Goal: Task Accomplishment & Management: Manage account settings

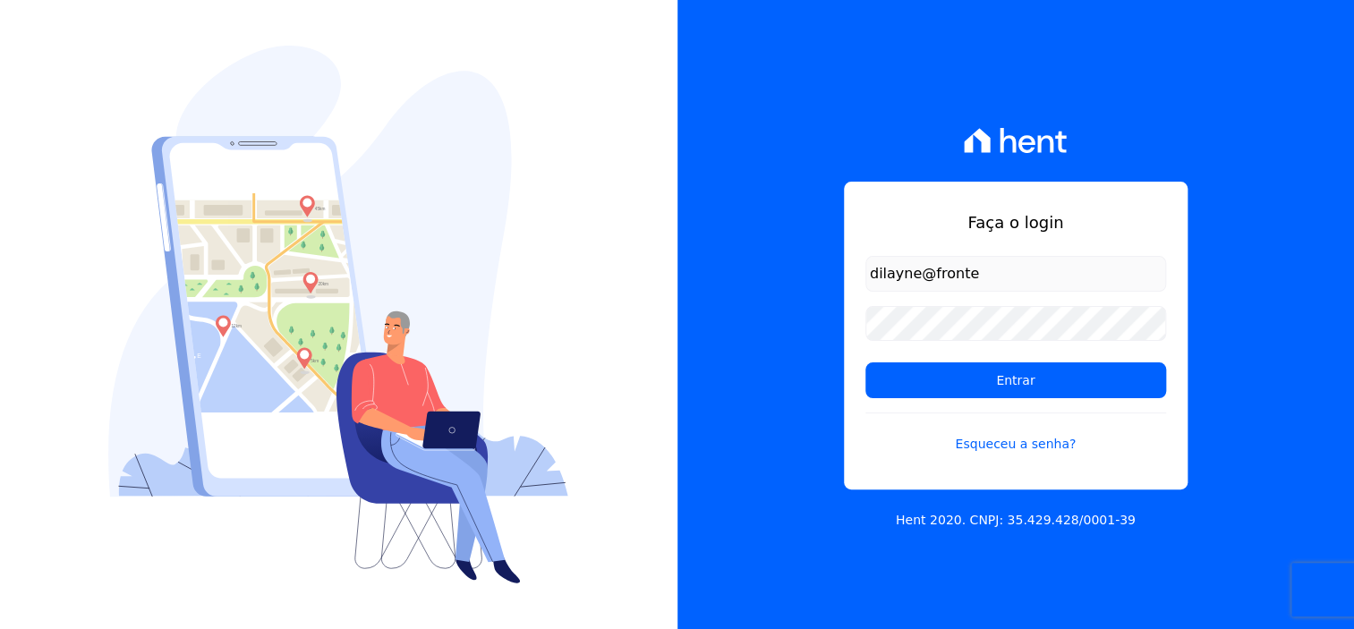
type input "dilayne@fronteimoveis.com.br"
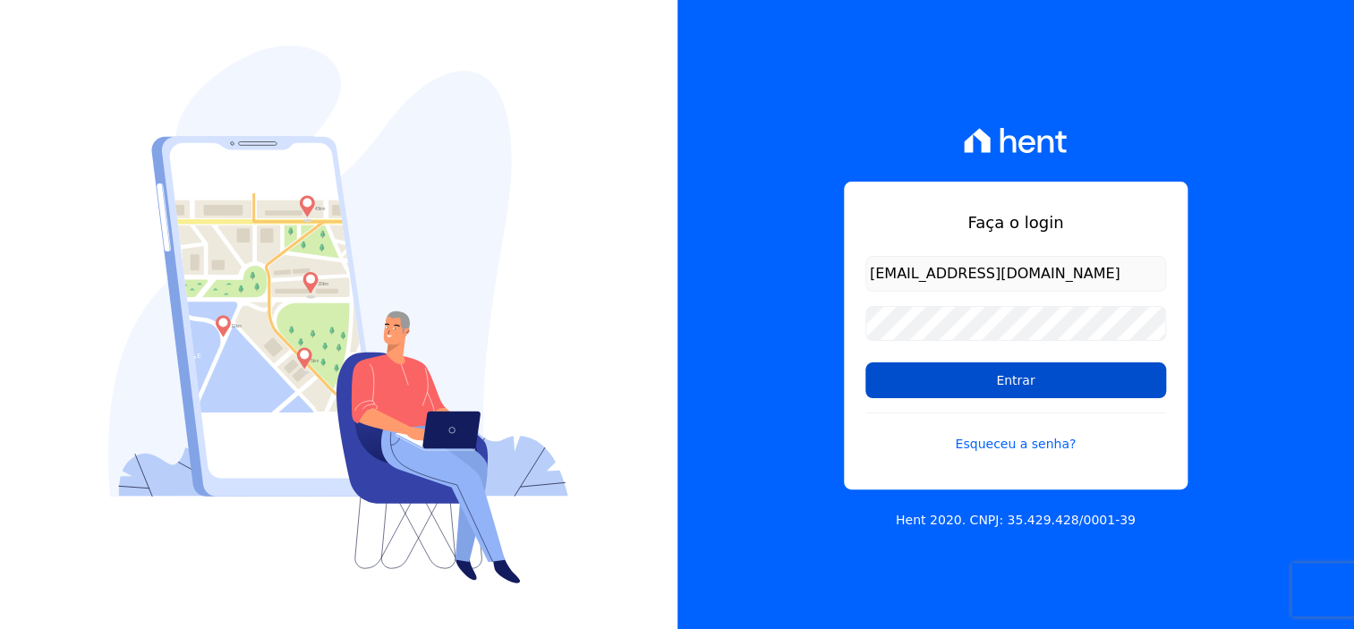
click at [1069, 391] on input "Entrar" at bounding box center [1016, 381] width 301 height 36
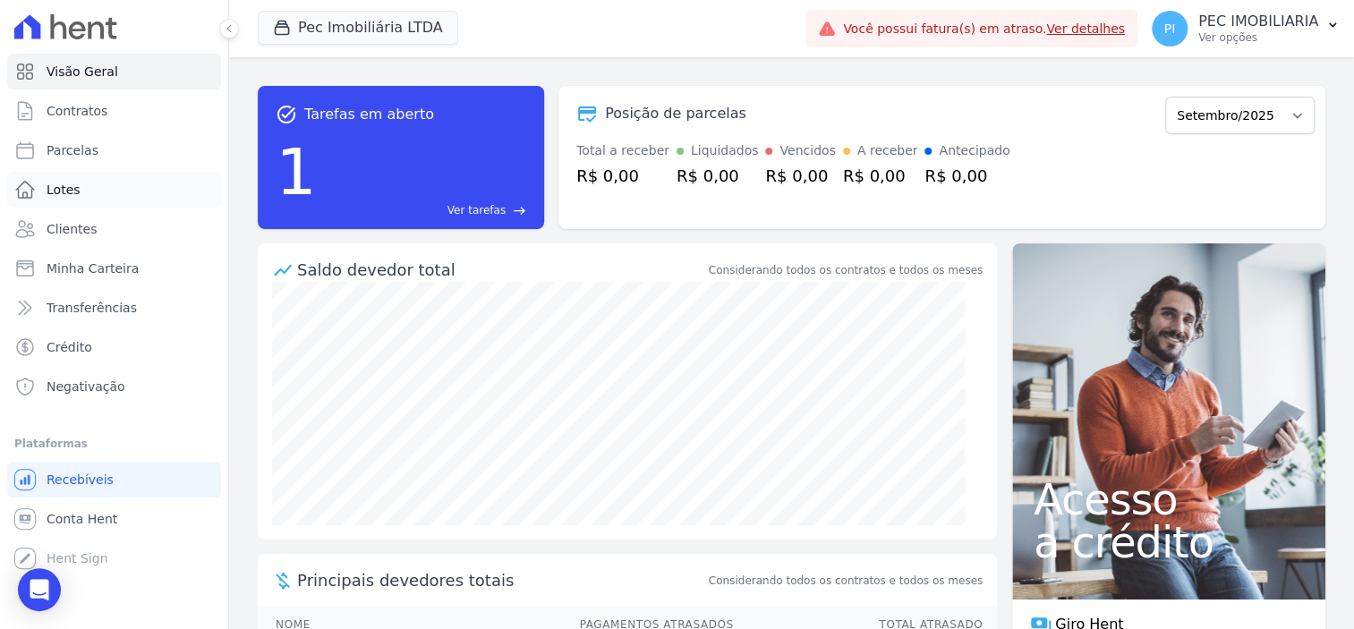
click at [60, 182] on span "Lotes" at bounding box center [64, 190] width 34 height 18
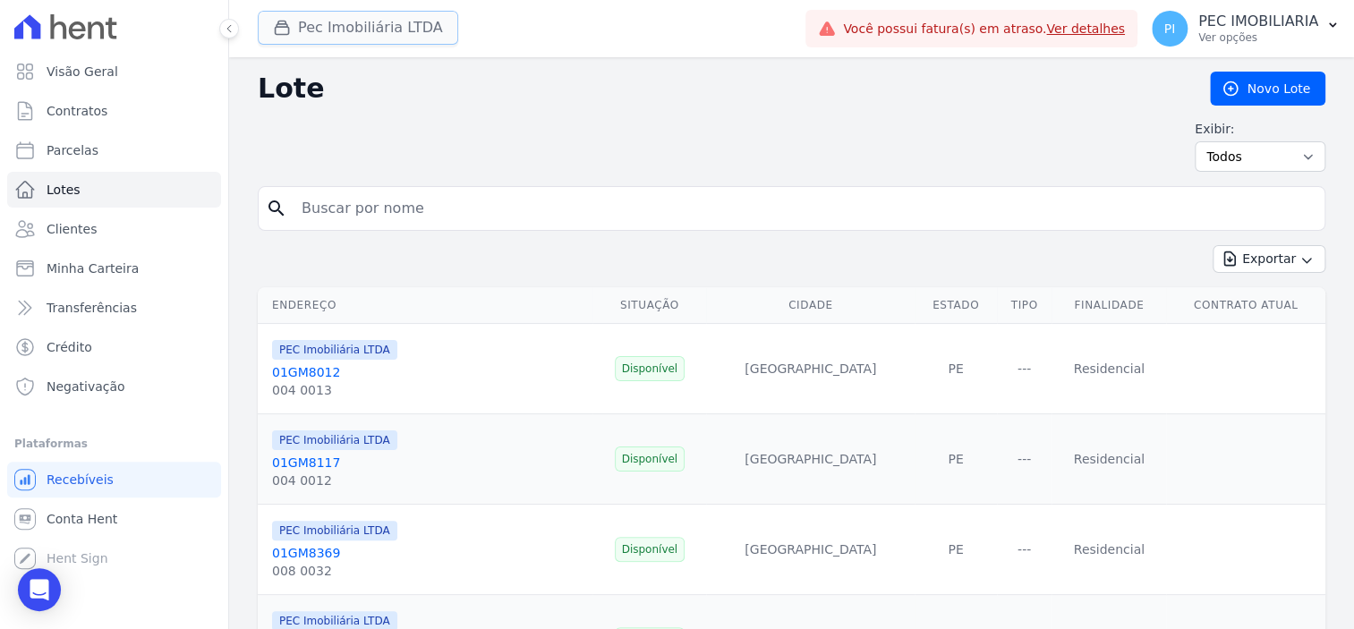
click at [335, 36] on button "Pec Imobiliária LTDA" at bounding box center [358, 28] width 201 height 34
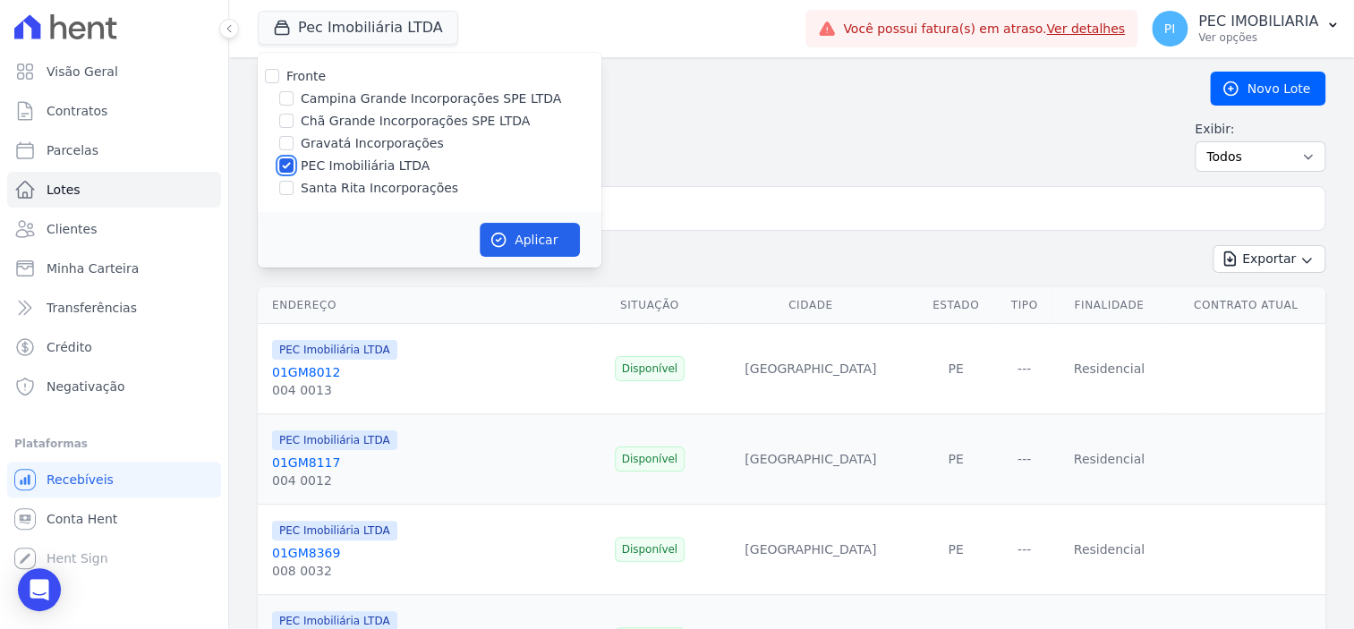
click at [287, 167] on input "PEC Imobiliária LTDA" at bounding box center [286, 165] width 14 height 14
checkbox input "false"
click at [285, 117] on input "Chã Grande Incorporações SPE LTDA" at bounding box center [286, 121] width 14 height 14
checkbox input "true"
click at [517, 249] on button "Aplicar" at bounding box center [530, 240] width 100 height 34
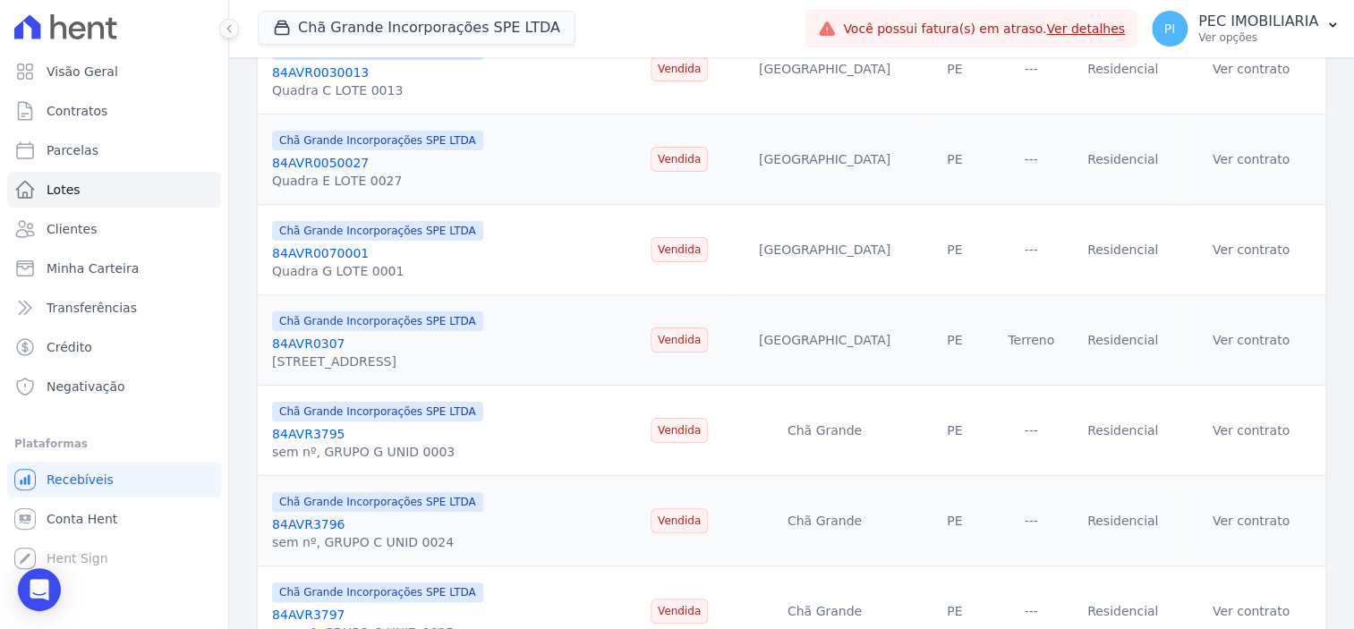
scroll to position [112, 0]
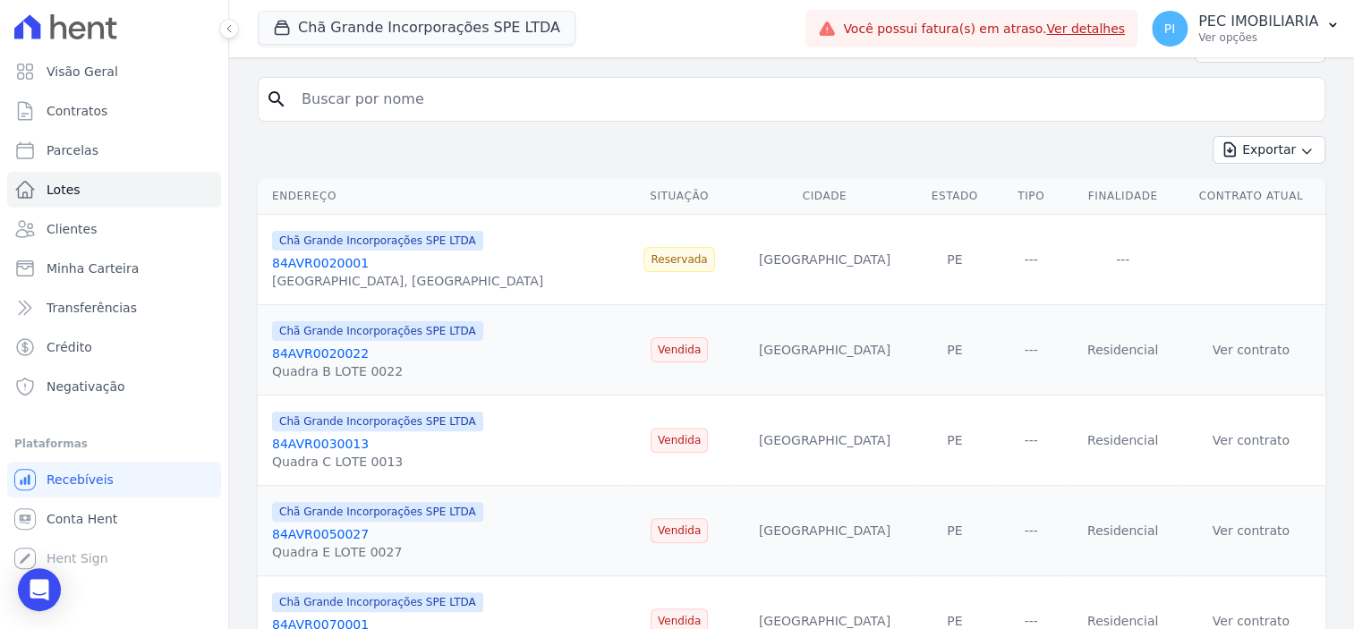
click at [388, 99] on input "search" at bounding box center [804, 99] width 1027 height 36
type input "avr8391"
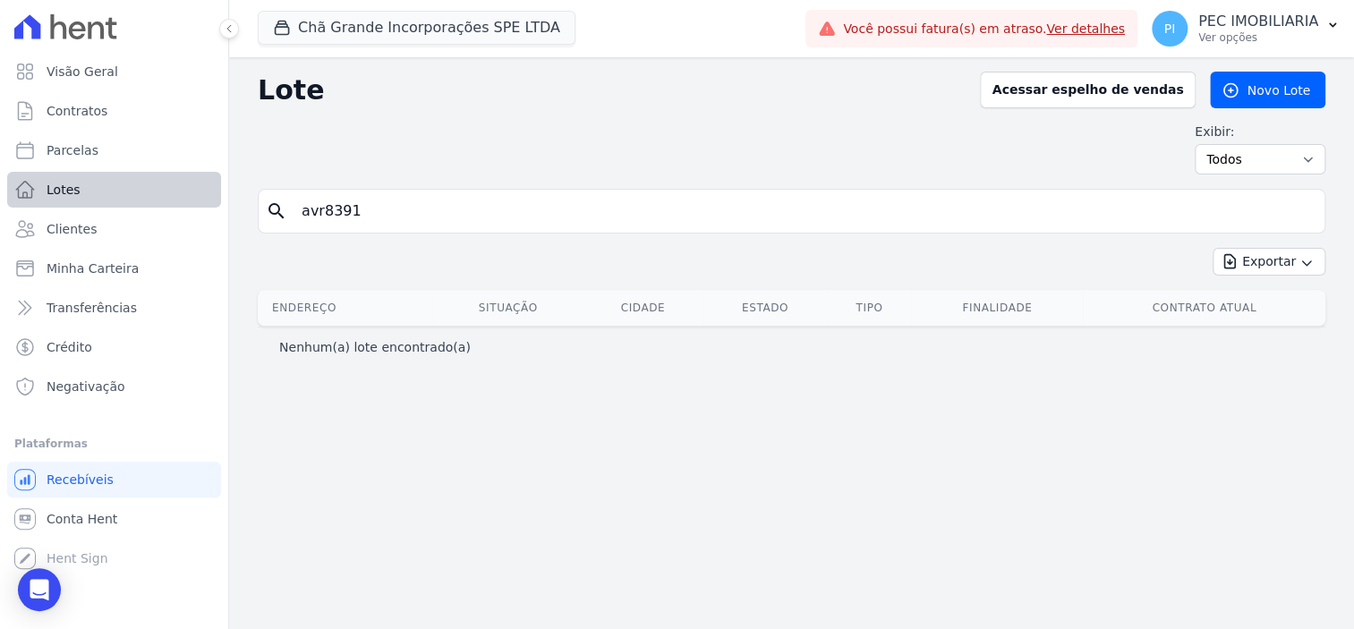
drag, startPoint x: 401, startPoint y: 213, endPoint x: 83, endPoint y: 185, distance: 319.0
click at [83, 185] on div "Visão Geral Contratos [GEOGRAPHIC_DATA] Lotes Clientes Minha Carteira Transferê…" at bounding box center [677, 314] width 1354 height 629
click at [376, 208] on input "avr8391" at bounding box center [804, 211] width 1027 height 36
drag, startPoint x: 376, startPoint y: 208, endPoint x: 17, endPoint y: 150, distance: 363.5
click at [17, 150] on div "Visão Geral Contratos Parcelas Lotes Clientes Minha Carteira Transferências Cré…" at bounding box center [677, 314] width 1354 height 629
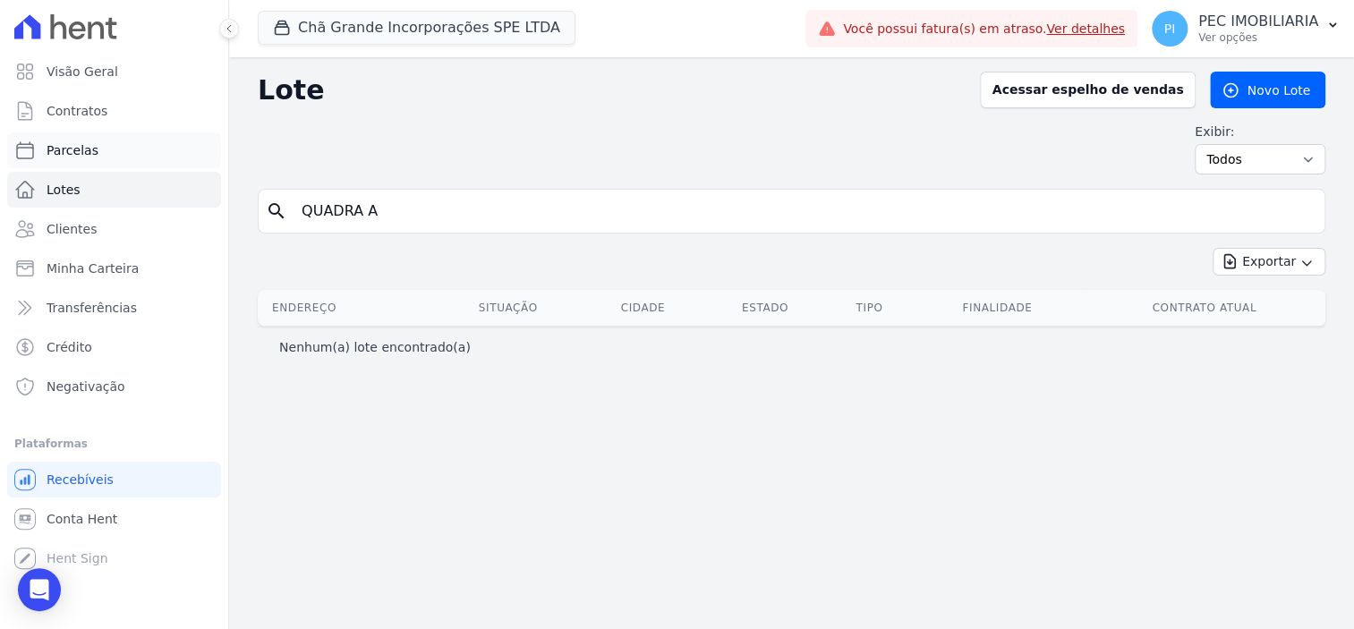
type input "QUADRA A"
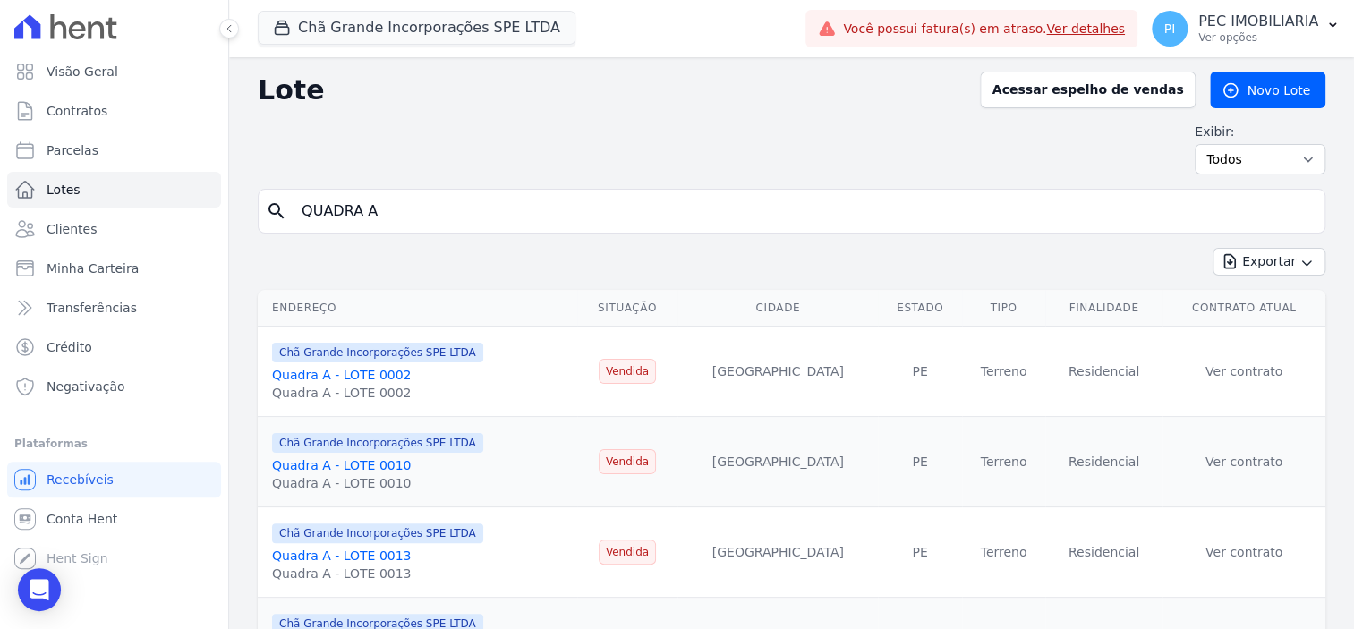
click at [342, 560] on link "Quadra A - LOTE 0013" at bounding box center [341, 556] width 139 height 14
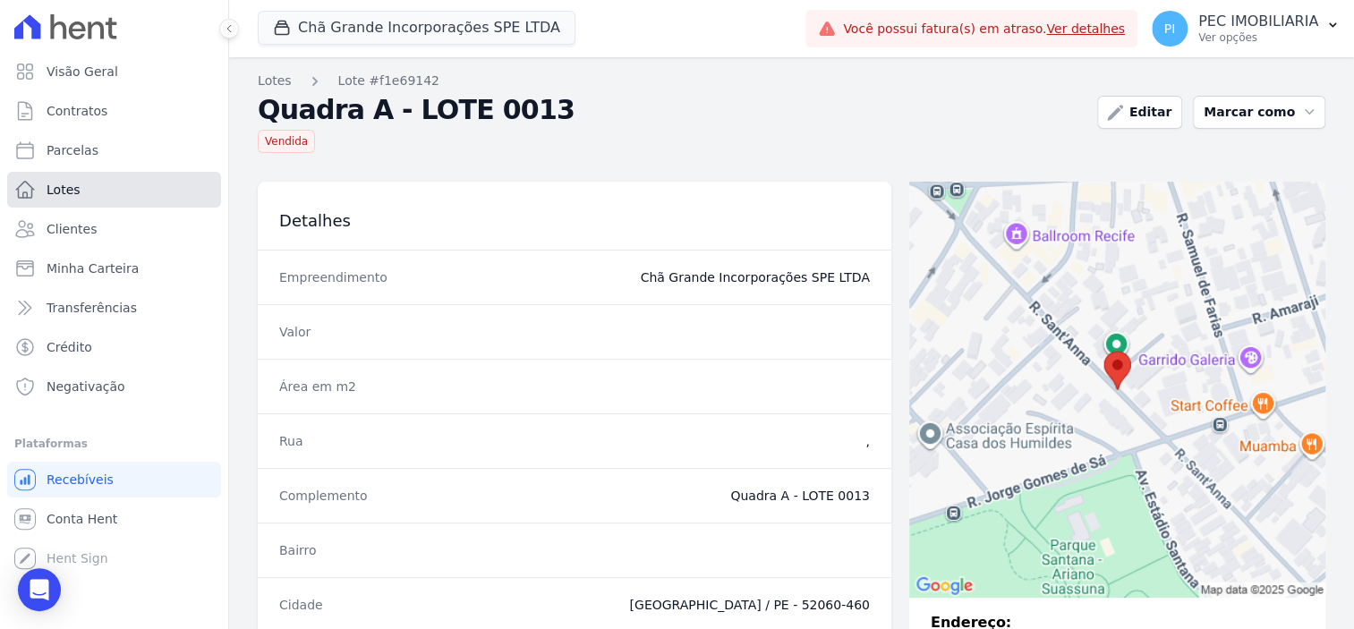
click at [107, 193] on link "Lotes" at bounding box center [114, 190] width 214 height 36
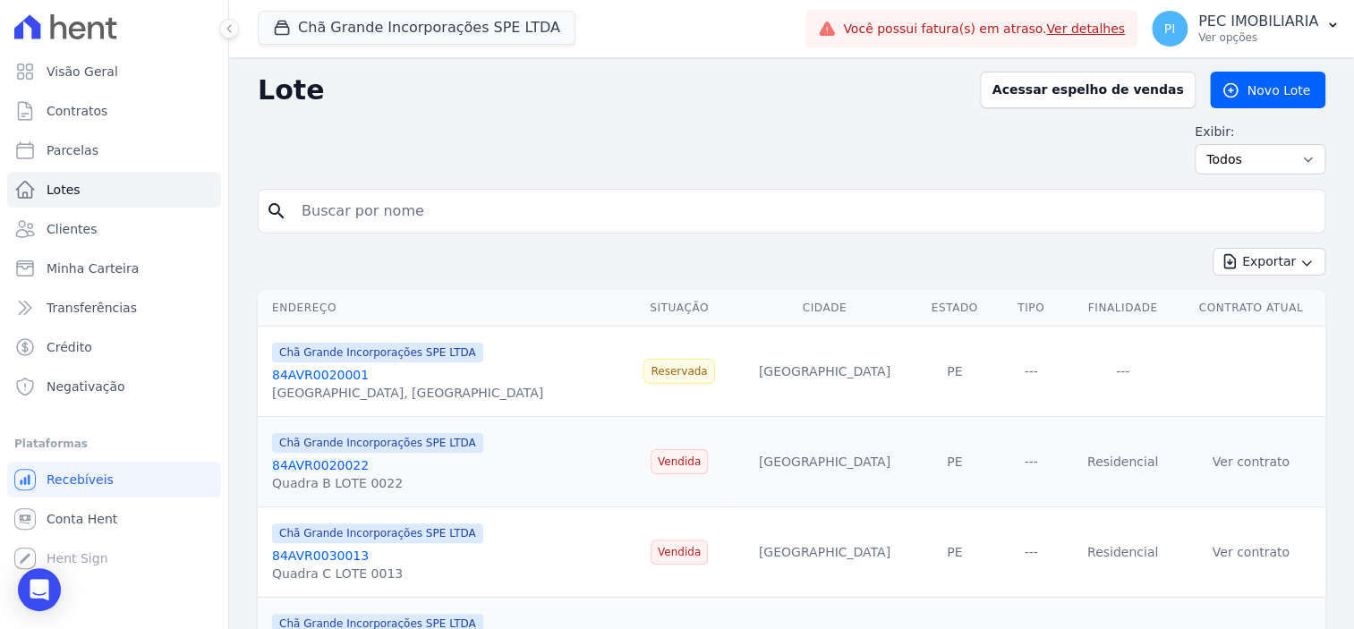
click at [500, 219] on input "search" at bounding box center [804, 211] width 1027 height 36
click at [483, 228] on div "search" at bounding box center [792, 211] width 1068 height 45
click at [502, 207] on input "search" at bounding box center [804, 211] width 1027 height 36
type input "AVR9381"
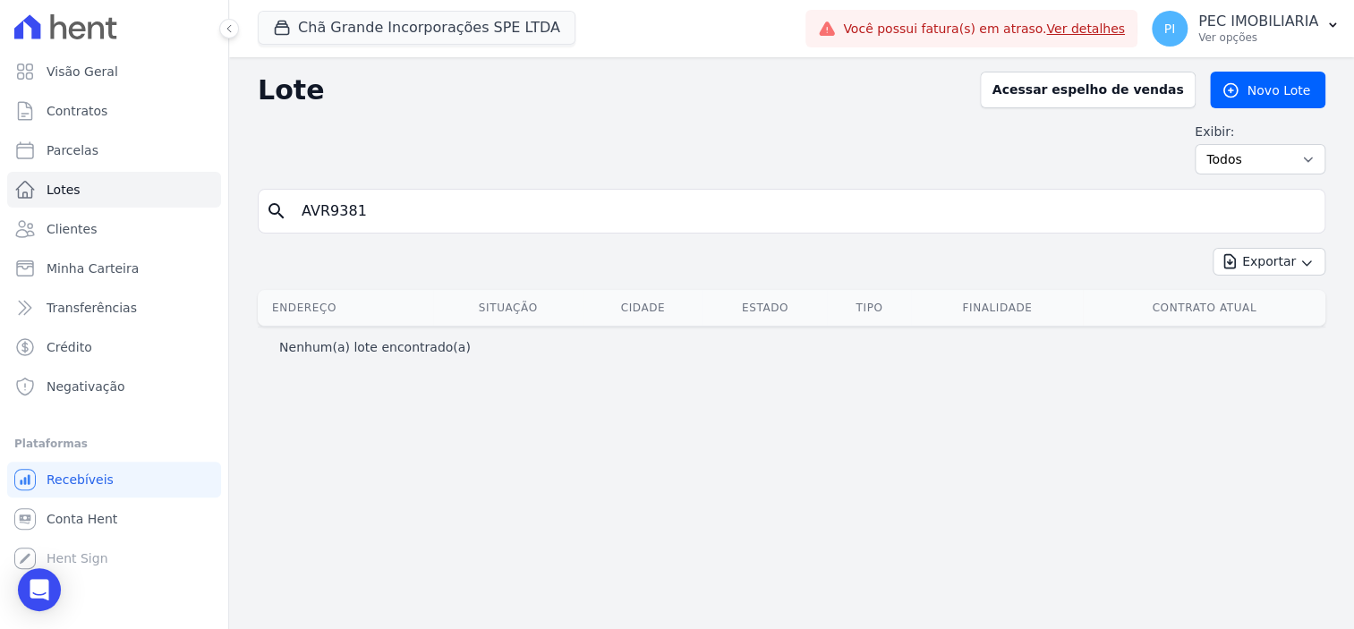
click at [301, 208] on input "AVR9381" at bounding box center [804, 211] width 1027 height 36
type input "84AVR9381"
click at [645, 235] on form "search 84AVR9381" at bounding box center [792, 218] width 1068 height 59
click at [1269, 82] on link "Novo Lote" at bounding box center [1267, 90] width 115 height 37
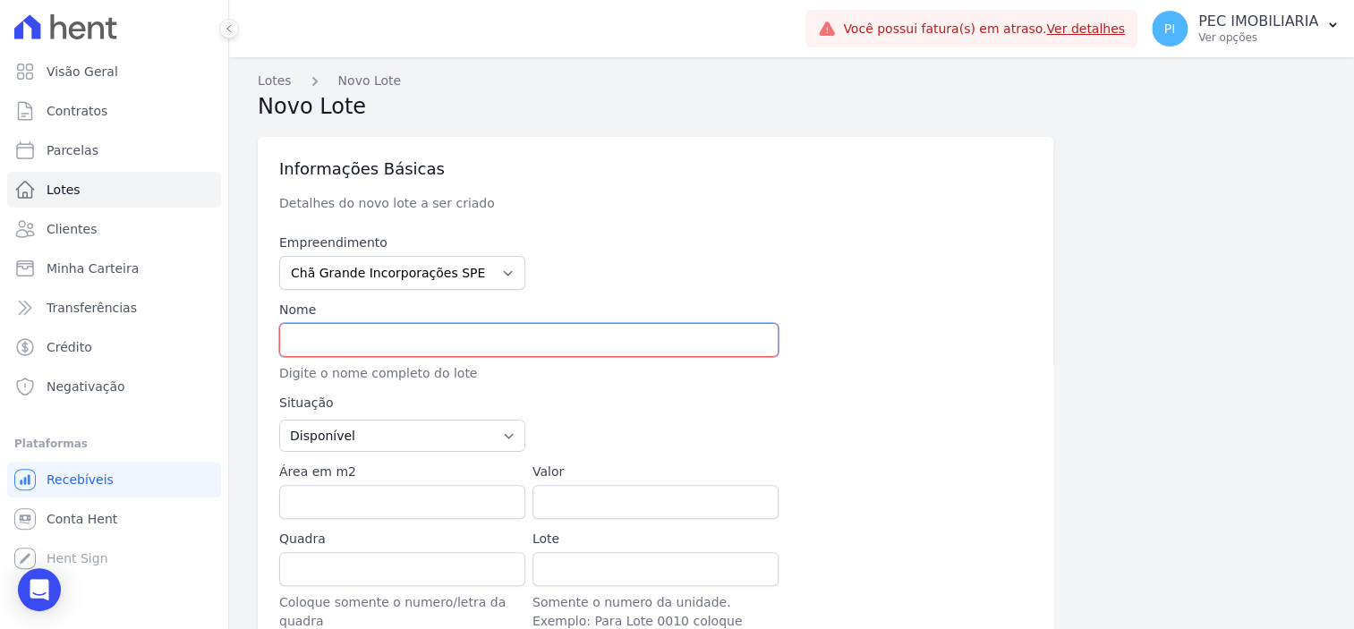
click at [560, 330] on input "text" at bounding box center [528, 340] width 499 height 34
click at [508, 352] on input "text" at bounding box center [528, 340] width 499 height 34
type input "q"
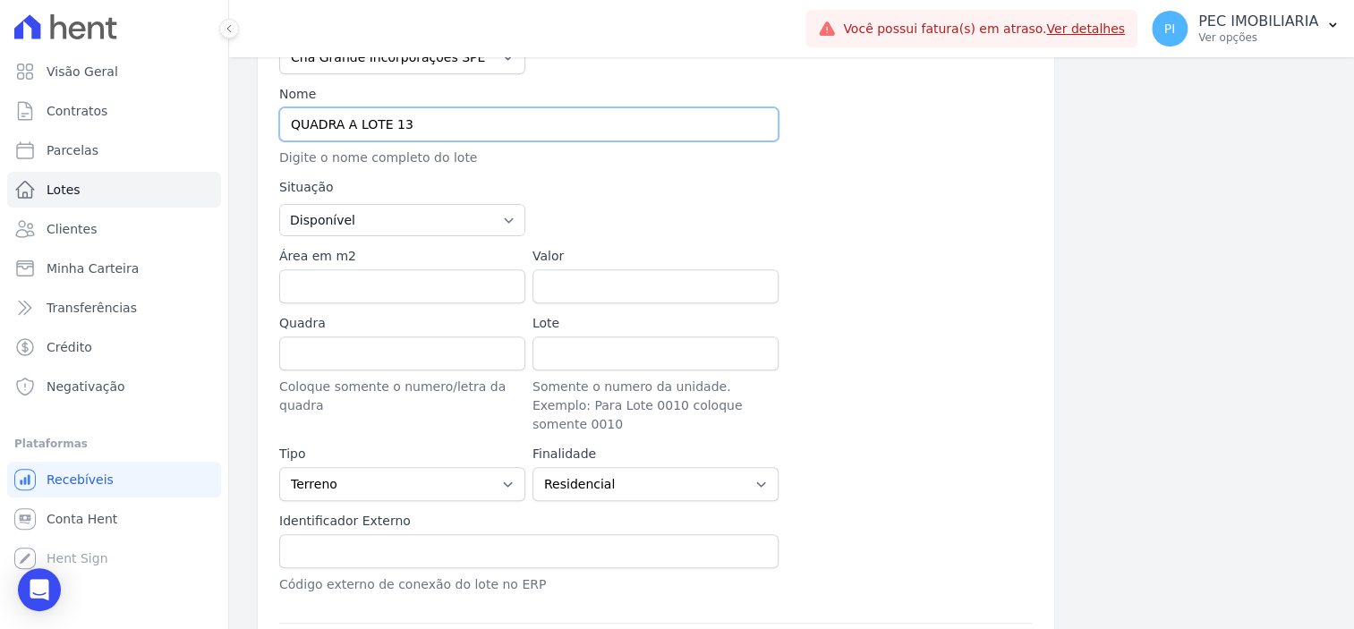
scroll to position [335, 0]
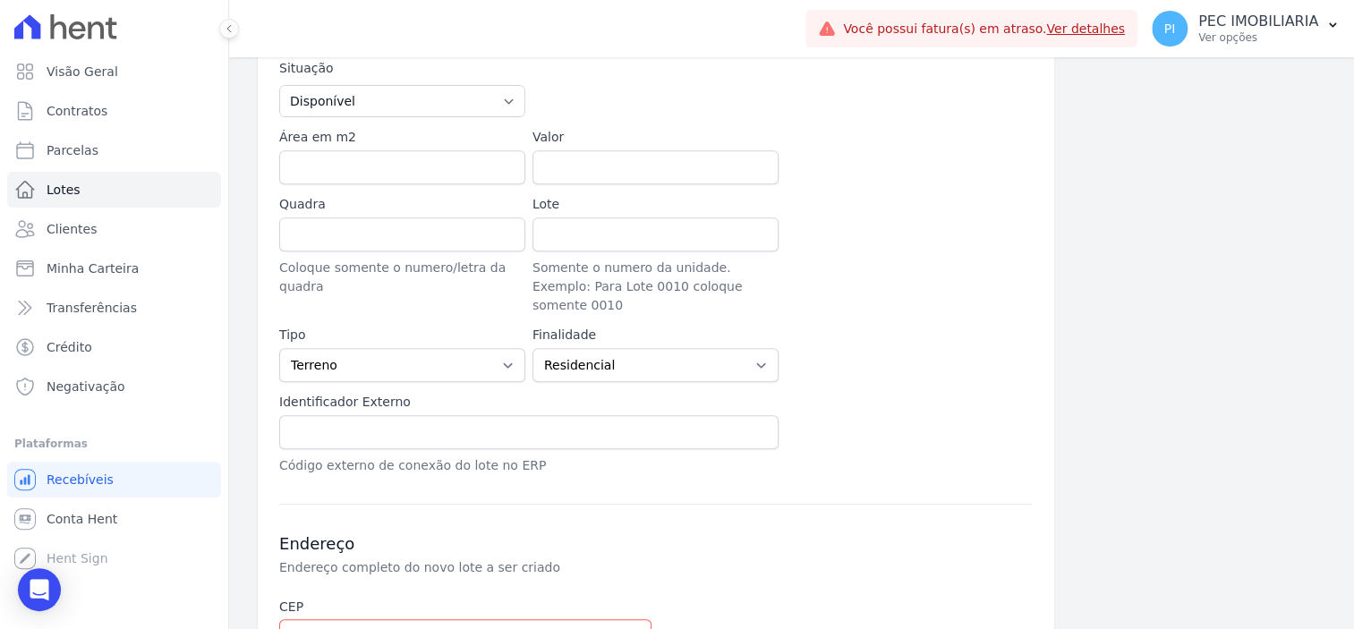
type input "QUADRA A LOTE 13"
click at [408, 228] on input "Quadra" at bounding box center [402, 235] width 246 height 34
type input "A"
click at [649, 246] on div "Lote Somente o numero da unidade. Exemplo: Para Lote 0010 coloque somente 0010" at bounding box center [656, 255] width 246 height 120
click at [660, 233] on input "Lote" at bounding box center [656, 235] width 246 height 34
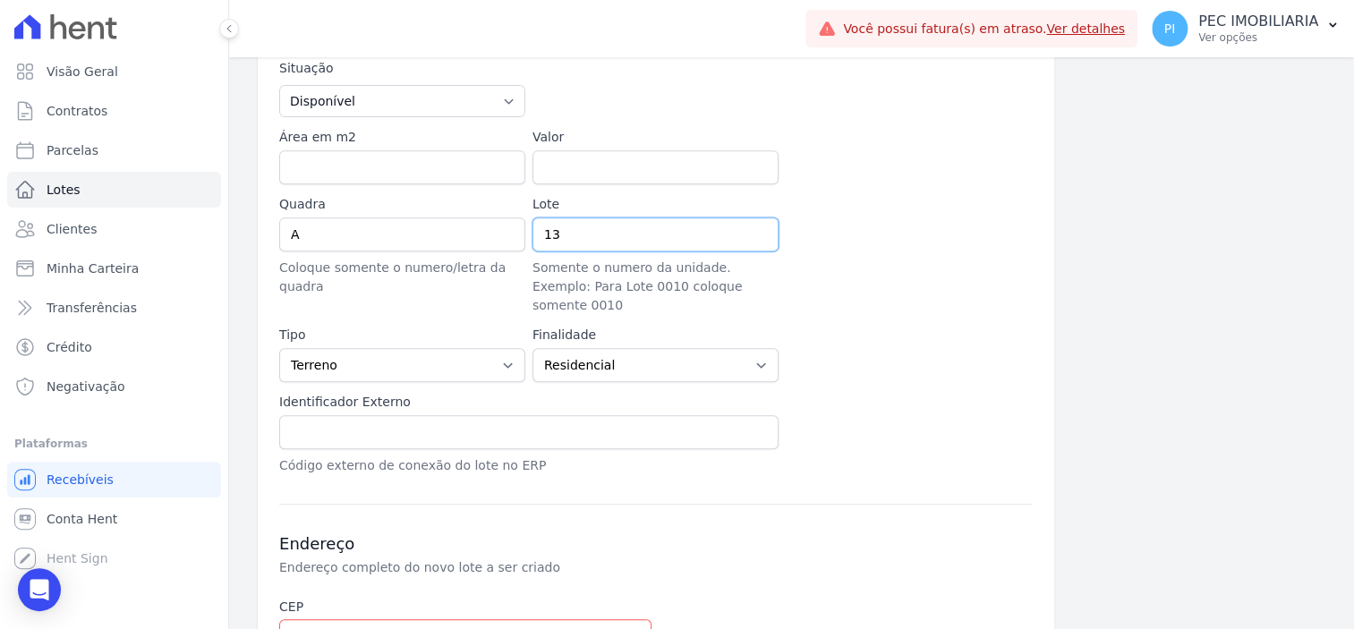
type input "13"
click at [633, 177] on input "Valor" at bounding box center [656, 167] width 246 height 34
type input "83900.00"
click at [888, 208] on div at bounding box center [909, 255] width 246 height 120
click at [607, 415] on input "text" at bounding box center [528, 432] width 499 height 34
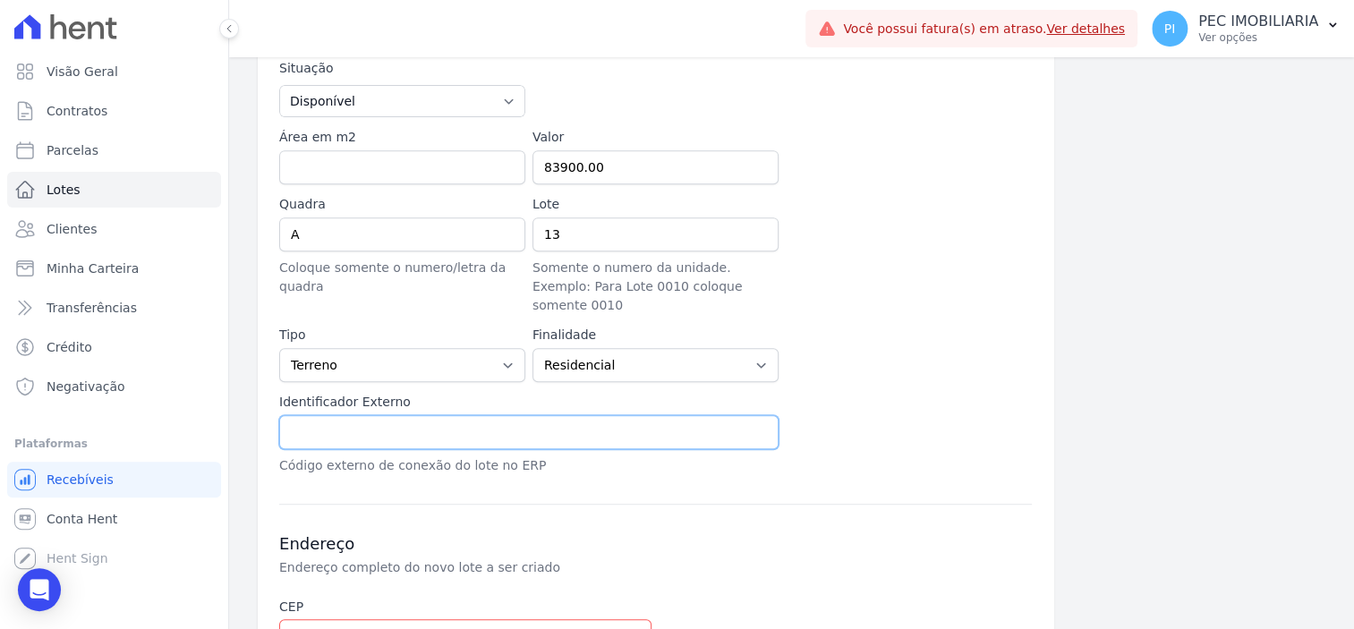
paste input "8"
click at [607, 415] on input "text" at bounding box center [528, 432] width 499 height 34
click at [413, 415] on input "84AVR" at bounding box center [528, 432] width 499 height 34
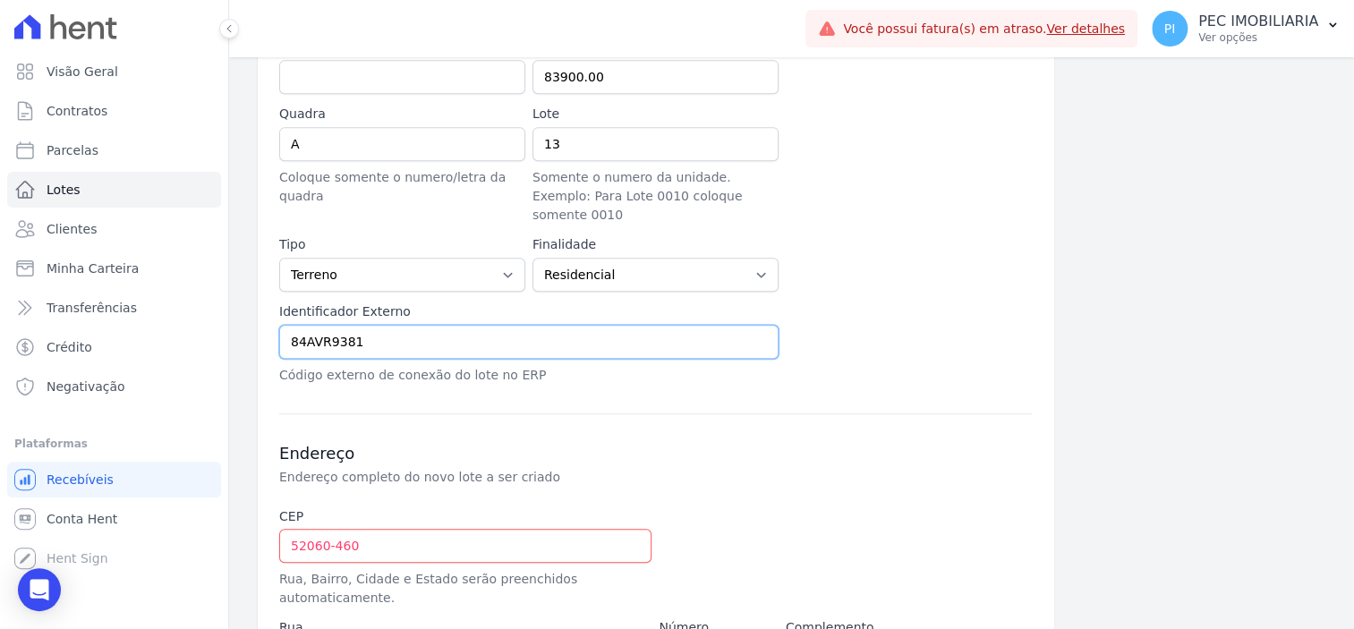
scroll to position [559, 0]
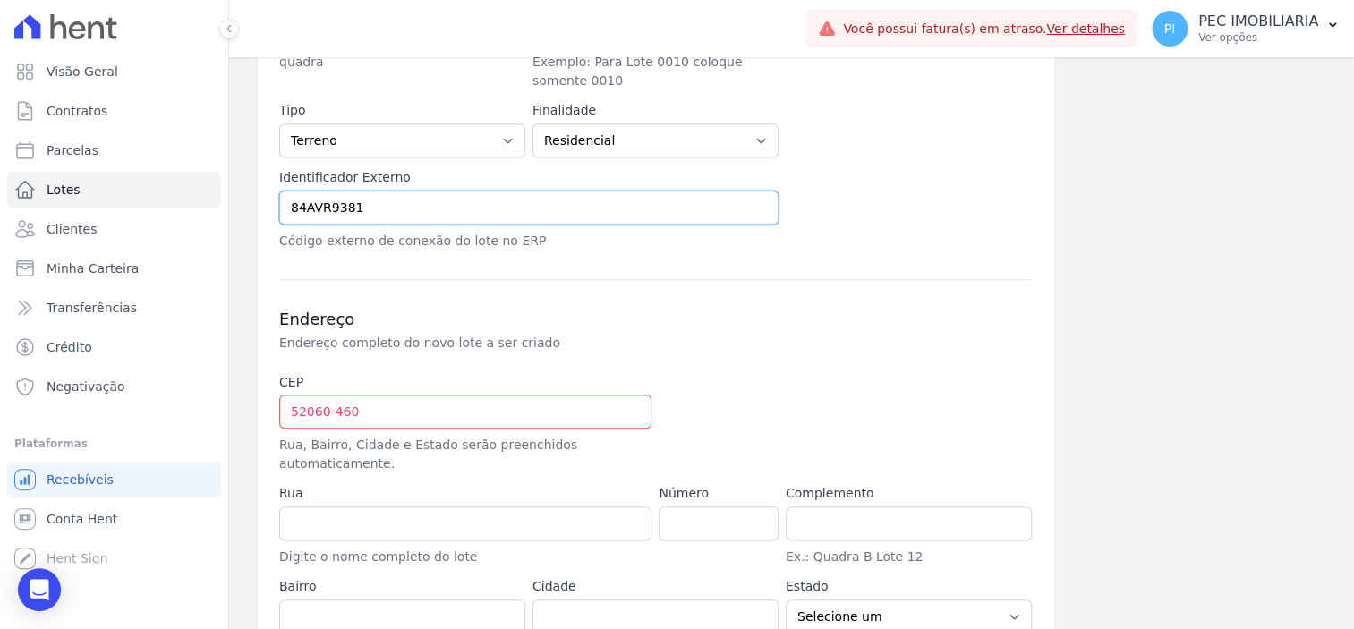
type input "84AVR9381"
click at [551, 507] on input "text" at bounding box center [465, 524] width 372 height 34
click at [516, 395] on input "52060-460" at bounding box center [465, 412] width 372 height 34
drag, startPoint x: 516, startPoint y: 391, endPoint x: 216, endPoint y: 357, distance: 301.8
click at [218, 357] on div "Visão Geral Contratos Parcelas Lotes Clientes Minha Carteira Transferências Cré…" at bounding box center [677, 314] width 1354 height 629
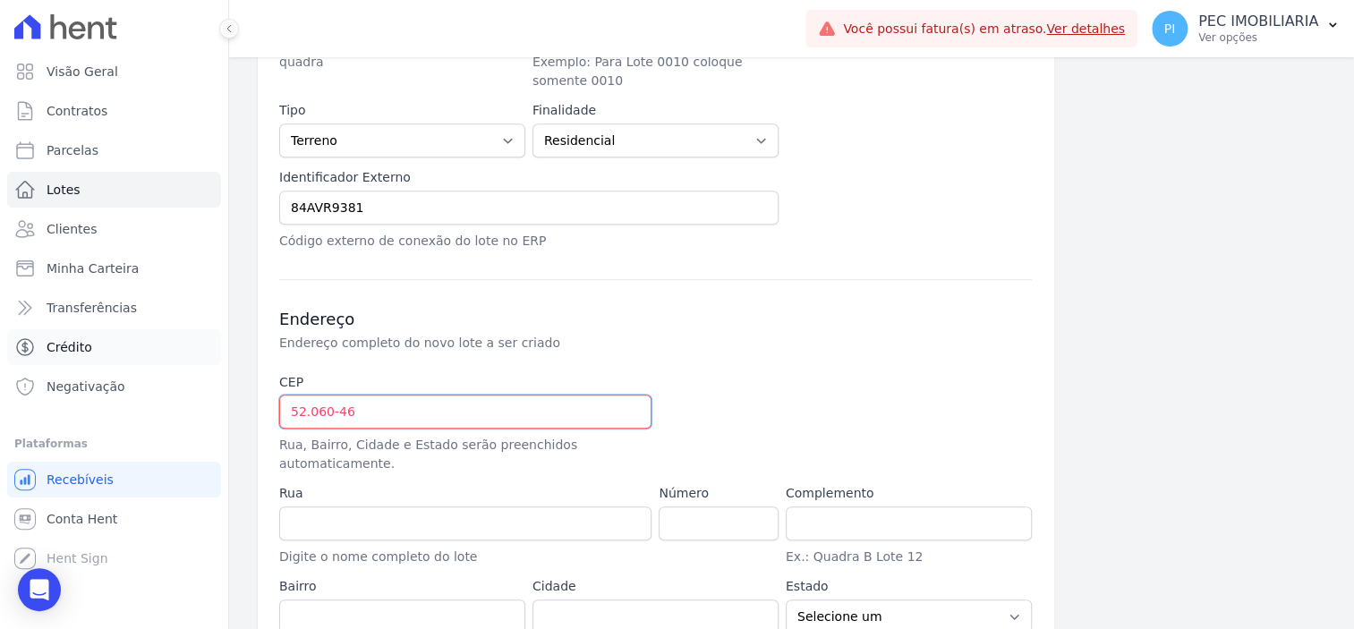
type input "52.060-460"
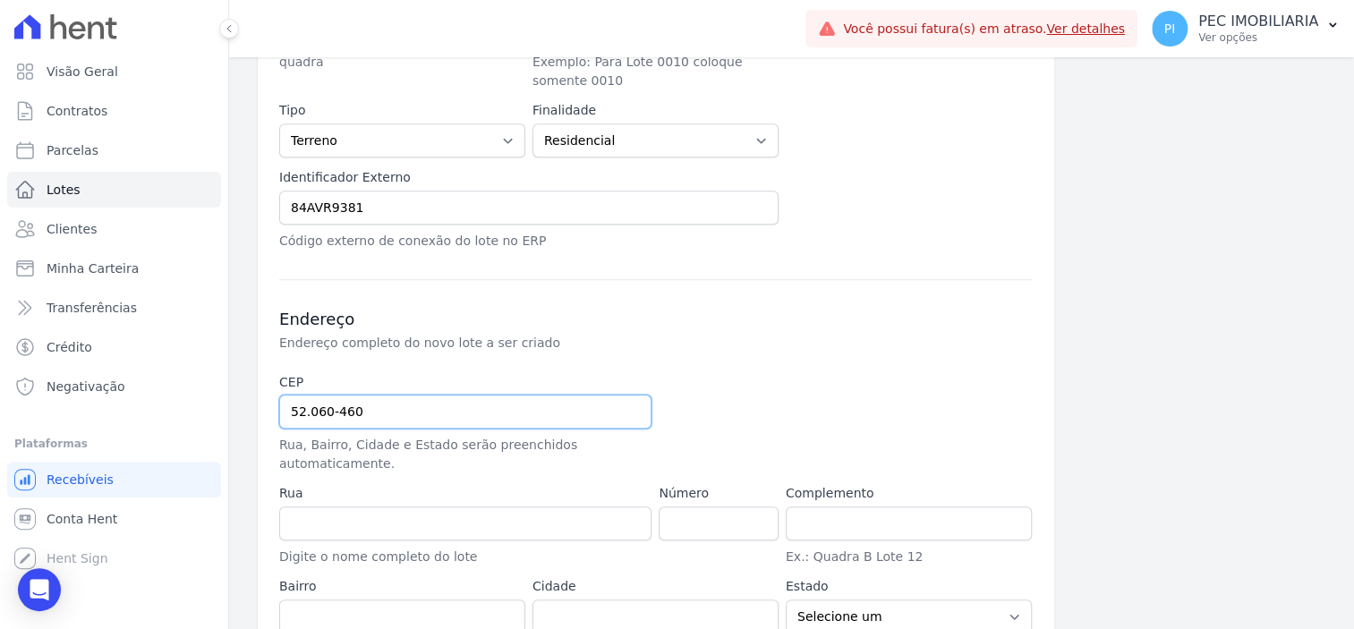
type input "Rua Sant'Anna"
type input "Santana"
type input "Recife"
select select "PE"
type input "52.060-460"
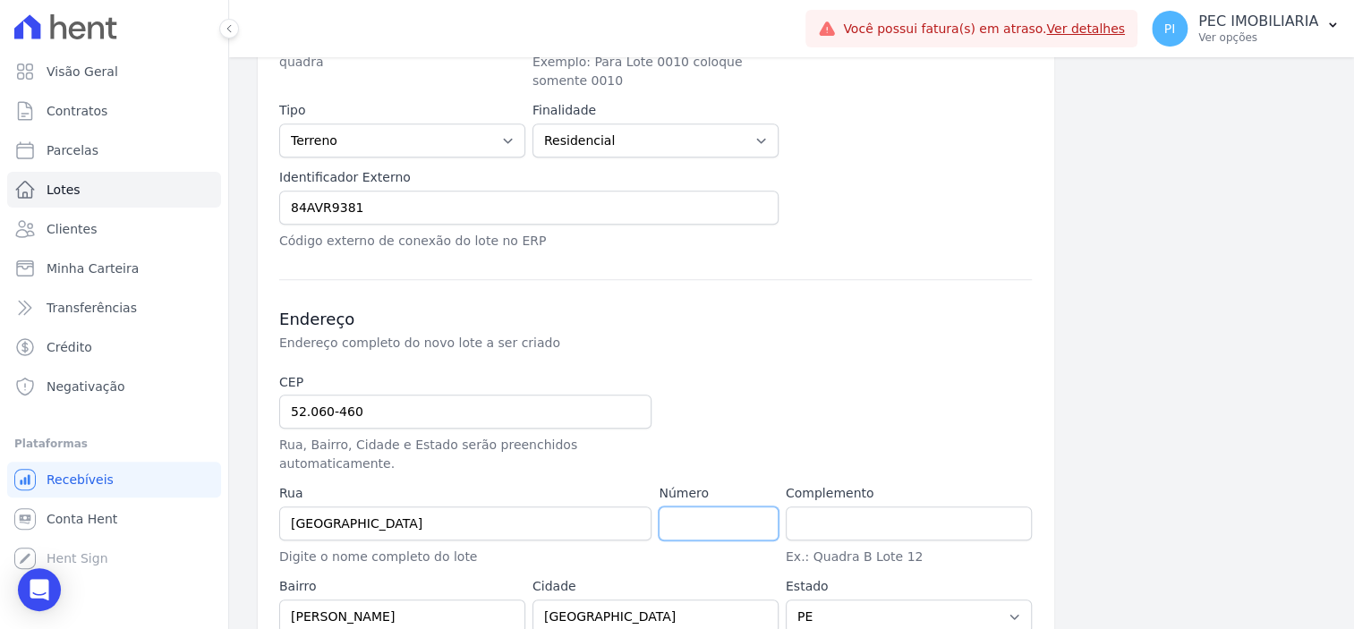
click at [739, 507] on input "number" at bounding box center [718, 524] width 119 height 34
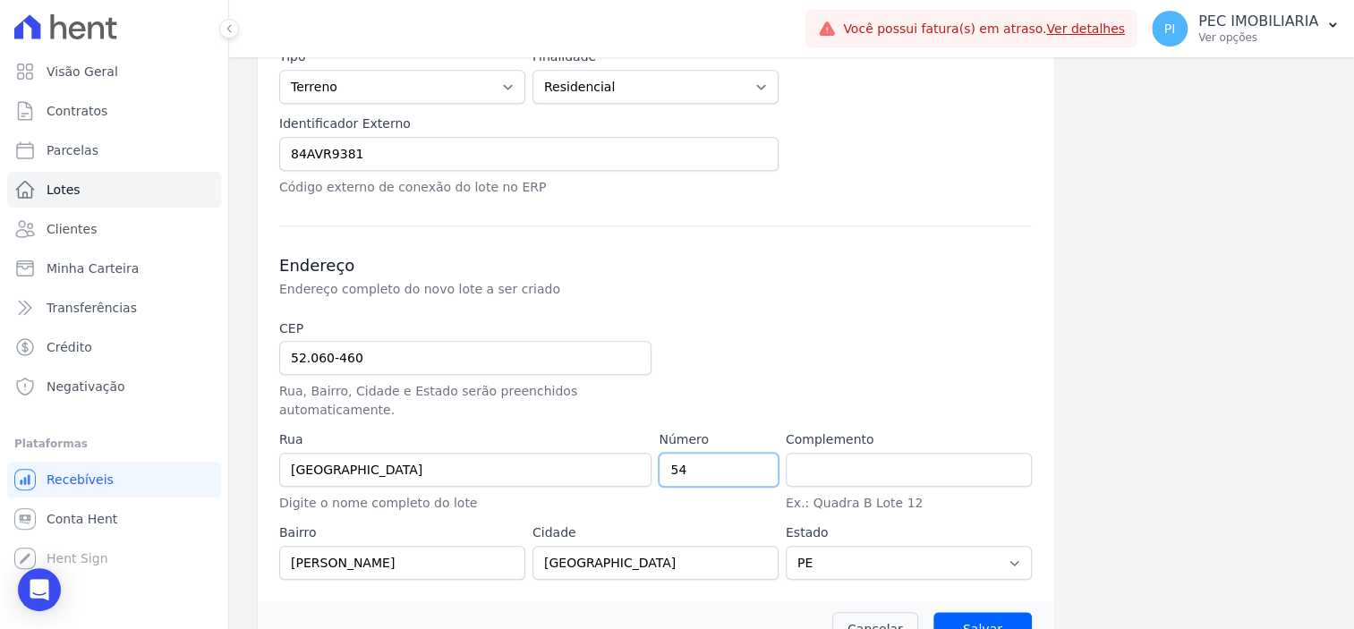
type input "54"
click at [884, 453] on input "text" at bounding box center [909, 470] width 246 height 34
type input "q"
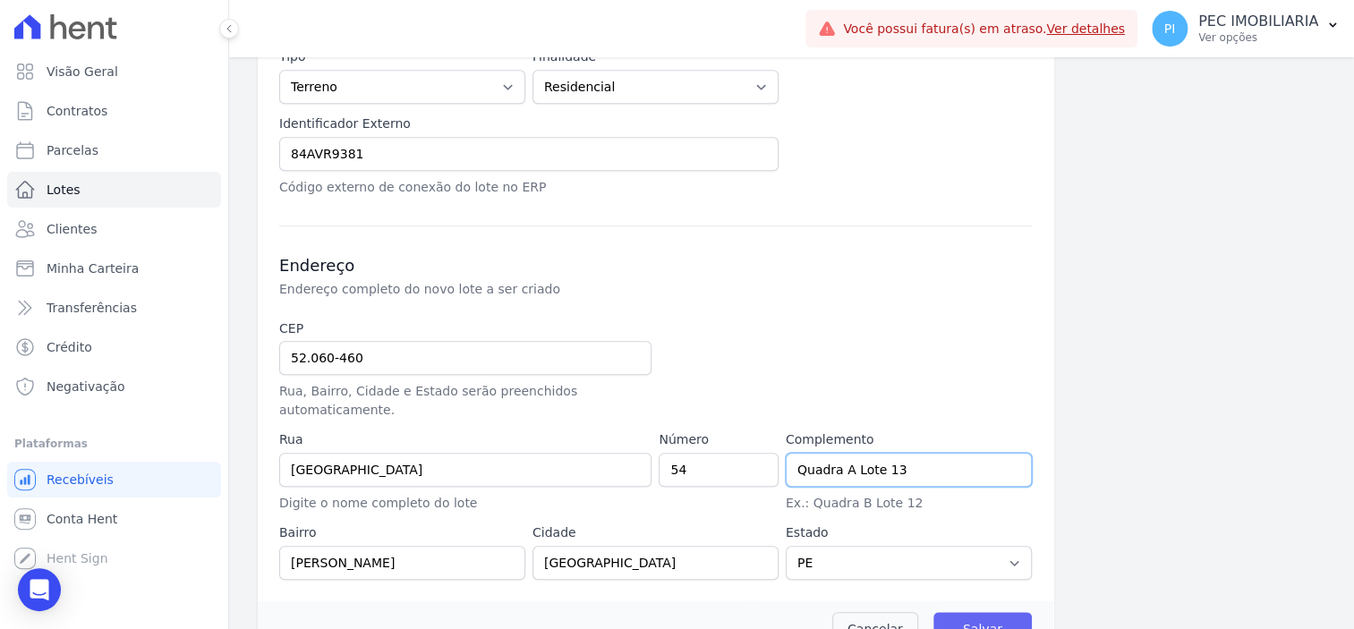
type input "Quadra A Lote 13"
click at [945, 612] on input "Salvar" at bounding box center [983, 629] width 98 height 34
click at [972, 612] on input "Salvar" at bounding box center [983, 629] width 98 height 34
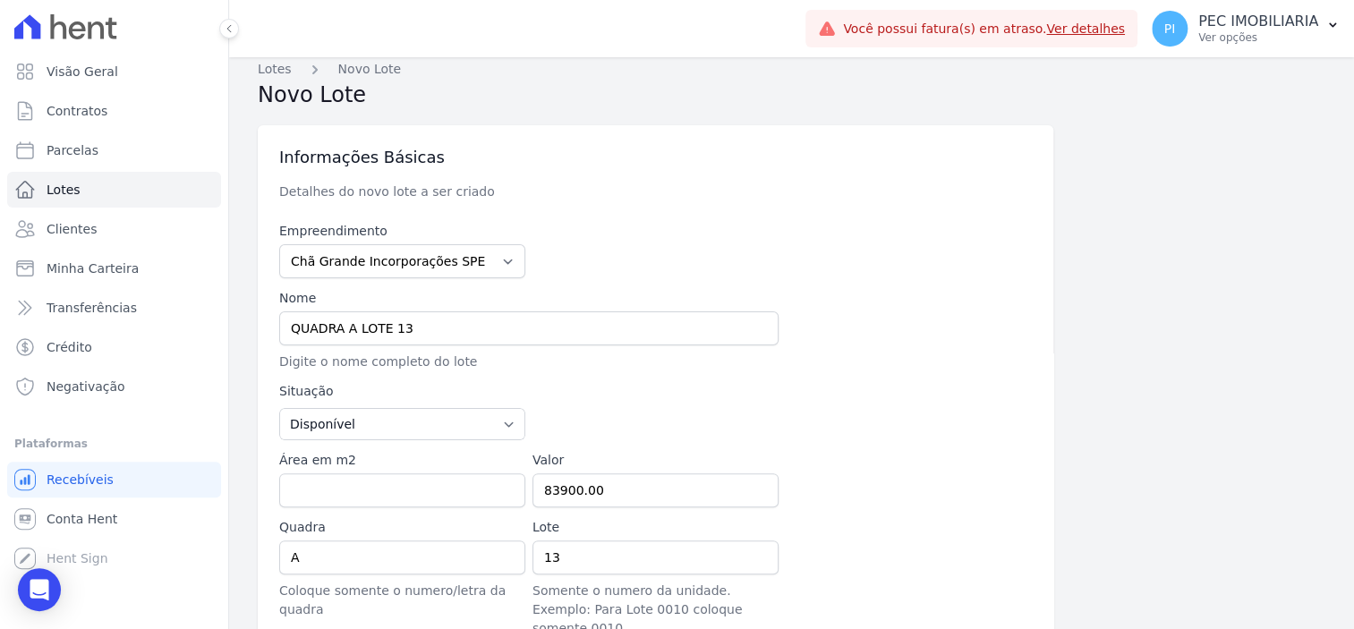
scroll to position [0, 0]
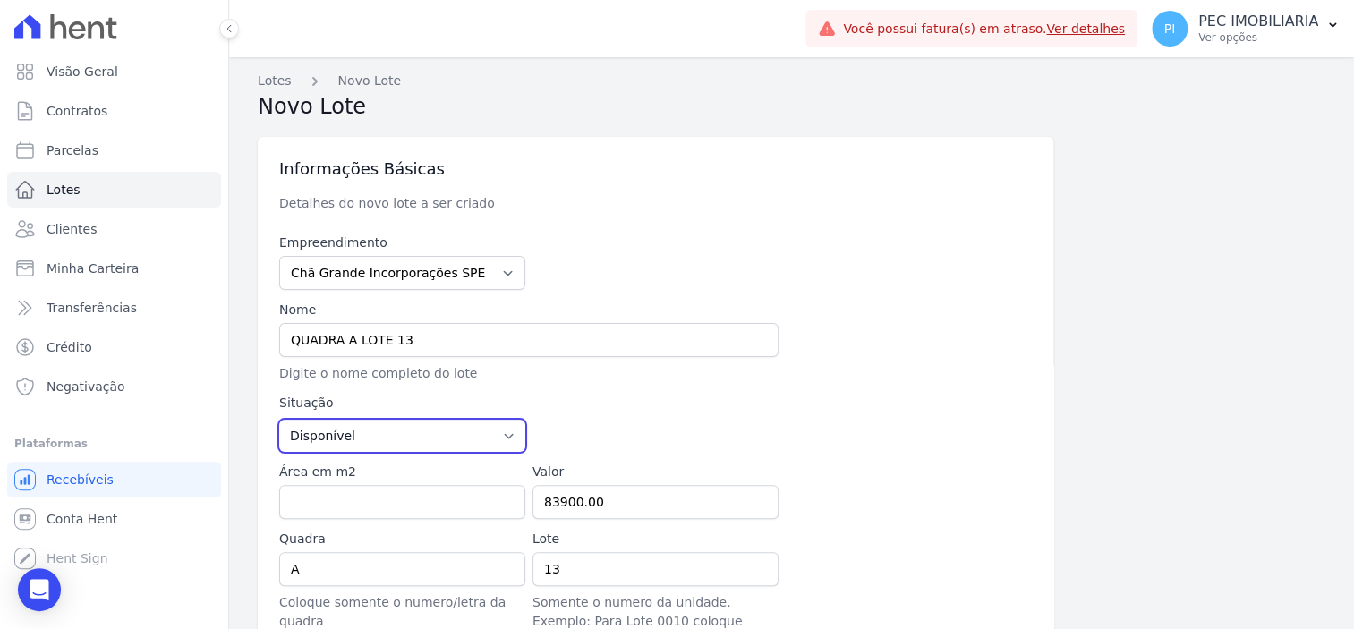
click at [414, 432] on select "Disponível Vendida Reservada Indisponível" at bounding box center [402, 436] width 246 height 32
select select "sold"
click at [279, 420] on select "Disponível Vendida Reservada Indisponível" at bounding box center [402, 436] width 246 height 32
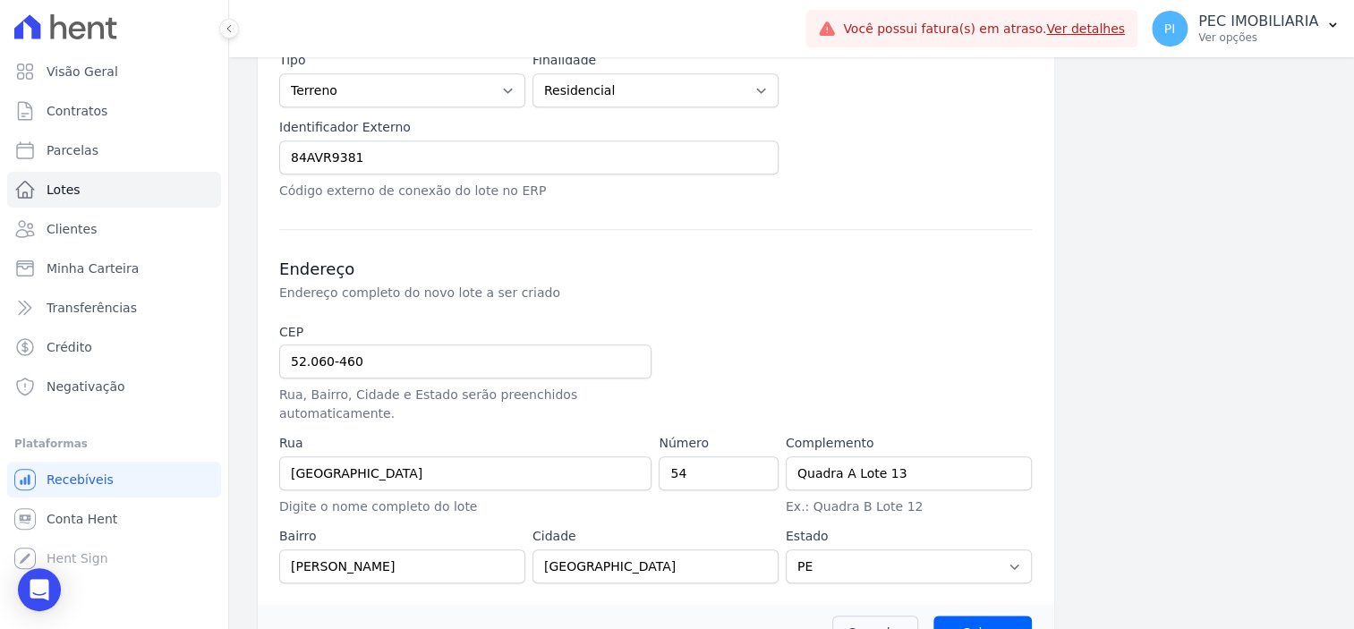
scroll to position [613, 0]
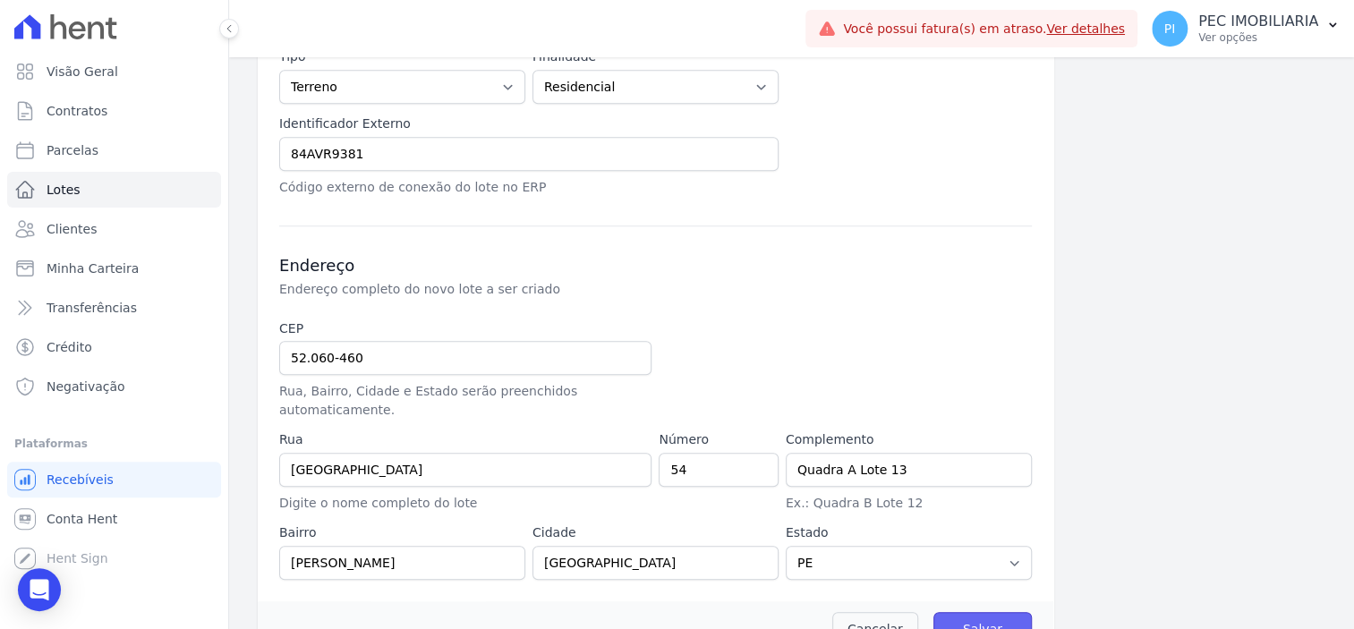
click at [958, 612] on input "Salvar" at bounding box center [983, 629] width 98 height 34
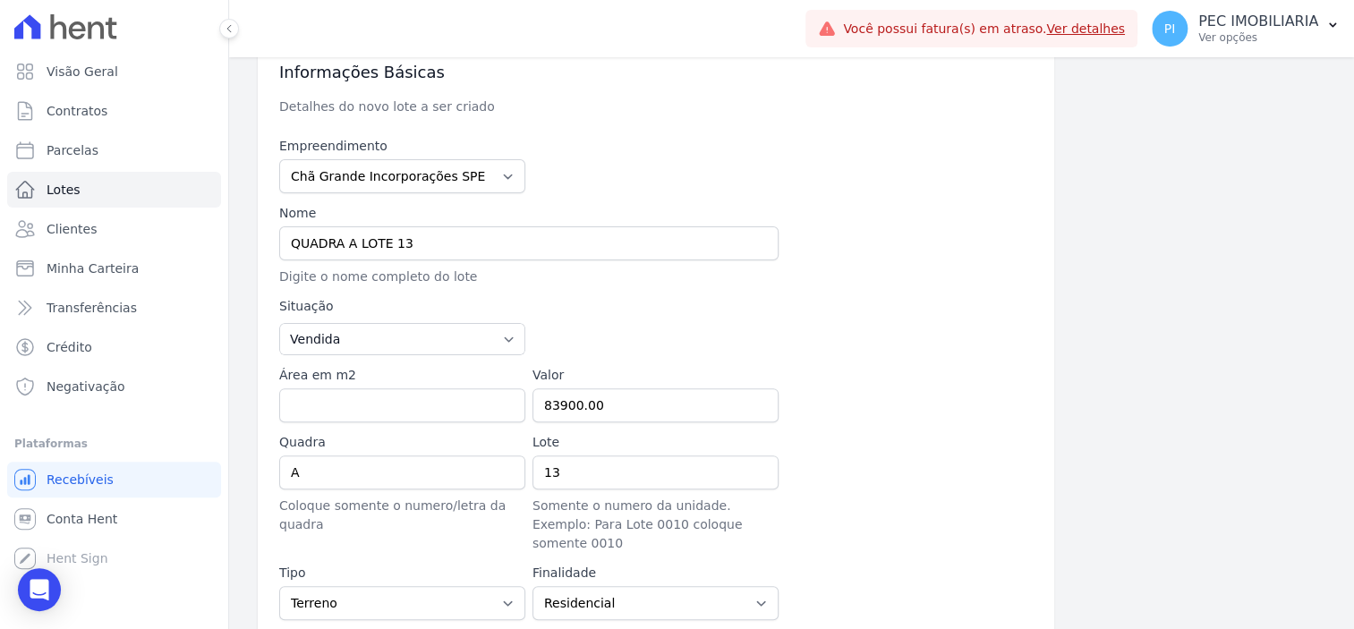
scroll to position [224, 0]
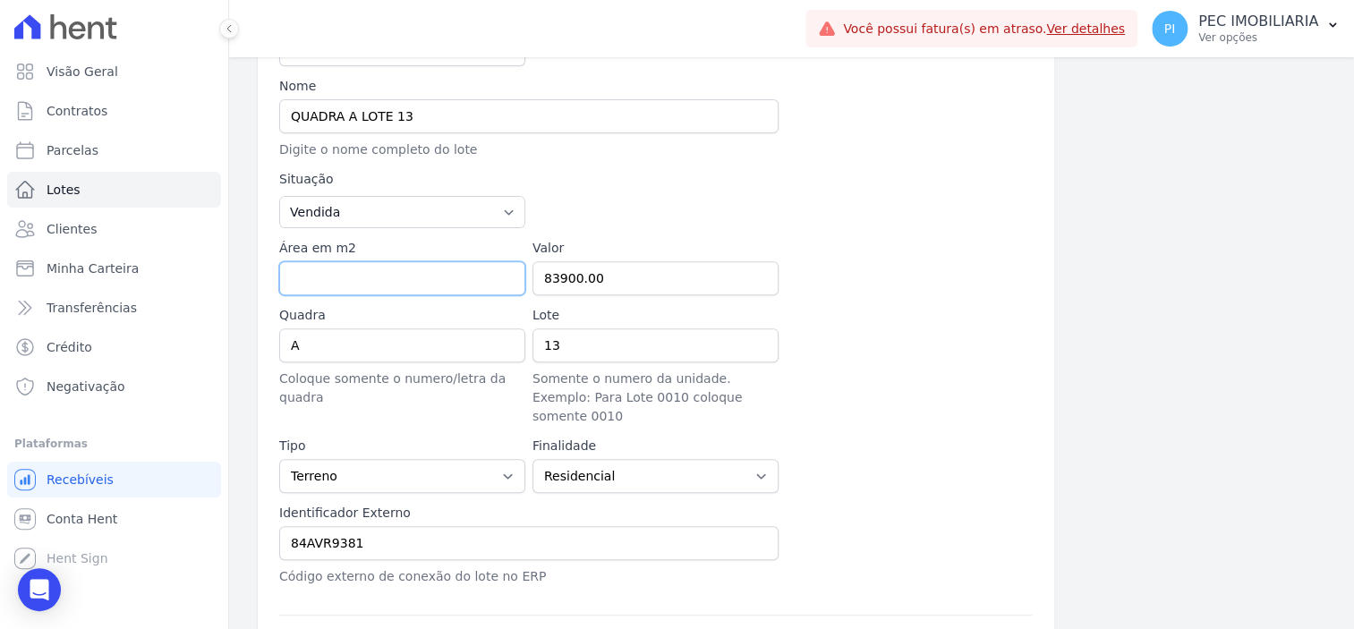
click at [457, 277] on input "Área em m2" at bounding box center [402, 278] width 246 height 34
type input "201.90"
click at [895, 396] on div at bounding box center [909, 366] width 246 height 120
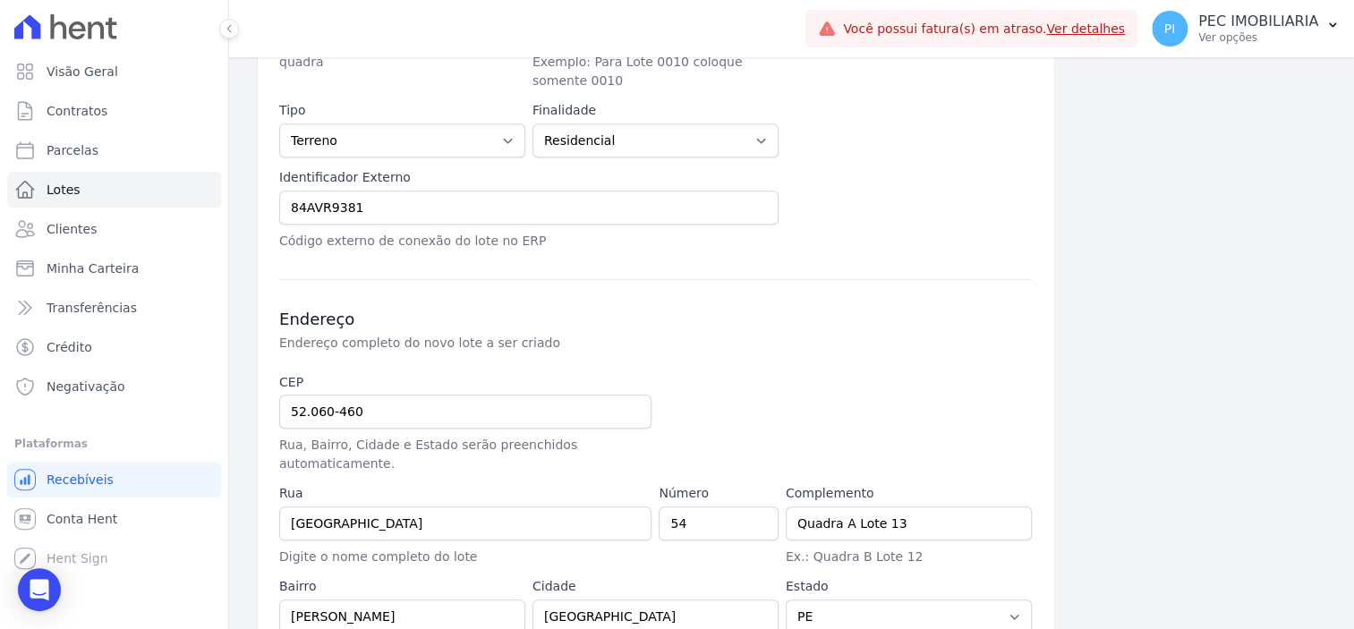
scroll to position [613, 0]
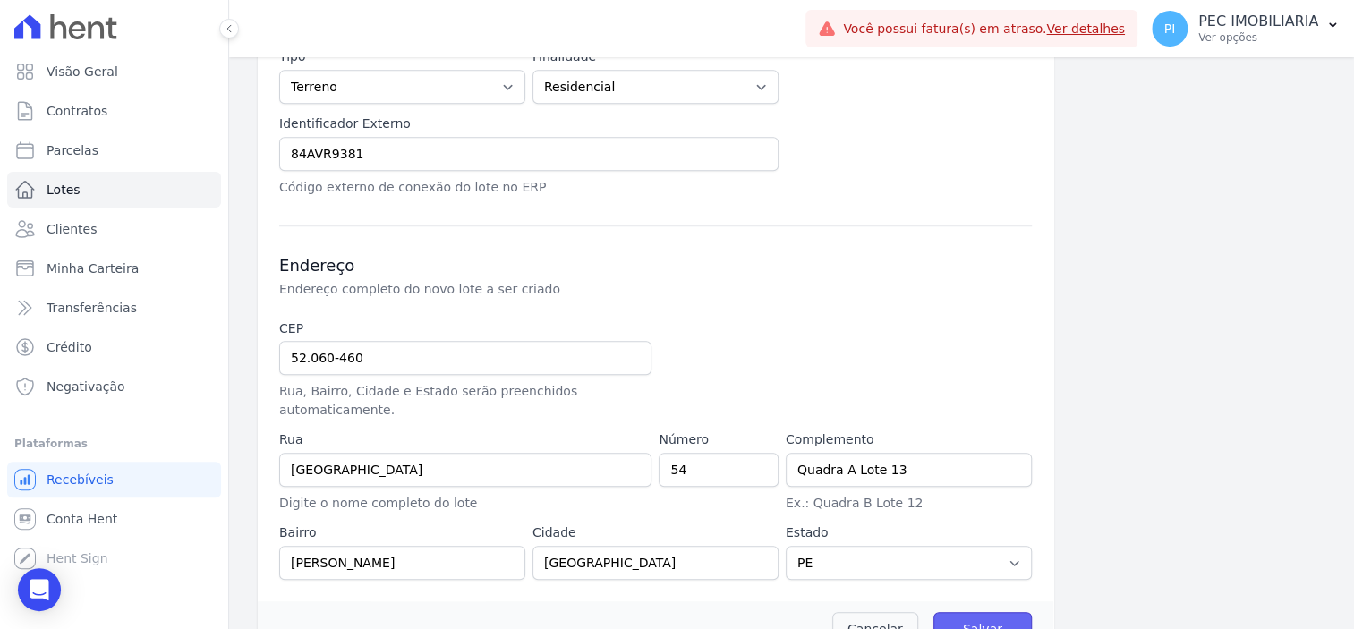
click at [955, 612] on input "Salvar" at bounding box center [983, 629] width 98 height 34
click at [63, 189] on span "Lotes" at bounding box center [64, 190] width 34 height 18
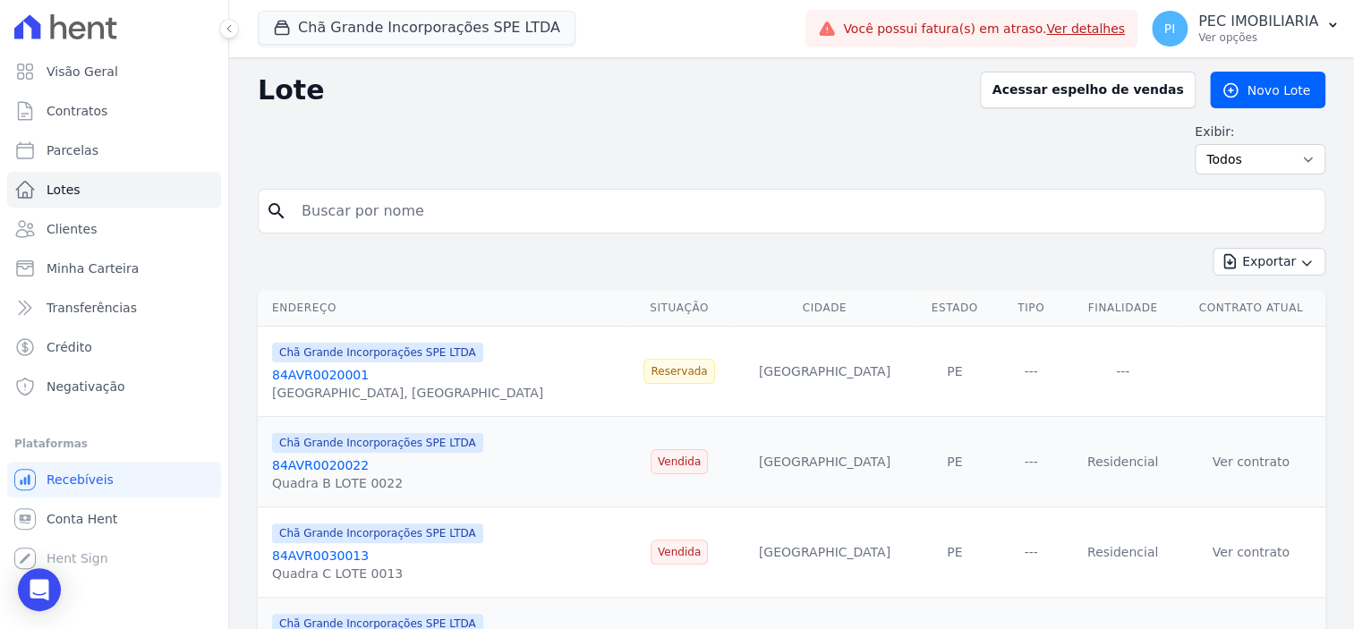
click at [599, 226] on form "search" at bounding box center [792, 218] width 1068 height 59
type input "QUADRA A"
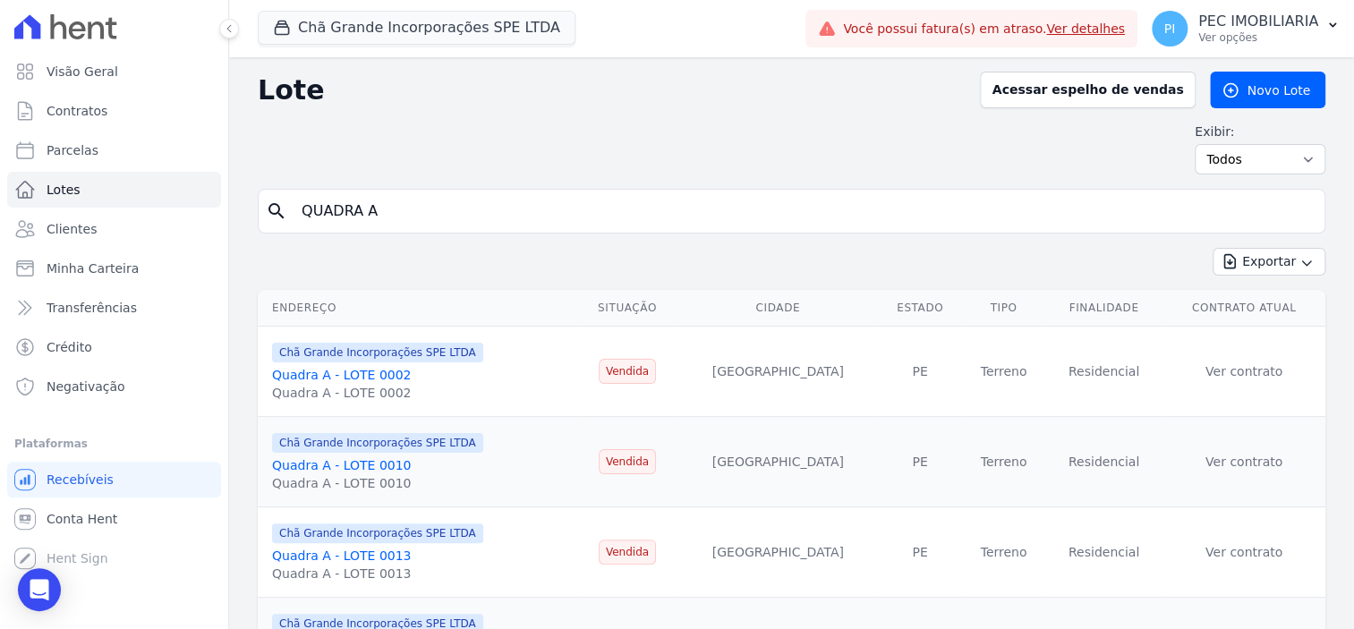
click at [610, 218] on input "QUADRA A" at bounding box center [804, 211] width 1027 height 36
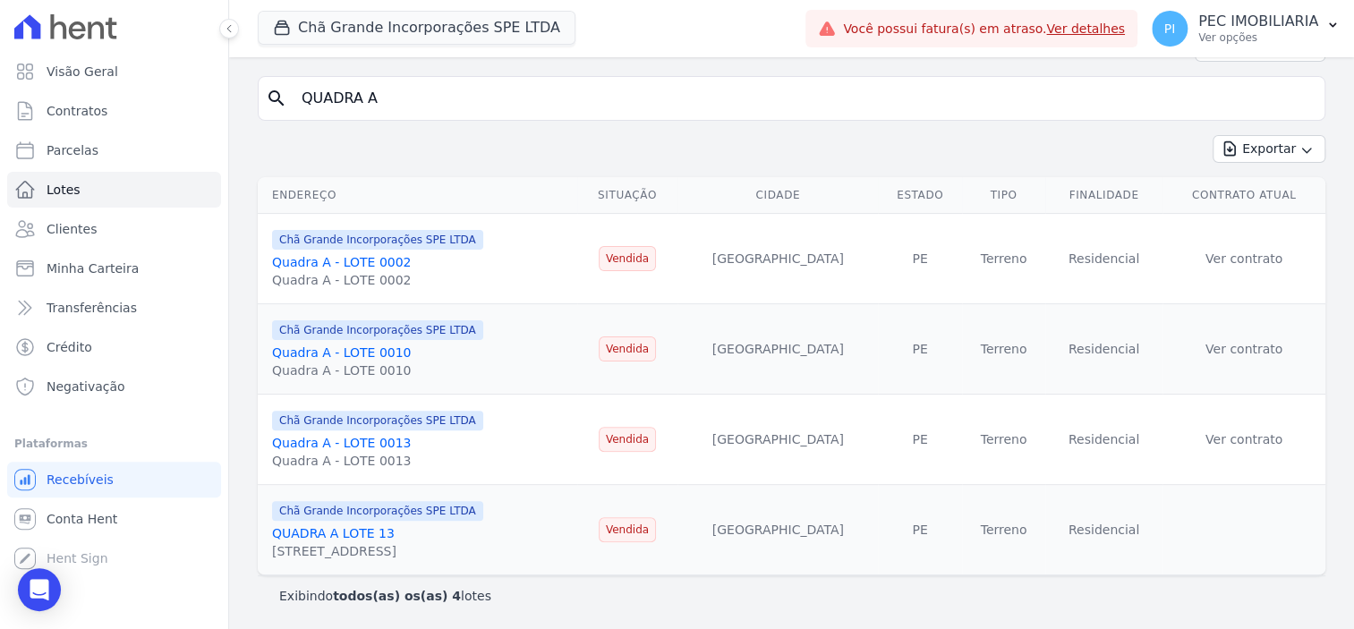
click at [358, 445] on link "Quadra A - LOTE 0013" at bounding box center [341, 443] width 139 height 14
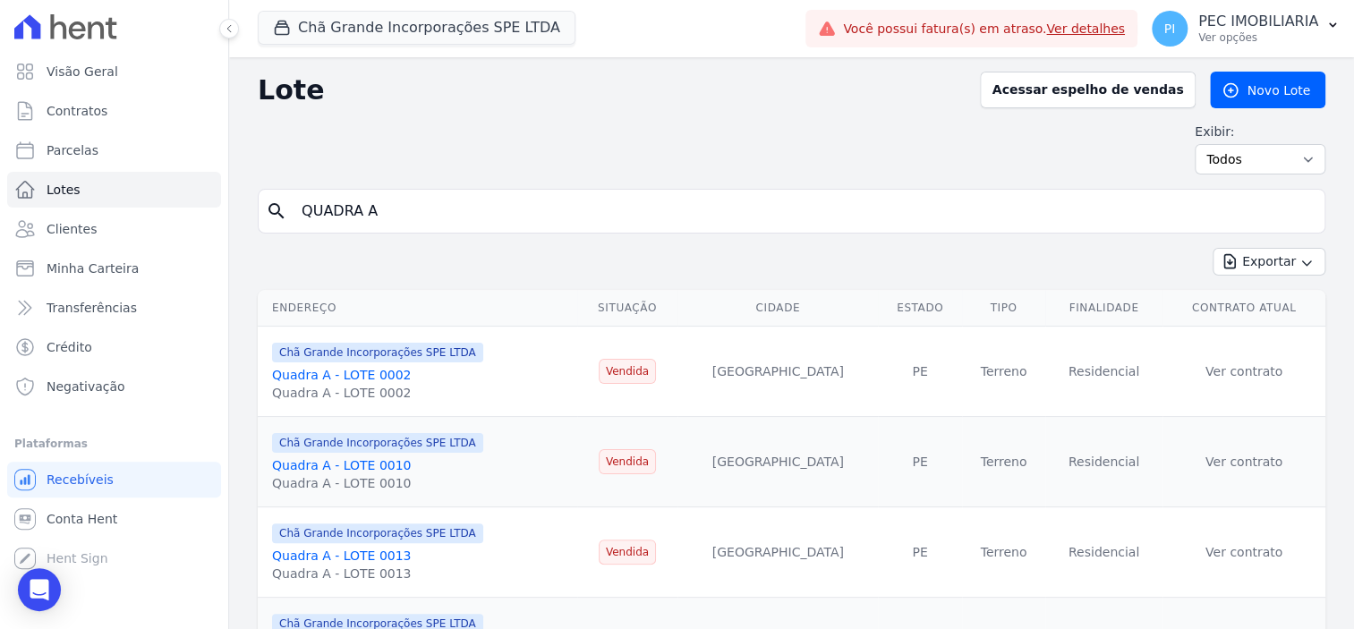
scroll to position [113, 0]
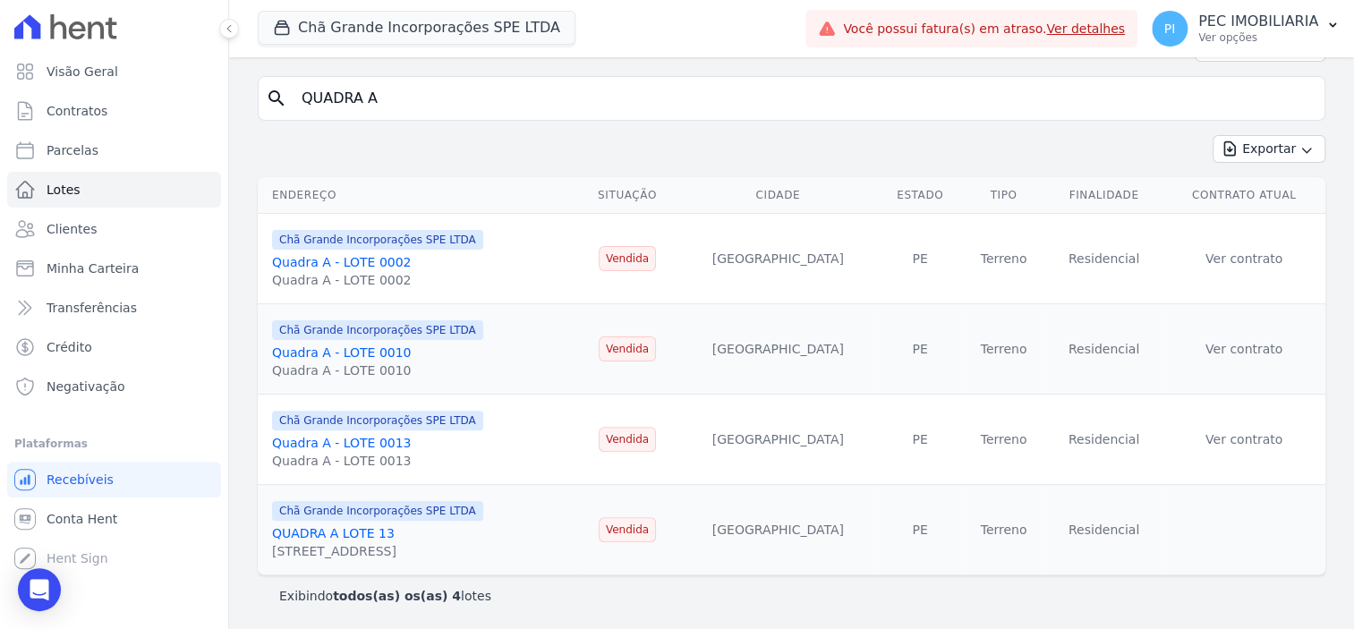
click at [347, 534] on link "QUADRA A LOTE 13" at bounding box center [333, 533] width 123 height 14
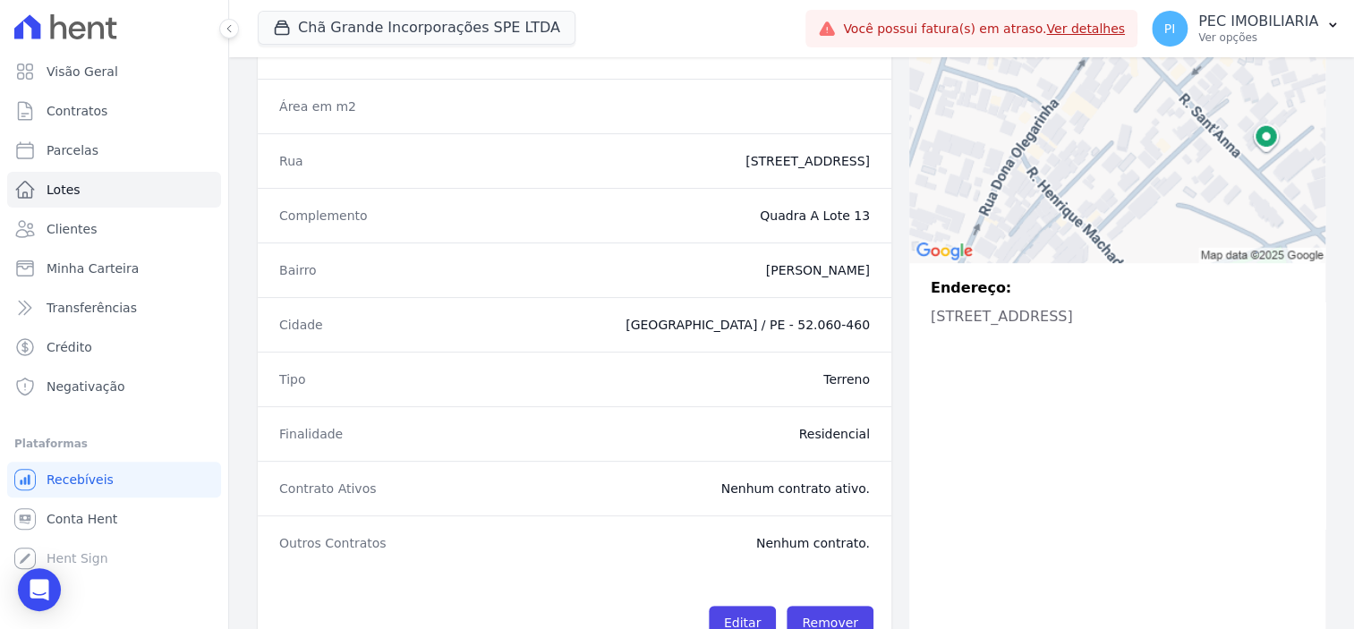
scroll to position [388, 0]
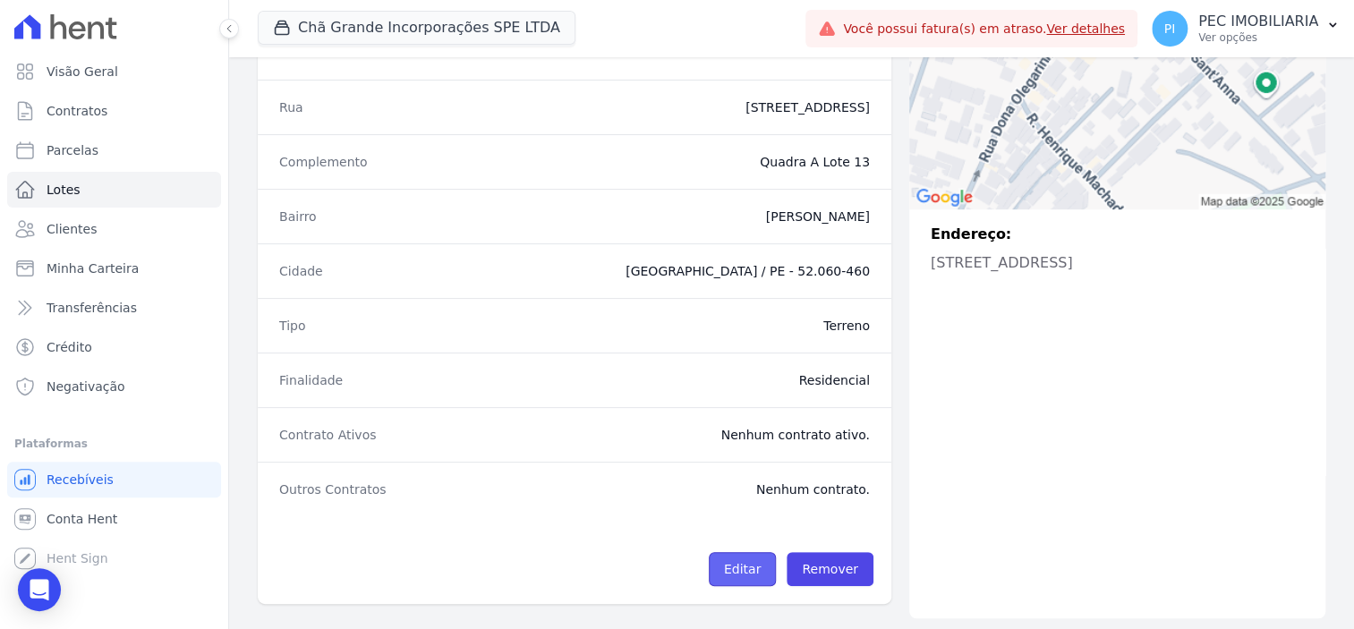
click at [730, 555] on link "Editar" at bounding box center [742, 569] width 67 height 34
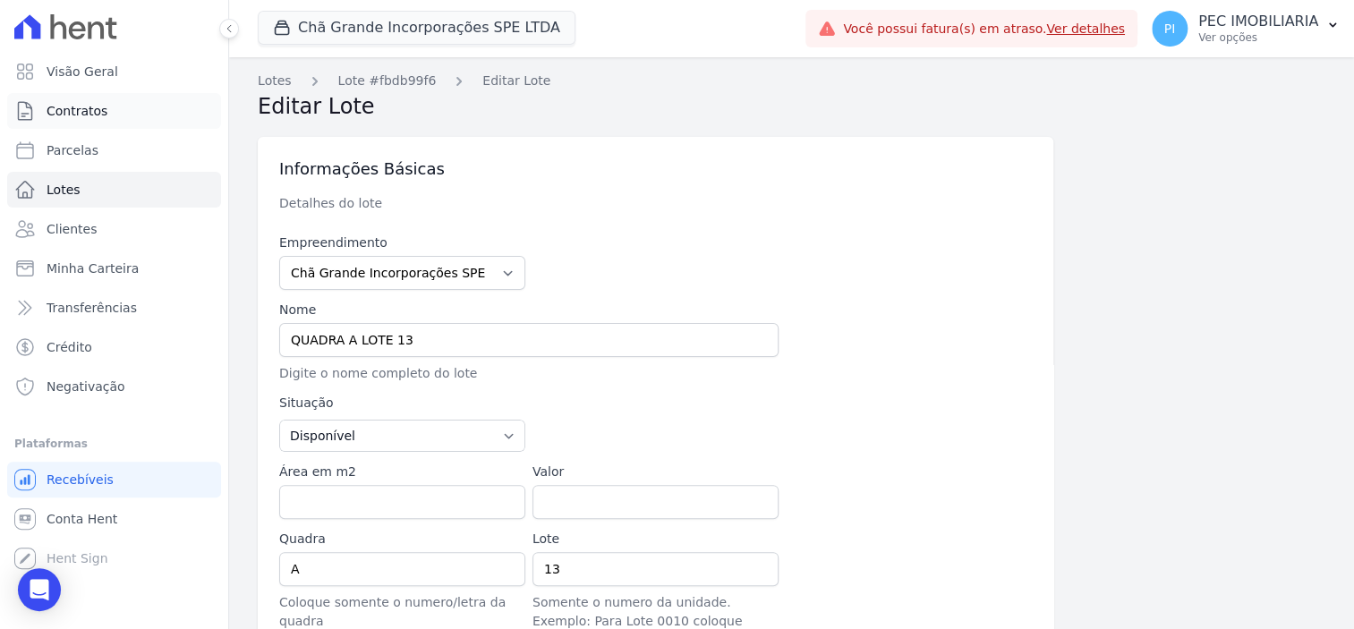
click at [73, 115] on span "Contratos" at bounding box center [77, 111] width 61 height 18
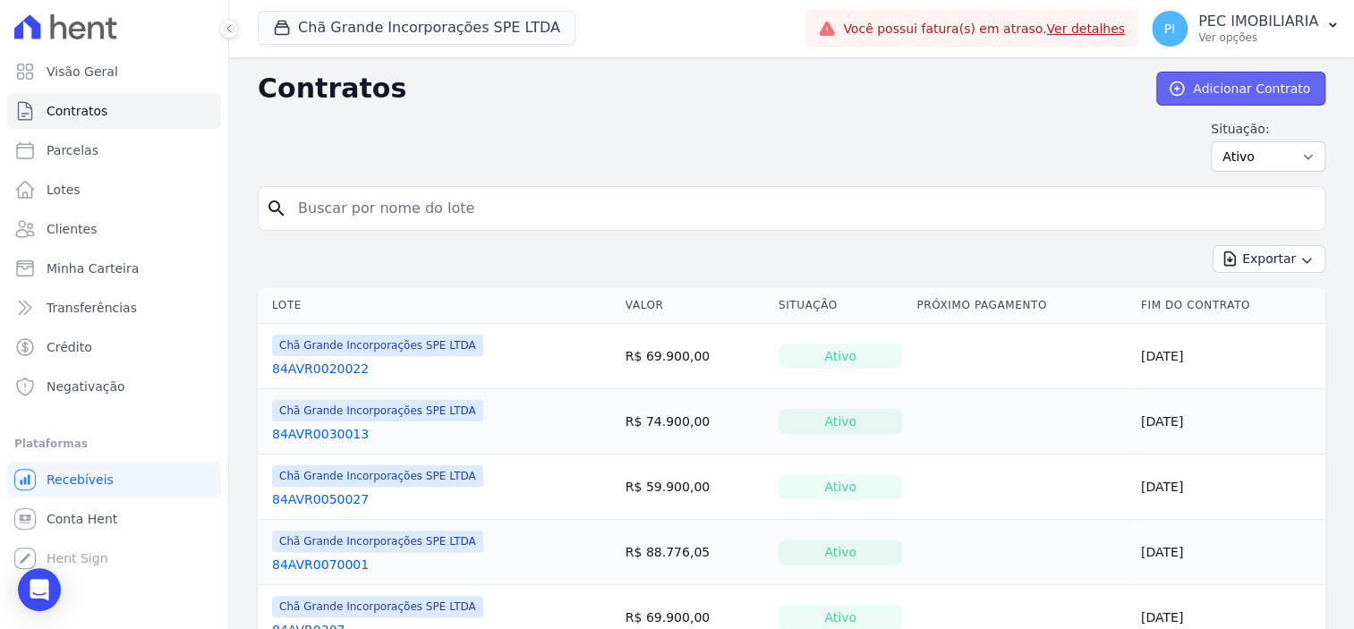
click at [1264, 95] on link "Adicionar Contrato" at bounding box center [1241, 89] width 169 height 34
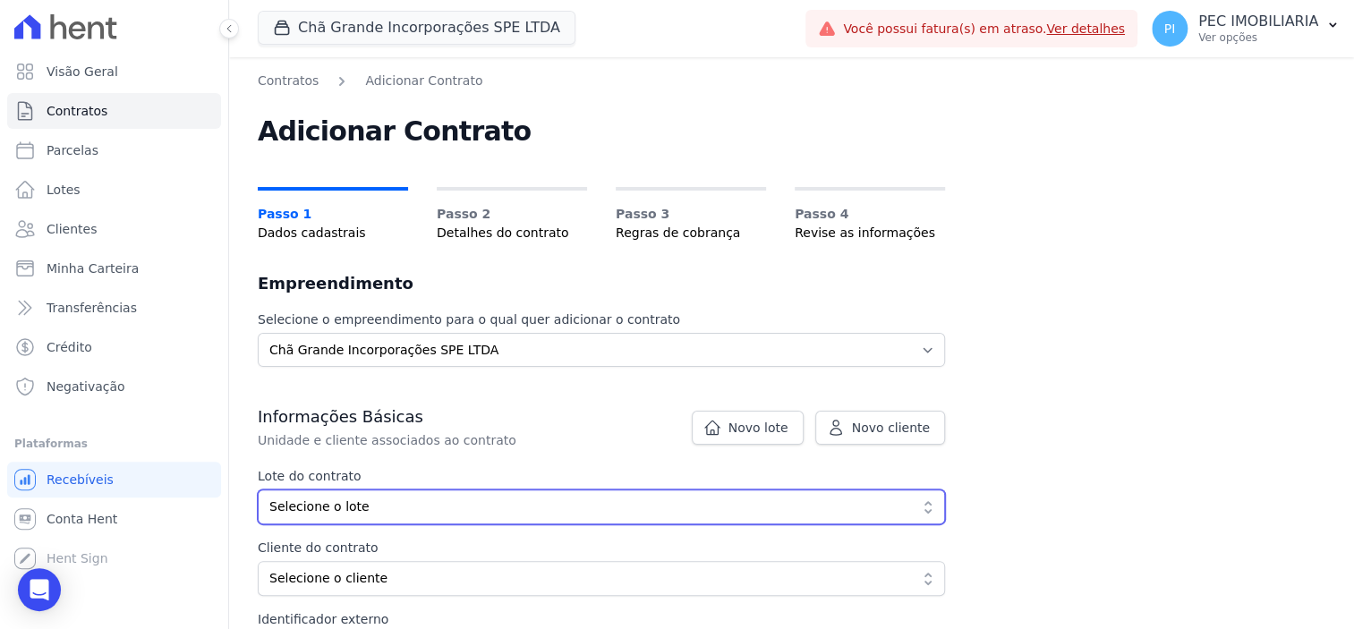
click at [572, 504] on span "Selecione o lote" at bounding box center [588, 507] width 639 height 19
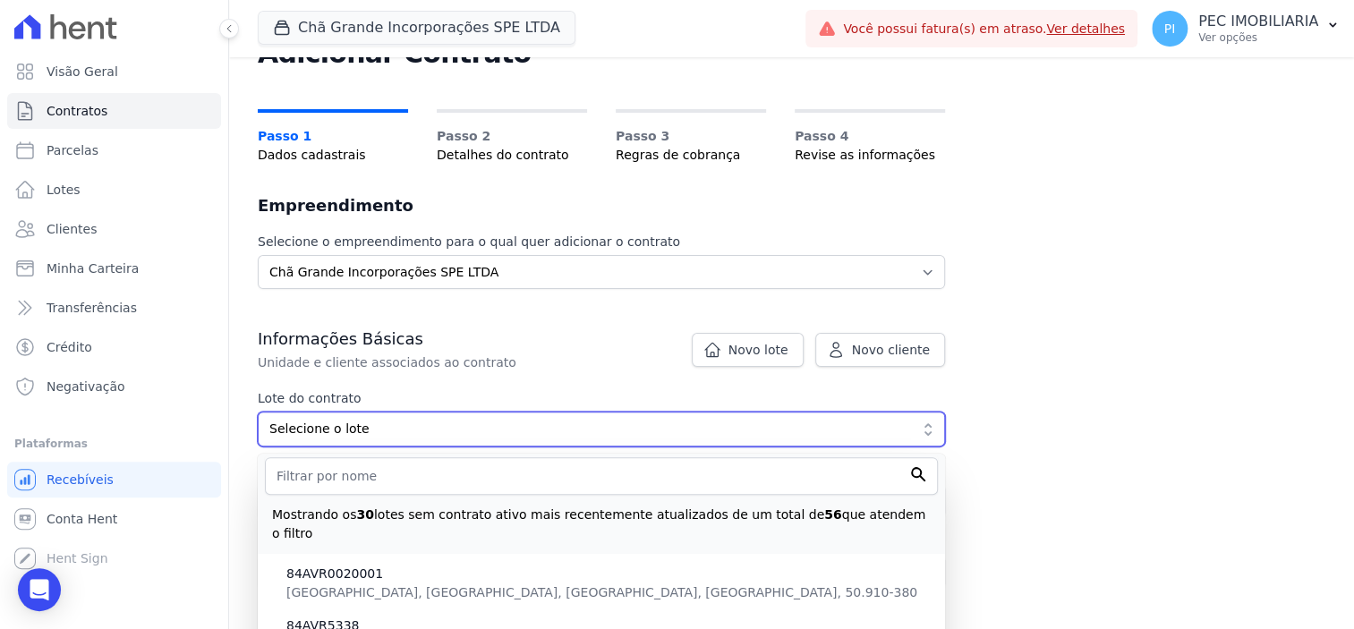
scroll to position [112, 0]
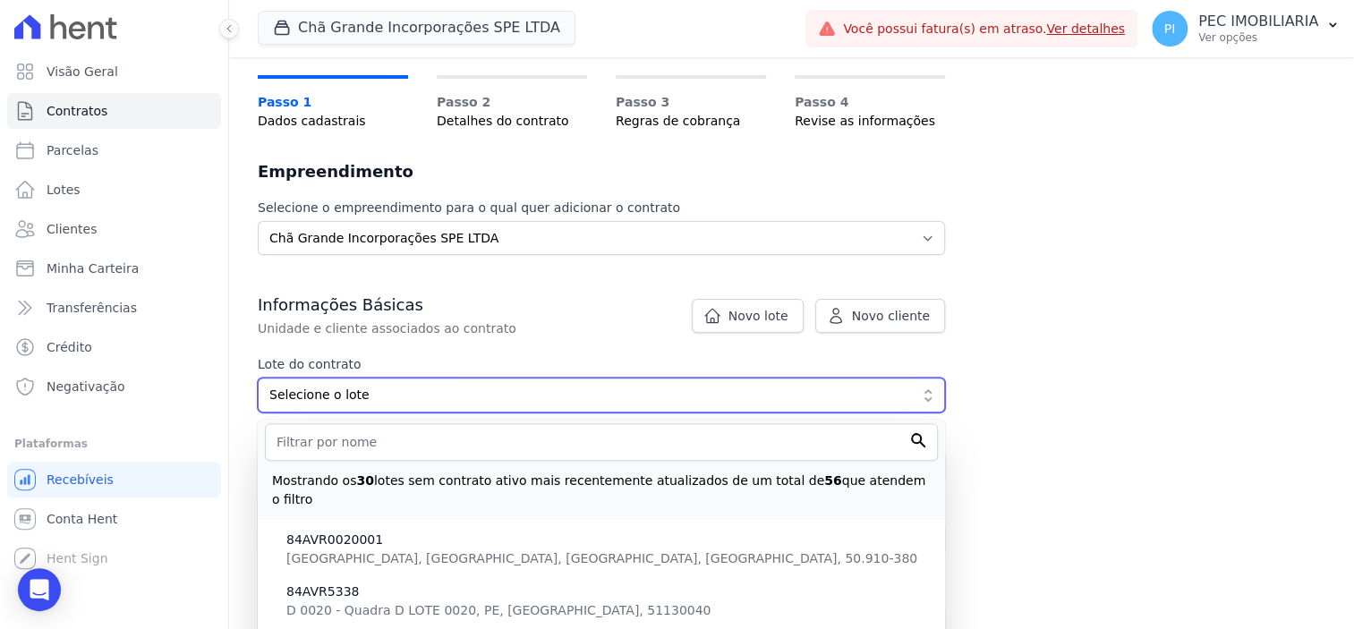
click at [593, 395] on span "Selecione o lote" at bounding box center [588, 395] width 639 height 19
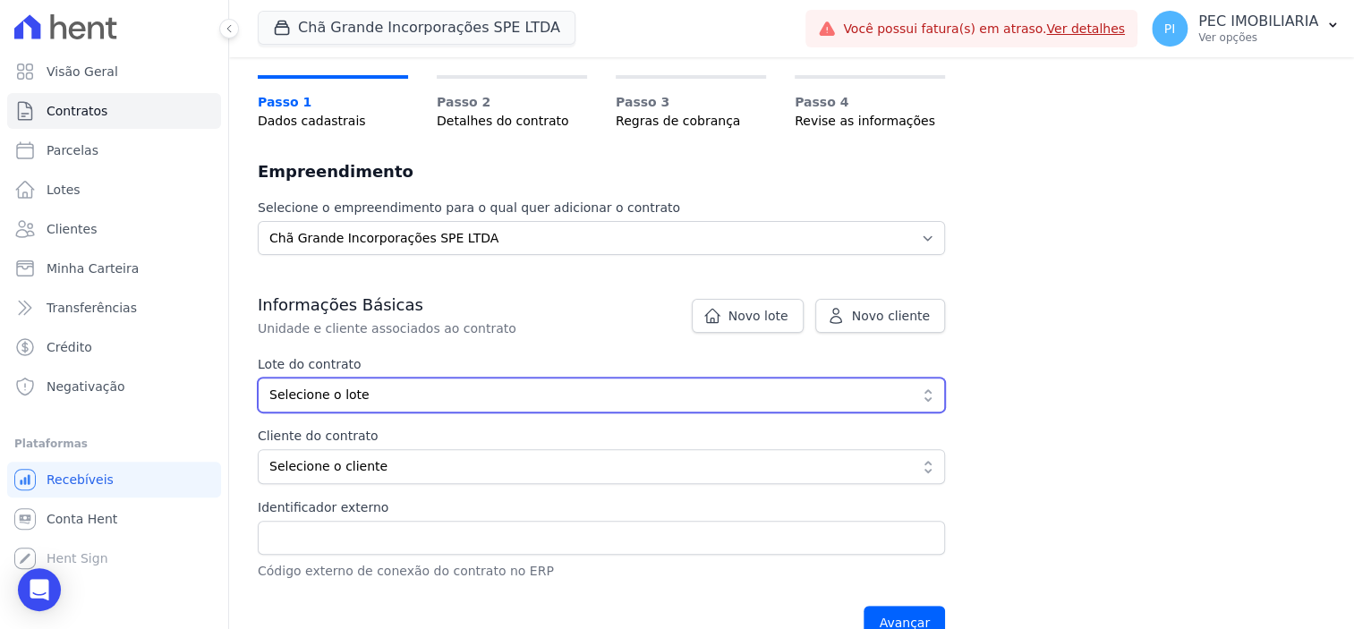
click at [586, 394] on span "Selecione o lote" at bounding box center [588, 395] width 639 height 19
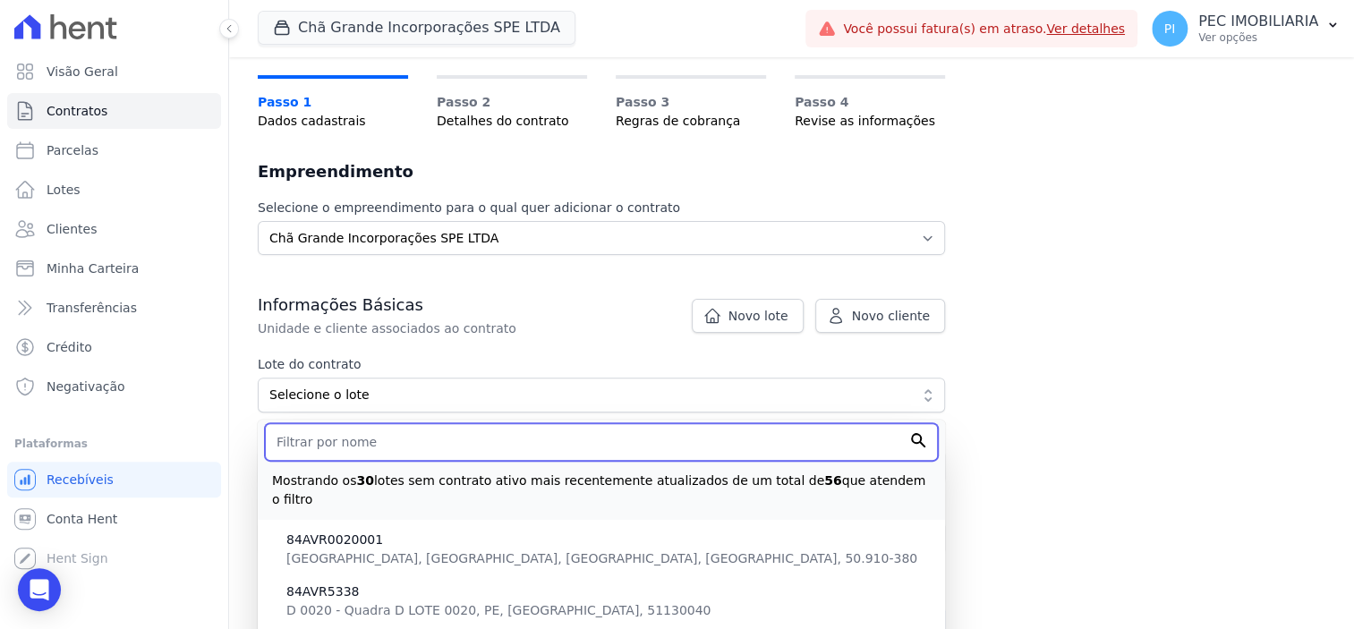
click at [503, 431] on input "text" at bounding box center [601, 442] width 673 height 38
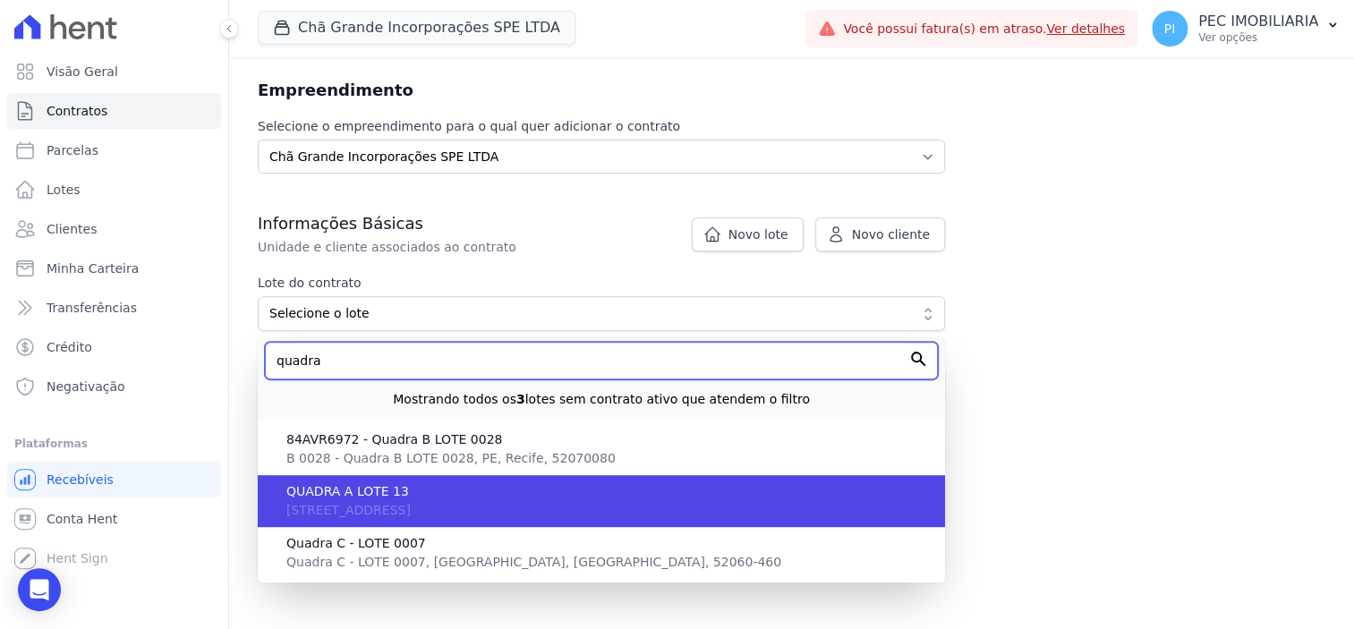
scroll to position [224, 0]
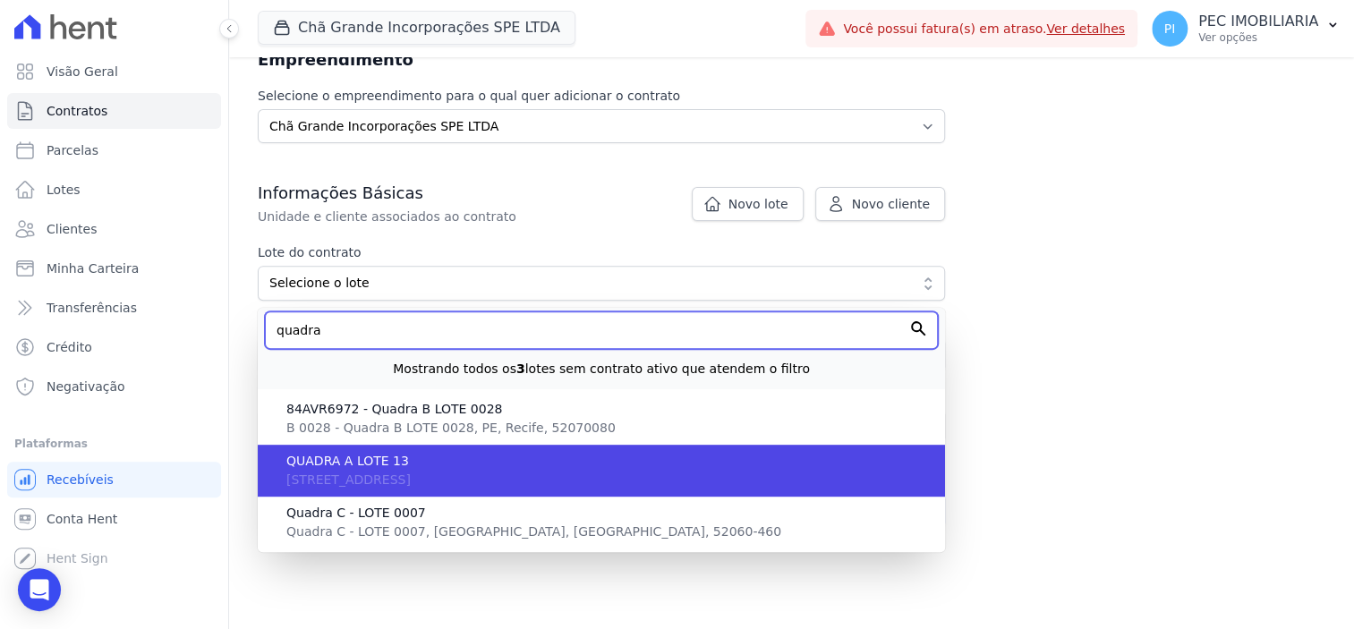
type input "quadra"
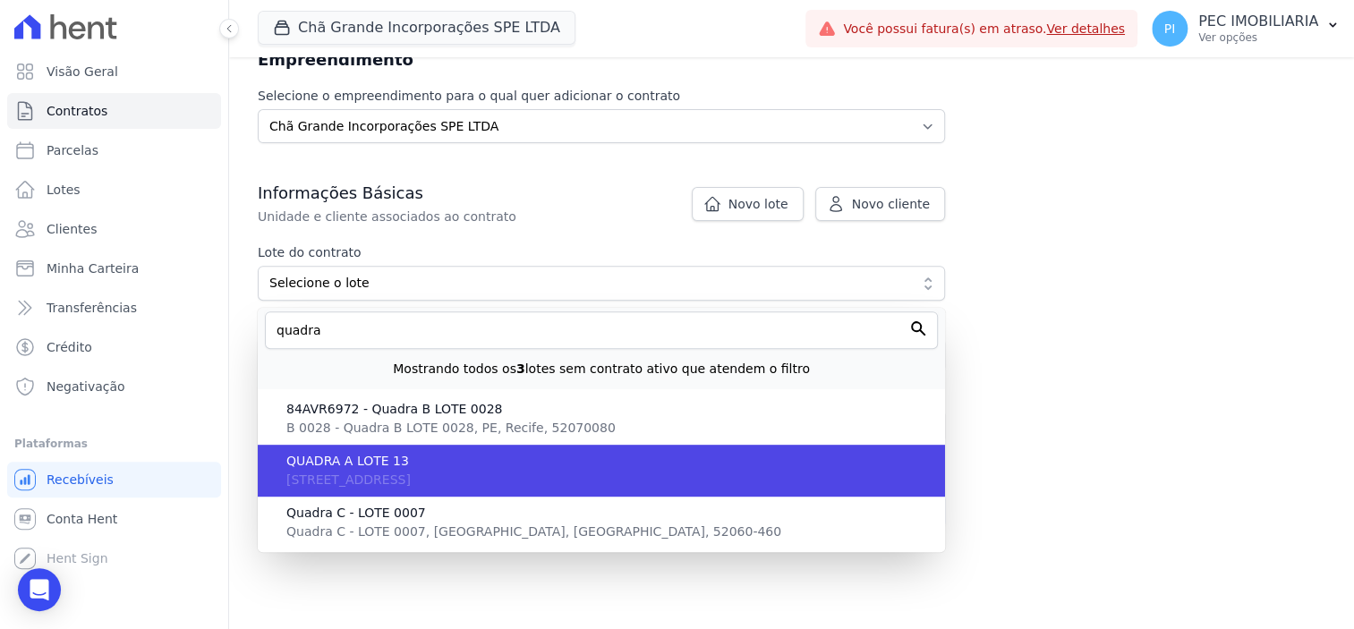
click at [411, 473] on span "Rua Sant'Anna, 54, A 13 - Quadra A Lote 13, Santana, PE, Recife, 52.060-460" at bounding box center [348, 480] width 124 height 14
type input "fbdb99f6-9c78-4ec4-a229-4c3a1d053d42"
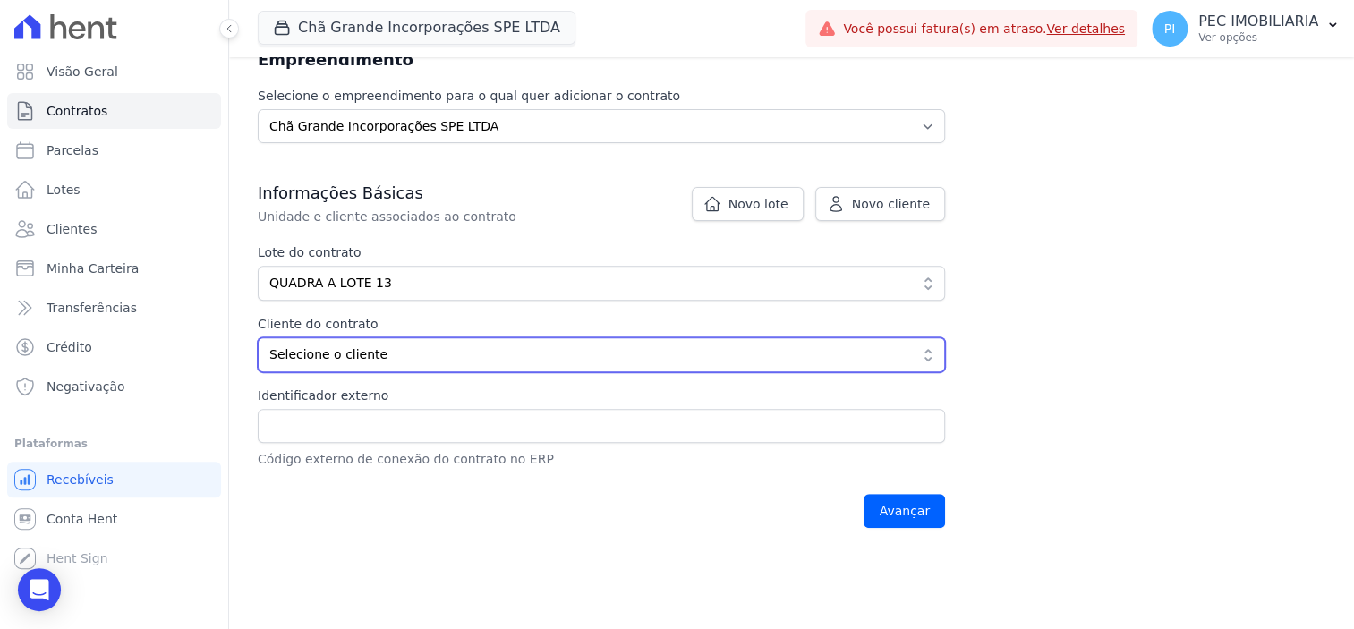
click at [686, 355] on span "Selecione o cliente" at bounding box center [588, 355] width 639 height 19
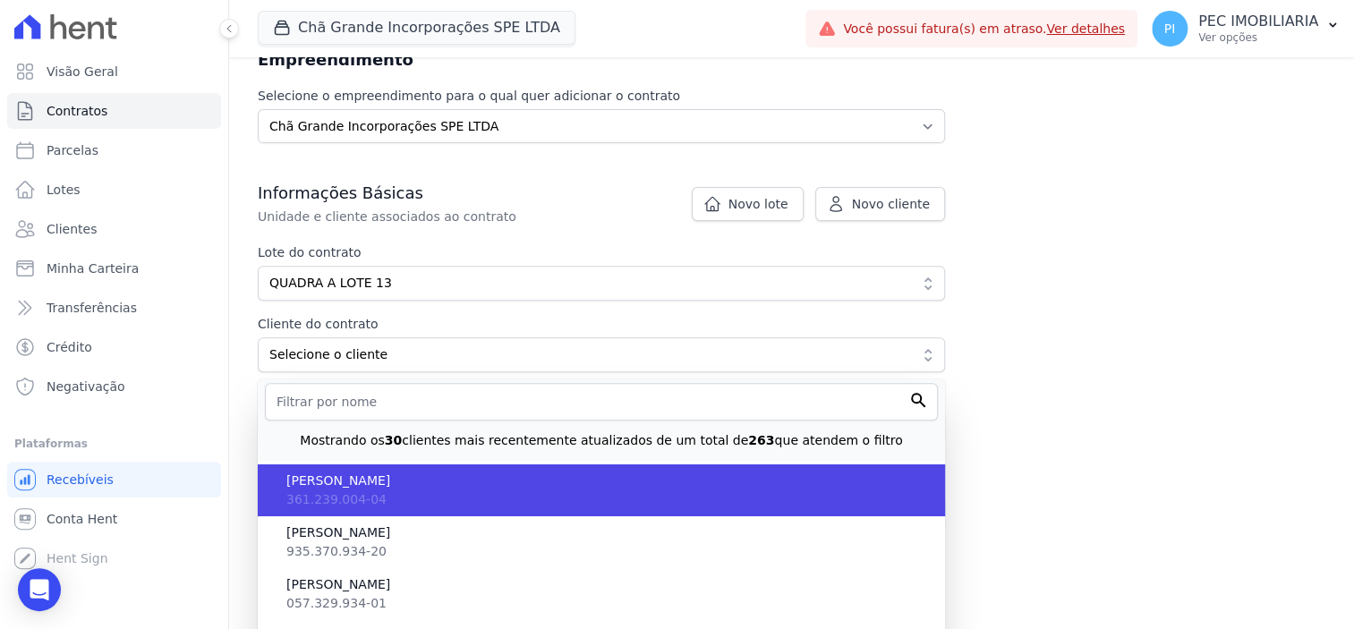
click at [511, 487] on span "ADELUZA BARBOSA DE SOUZA" at bounding box center [608, 481] width 645 height 19
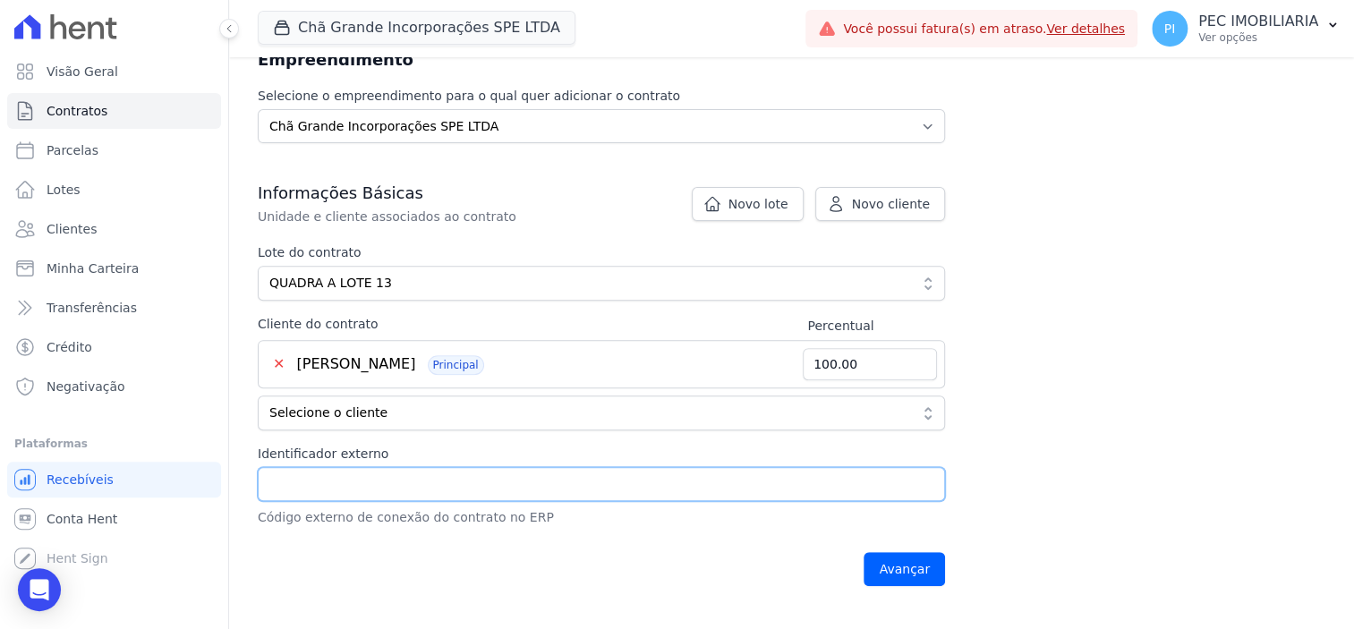
click at [775, 490] on input "Identificador externo" at bounding box center [601, 484] width 687 height 34
drag, startPoint x: 364, startPoint y: 477, endPoint x: 190, endPoint y: 457, distance: 175.7
click at [190, 457] on div "Visão Geral Contratos Parcelas Lotes Clientes Minha Carteira Transferências Cré…" at bounding box center [677, 314] width 1354 height 629
paste input "9381"
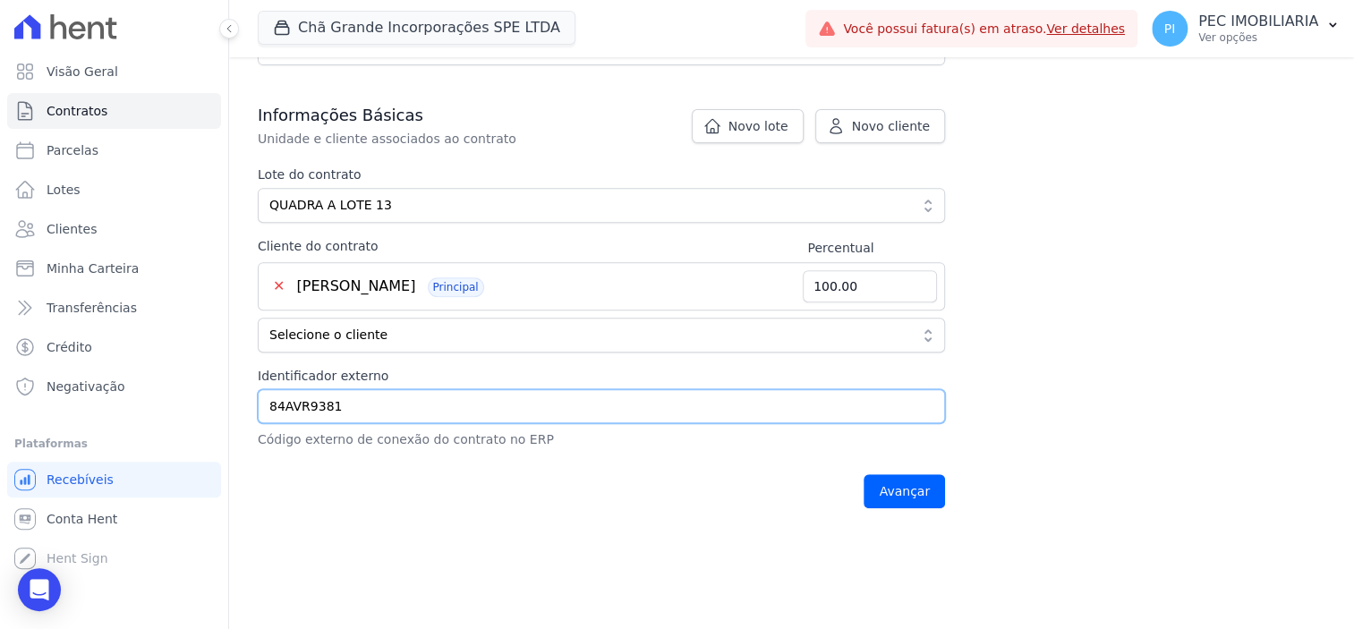
scroll to position [335, 0]
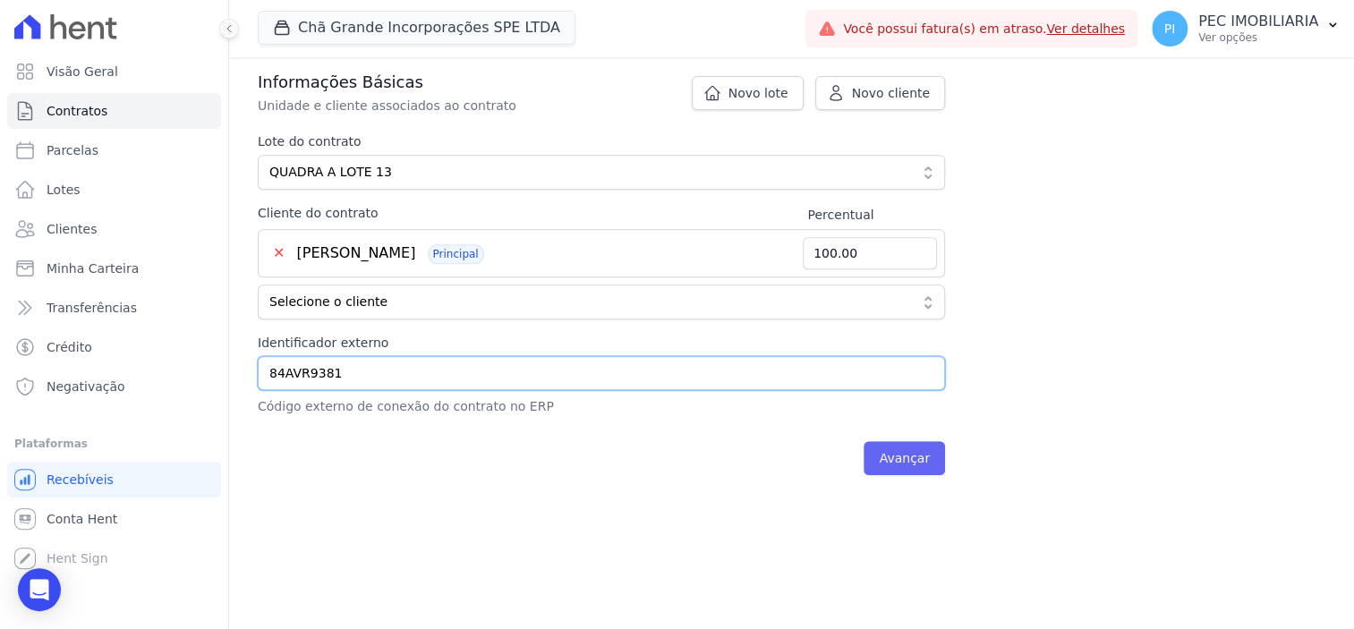
type input "84AVR9381"
click at [917, 465] on input "Avançar" at bounding box center [904, 458] width 81 height 34
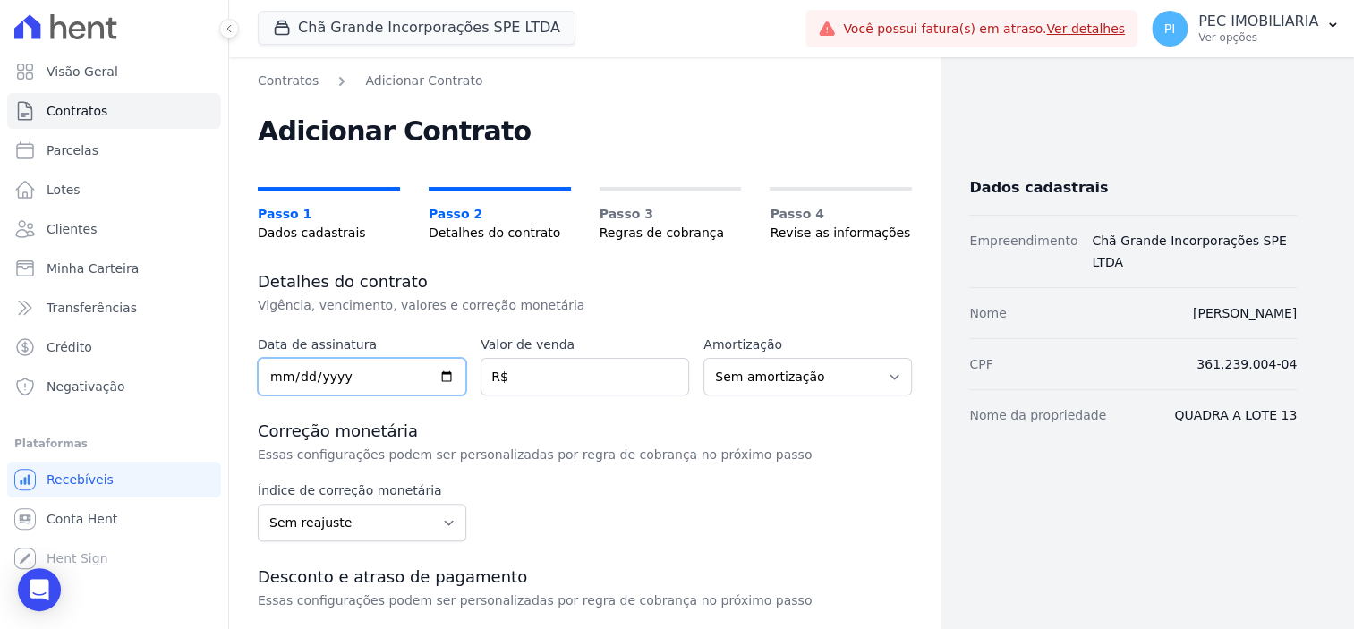
click at [278, 383] on input "date" at bounding box center [362, 377] width 209 height 38
type input "2025-08-11"
click at [573, 385] on input "number" at bounding box center [585, 377] width 209 height 38
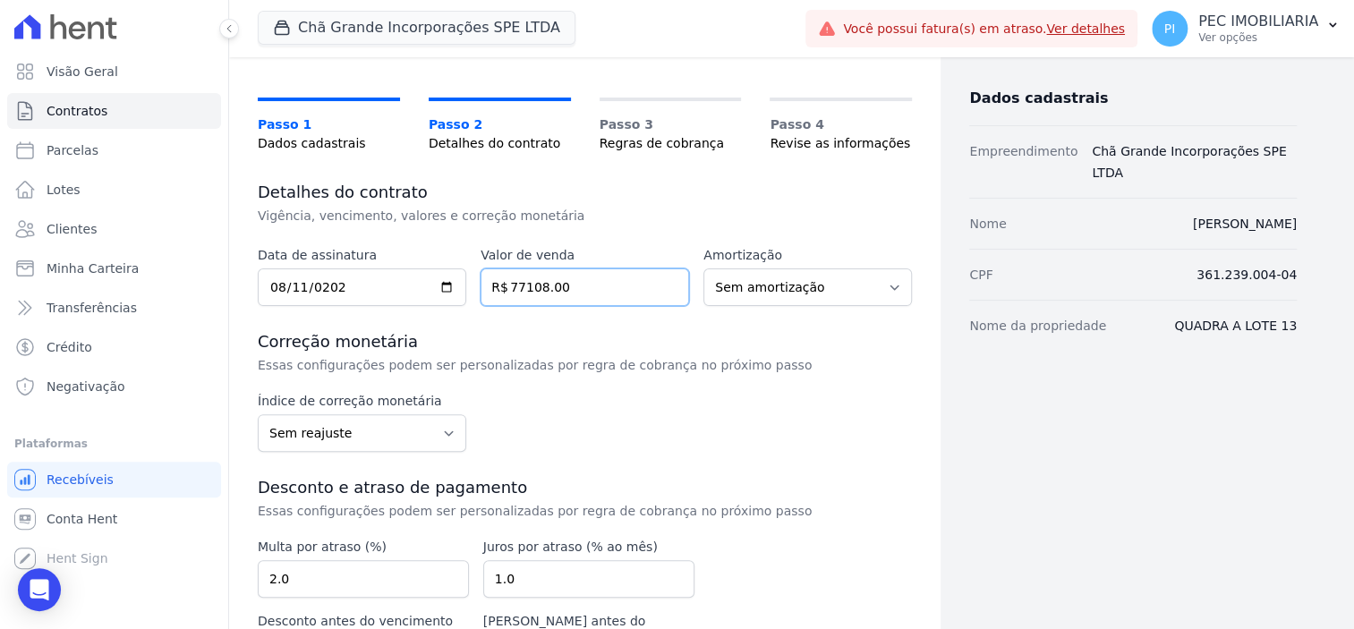
scroll to position [214, 0]
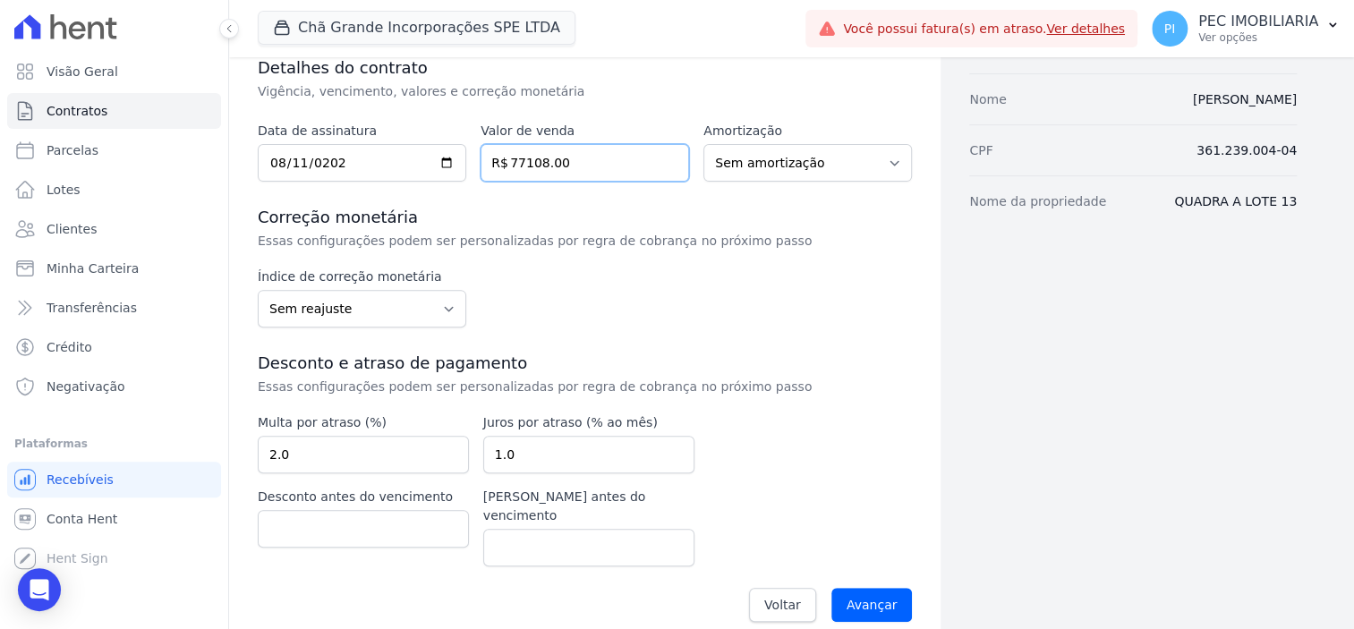
type input "77108.00"
click at [408, 312] on select "Sem reajuste Média dos últimos 12 meses acumulado de INCCM Média dos últimos 12…" at bounding box center [362, 309] width 209 height 38
click at [877, 588] on input "Avançar" at bounding box center [872, 605] width 81 height 34
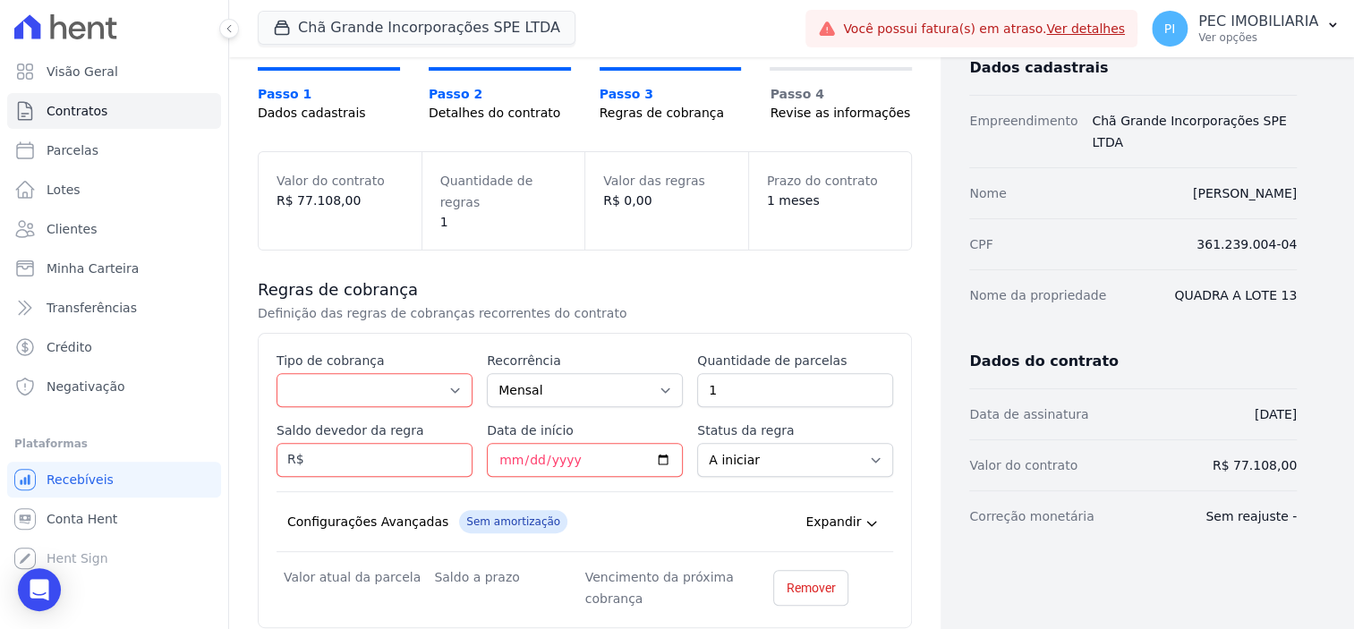
scroll to position [271, 0]
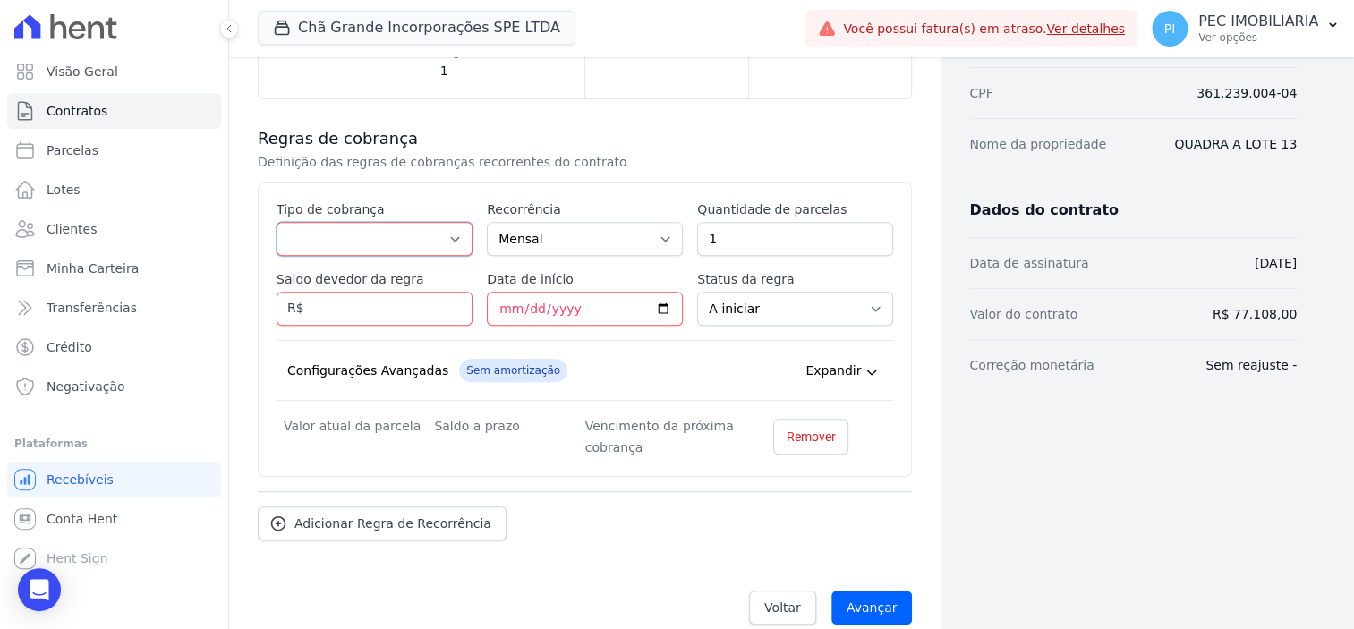
click at [399, 222] on select "Parcela Normal Entrada Sinal Intercalada Chaves Pré-chaves Pós-chaves Impostos …" at bounding box center [375, 239] width 196 height 34
select select "standard"
click at [277, 222] on select "Parcela Normal Entrada Sinal Intercalada Chaves Pré-chaves Pós-chaves Impostos …" at bounding box center [375, 239] width 196 height 34
click at [719, 225] on input "1" at bounding box center [795, 239] width 196 height 34
type input "100"
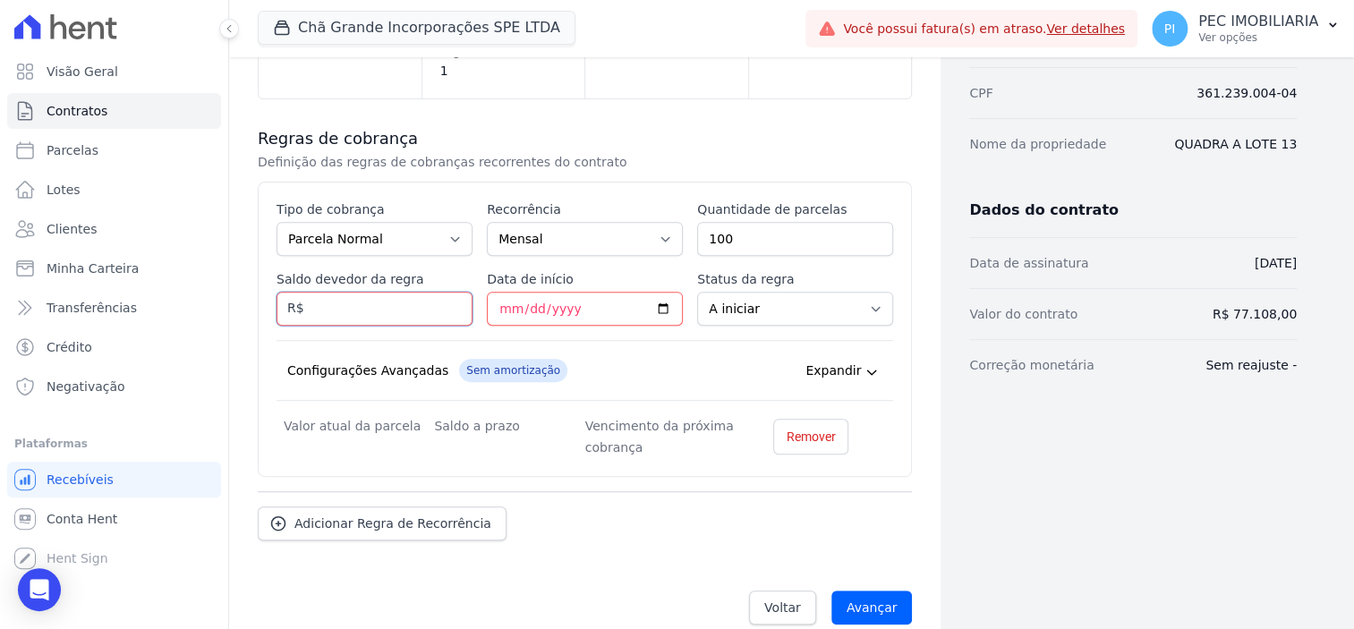
click at [368, 292] on input "Saldo devedor da regra" at bounding box center [375, 309] width 196 height 34
click at [530, 293] on input "Data de início" at bounding box center [585, 309] width 196 height 34
click at [505, 292] on input "Data de início" at bounding box center [585, 309] width 196 height 34
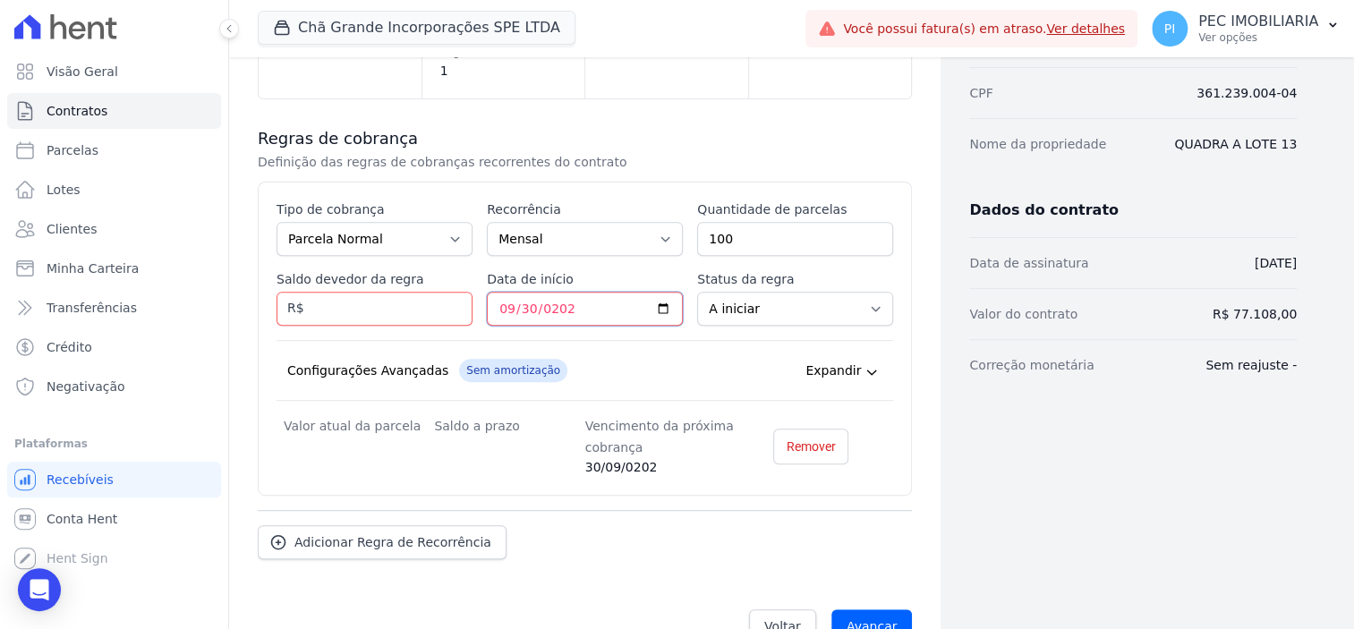
type input "2025-09-30"
click at [364, 295] on input "Saldo devedor da regra" at bounding box center [375, 309] width 196 height 34
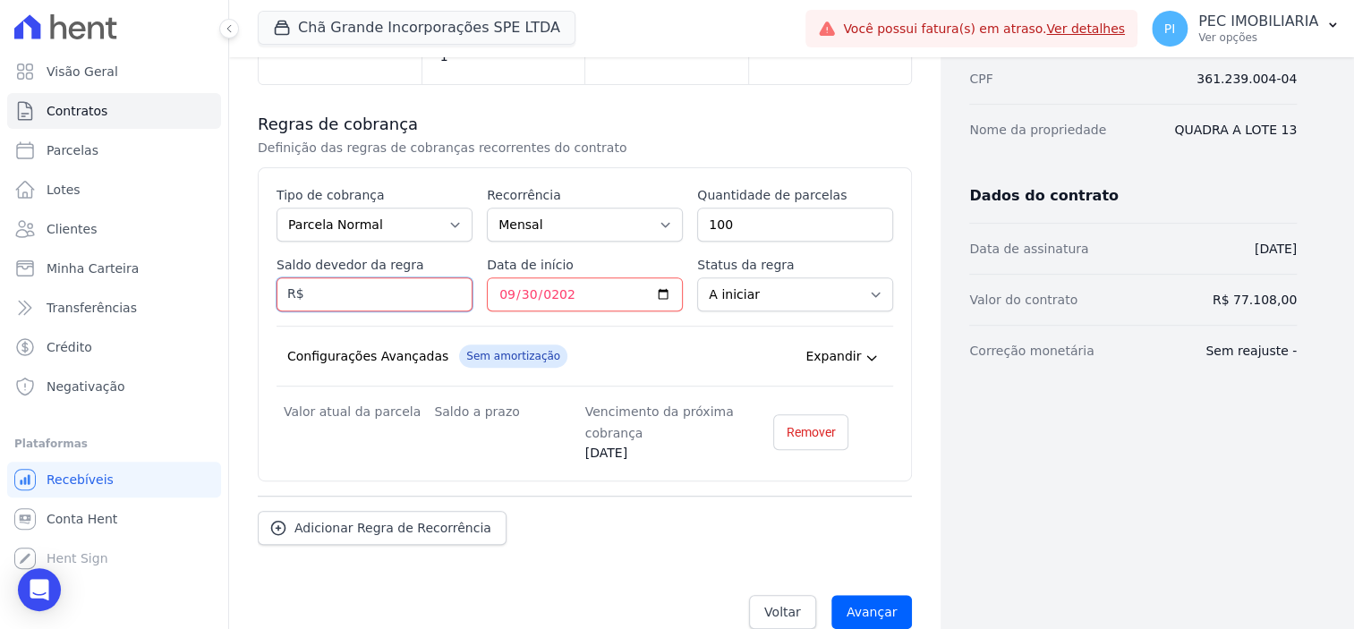
scroll to position [289, 0]
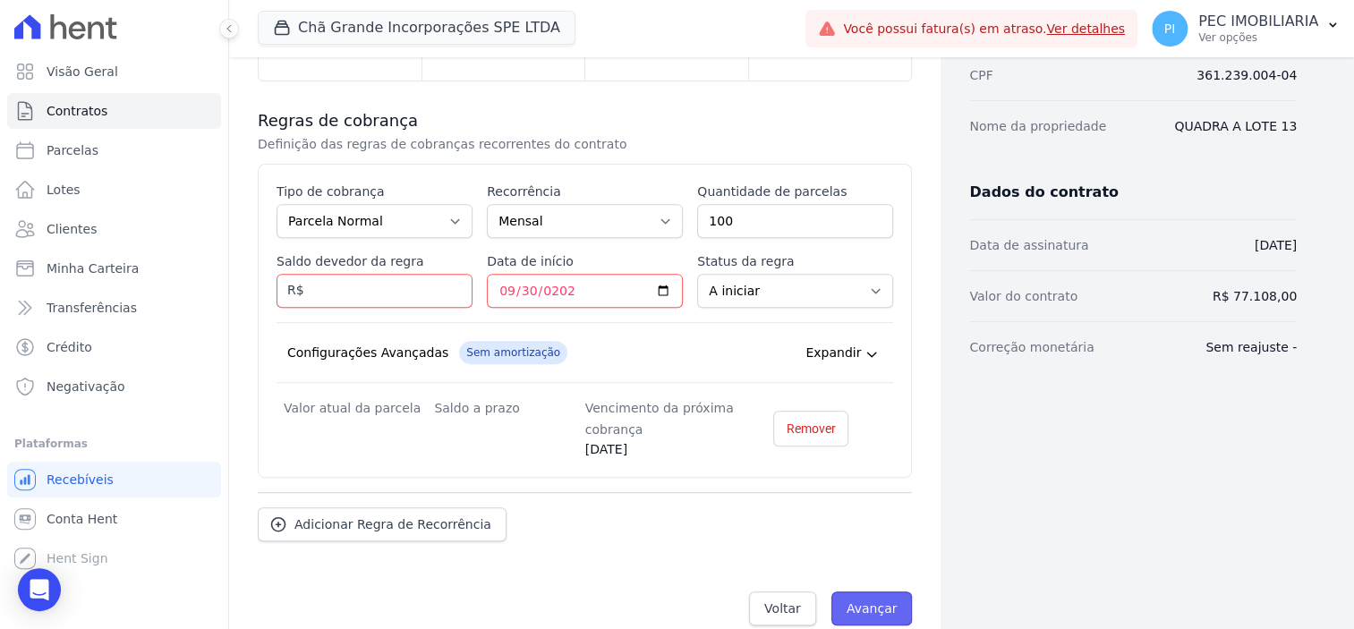
click at [858, 592] on input "Avançar" at bounding box center [872, 609] width 81 height 34
click at [393, 277] on input "Saldo devedor da regra" at bounding box center [375, 291] width 196 height 34
click at [423, 274] on input "Saldo devedor da regra" at bounding box center [375, 291] width 196 height 34
click at [747, 290] on div "Esse tipo de parcela não entra no saldo devedor do contrato. Tipo de cobrança P…" at bounding box center [585, 321] width 617 height 277
click at [331, 403] on div "Valor atual da parcela R$ 501,00" at bounding box center [359, 428] width 150 height 62
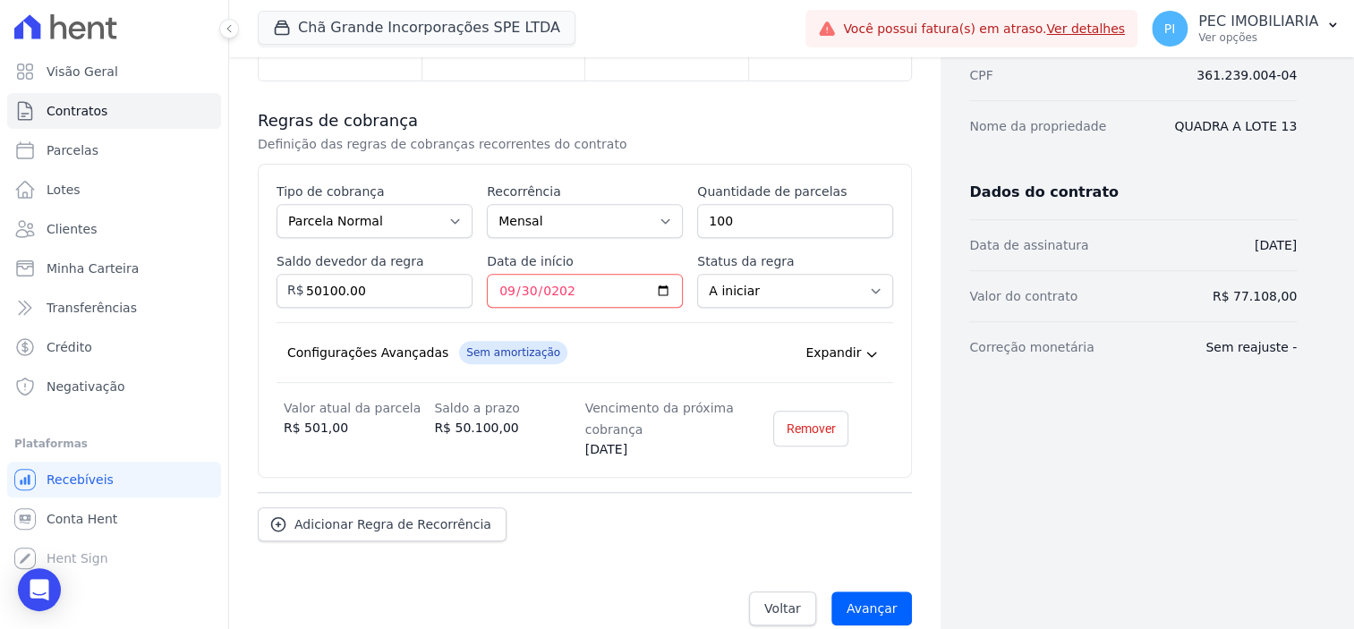
click at [865, 347] on icon at bounding box center [872, 354] width 14 height 14
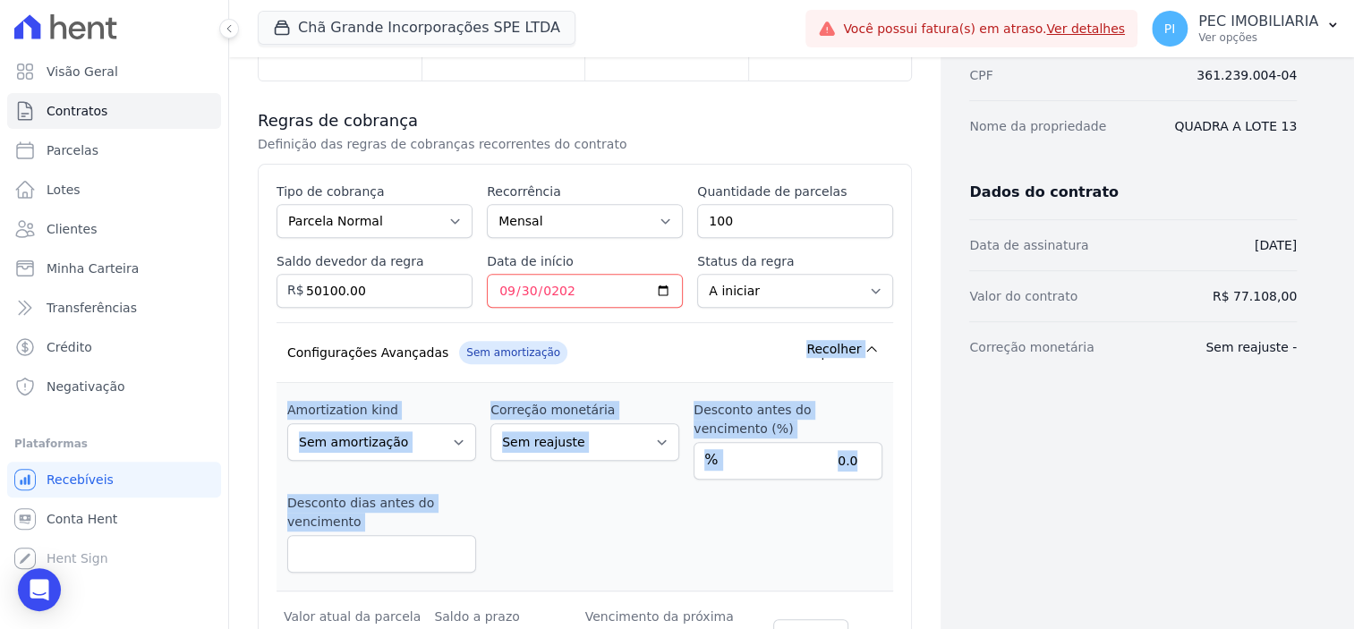
click at [346, 494] on label "Desconto dias antes do vencimento" at bounding box center [381, 513] width 189 height 38
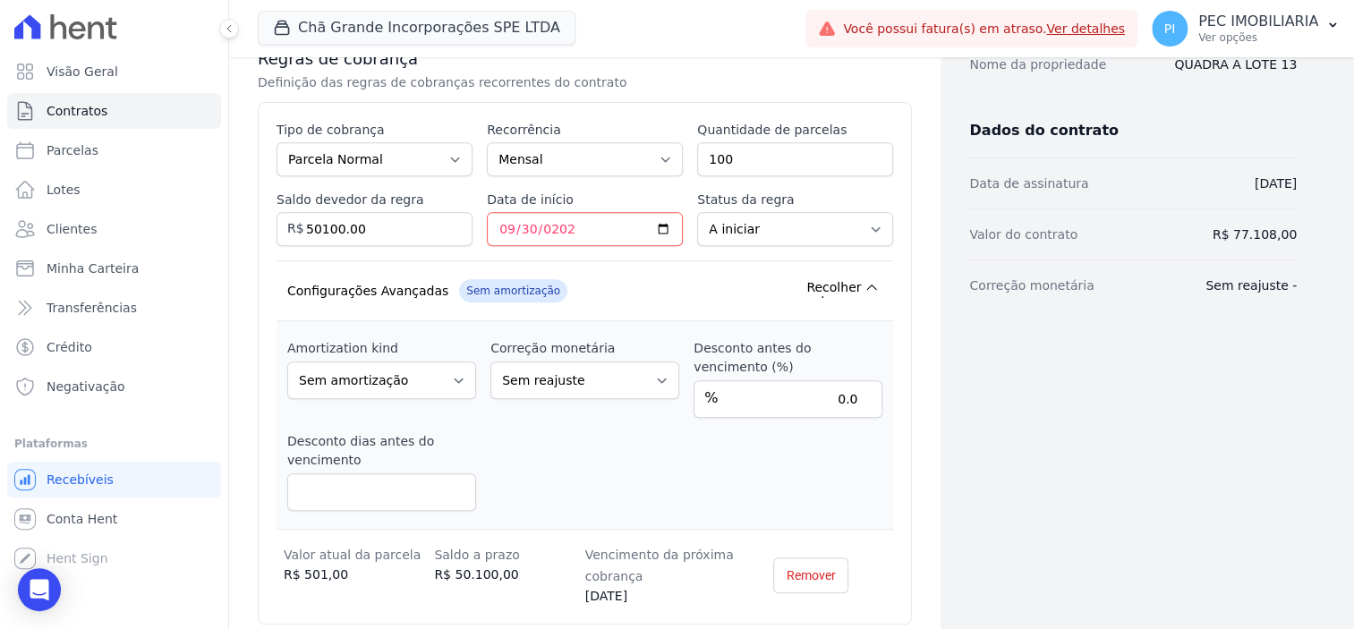
scroll to position [401, 0]
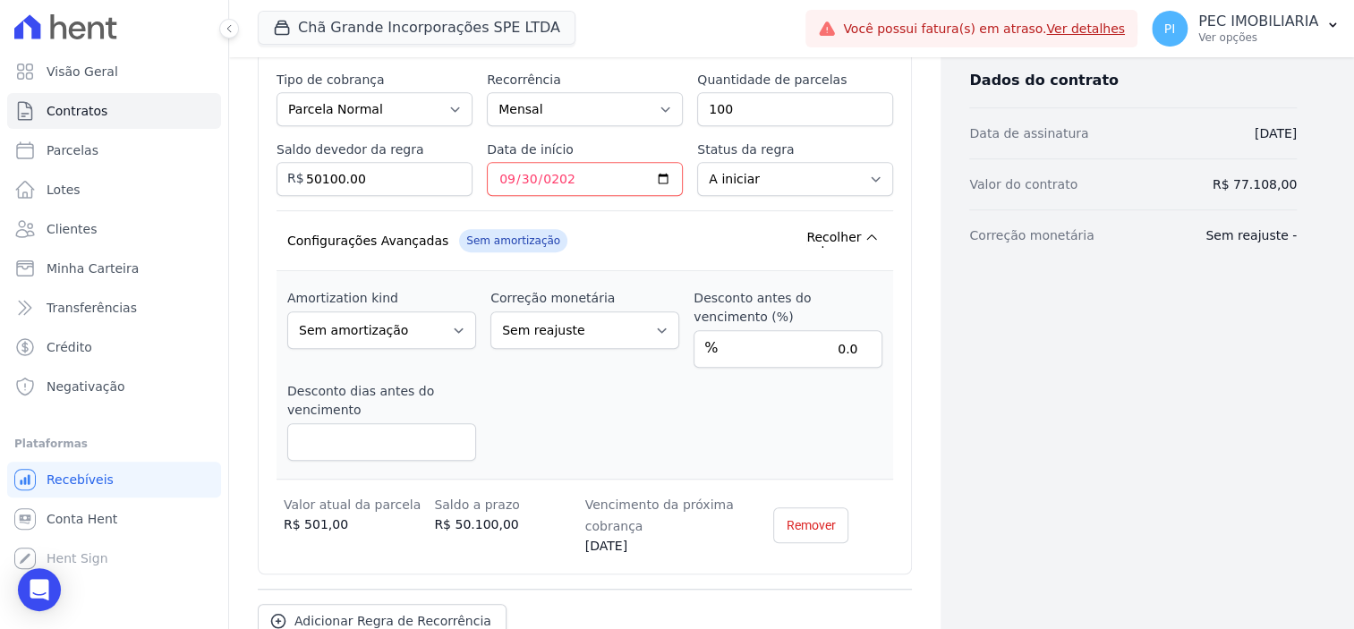
click at [308, 516] on dd "R$ 501,00" at bounding box center [359, 525] width 150 height 19
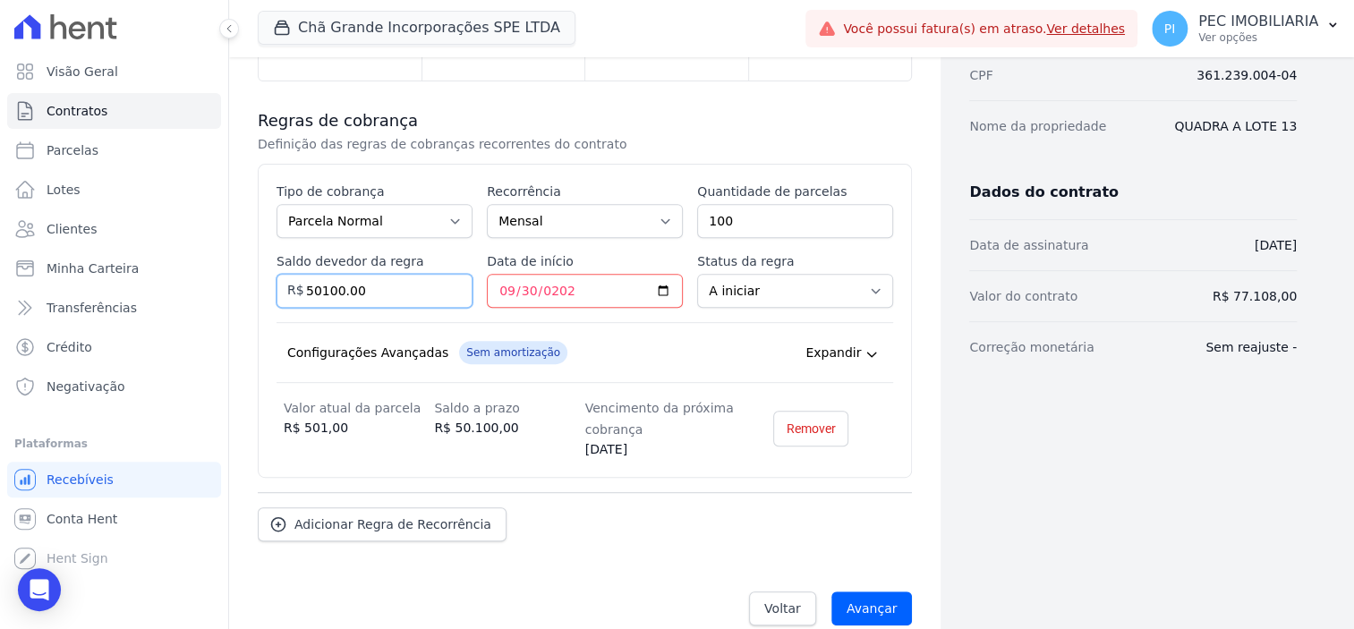
click at [329, 275] on input "50100.00" at bounding box center [375, 291] width 196 height 34
type input "50000.00"
click at [832, 592] on input "Avançar" at bounding box center [872, 609] width 81 height 34
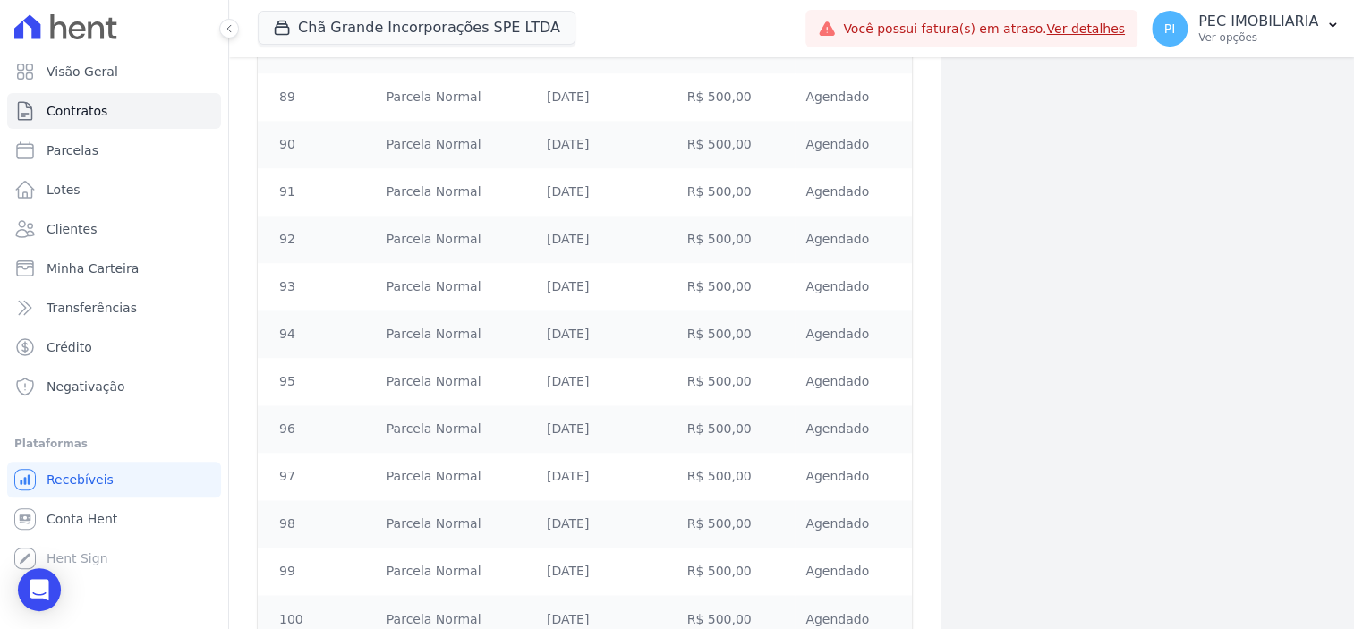
scroll to position [4614, 0]
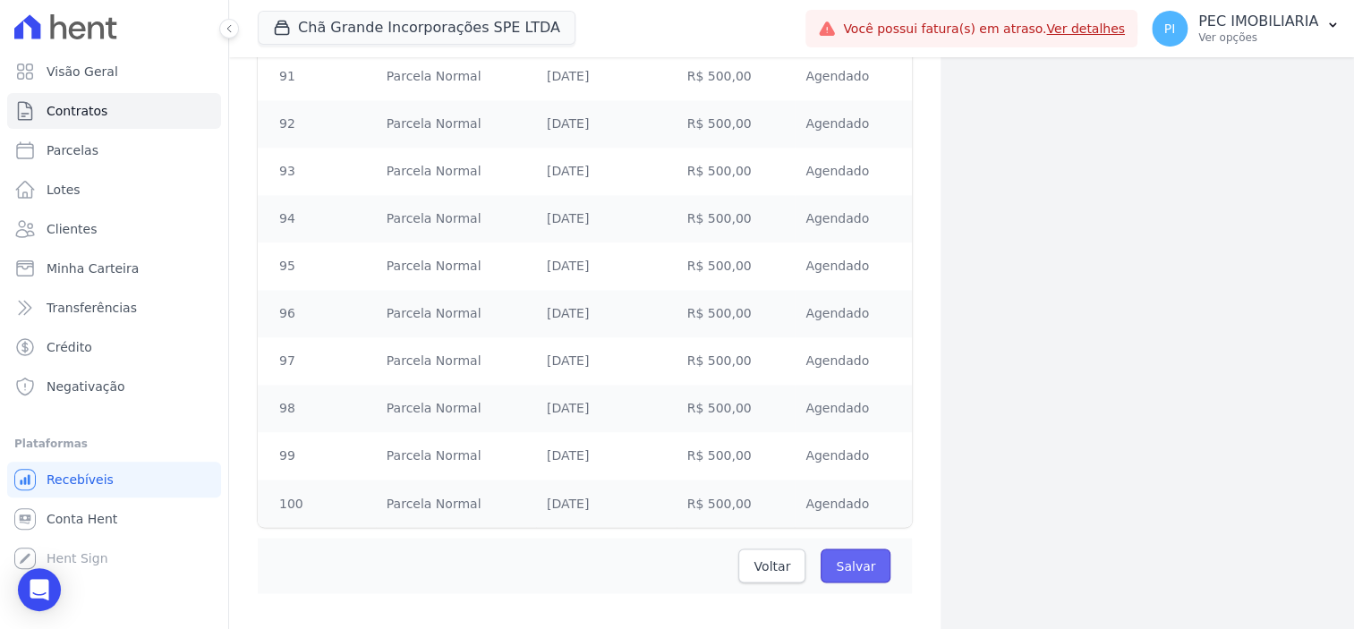
click at [843, 549] on input "Salvar" at bounding box center [856, 566] width 70 height 34
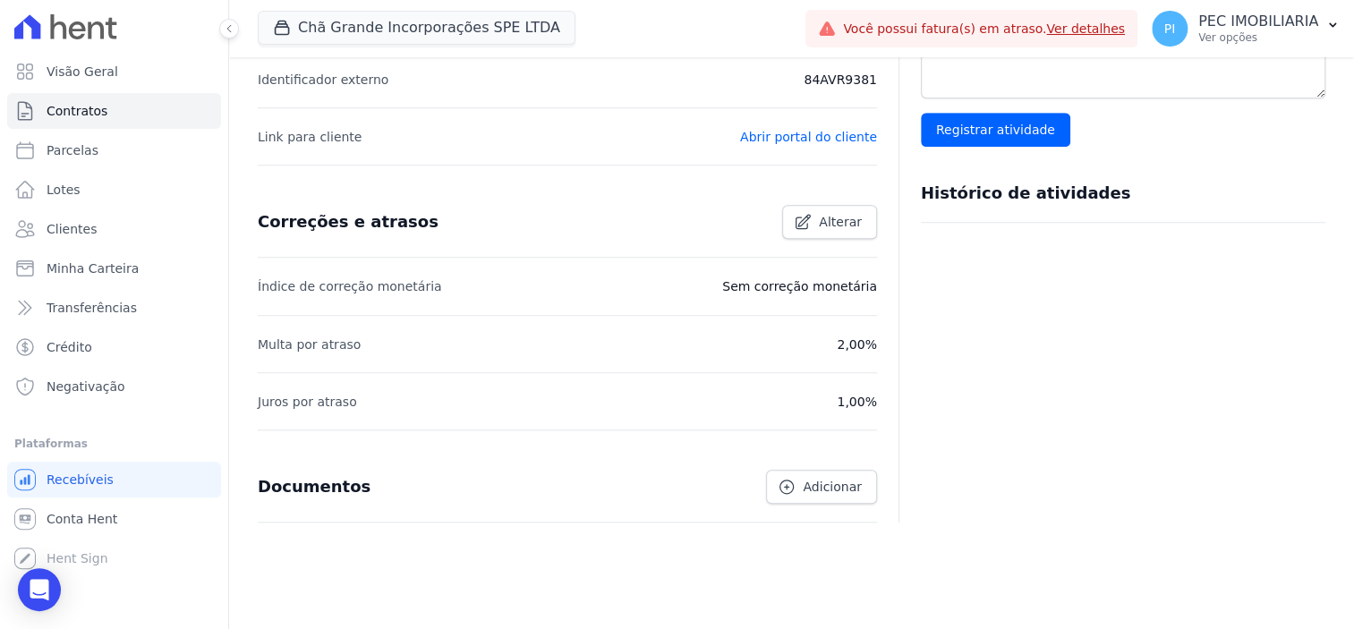
scroll to position [612, 0]
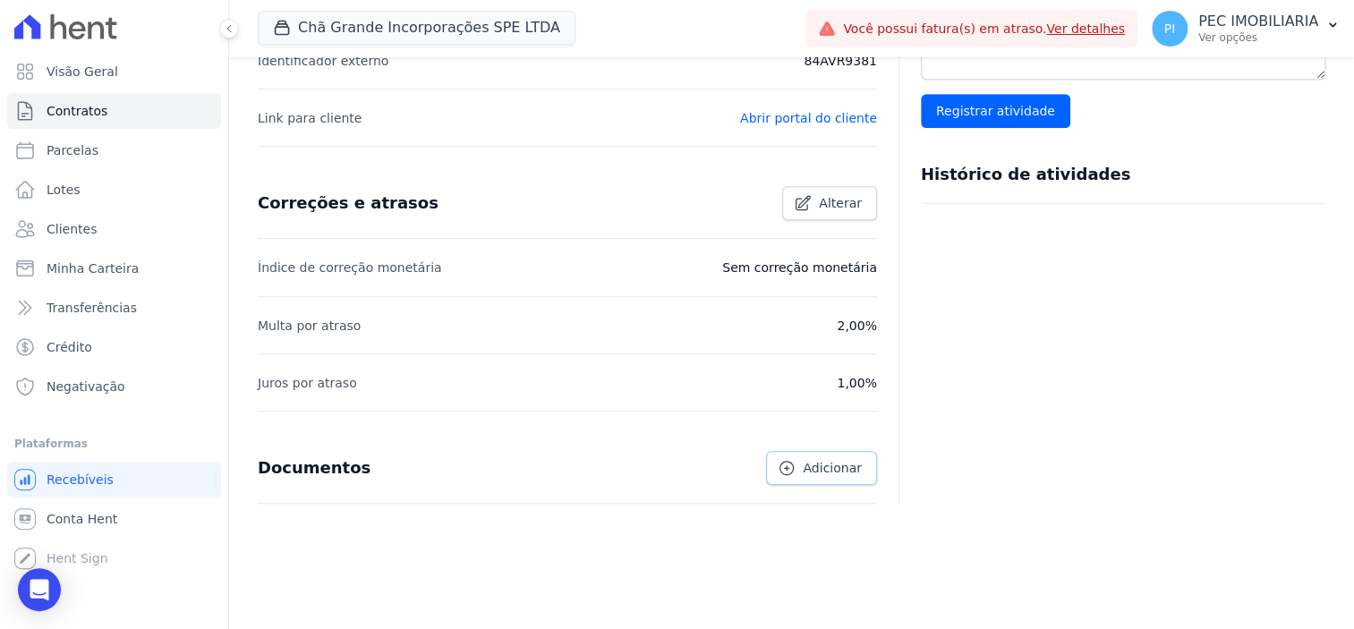
click at [824, 459] on span "Adicionar" at bounding box center [832, 468] width 58 height 18
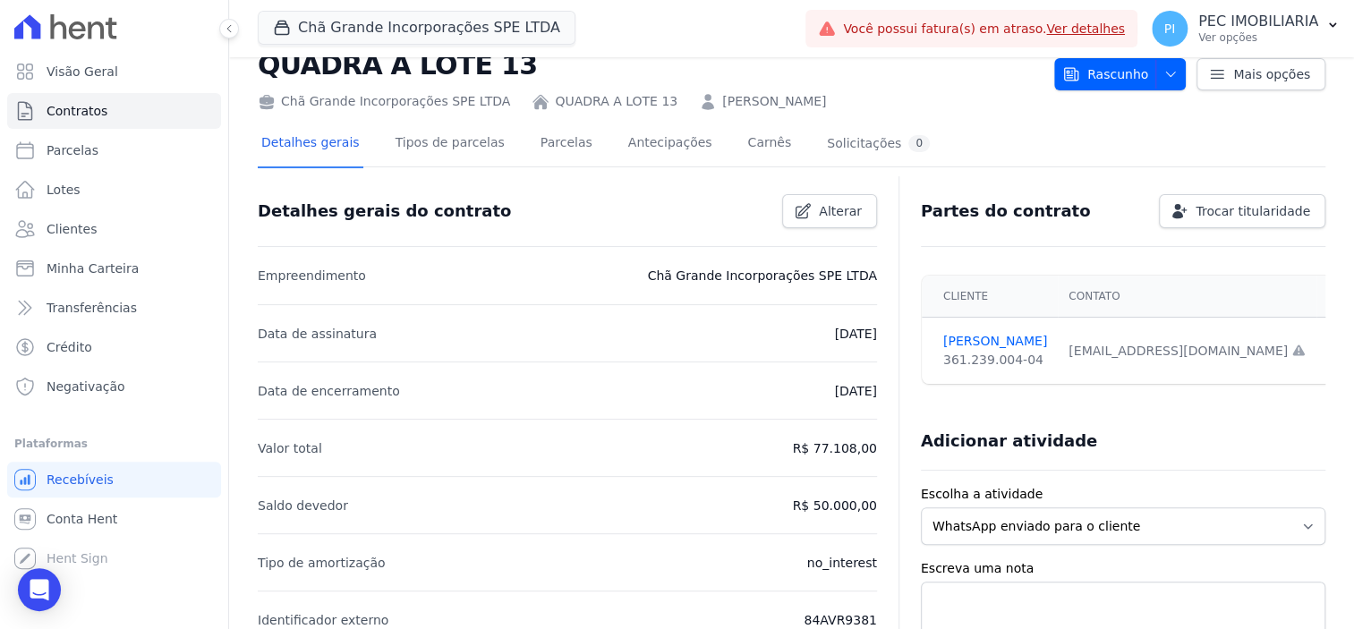
scroll to position [0, 0]
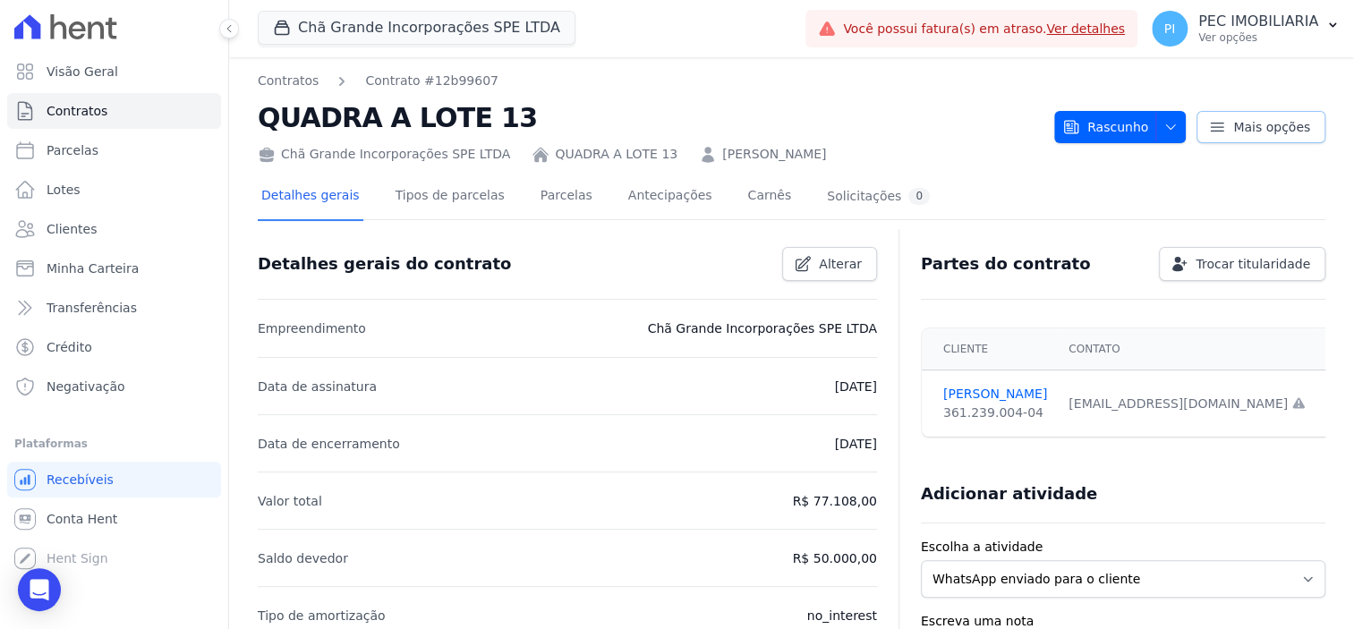
click at [1214, 131] on icon at bounding box center [1217, 127] width 18 height 18
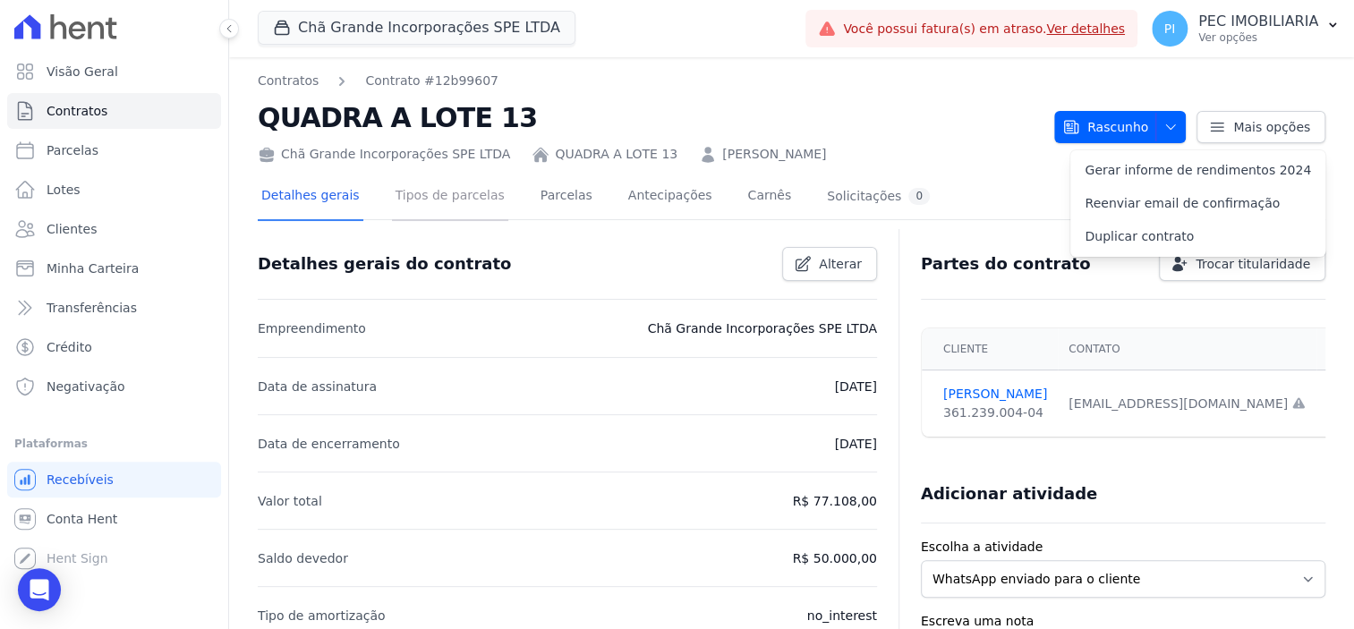
click at [439, 196] on link "Tipos de parcelas" at bounding box center [450, 197] width 116 height 47
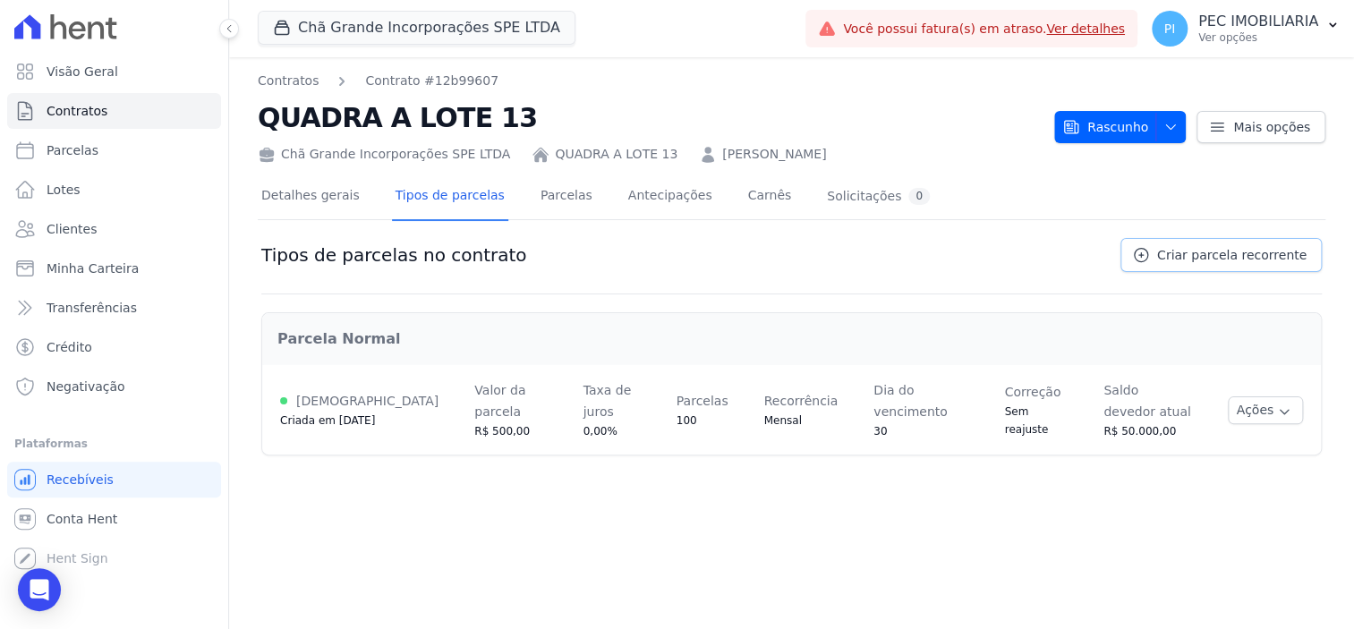
click at [1250, 252] on span "Criar parcela recorrente" at bounding box center [1231, 255] width 149 height 18
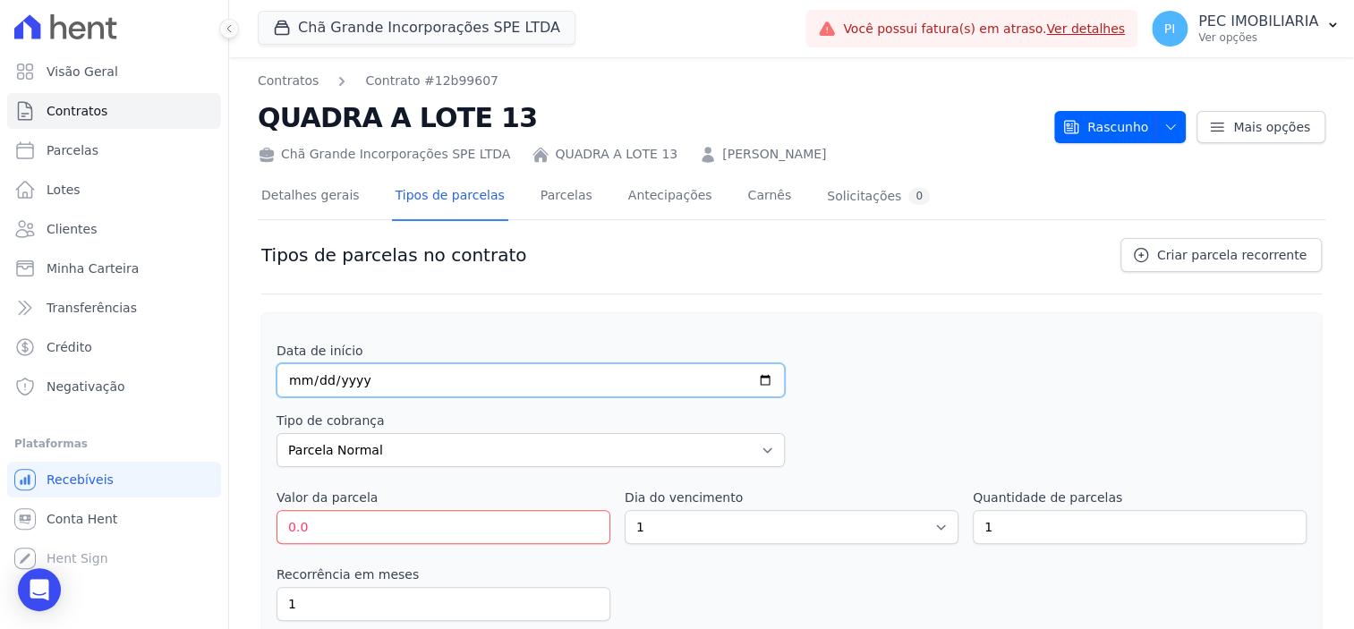
click at [608, 376] on input "date" at bounding box center [531, 380] width 508 height 34
type input "252026-08-30"
type input "[DATE]"
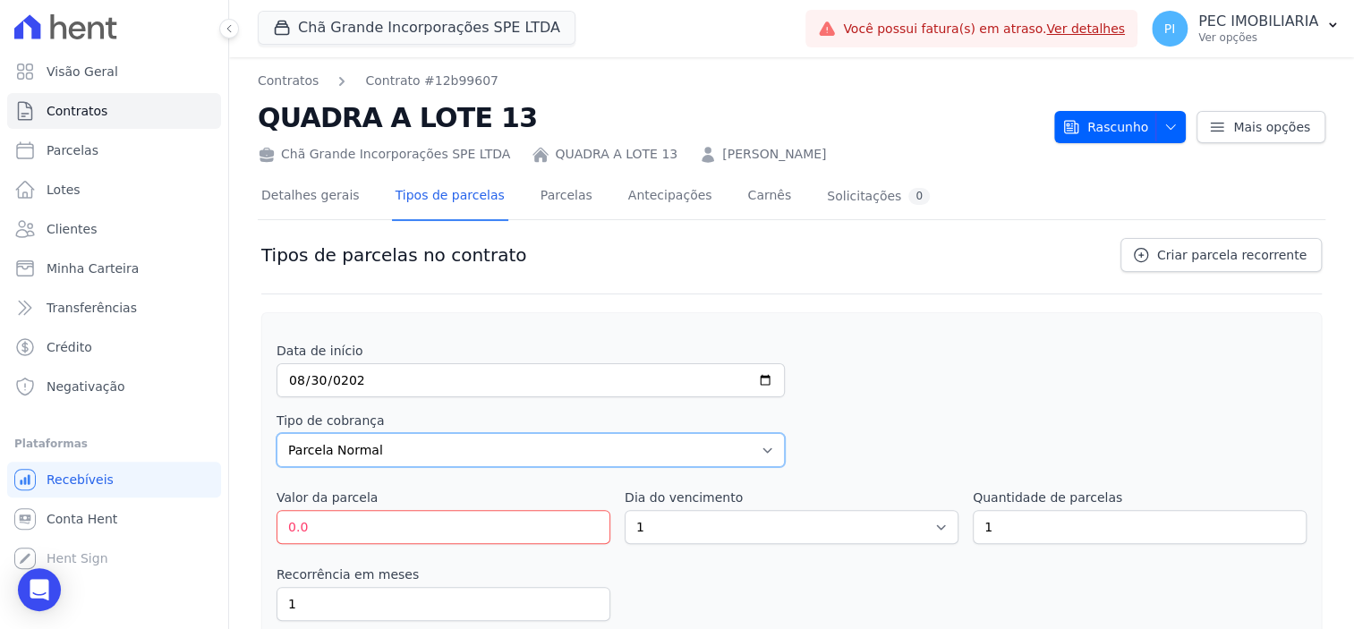
click at [512, 433] on select "Parcela Normal Entrada Sinal Intercalada Chaves Pré-chaves Pós-chaves Impostos …" at bounding box center [531, 450] width 508 height 34
select select "interleaved"
click at [277, 433] on select "Parcela Normal Entrada Sinal Intercalada Chaves Pré-chaves Pós-chaves Impostos …" at bounding box center [531, 450] width 508 height 34
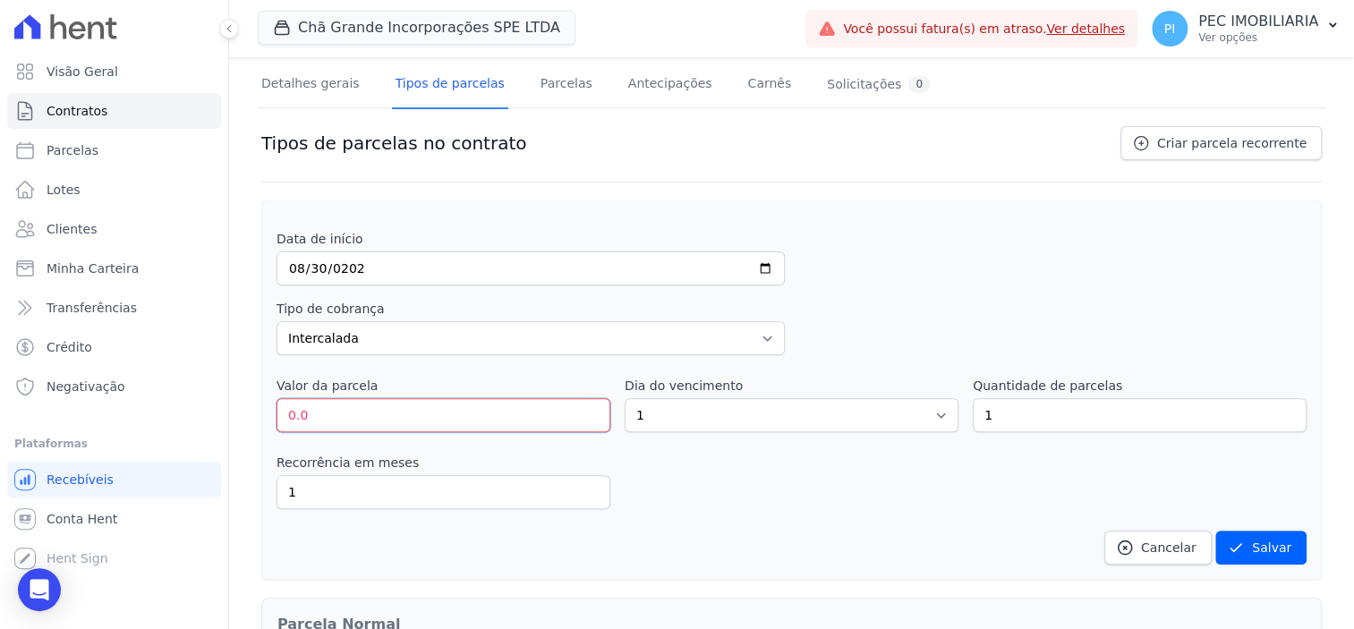
click at [542, 406] on input "0.0" at bounding box center [444, 415] width 334 height 34
drag, startPoint x: 367, startPoint y: 403, endPoint x: 207, endPoint y: 370, distance: 163.6
click at [207, 370] on div "Visão Geral Contratos [GEOGRAPHIC_DATA] Lotes Clientes Minha Carteira Transferê…" at bounding box center [677, 314] width 1354 height 629
type input "3388.50"
click at [719, 425] on select "1 2 3 4 5 6 7 8 9 10 11 12 13 14 15 16 17 18 19 20 21 22 23 24 25 26 27 28 29 3…" at bounding box center [792, 415] width 334 height 34
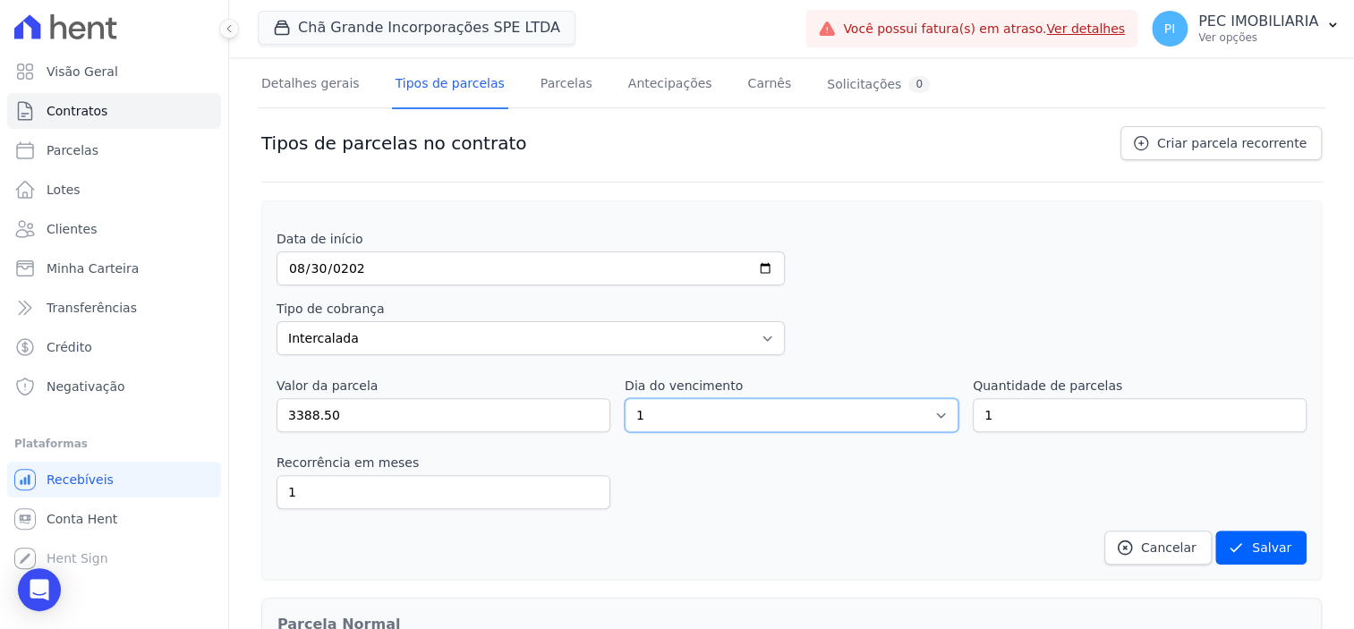
drag, startPoint x: 705, startPoint y: 408, endPoint x: 534, endPoint y: 377, distance: 173.8
click at [534, 377] on div "Valor da parcela 3388.50 Dia do vencimento 1 2 3 4 5 6 7 8 9 10 11 12 13 14 15 …" at bounding box center [792, 404] width 1030 height 55
click at [643, 405] on select "1 2 3 4 5 6 7 8 9 10 11 12 13 14 15 16 17 18 19 20 21 22 23 24 25 26 27 28 29 3…" at bounding box center [792, 415] width 334 height 34
click at [633, 413] on select "1 2 3 4 5 6 7 8 9 10 11 12 13 14 15 16 17 18 19 20 21 22 23 24 25 26 27 28 29 3…" at bounding box center [792, 415] width 334 height 34
select select "30"
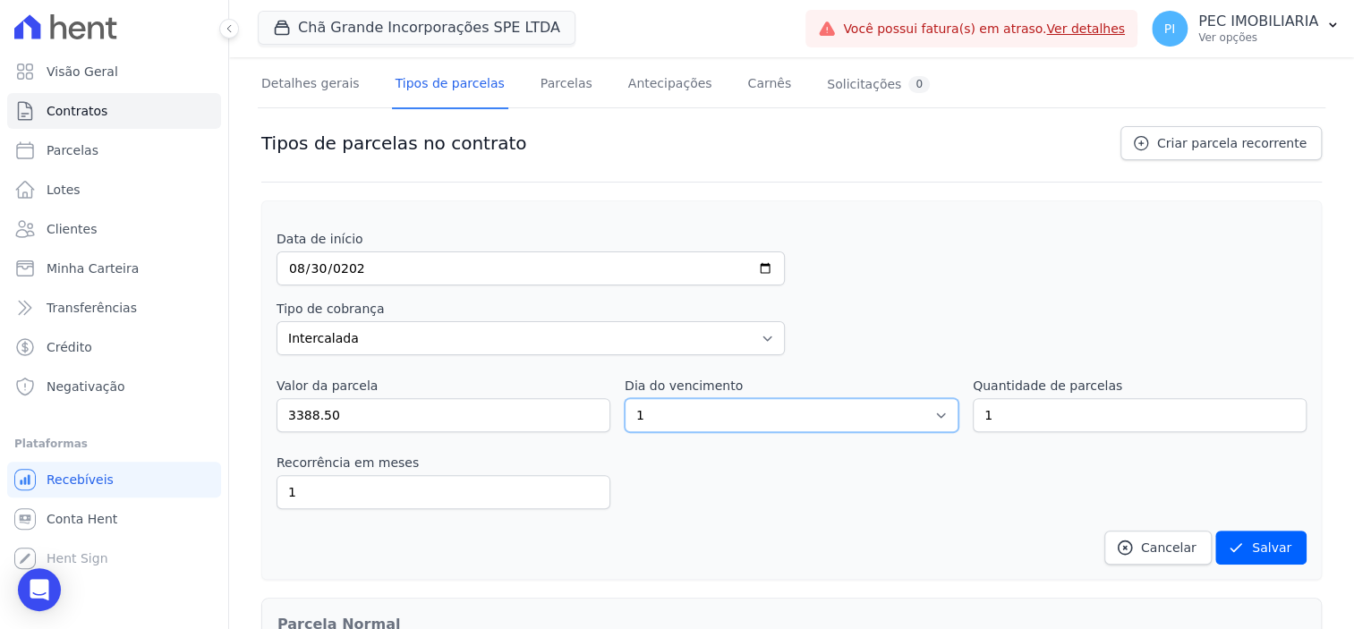
click at [625, 398] on select "1 2 3 4 5 6 7 8 9 10 11 12 13 14 15 16 17 18 19 20 21 22 23 24 25 26 27 28 29 3…" at bounding box center [792, 415] width 334 height 34
click at [1116, 406] on input "1" at bounding box center [1140, 415] width 334 height 34
type input "8"
click at [475, 499] on input "1" at bounding box center [444, 492] width 334 height 34
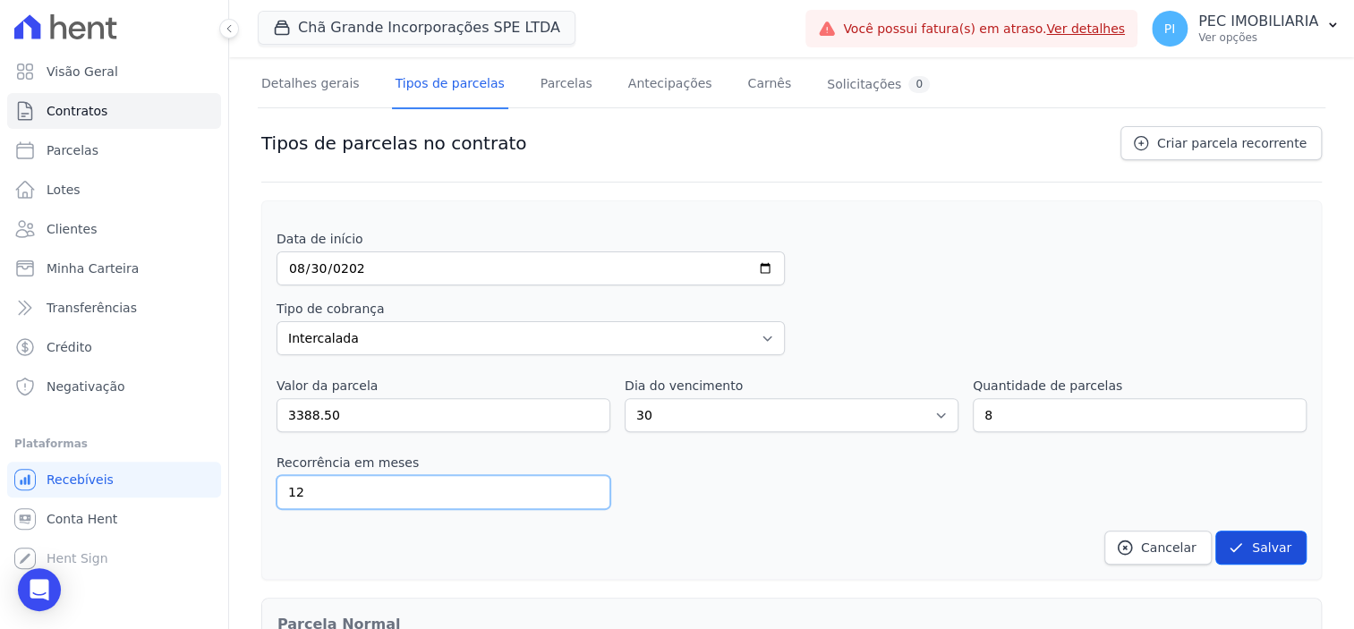
type input "12"
click at [1272, 548] on button "Salvar" at bounding box center [1261, 548] width 91 height 34
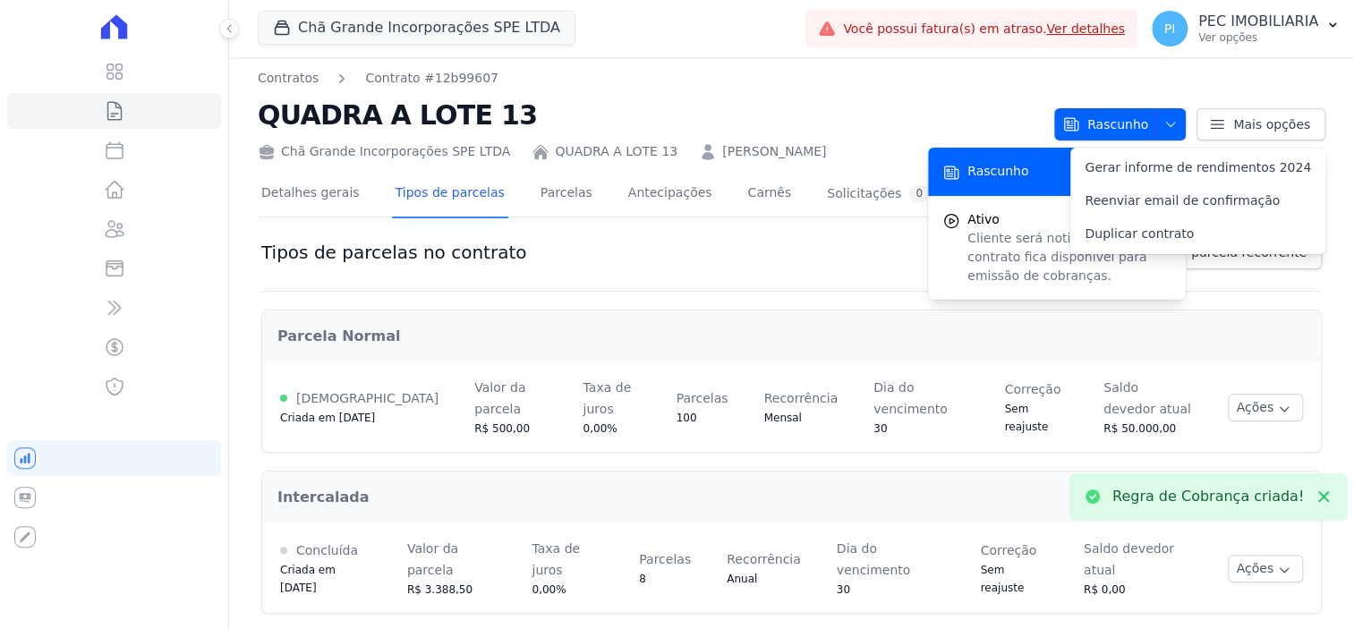
scroll to position [0, 0]
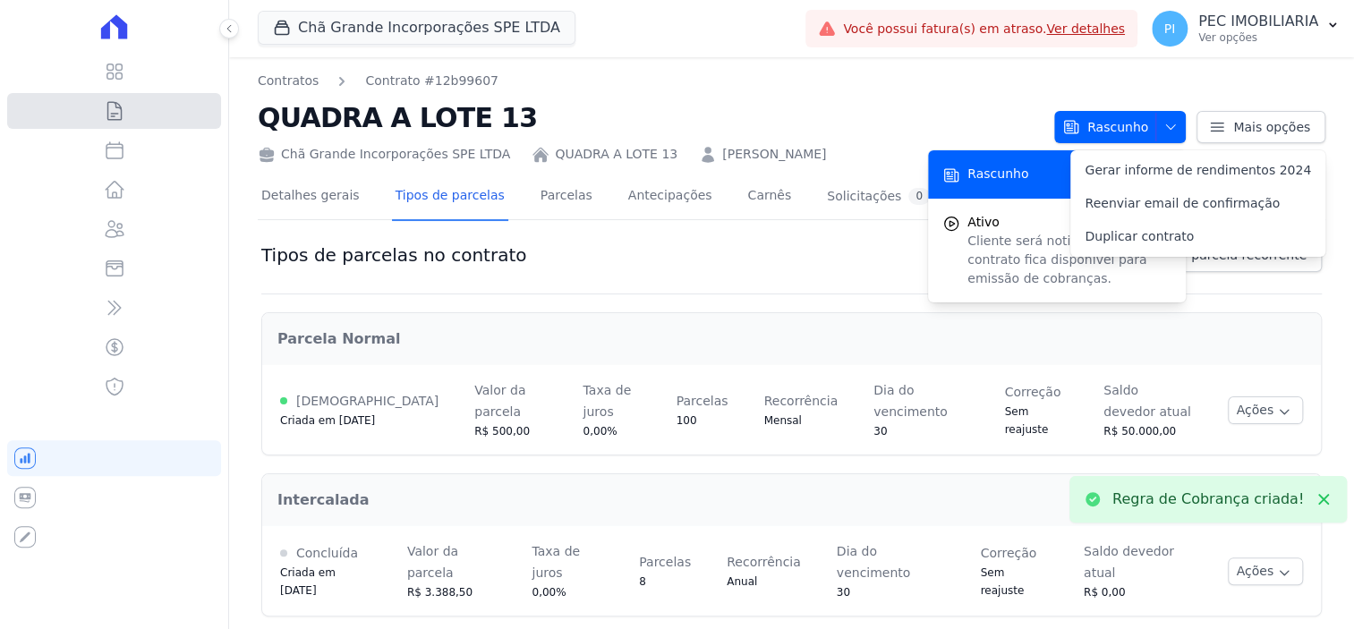
click at [98, 109] on link "Contratos" at bounding box center [114, 111] width 214 height 36
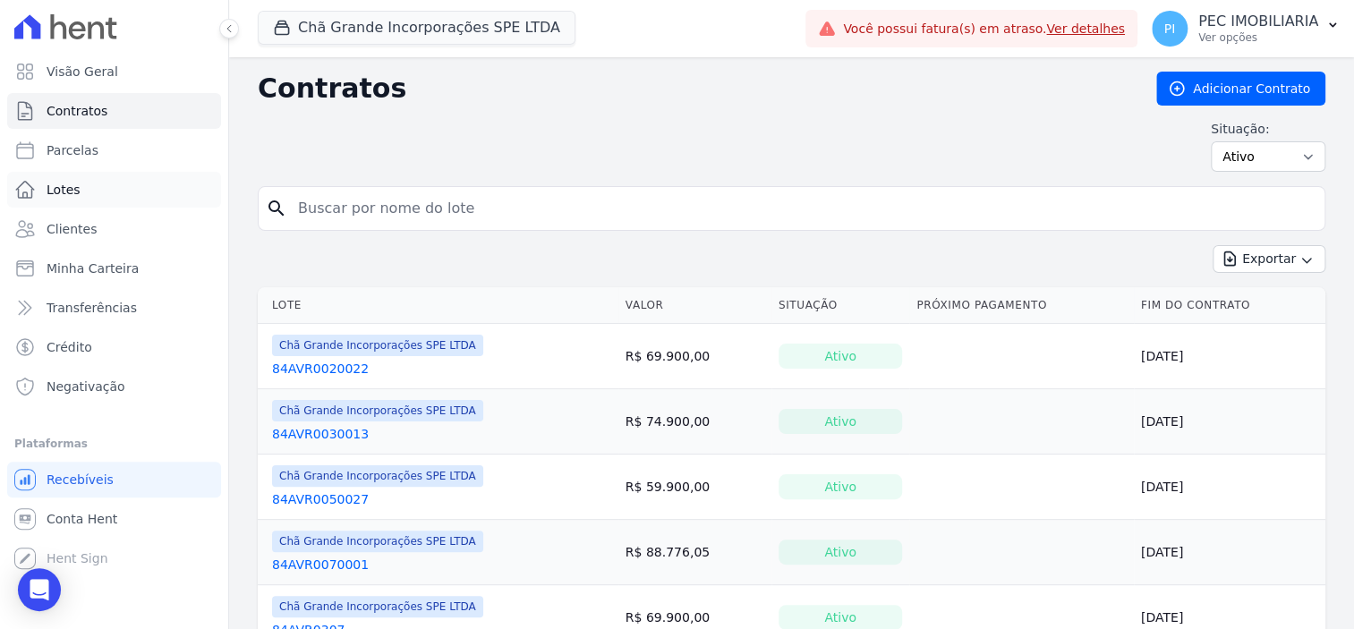
click at [78, 194] on link "Lotes" at bounding box center [114, 190] width 214 height 36
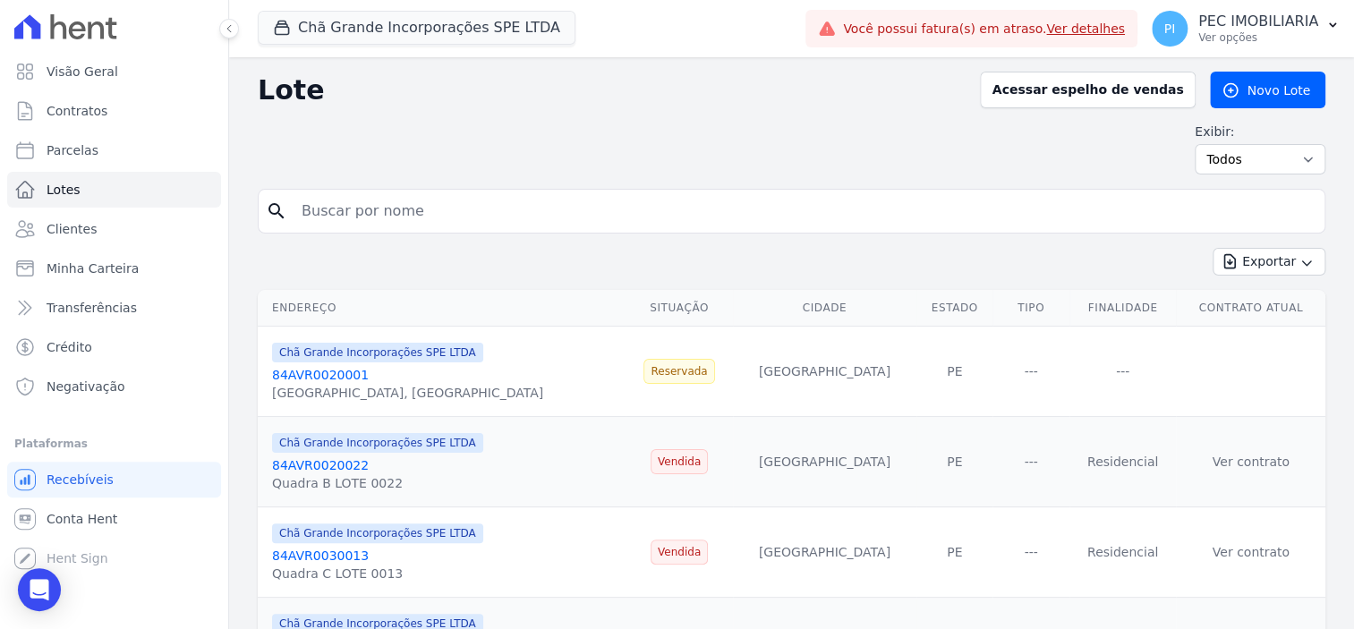
click at [401, 207] on input "search" at bounding box center [804, 211] width 1027 height 36
click at [1251, 90] on link "Novo Lote" at bounding box center [1267, 90] width 115 height 37
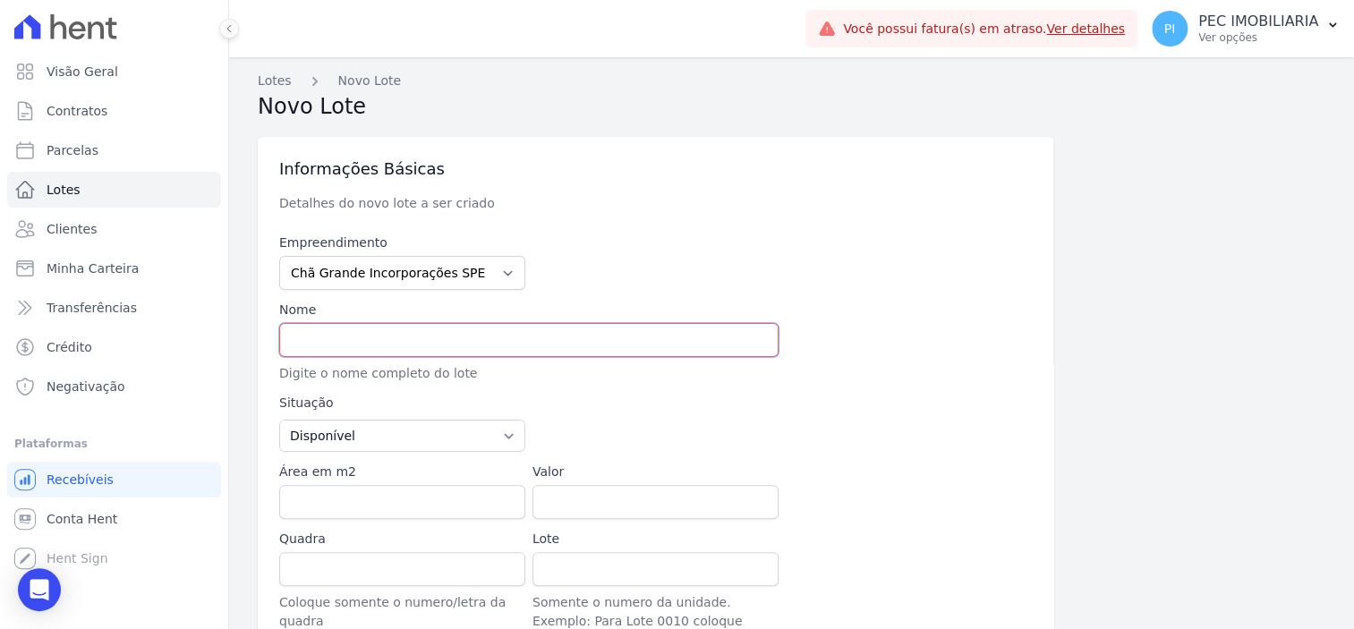
click at [507, 337] on input "text" at bounding box center [528, 340] width 499 height 34
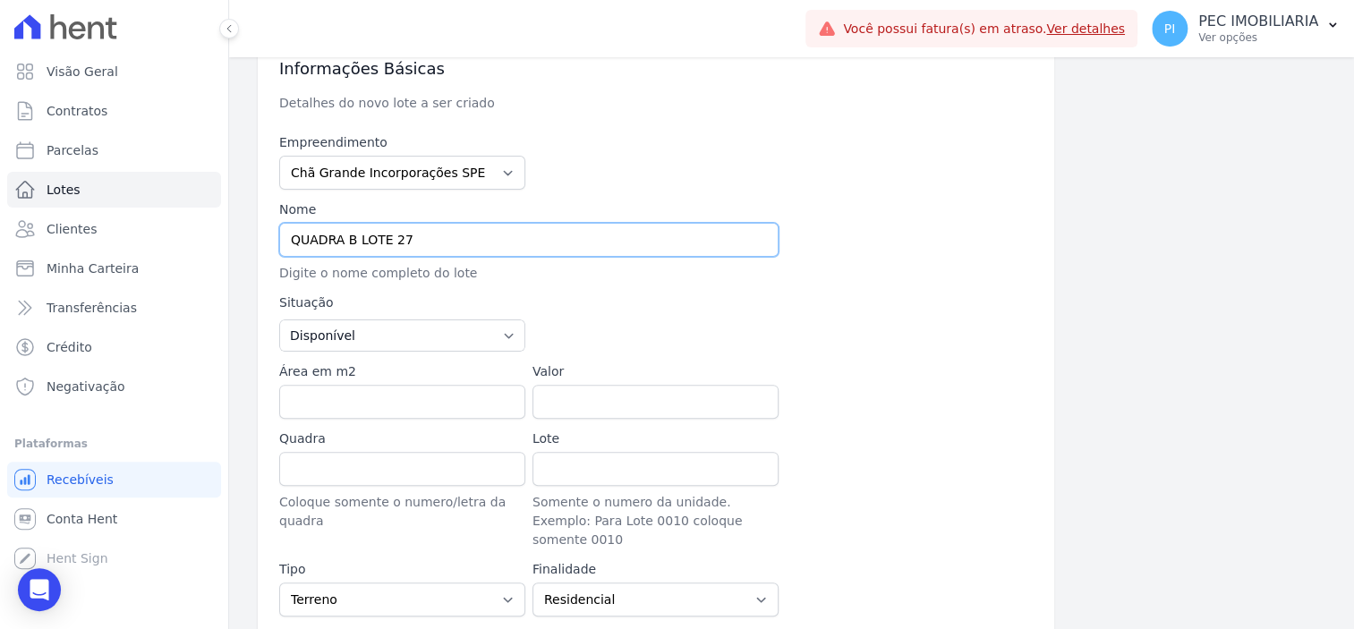
scroll to position [224, 0]
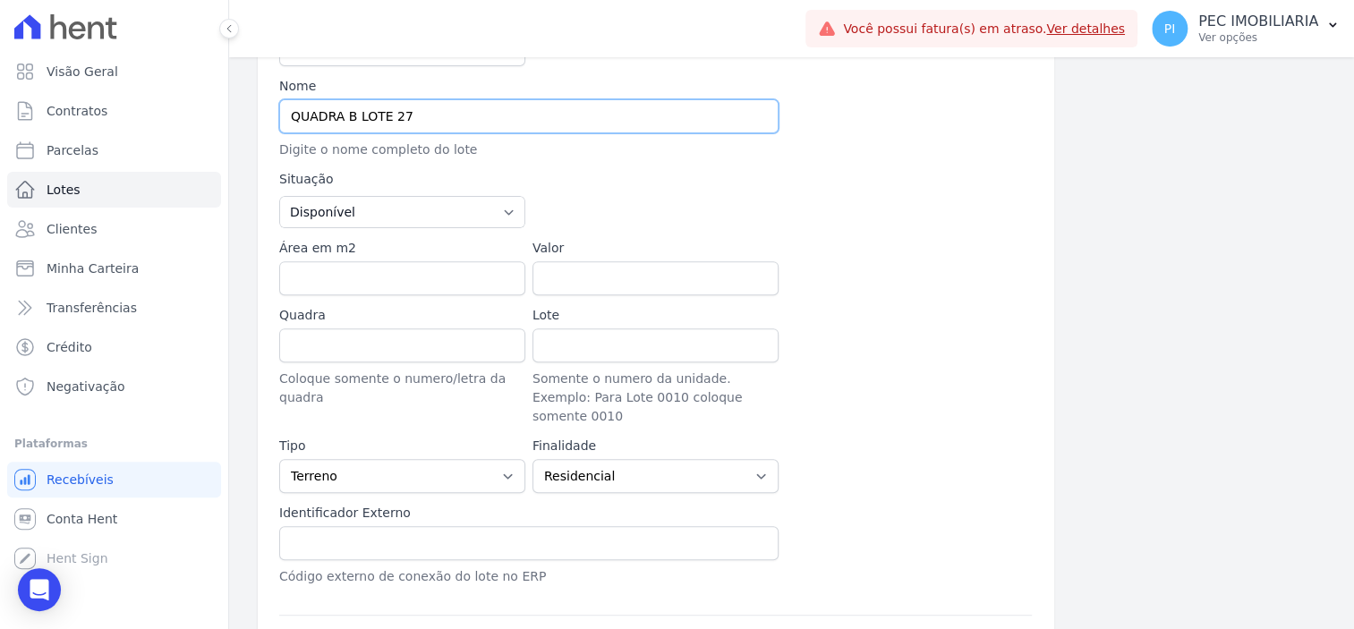
type input "QUADRA B LOTE 27"
click at [388, 282] on input "Área em m2" at bounding box center [402, 278] width 246 height 34
type input "250"
click at [570, 277] on input "Valor" at bounding box center [656, 278] width 246 height 34
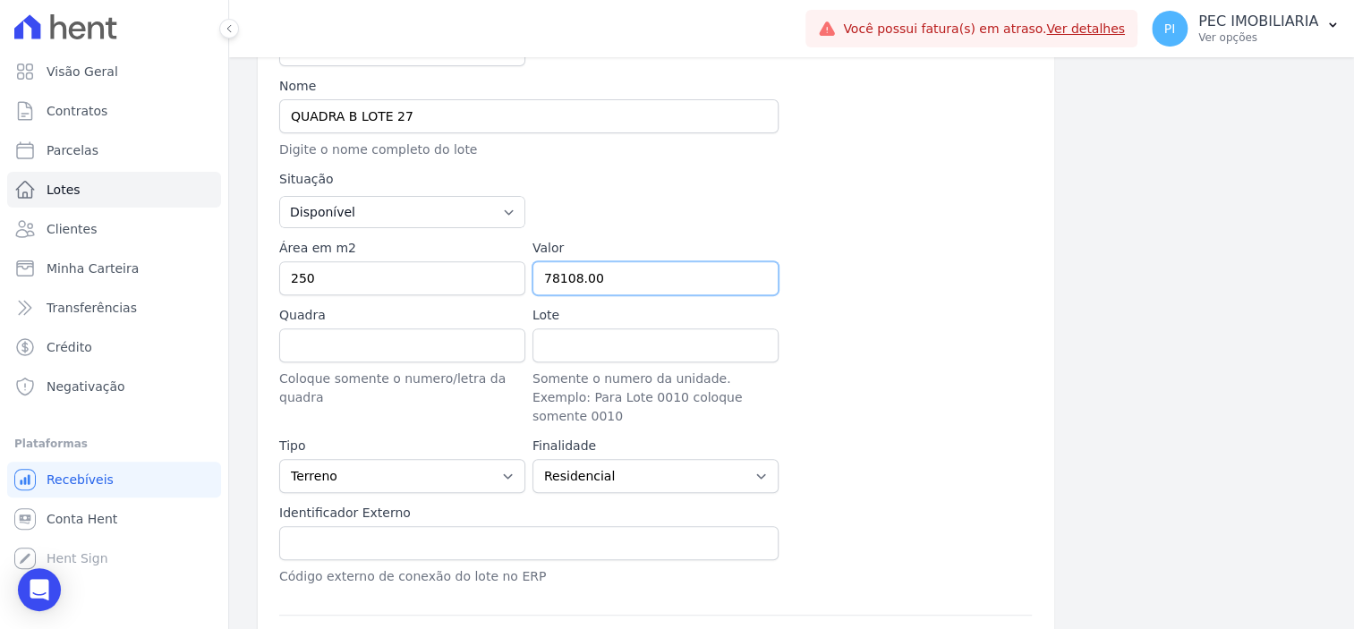
type input "78108.00"
click at [337, 354] on input "Quadra" at bounding box center [402, 346] width 246 height 34
click at [406, 346] on input "Quadra" at bounding box center [402, 346] width 246 height 34
type input "B"
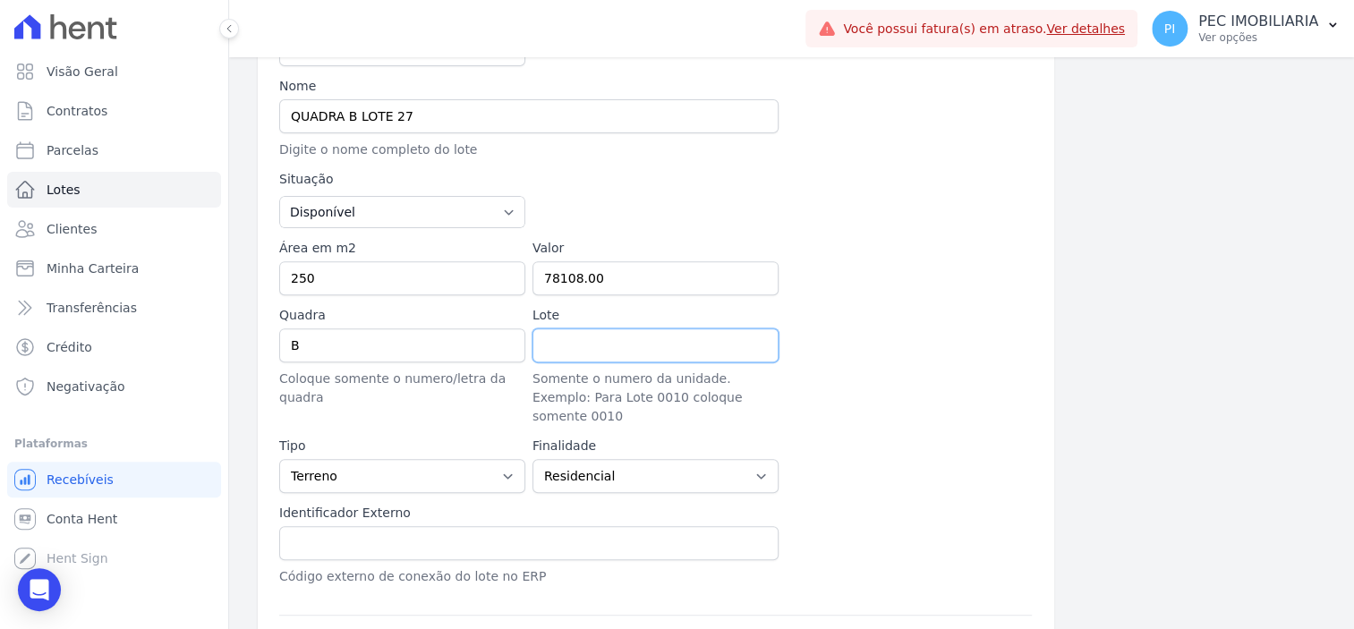
click at [667, 356] on input "Lote" at bounding box center [656, 346] width 246 height 34
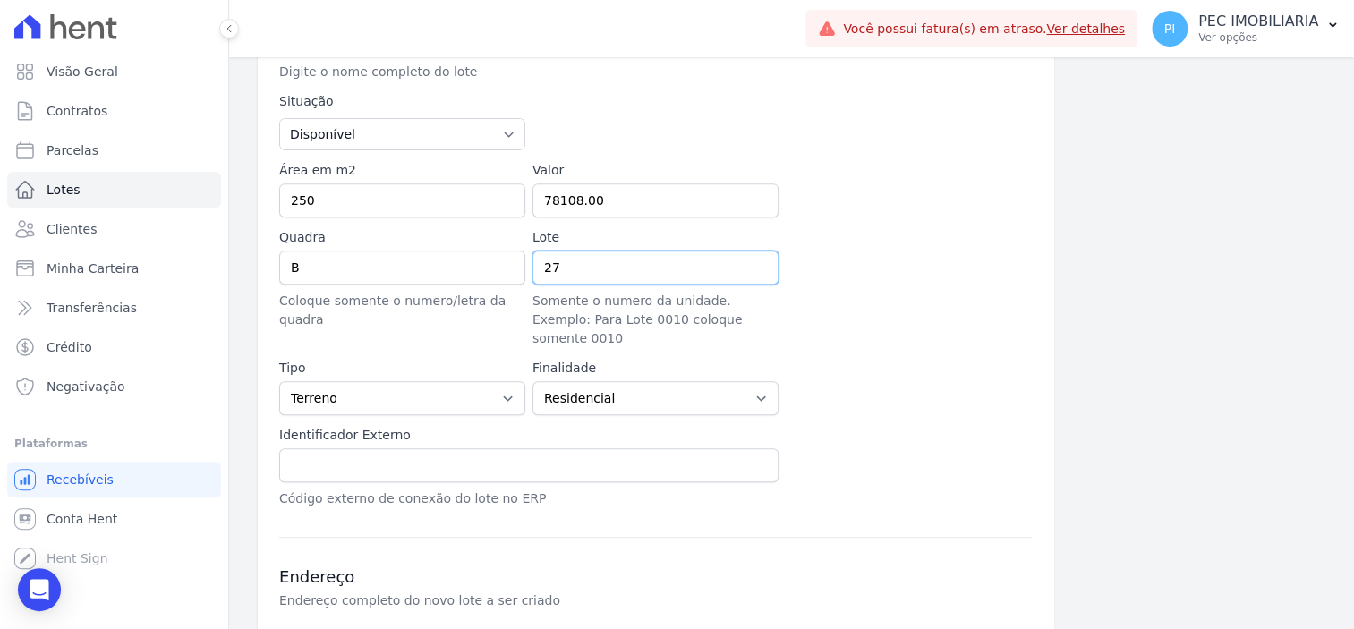
scroll to position [335, 0]
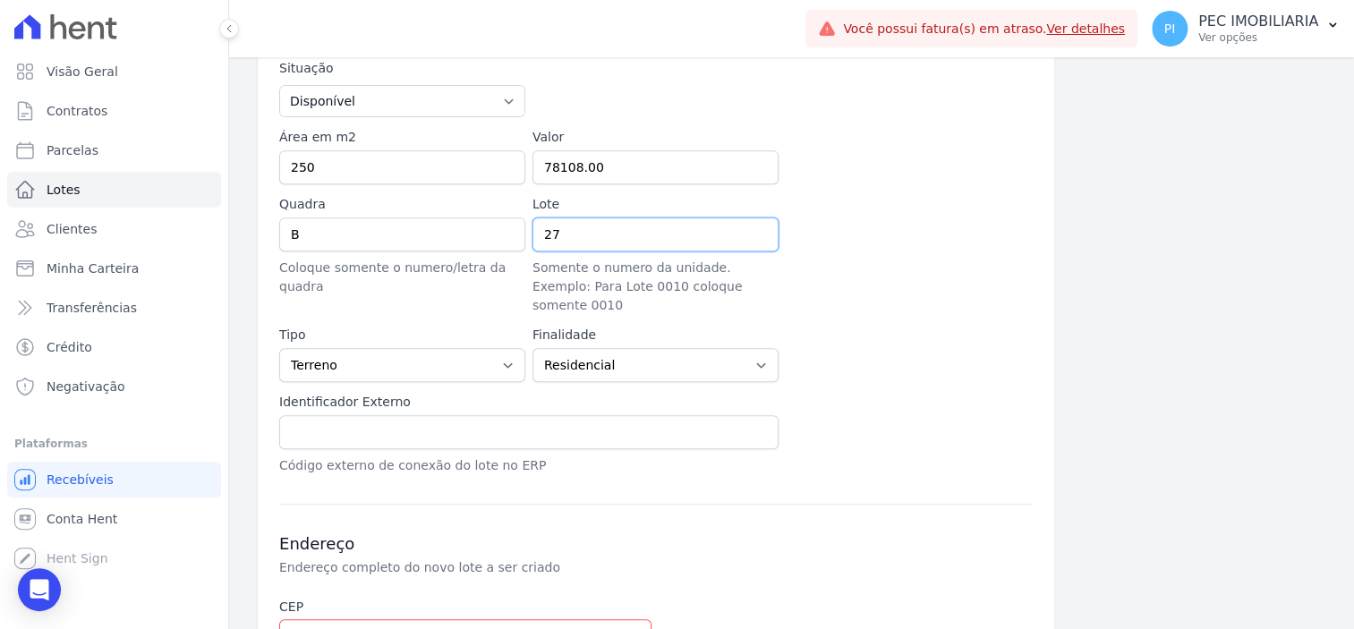
type input "27"
click at [477, 415] on input "text" at bounding box center [528, 432] width 499 height 34
paste input "84AVR9386"
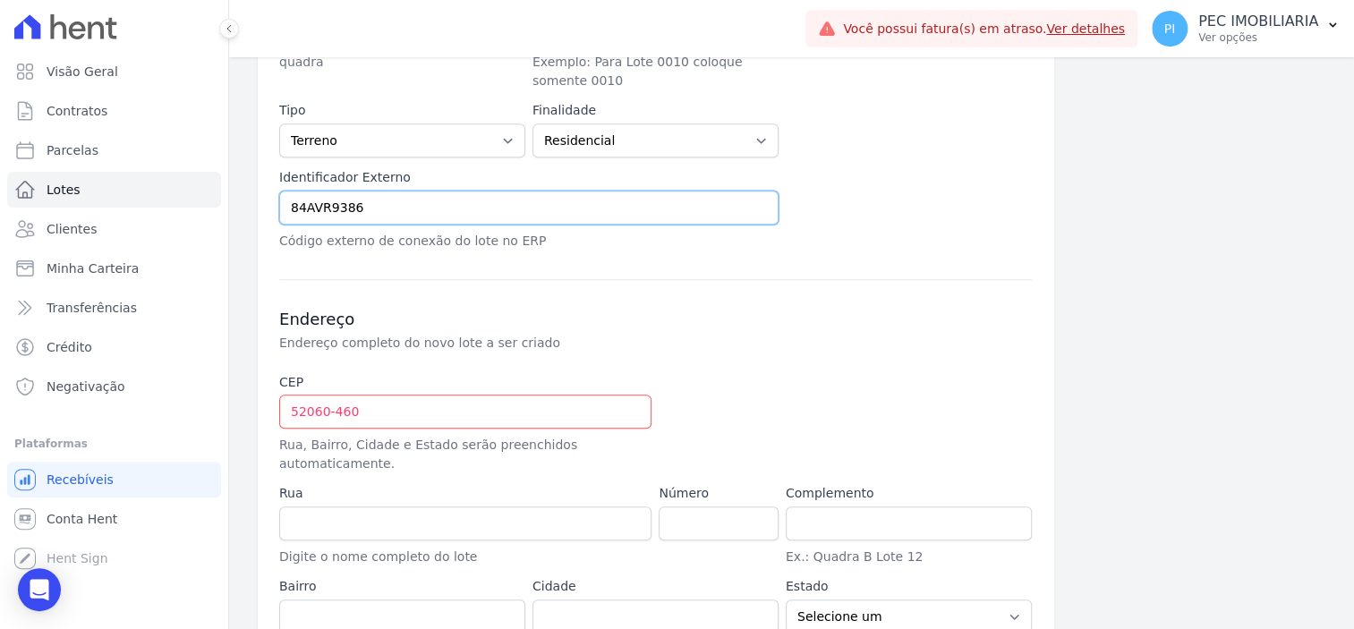
type input "84AVR9386"
drag, startPoint x: 492, startPoint y: 394, endPoint x: 203, endPoint y: 363, distance: 290.8
click at [203, 363] on div "Visão Geral Contratos [GEOGRAPHIC_DATA] Lotes Clientes Minha Carteira Transferê…" at bounding box center [677, 314] width 1354 height 629
type input "52.060-460"
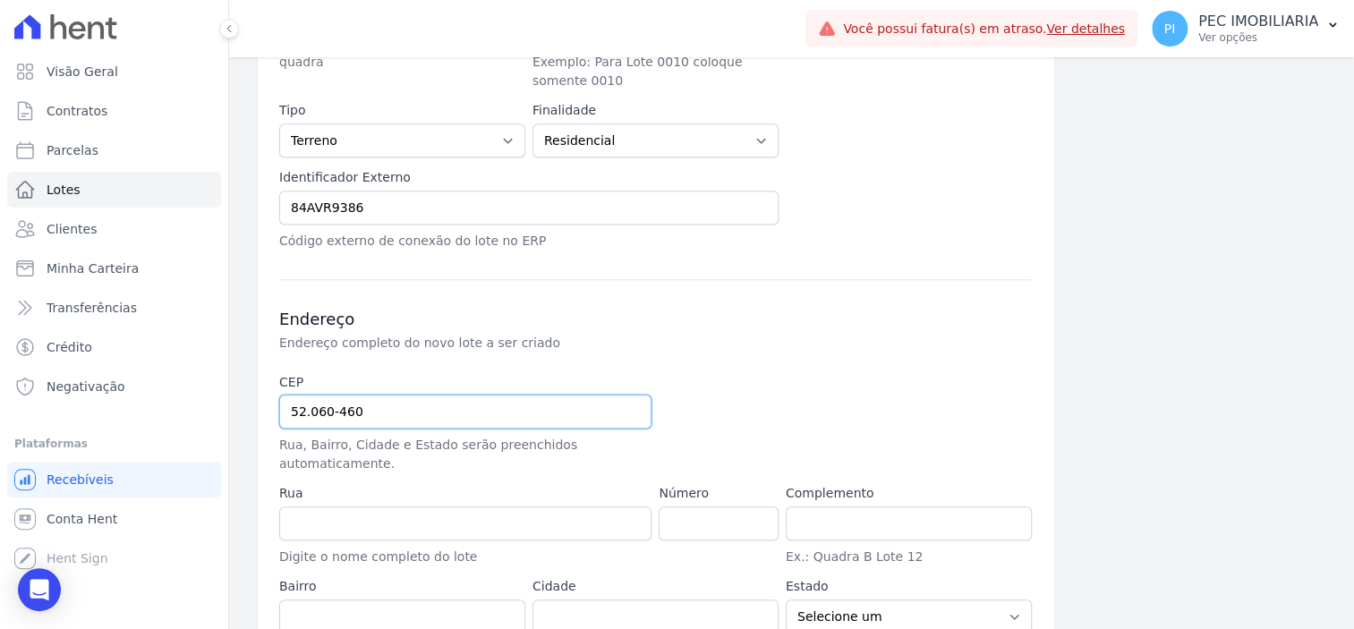
type input "[GEOGRAPHIC_DATA]"
type input "[PERSON_NAME]"
type input "[GEOGRAPHIC_DATA]"
select select "PE"
type input "52.060-460"
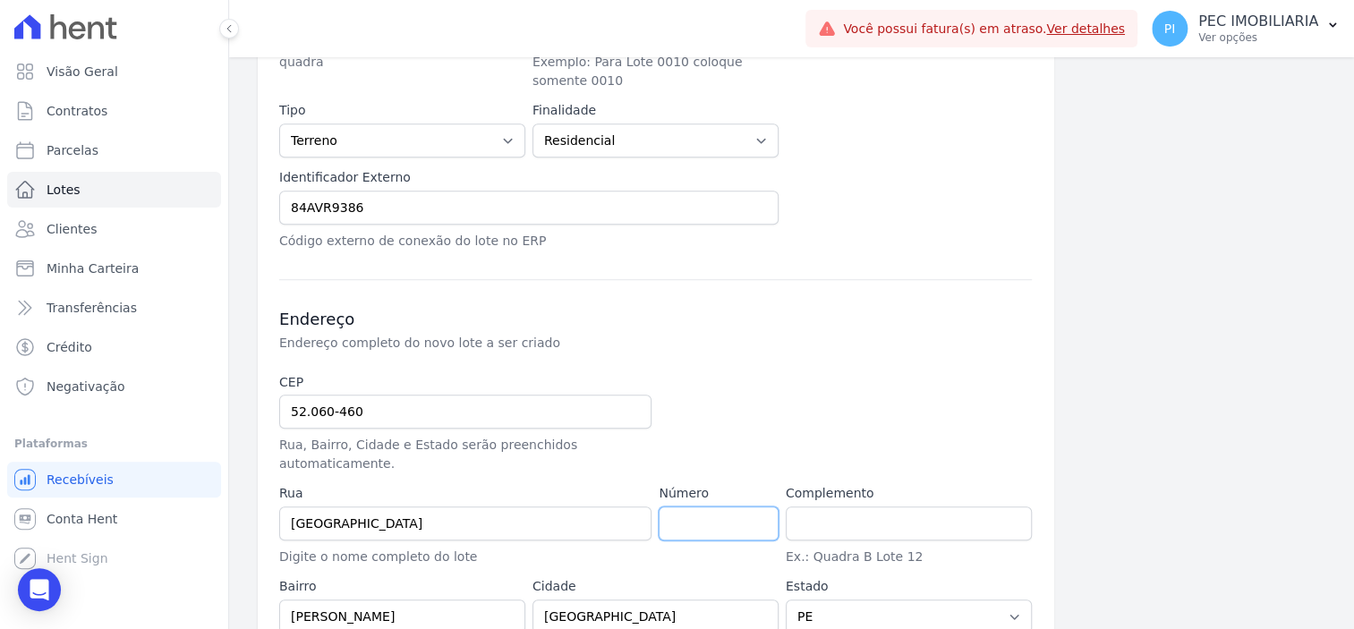
click at [685, 507] on input "number" at bounding box center [718, 524] width 119 height 34
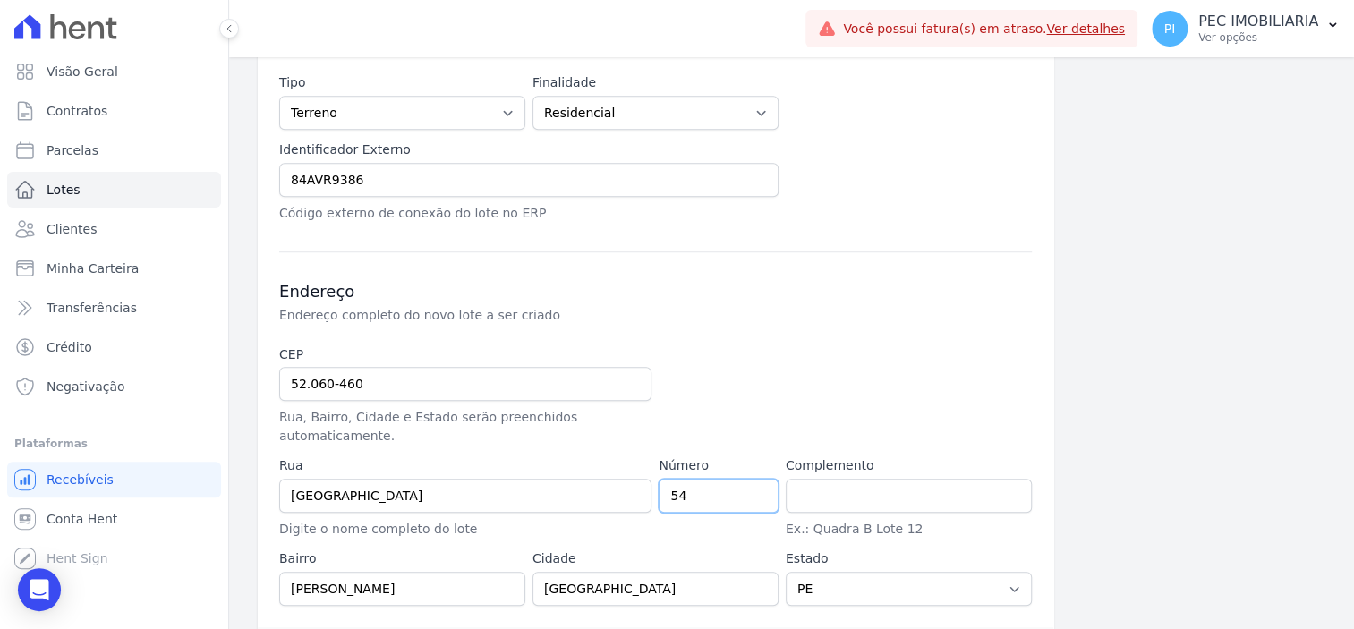
scroll to position [613, 0]
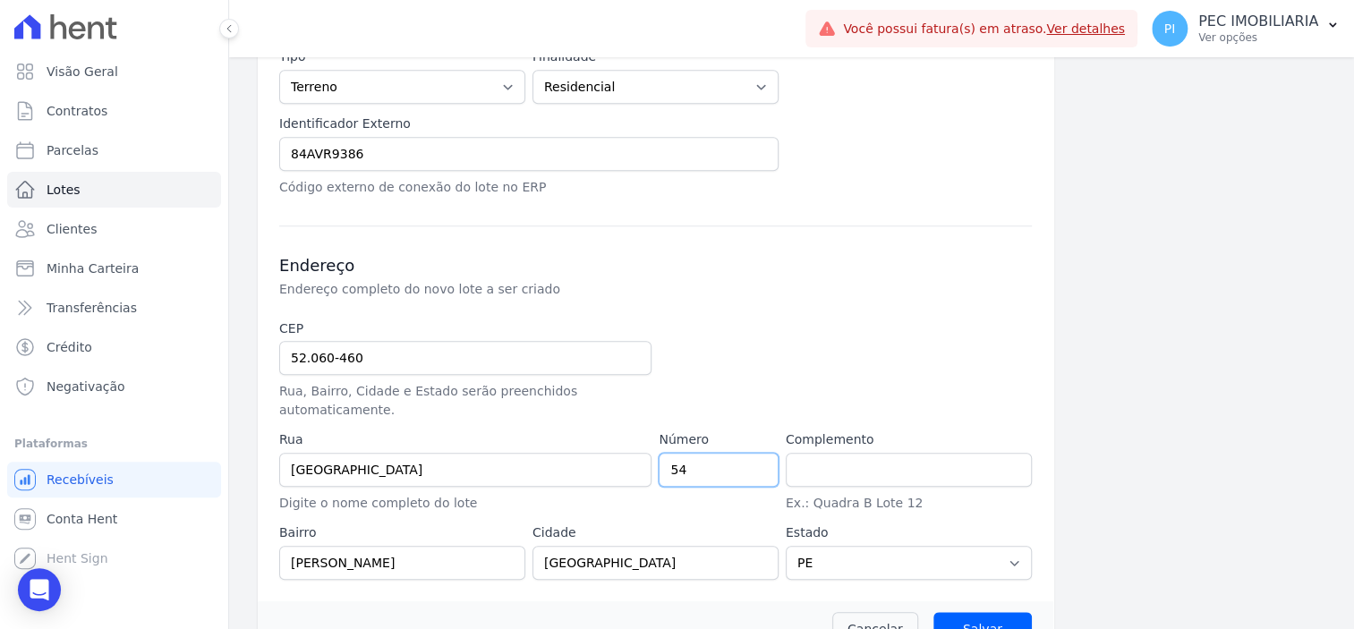
type input "54"
click at [913, 453] on input "text" at bounding box center [909, 470] width 246 height 34
type input "Quadra B Lote 27"
click at [960, 612] on input "Salvar" at bounding box center [983, 629] width 98 height 34
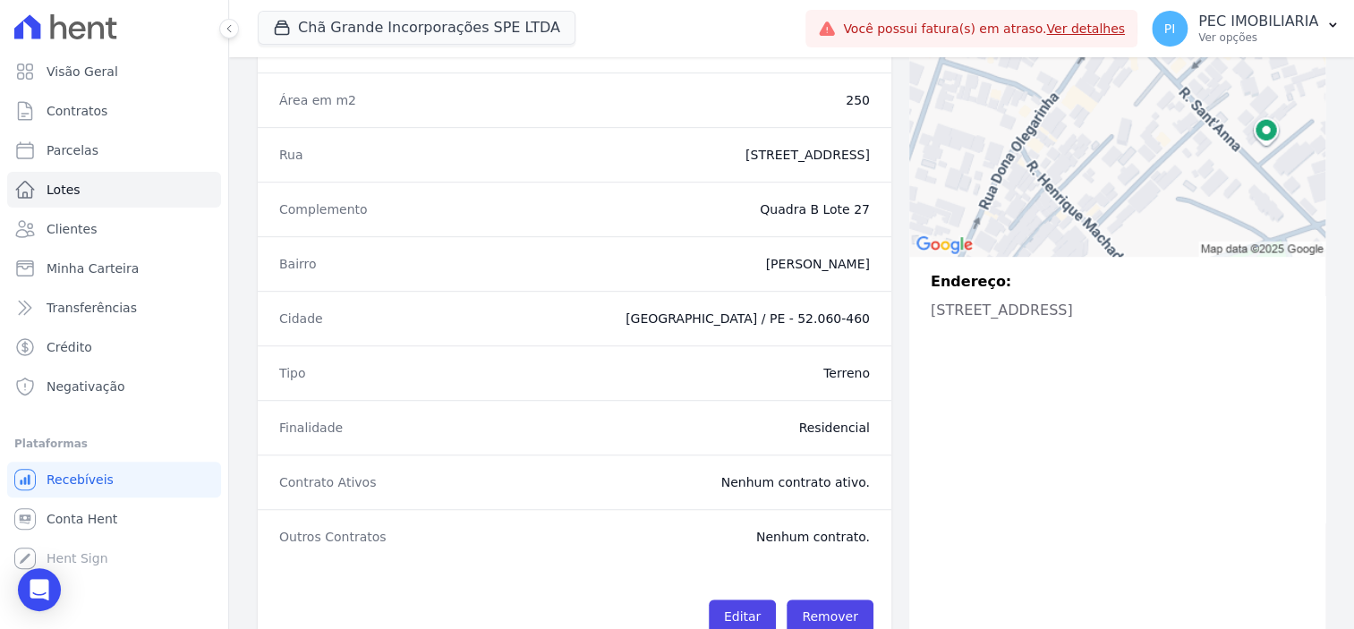
scroll to position [448, 0]
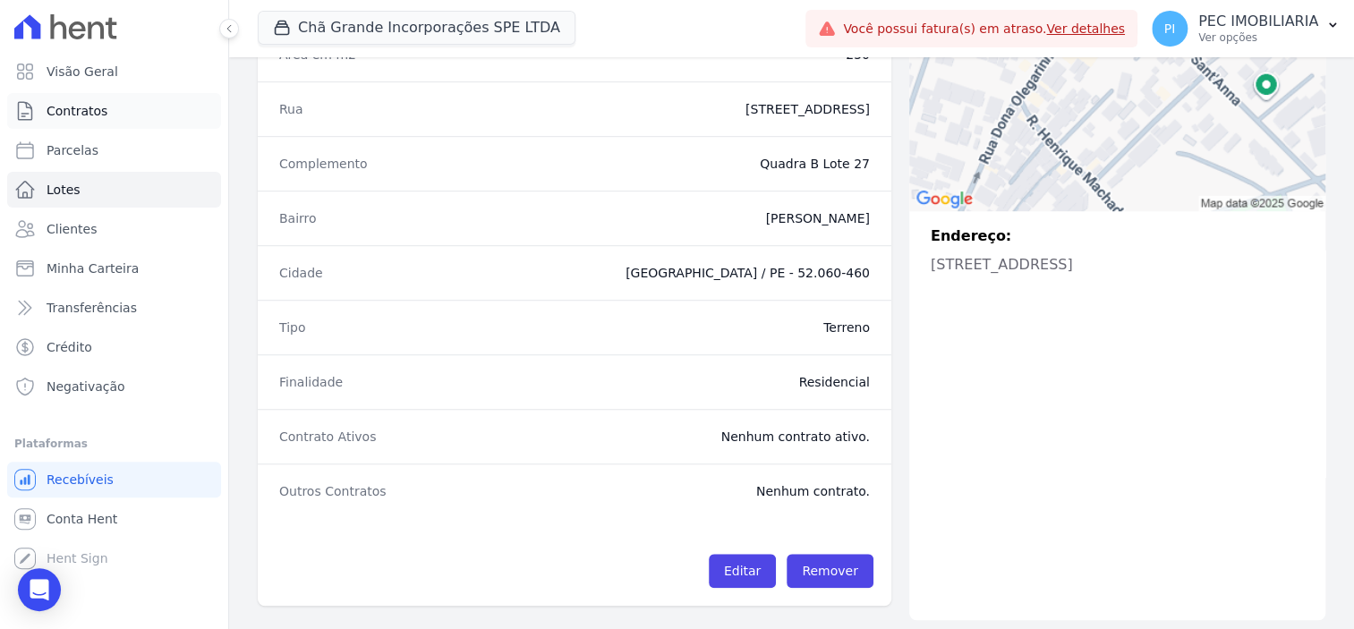
click at [86, 118] on span "Contratos" at bounding box center [77, 111] width 61 height 18
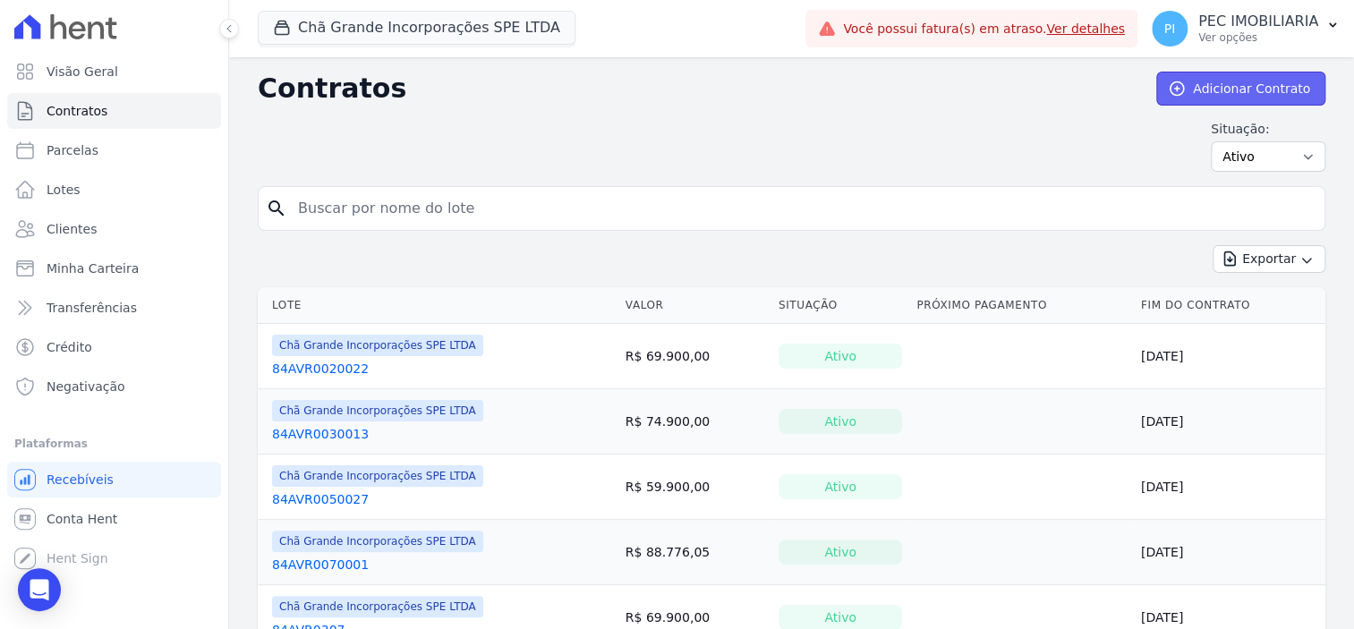
click at [1248, 92] on link "Adicionar Contrato" at bounding box center [1241, 89] width 169 height 34
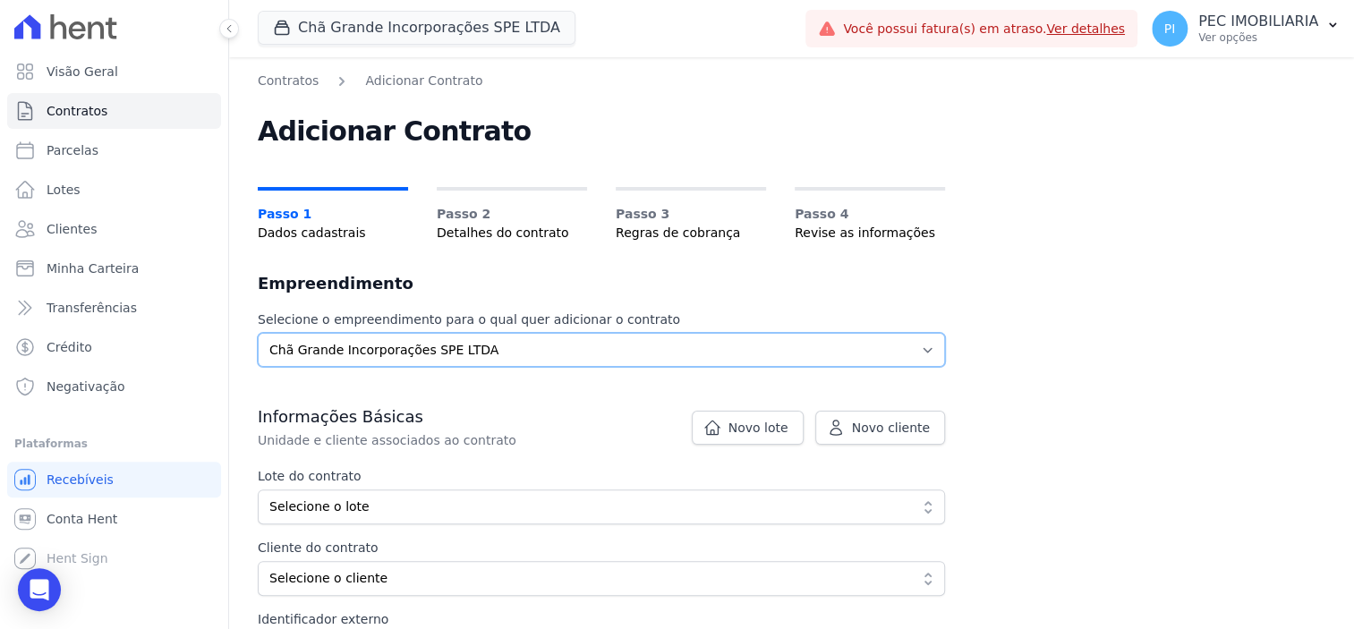
click at [438, 354] on select "Selecione o empreendimento Chã Grande Incorporações SPE LTDA" at bounding box center [601, 350] width 687 height 34
click at [258, 333] on select "Selecione o empreendimento Chã Grande Incorporações SPE LTDA" at bounding box center [601, 350] width 687 height 34
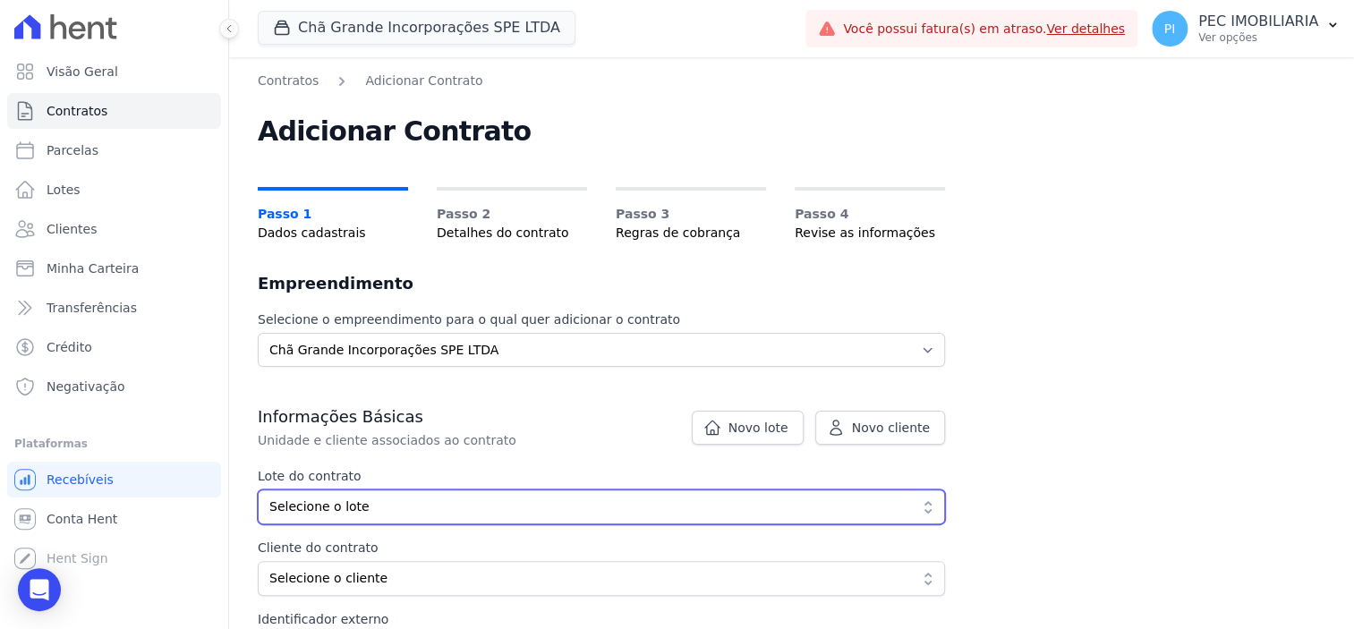
click at [454, 507] on span "Selecione o lote" at bounding box center [588, 507] width 639 height 19
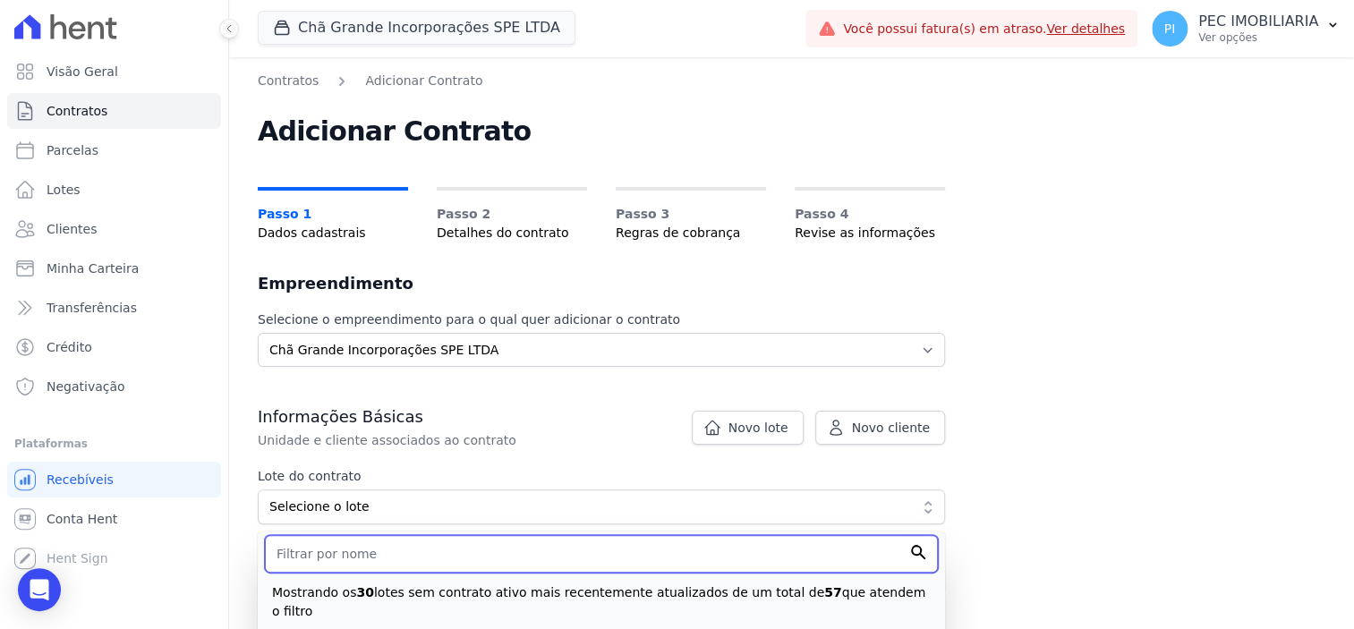
click at [446, 548] on input "text" at bounding box center [601, 554] width 673 height 38
type input "quadra b"
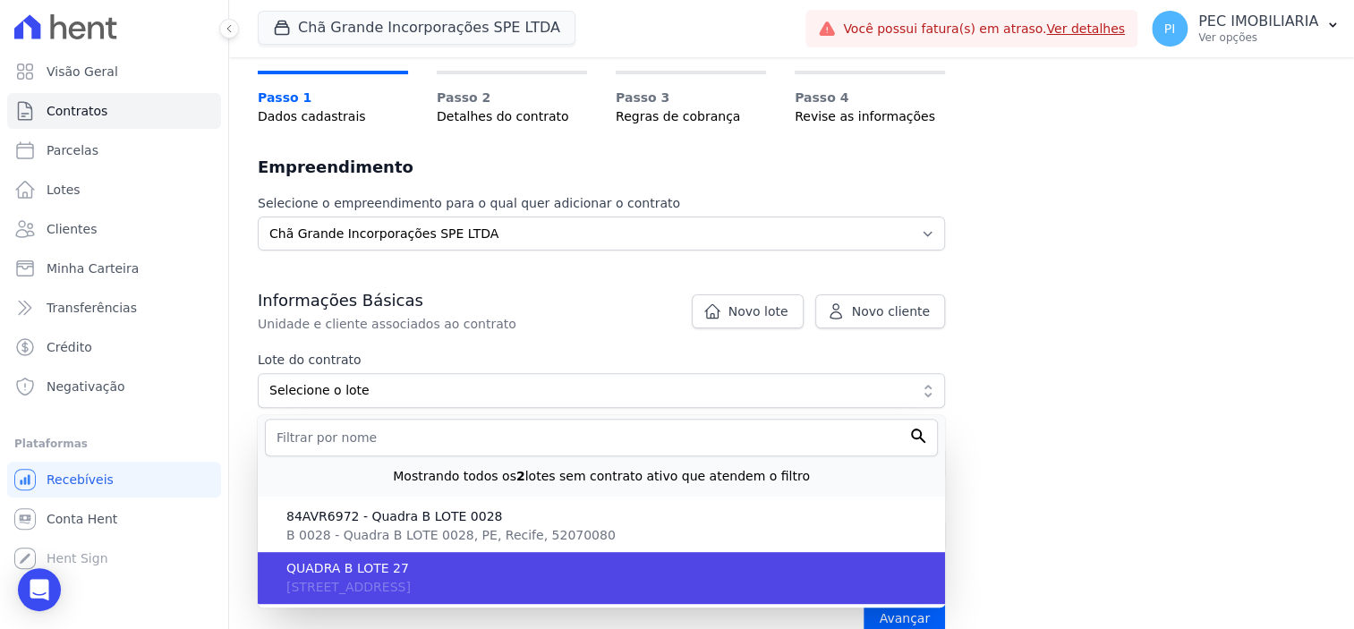
scroll to position [224, 0]
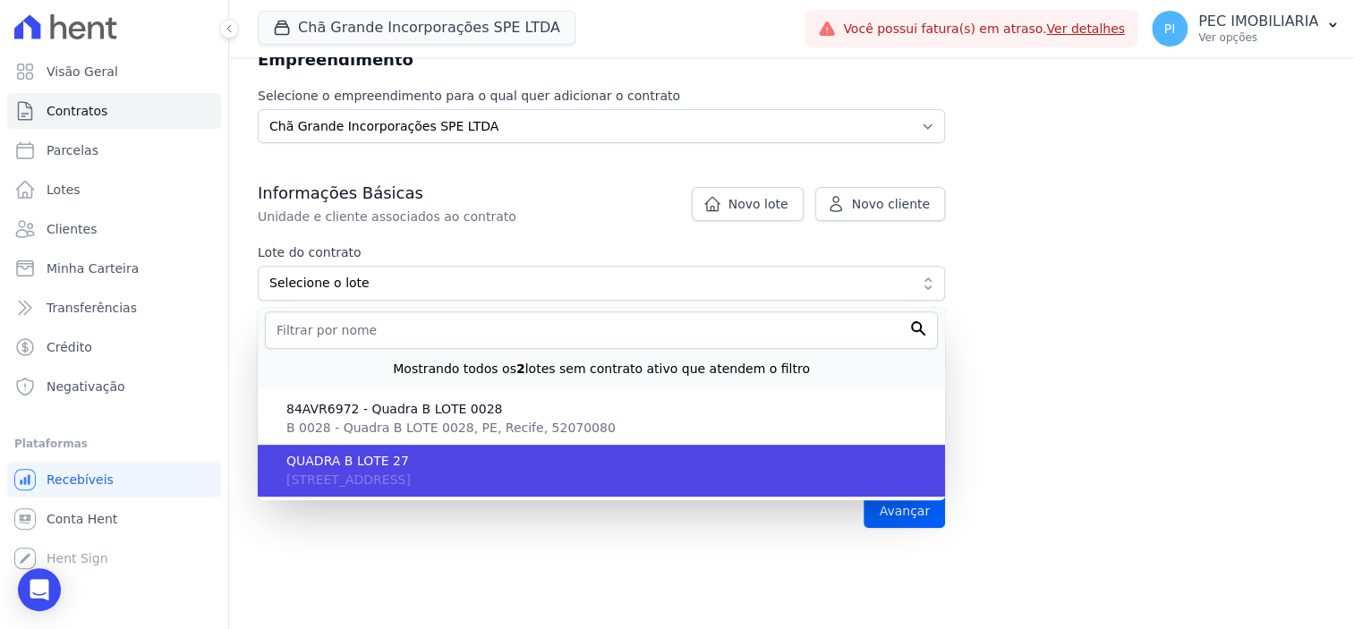
click at [411, 478] on span "[STREET_ADDRESS]" at bounding box center [348, 480] width 124 height 14
type input "e5e2b032-9f18-4552-b6fd-2e8d654454f1"
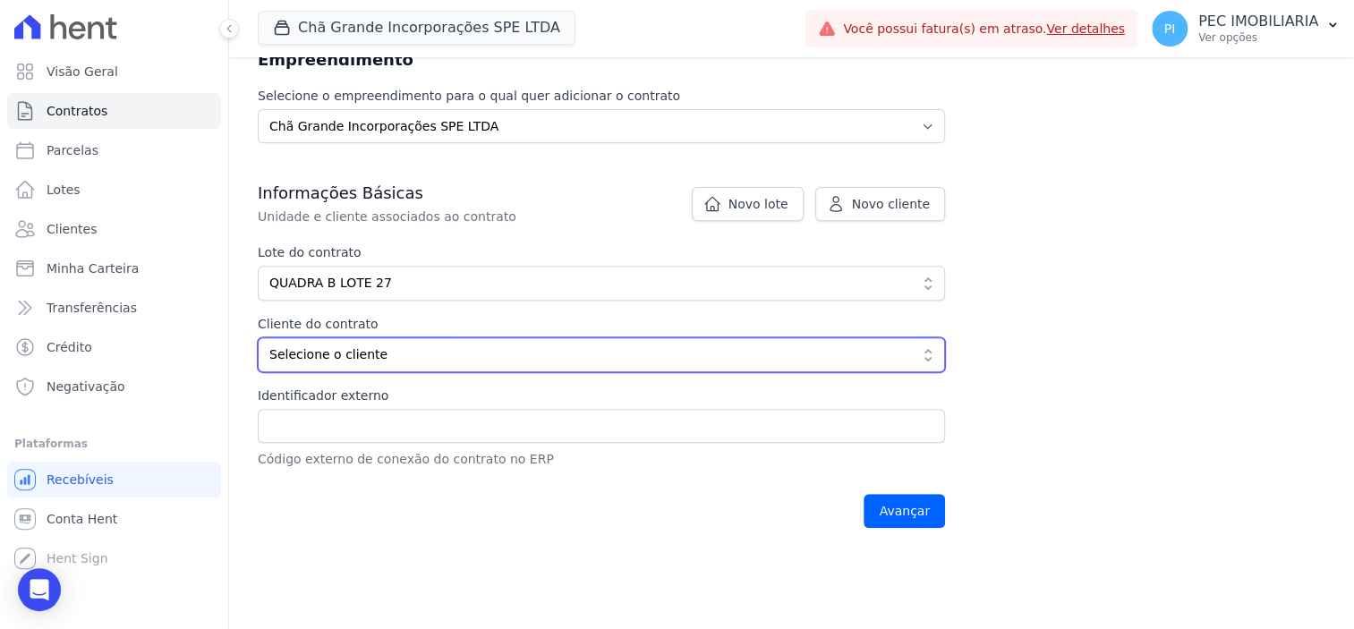
click at [488, 354] on span "Selecione o cliente" at bounding box center [588, 355] width 639 height 19
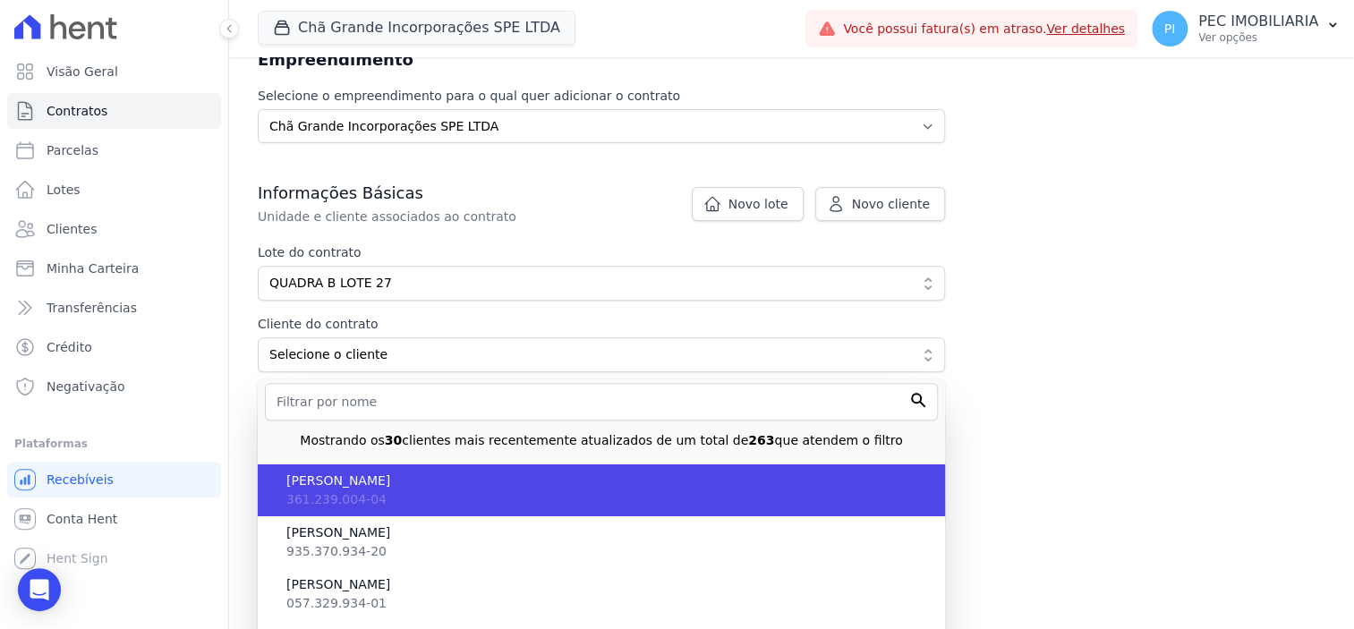
click at [471, 496] on li "[PERSON_NAME] 361.239.004-04" at bounding box center [601, 491] width 687 height 52
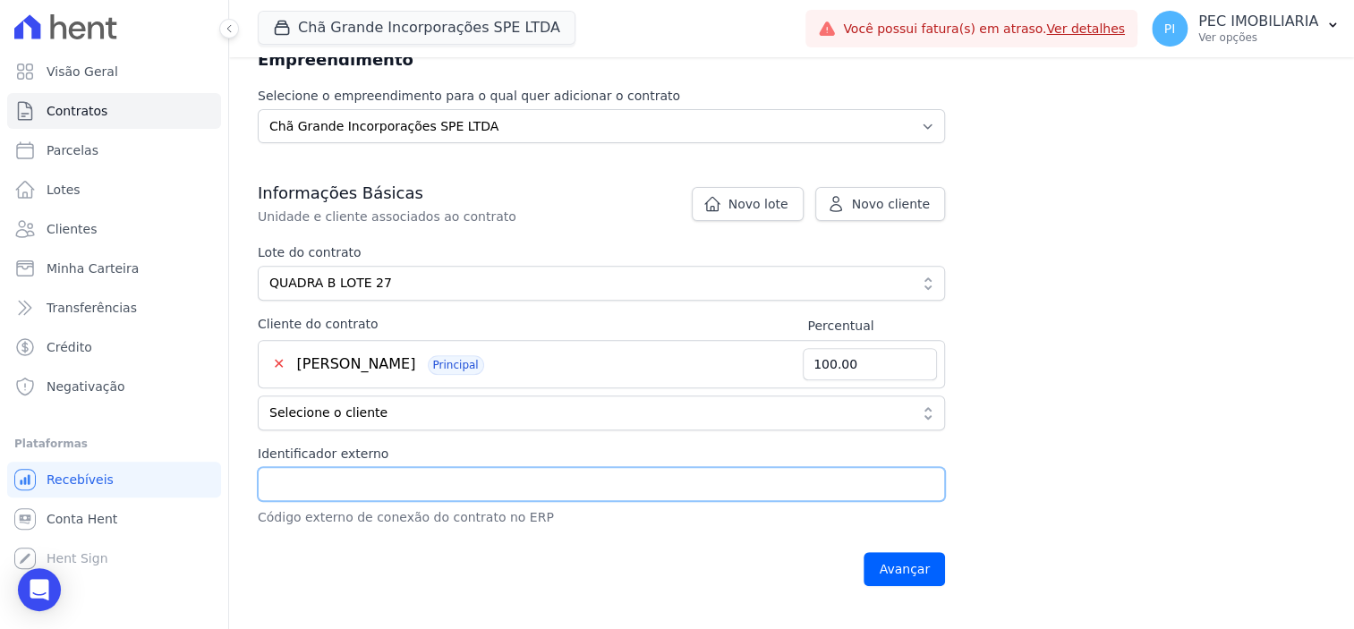
click at [483, 486] on input "Identificador externo" at bounding box center [601, 484] width 687 height 34
click at [491, 480] on input "Identificador externo" at bounding box center [601, 484] width 687 height 34
click at [472, 474] on input "Identificador externo" at bounding box center [601, 484] width 687 height 34
paste input "84AVR9386"
type input "84AVR9386"
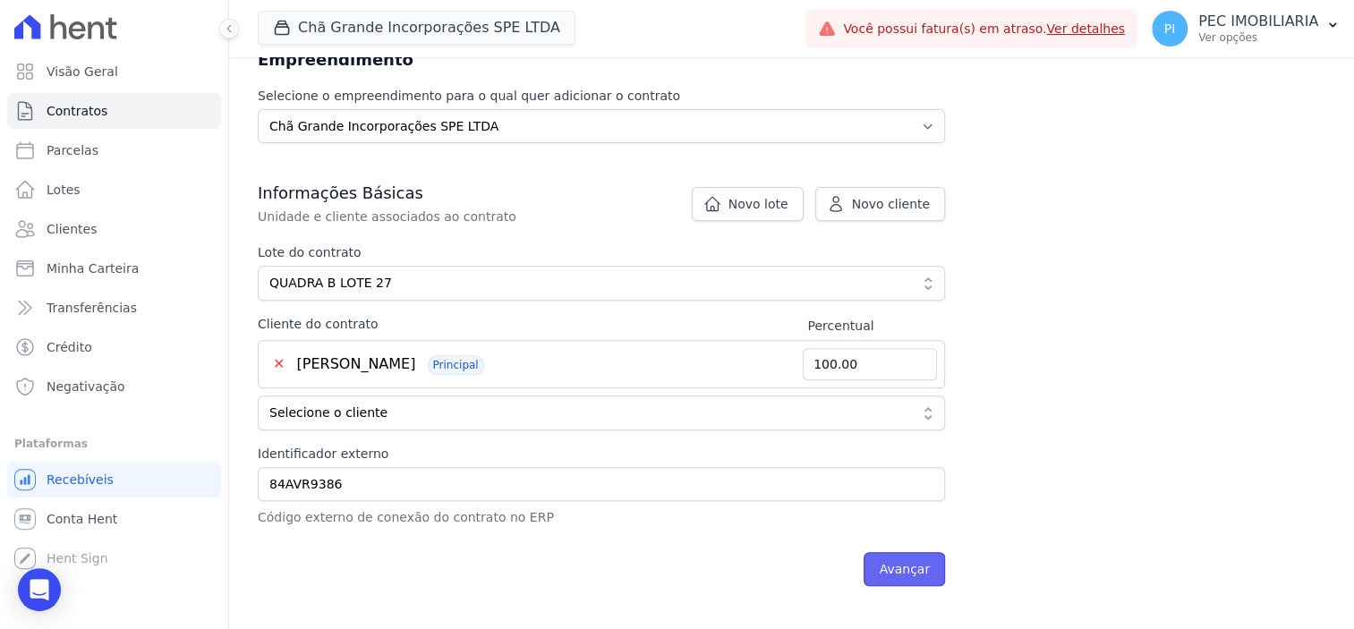
click at [924, 577] on input "Avançar" at bounding box center [904, 569] width 81 height 34
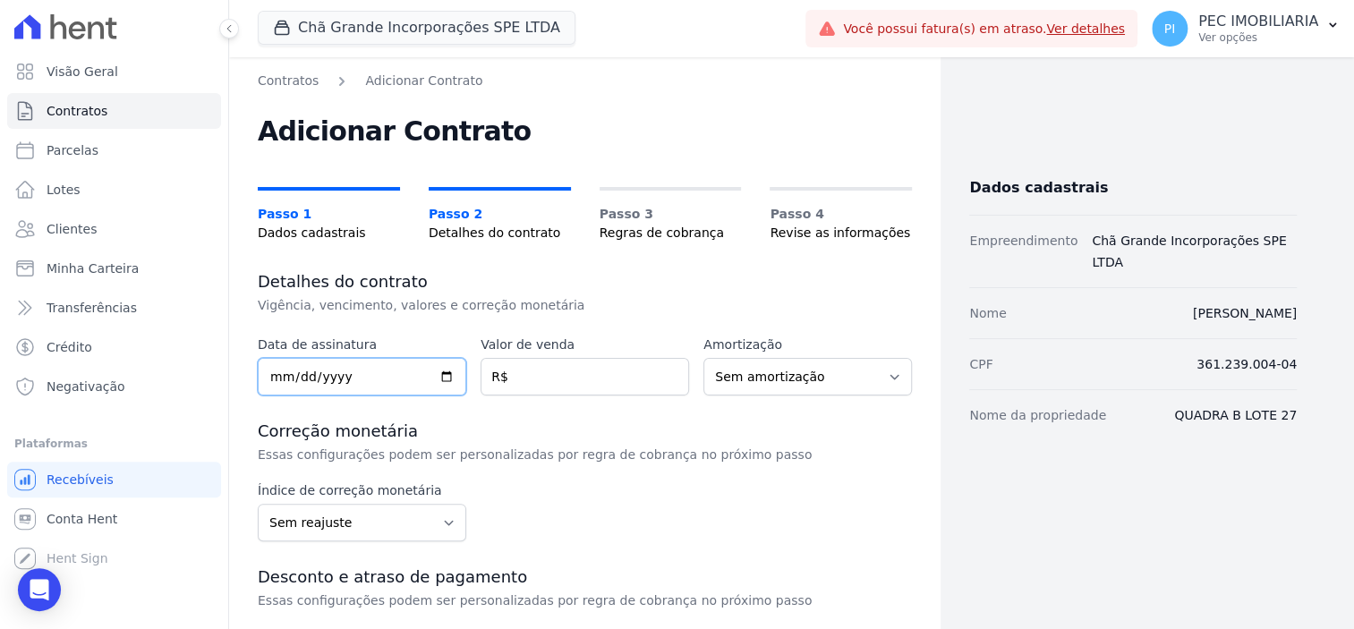
click at [271, 374] on input "date" at bounding box center [362, 377] width 209 height 38
type input "[DATE]"
click at [582, 391] on input "number" at bounding box center [585, 377] width 209 height 38
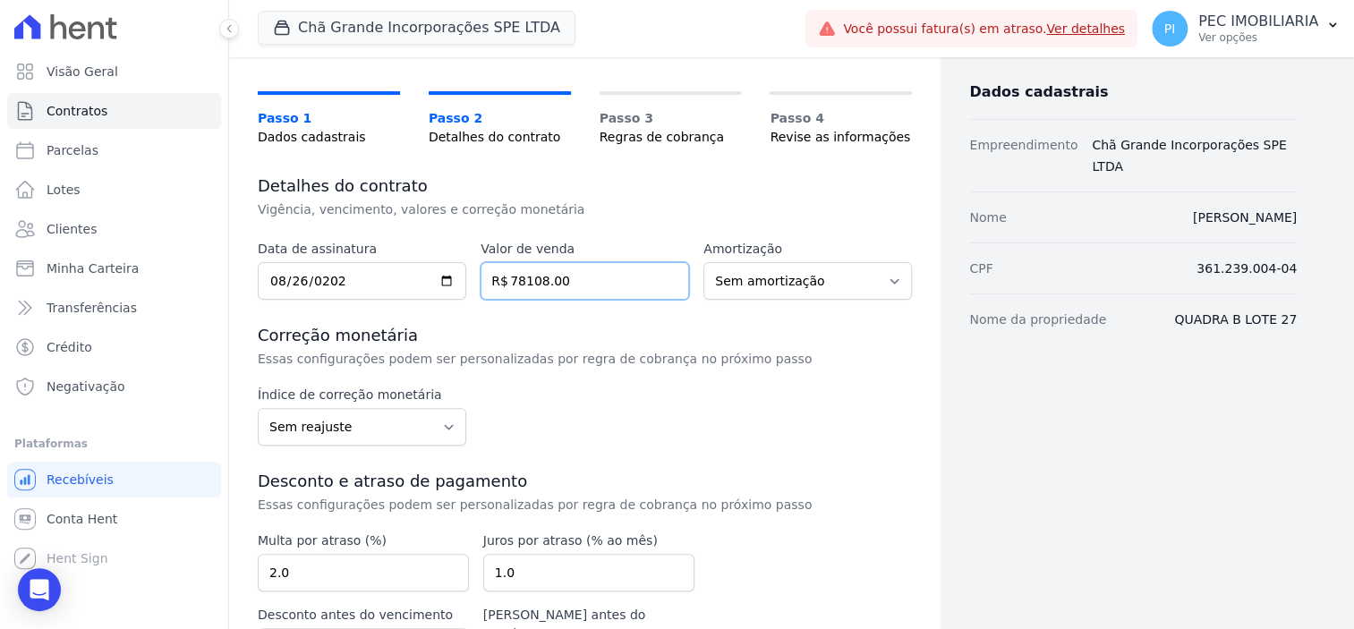
scroll to position [214, 0]
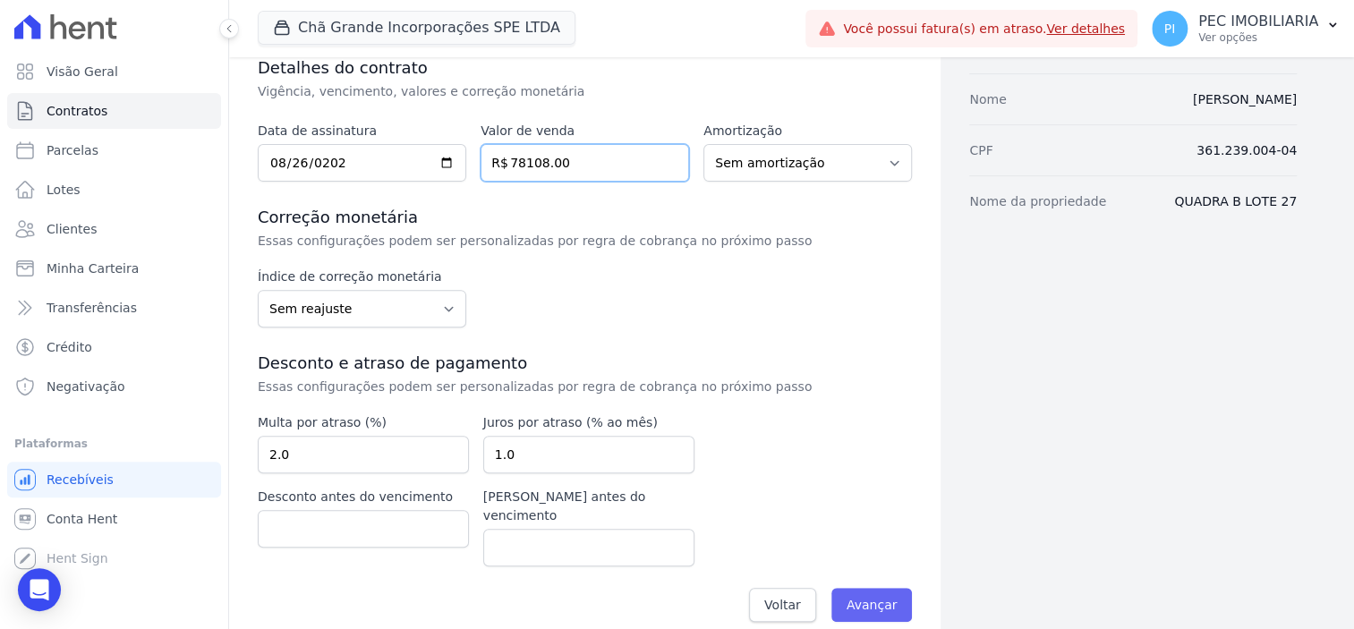
type input "78108.00"
click at [850, 588] on input "Avançar" at bounding box center [872, 605] width 81 height 34
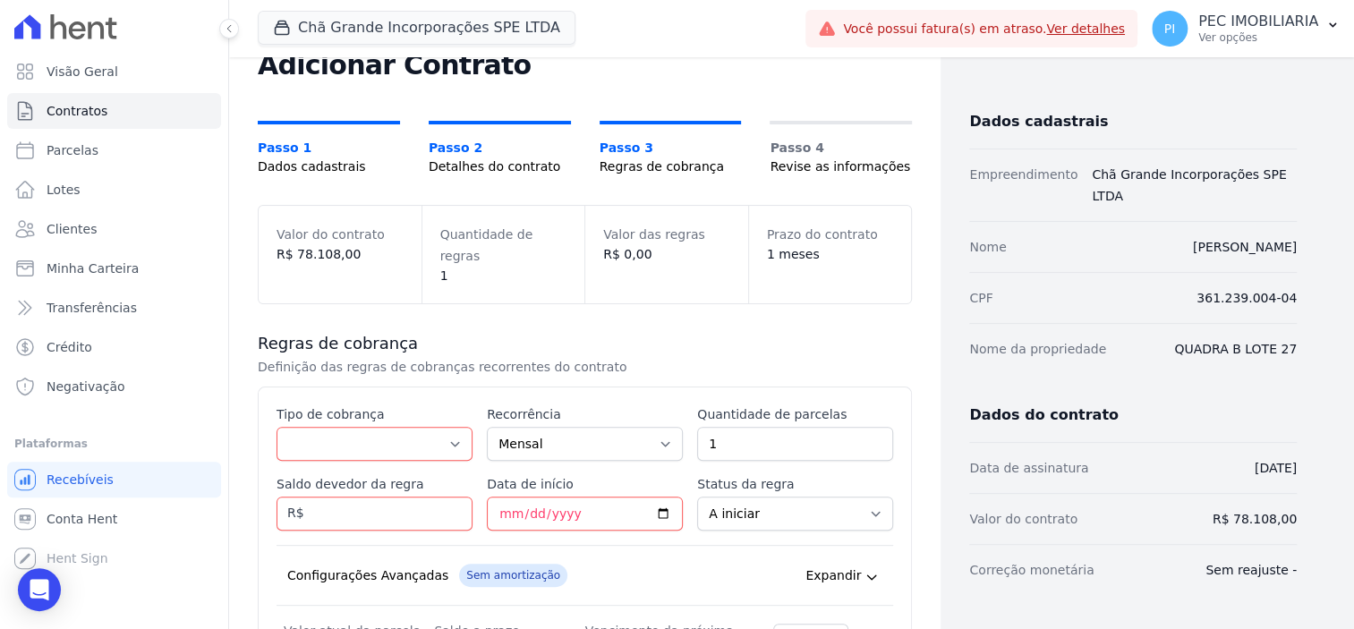
scroll to position [112, 0]
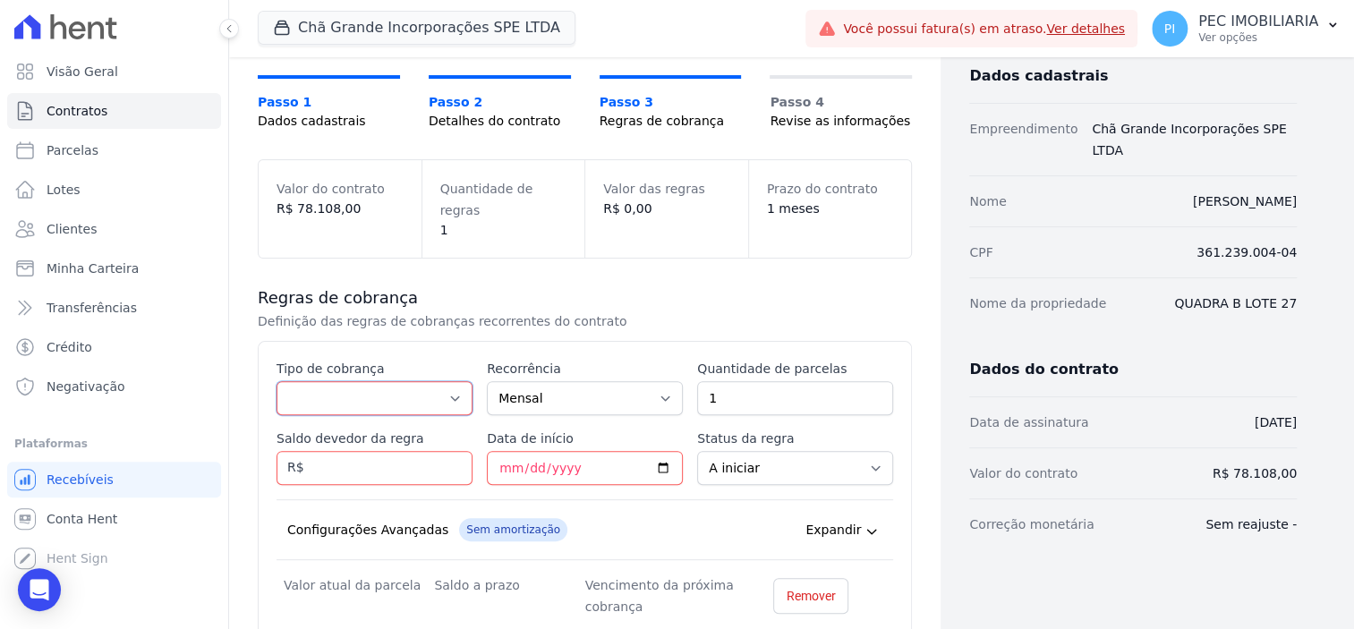
click at [401, 384] on select "Parcela Normal Entrada Sinal Intercalada Chaves Pré-chaves Pós-chaves Impostos …" at bounding box center [375, 398] width 196 height 34
select select "standard"
click at [277, 381] on select "Parcela Normal Entrada Sinal Intercalada Chaves Pré-chaves Pós-chaves Impostos …" at bounding box center [375, 398] width 196 height 34
click at [773, 381] on input "1" at bounding box center [795, 398] width 196 height 34
type input "100"
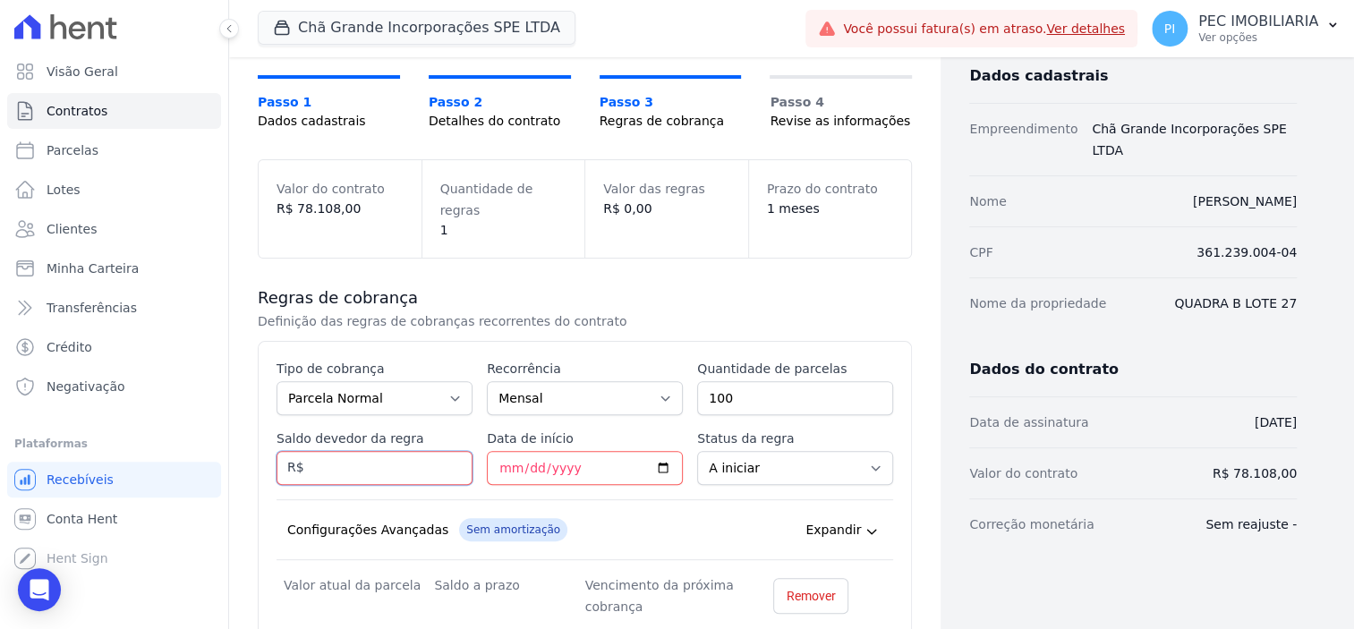
click at [402, 456] on input "Saldo devedor da regra" at bounding box center [375, 468] width 196 height 34
type input "50000.00"
click at [522, 453] on input "Data de início" at bounding box center [585, 468] width 196 height 34
click at [501, 451] on input "Data de início" at bounding box center [585, 468] width 196 height 34
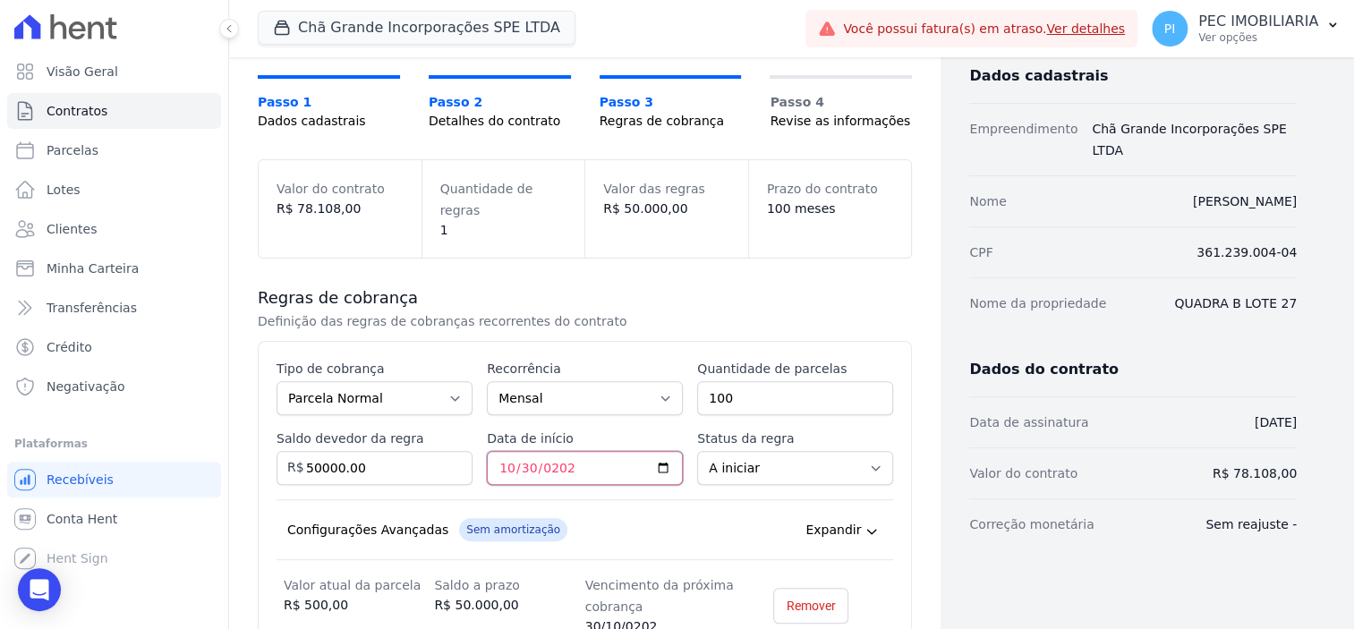
type input "[DATE]"
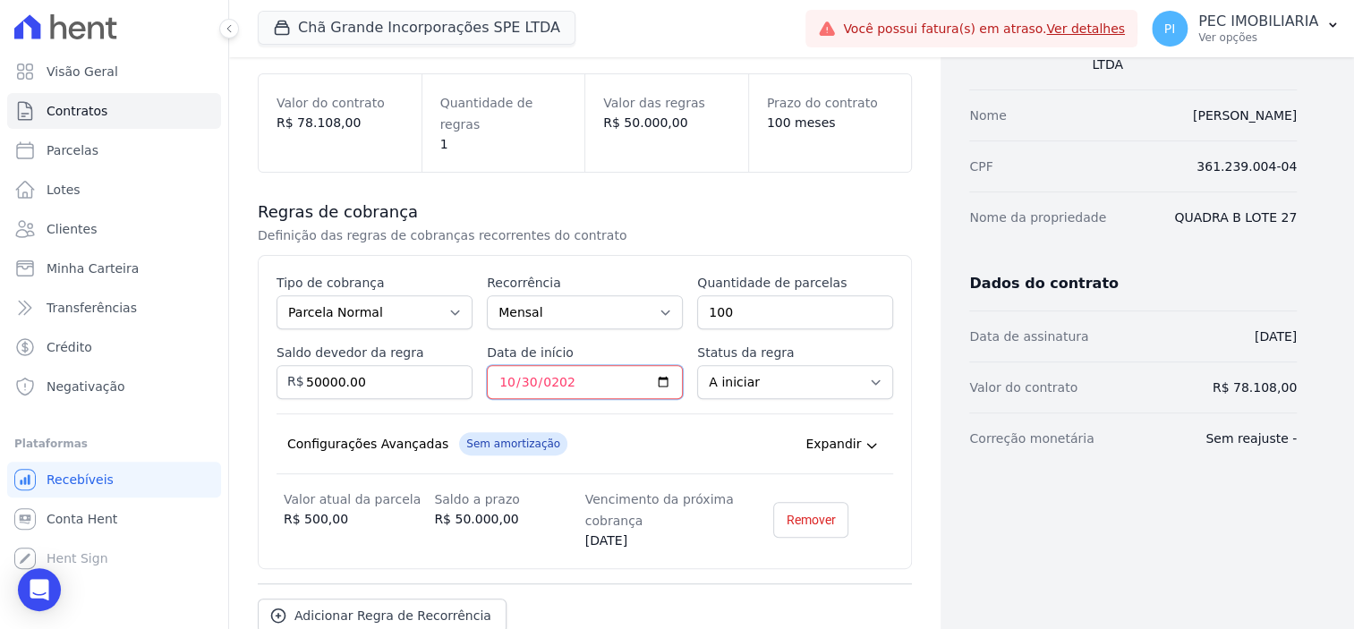
scroll to position [289, 0]
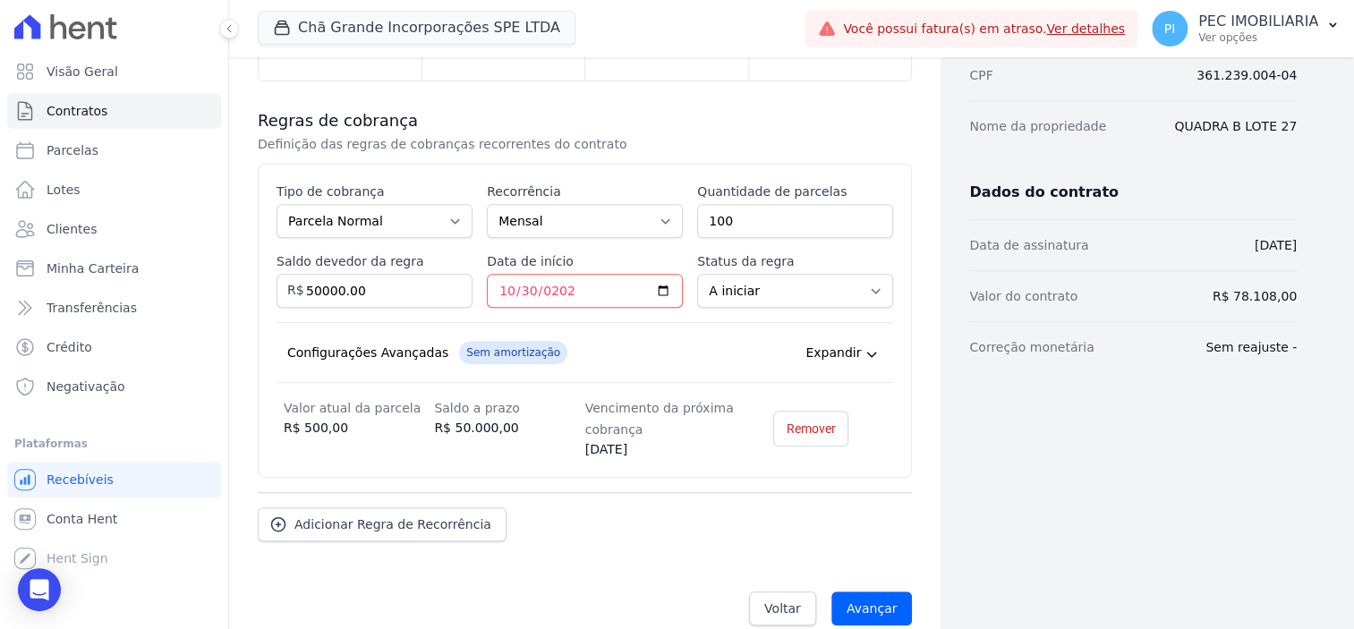
click at [763, 336] on div "Configurações Avançadas Sem amortização Price adjustment index/ Price adjustmen…" at bounding box center [585, 352] width 617 height 61
click at [866, 592] on input "Avançar" at bounding box center [872, 609] width 81 height 34
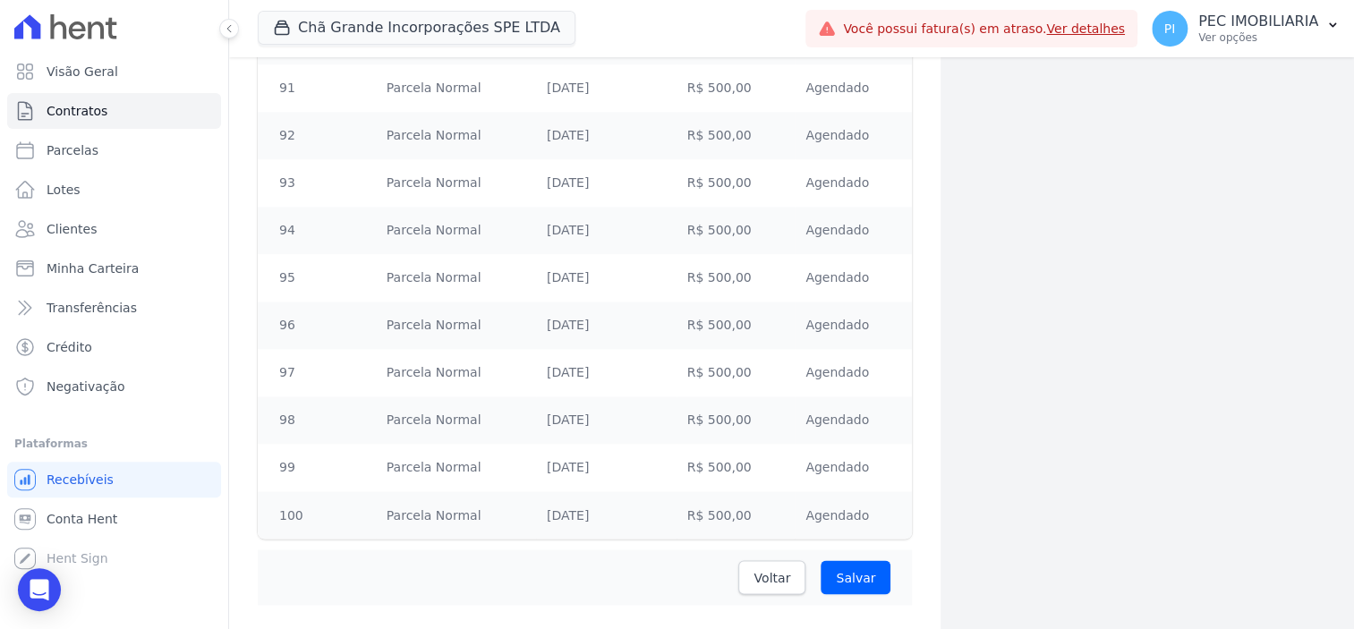
scroll to position [4614, 0]
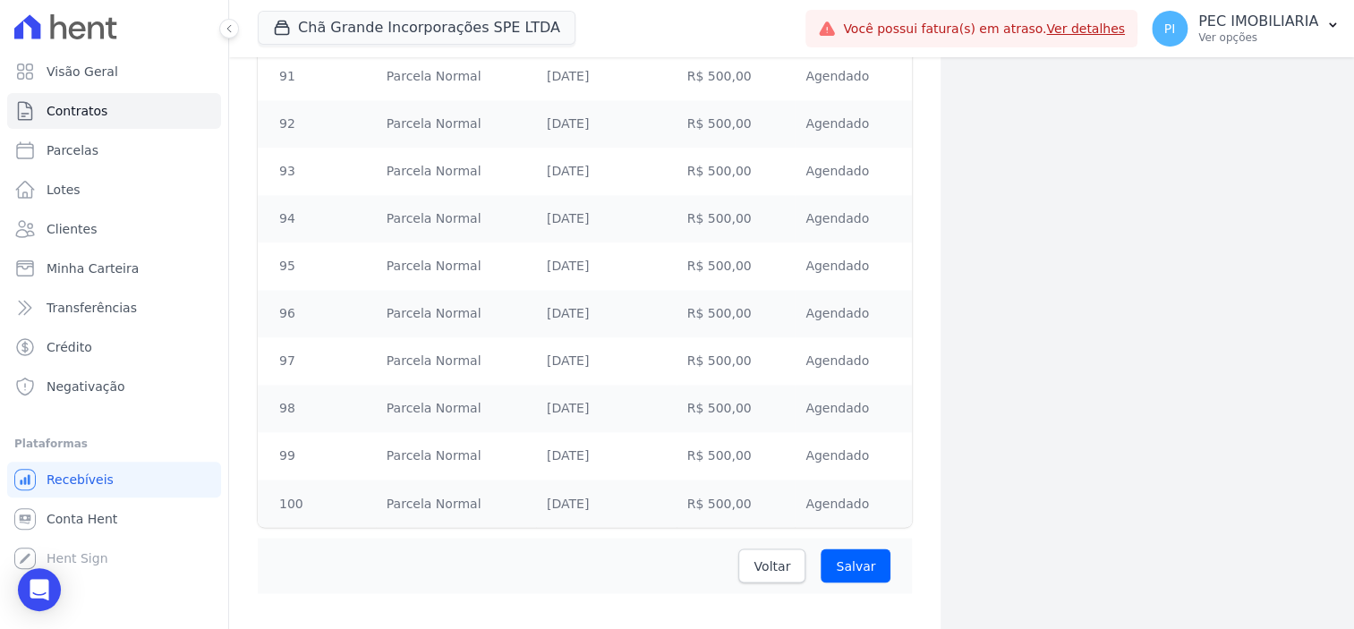
click at [818, 538] on div "Voltar [GEOGRAPHIC_DATA]" at bounding box center [585, 565] width 654 height 55
click at [853, 538] on div "Voltar [GEOGRAPHIC_DATA]" at bounding box center [585, 565] width 654 height 55
click at [849, 549] on input "Salvar" at bounding box center [856, 566] width 70 height 34
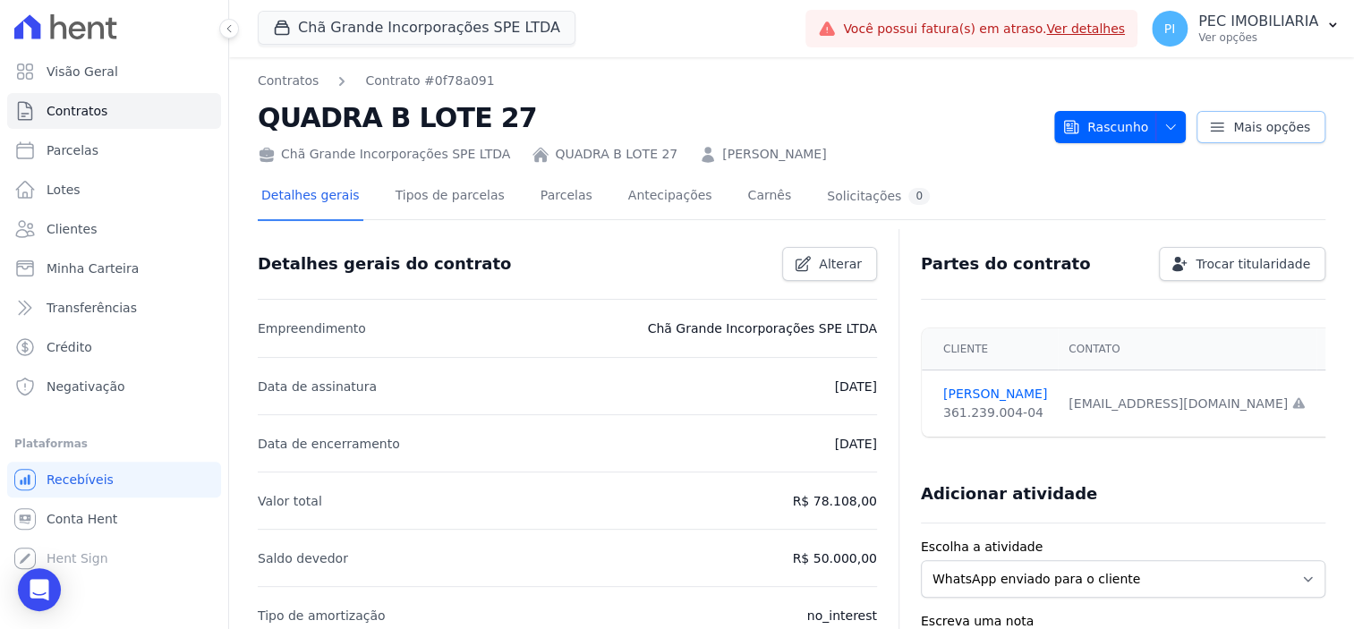
click at [1250, 128] on span "Mais opções" at bounding box center [1272, 127] width 77 height 18
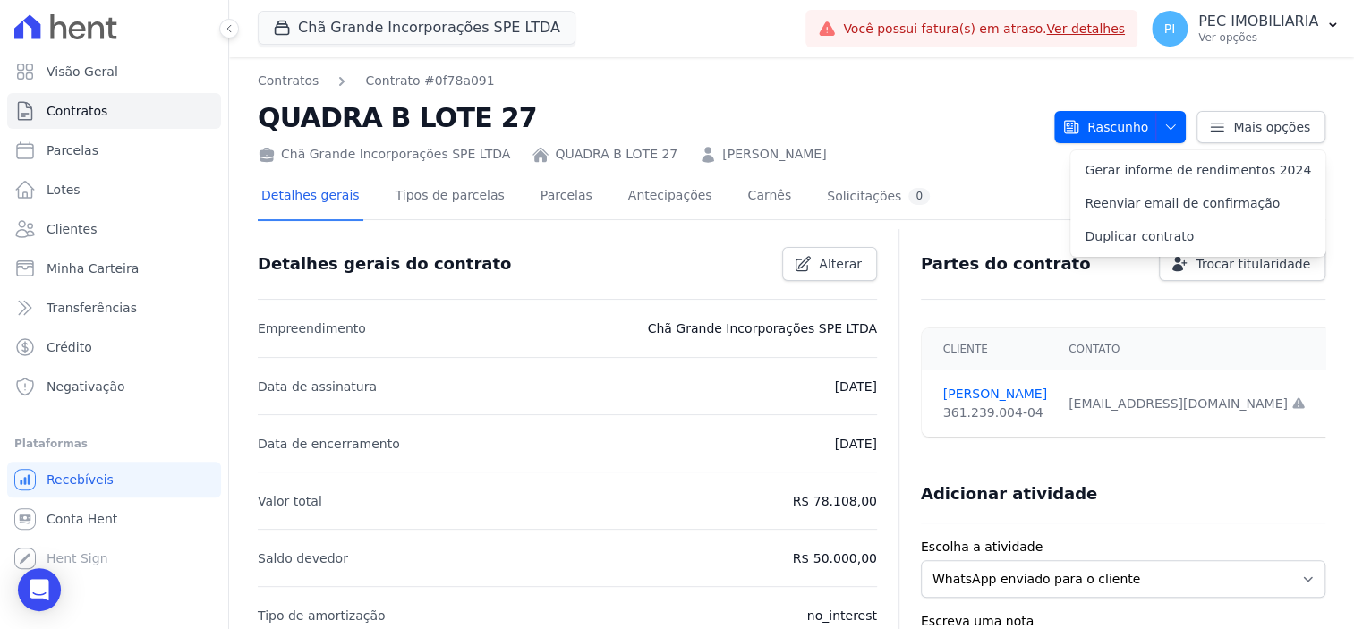
click at [957, 141] on div "Chã Grande Incorporações SPE LTDA QUADRA B LOTE 27 [PERSON_NAME]" at bounding box center [649, 151] width 782 height 26
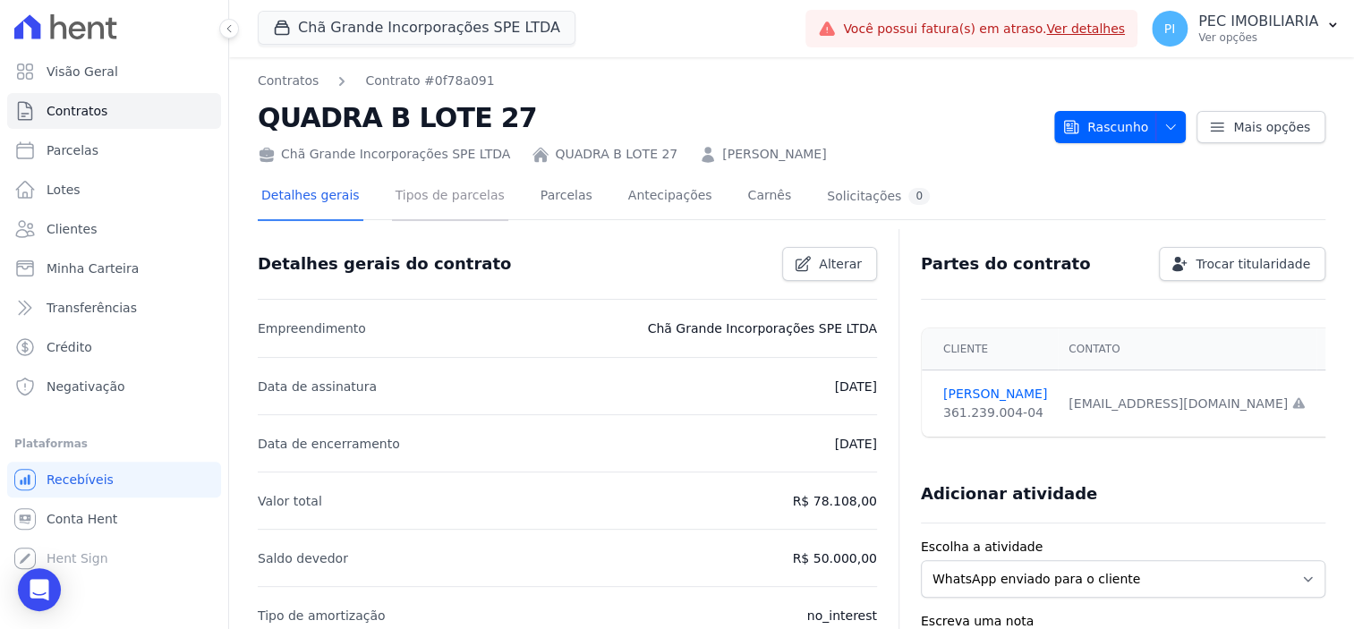
click at [464, 195] on link "Tipos de parcelas" at bounding box center [450, 197] width 116 height 47
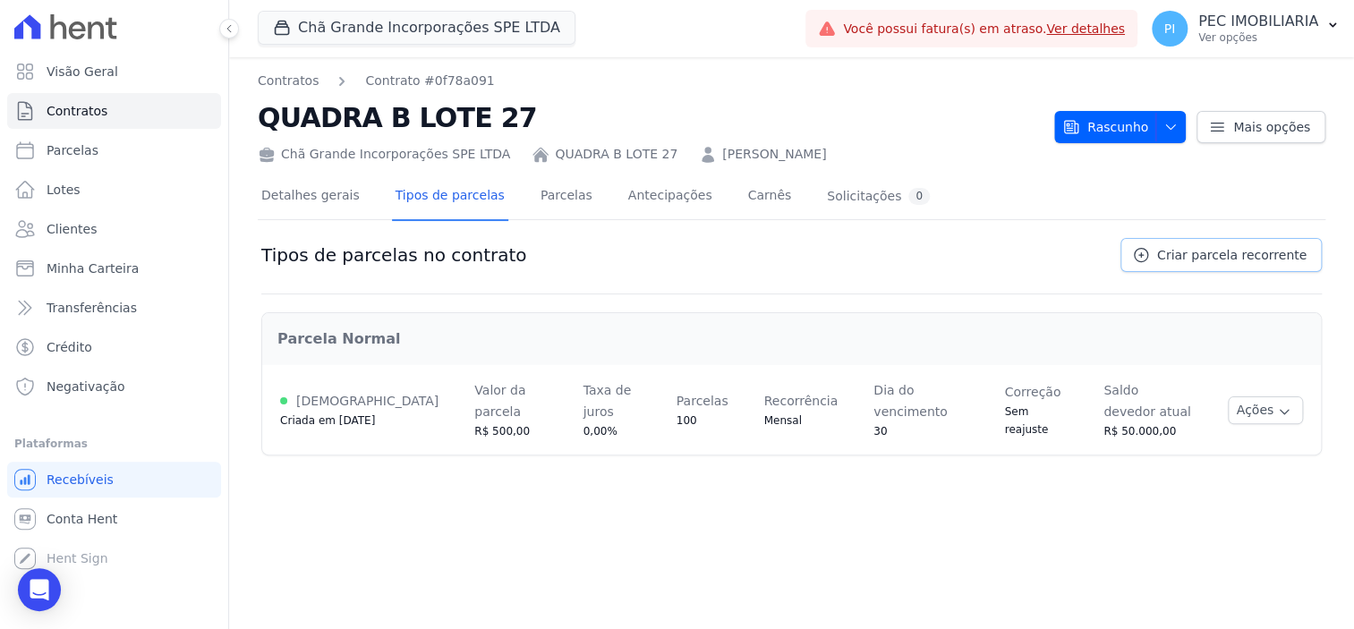
click at [1209, 254] on span "Criar parcela recorrente" at bounding box center [1231, 255] width 149 height 18
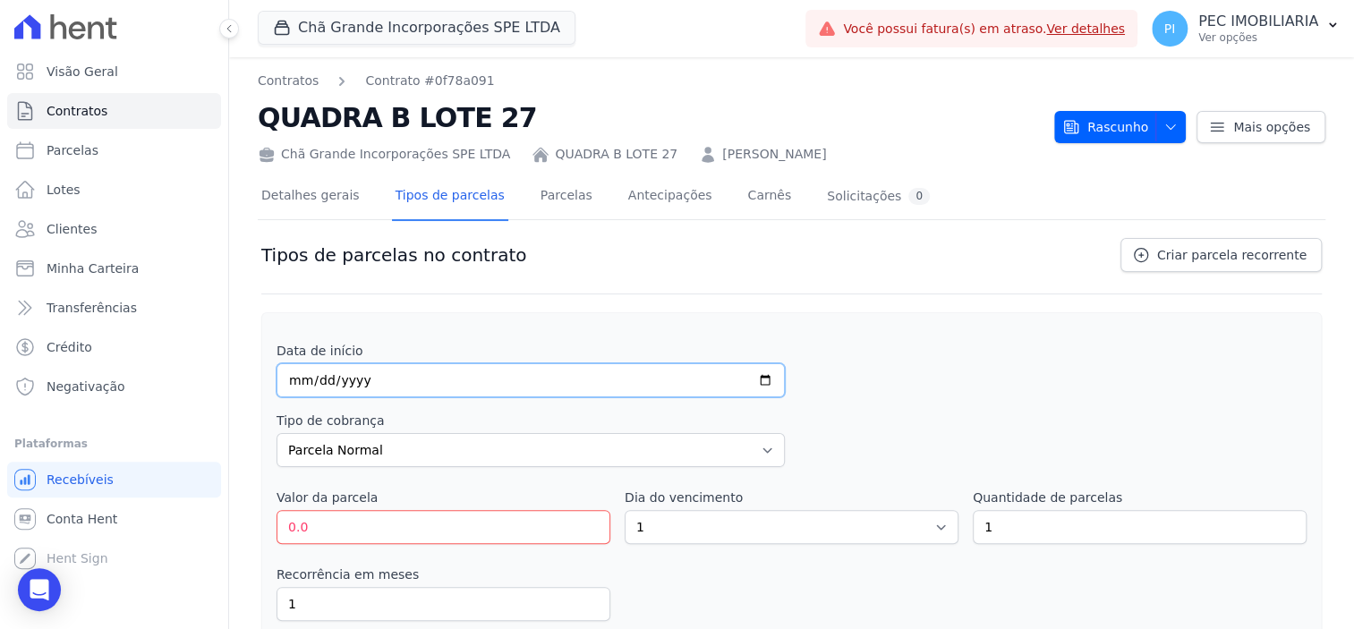
click at [295, 380] on input "date" at bounding box center [531, 380] width 508 height 34
type input "[DATE]"
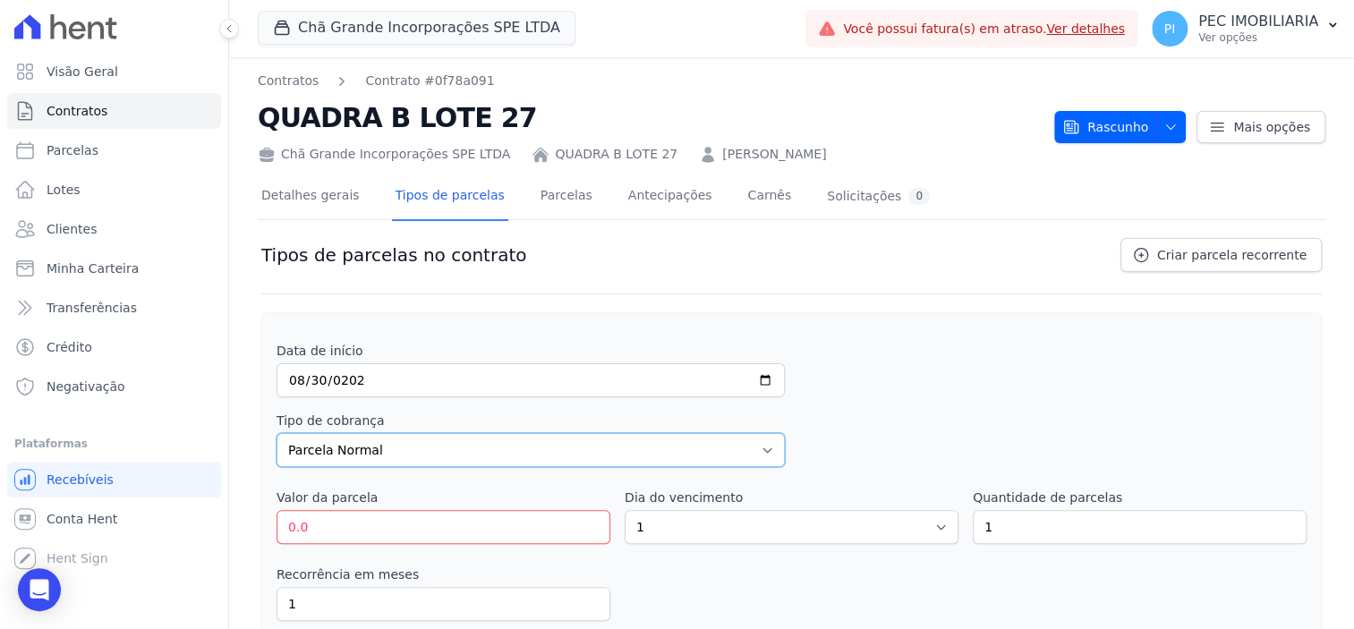
click at [409, 457] on select "Parcela Normal Entrada Sinal Intercalada Chaves Pré-chaves Pós-chaves Impostos …" at bounding box center [531, 450] width 508 height 34
select select "interleaved"
click at [277, 433] on select "Parcela Normal Entrada Sinal Intercalada Chaves Pré-chaves Pós-chaves Impostos …" at bounding box center [531, 450] width 508 height 34
drag, startPoint x: 375, startPoint y: 526, endPoint x: 179, endPoint y: 511, distance: 196.6
click at [179, 511] on div "Visão Geral Contratos [GEOGRAPHIC_DATA] Lotes Clientes Minha Carteira Transferê…" at bounding box center [677, 314] width 1354 height 629
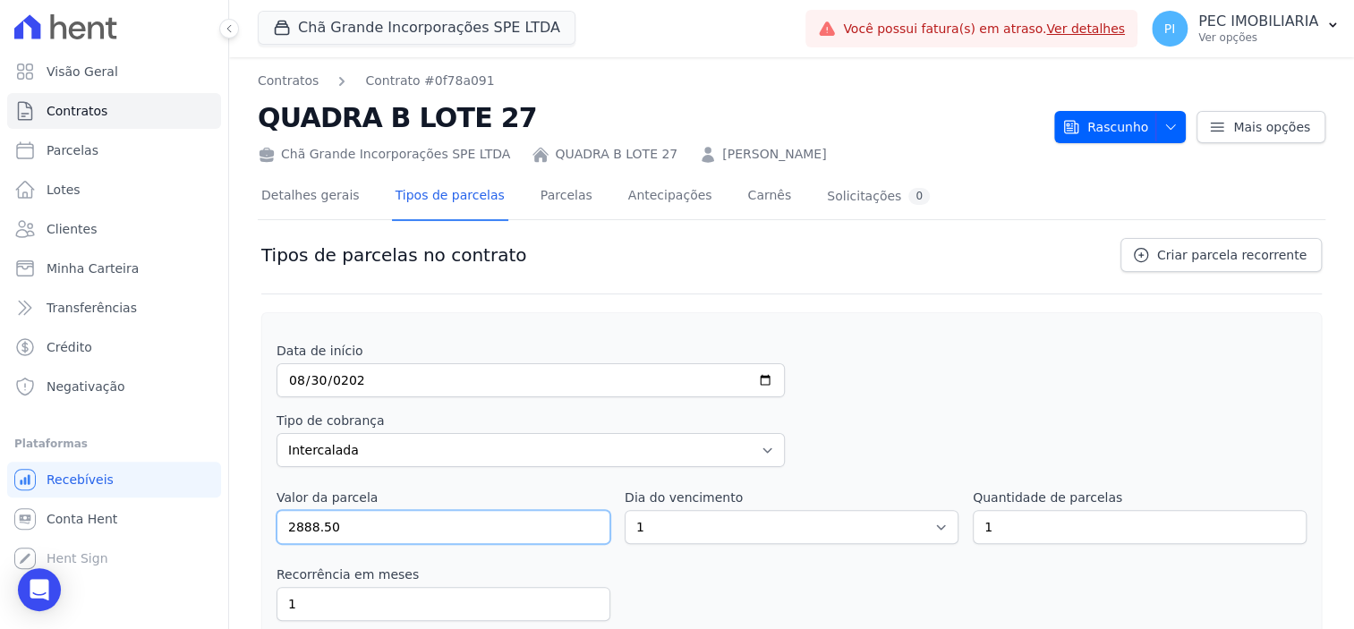
type input "2888.50"
drag, startPoint x: 616, startPoint y: 509, endPoint x: 597, endPoint y: 508, distance: 18.9
click at [597, 508] on div "Valor da parcela 2888.50 Dia do vencimento 1 2 3 4 5 6 7 8 9 10 11 12 13 14 15 …" at bounding box center [792, 516] width 1030 height 55
click at [645, 532] on select "1 2 3 4 5 6 7 8 9 10 11 12 13 14 15 16 17 18 19 20 21 22 23 24 25 26 27 28 29 3…" at bounding box center [792, 527] width 334 height 34
click at [634, 533] on select "1 2 3 4 5 6 7 8 9 10 11 12 13 14 15 16 17 18 19 20 21 22 23 24 25 26 27 28 29 3…" at bounding box center [792, 527] width 334 height 34
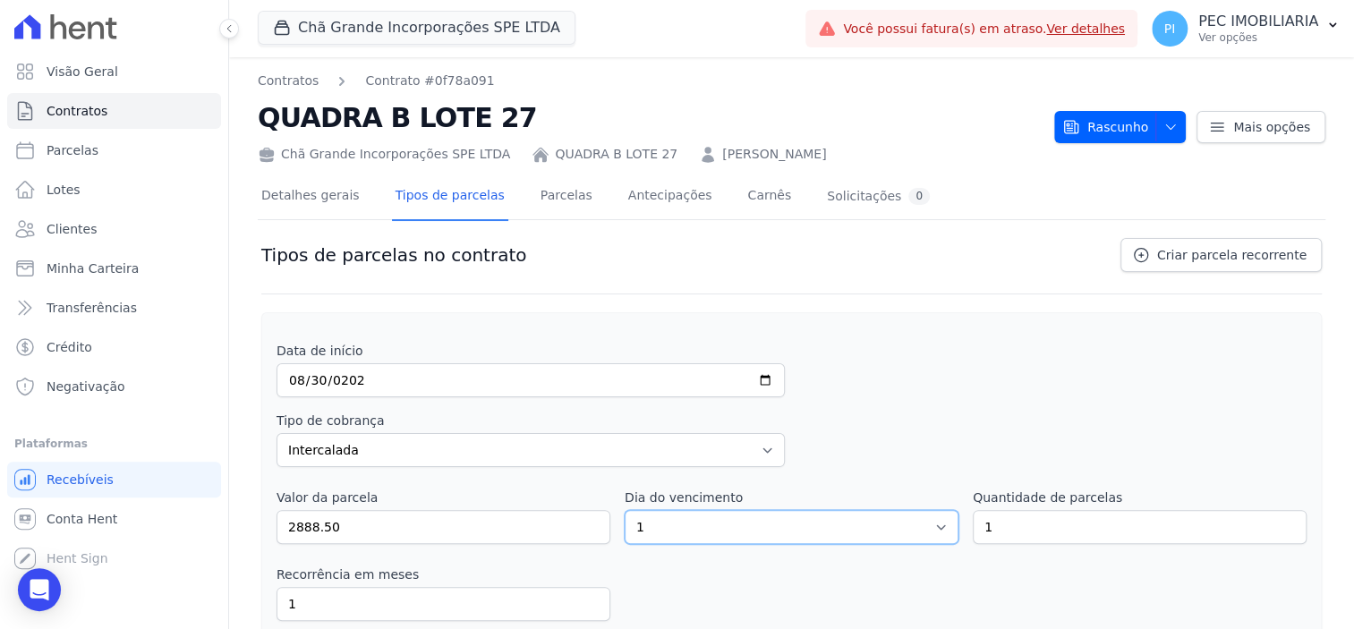
select select "30"
click at [625, 510] on select "1 2 3 4 5 6 7 8 9 10 11 12 13 14 15 16 17 18 19 20 21 22 23 24 25 26 27 28 29 3…" at bounding box center [792, 527] width 334 height 34
drag, startPoint x: 1015, startPoint y: 535, endPoint x: 931, endPoint y: 513, distance: 87.1
click at [931, 513] on div "Valor da parcela 2888.50 Dia do vencimento 1 2 3 4 5 6 7 8 9 10 11 12 13 14 15 …" at bounding box center [792, 516] width 1030 height 55
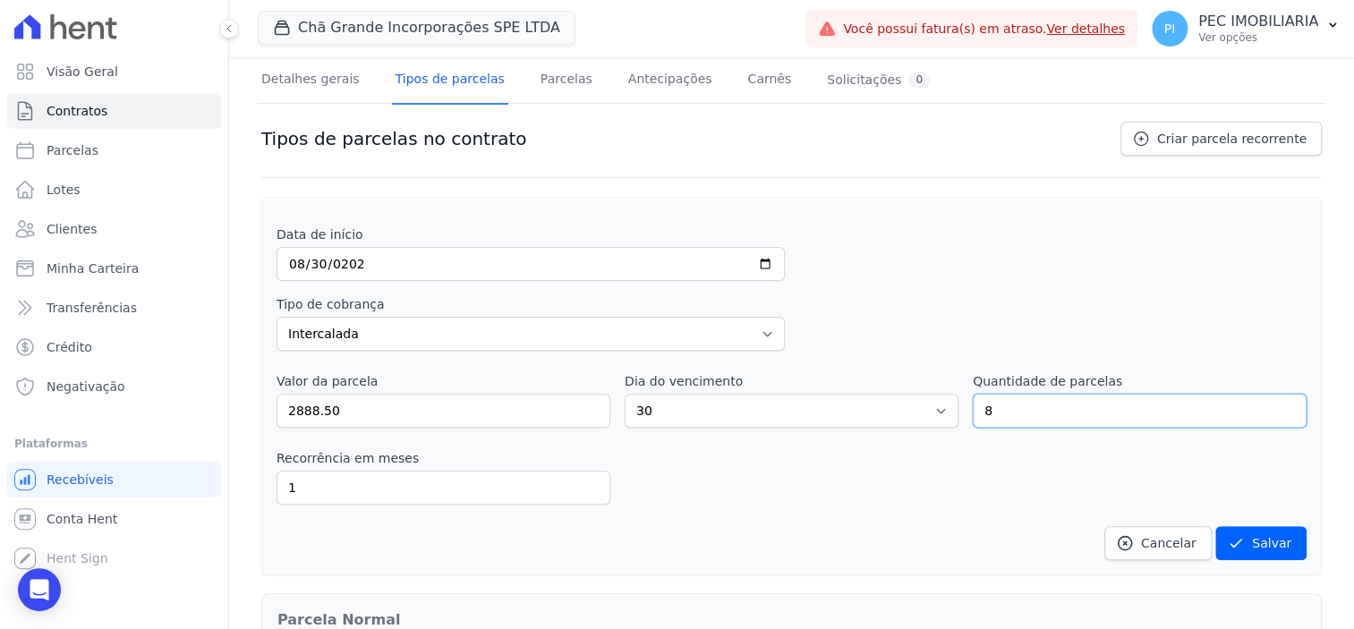
scroll to position [248, 0]
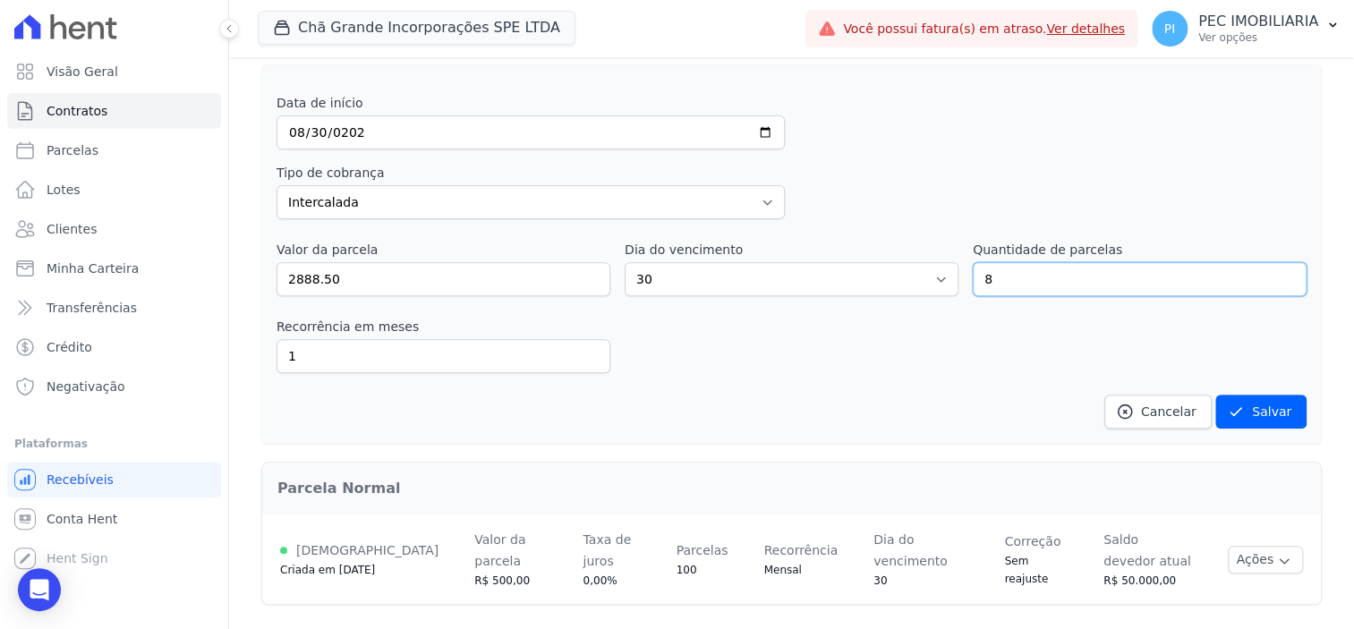
type input "8"
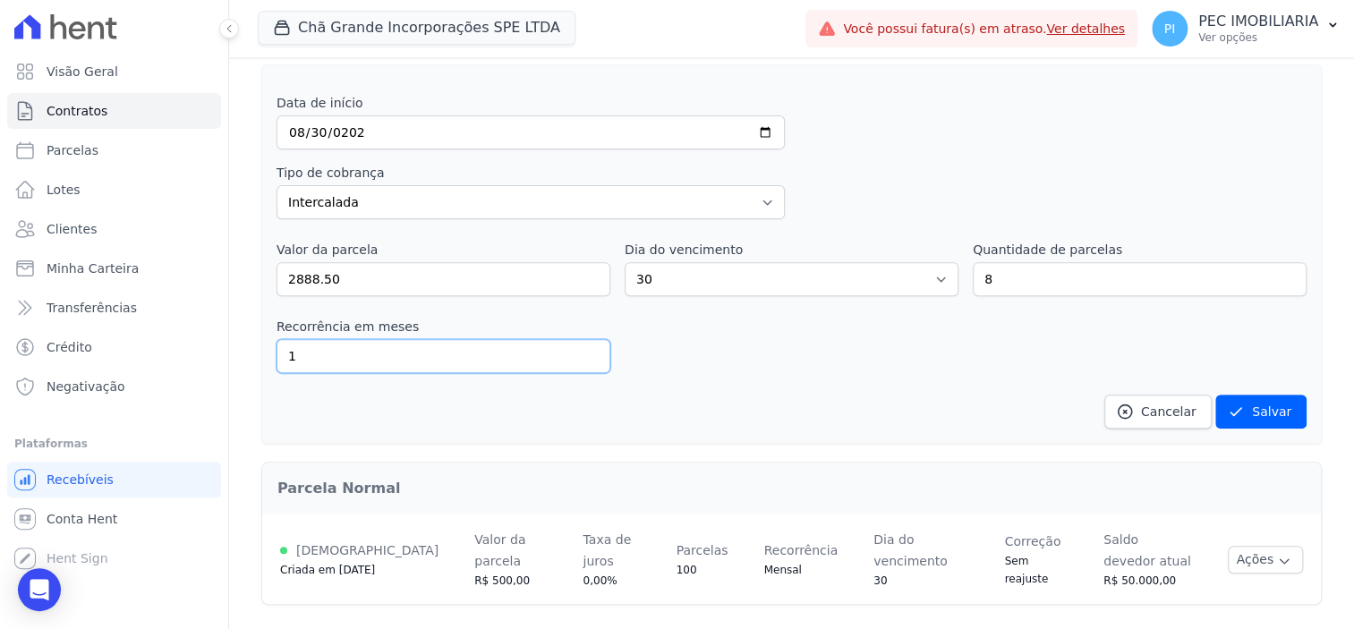
click at [420, 361] on input "1" at bounding box center [444, 356] width 334 height 34
type input "12"
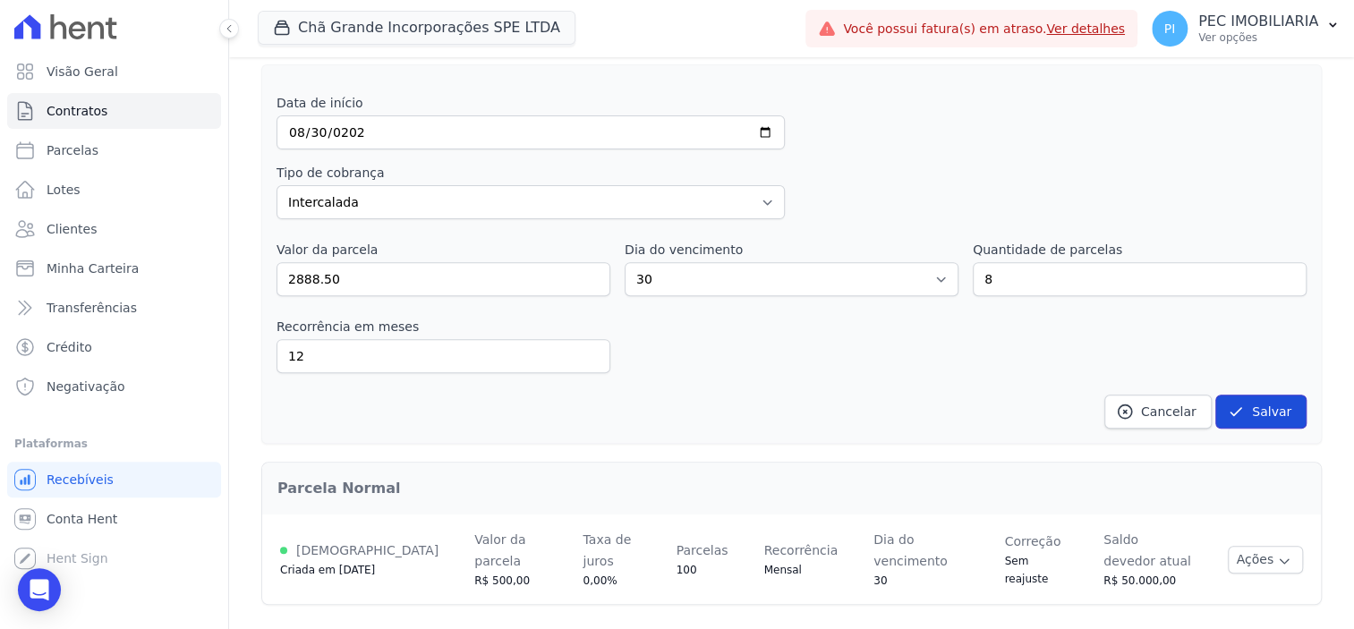
click at [1233, 404] on icon "submit" at bounding box center [1236, 412] width 18 height 18
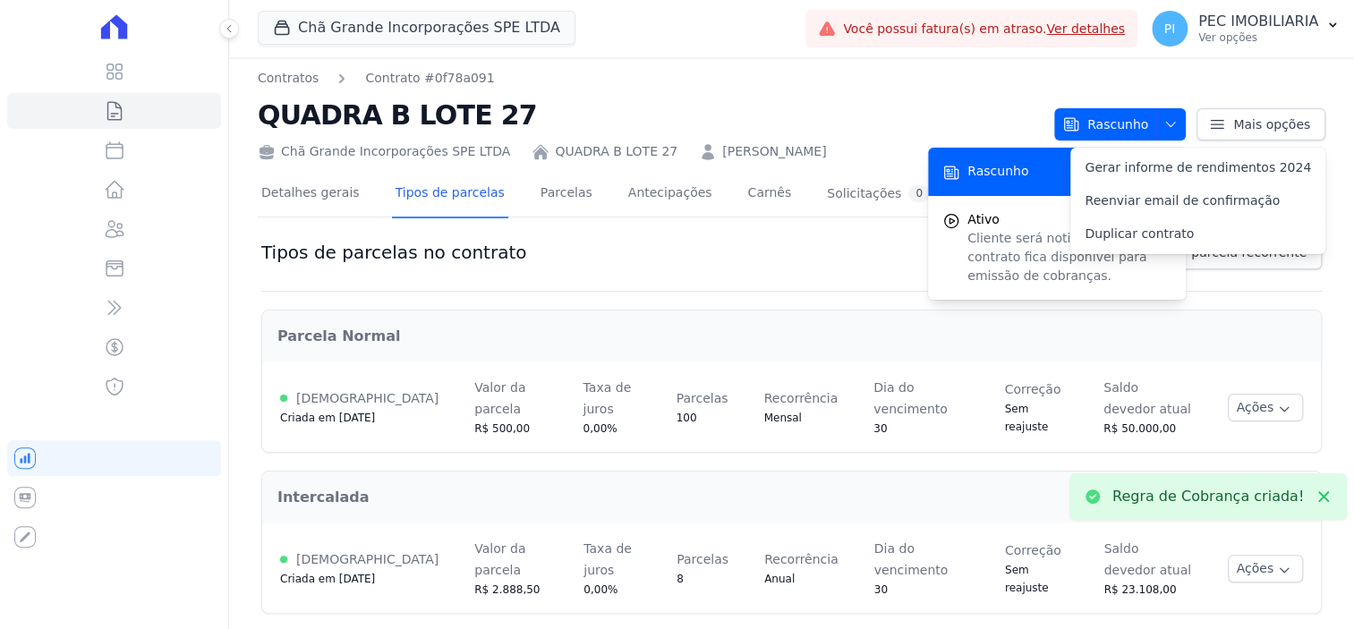
scroll to position [0, 0]
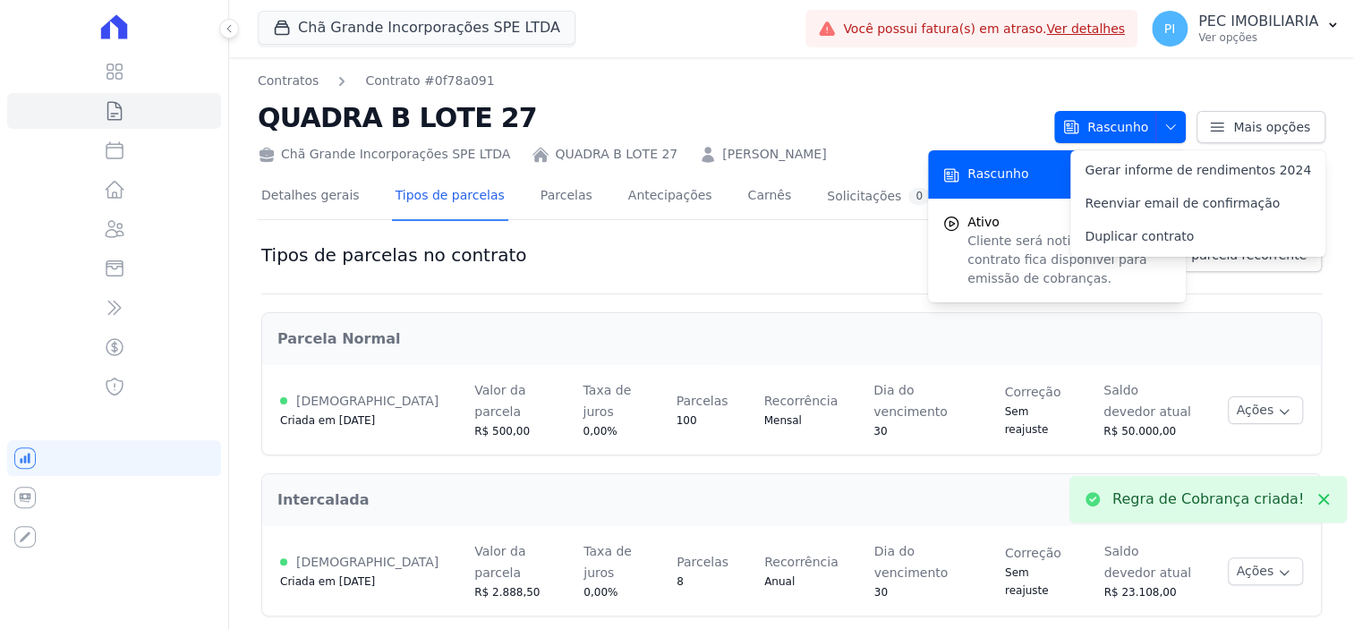
click at [707, 110] on h2 "QUADRA B LOTE 27" at bounding box center [649, 118] width 782 height 40
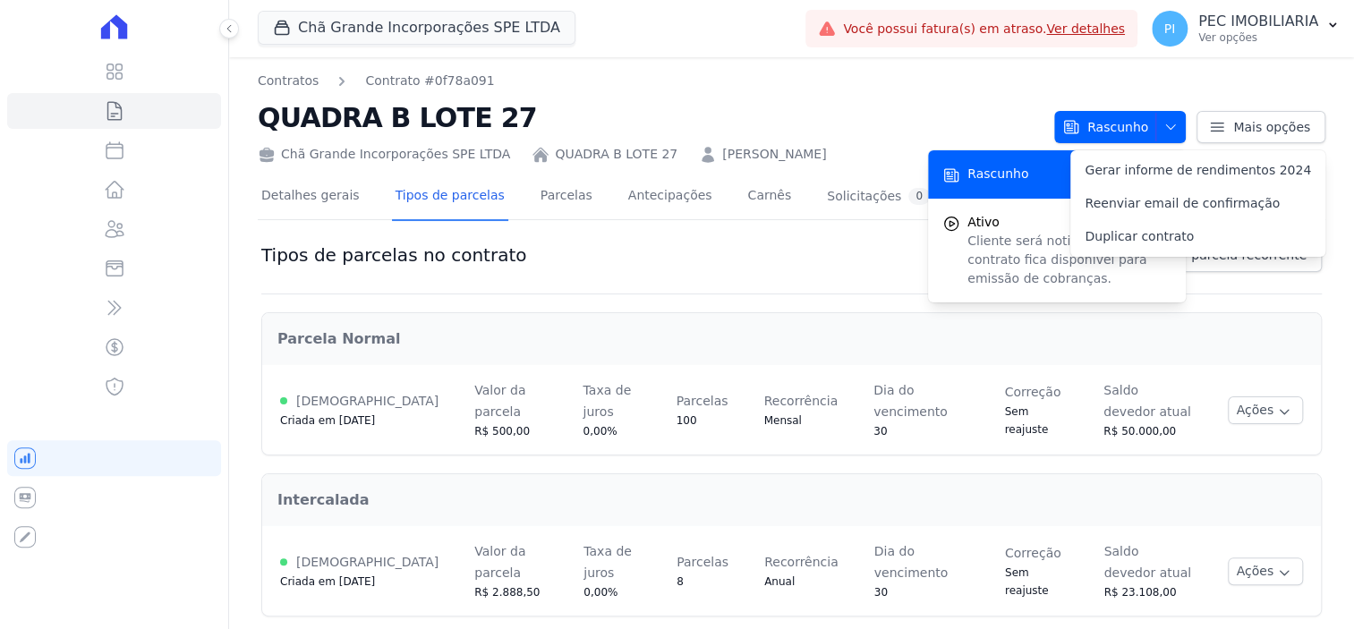
click at [929, 74] on nav "Contratos Contrato #0f78a091" at bounding box center [649, 81] width 782 height 19
click at [1316, 139] on div "Contratos Contrato #0f78a091 QUADRA B LOTE 27 Chã Grande Incorporações SPE LTDA…" at bounding box center [791, 351] width 1125 height 588
click at [1225, 32] on p "Ver opções" at bounding box center [1259, 37] width 120 height 14
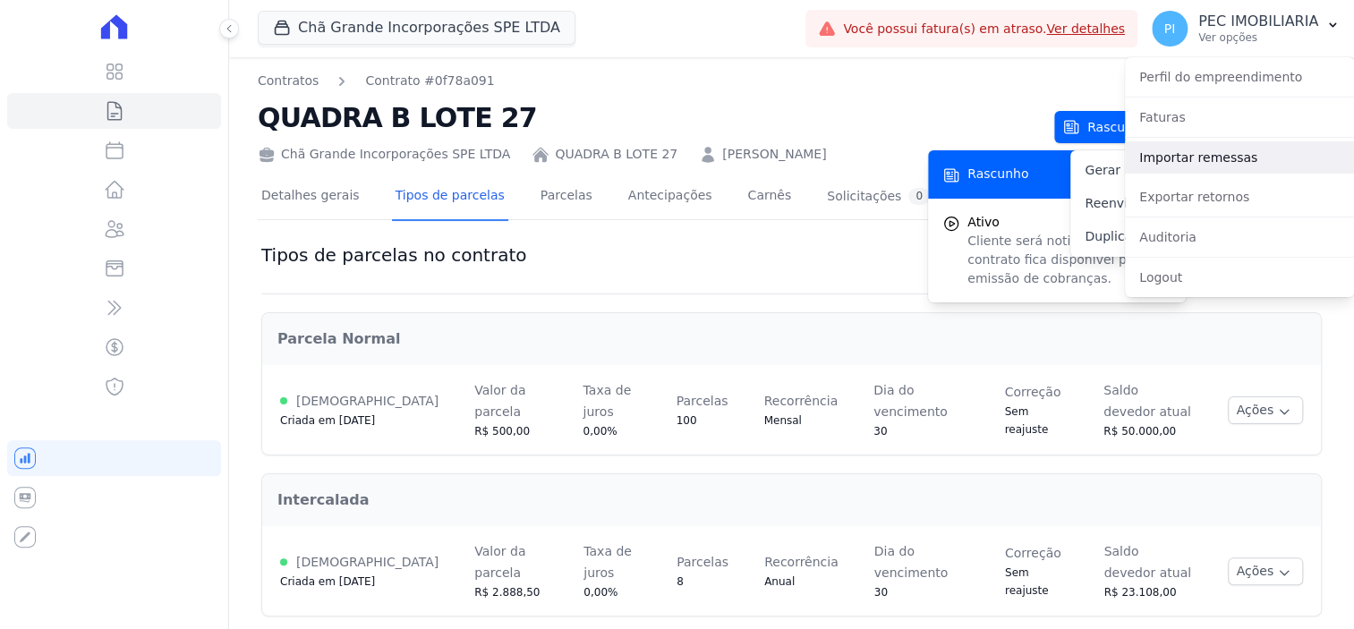
click at [1244, 168] on link "Importar remessas" at bounding box center [1239, 157] width 229 height 32
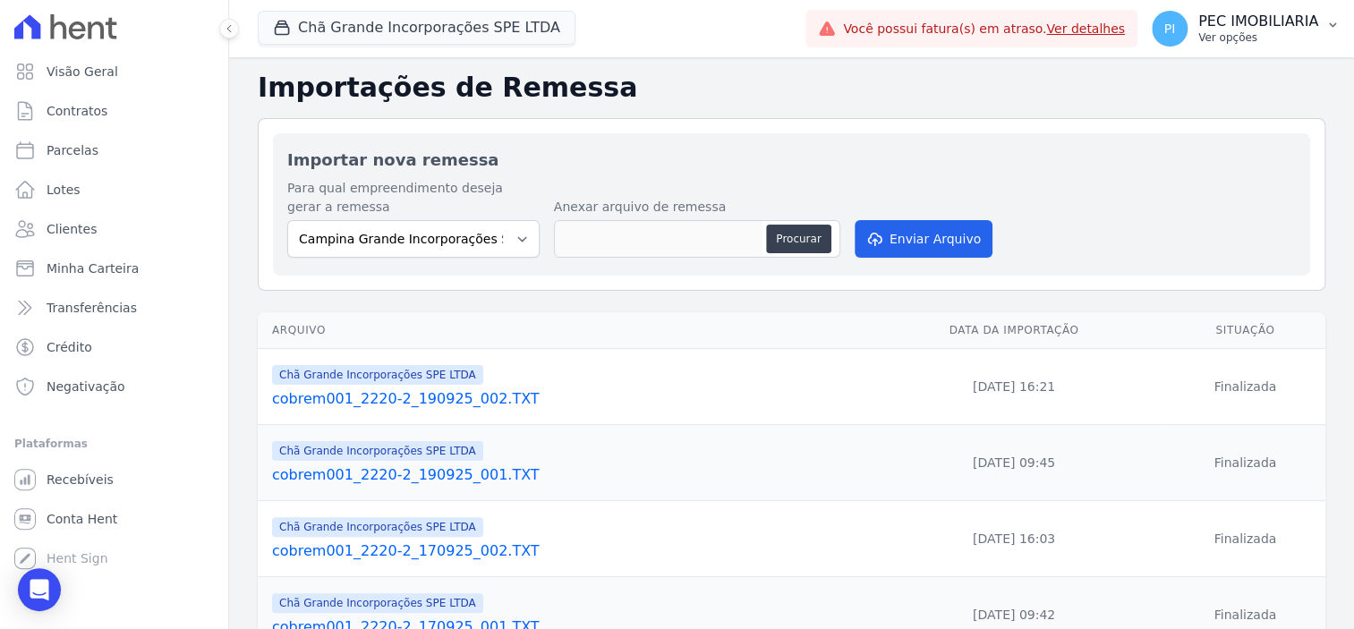
click at [1242, 34] on p "Ver opções" at bounding box center [1259, 37] width 120 height 14
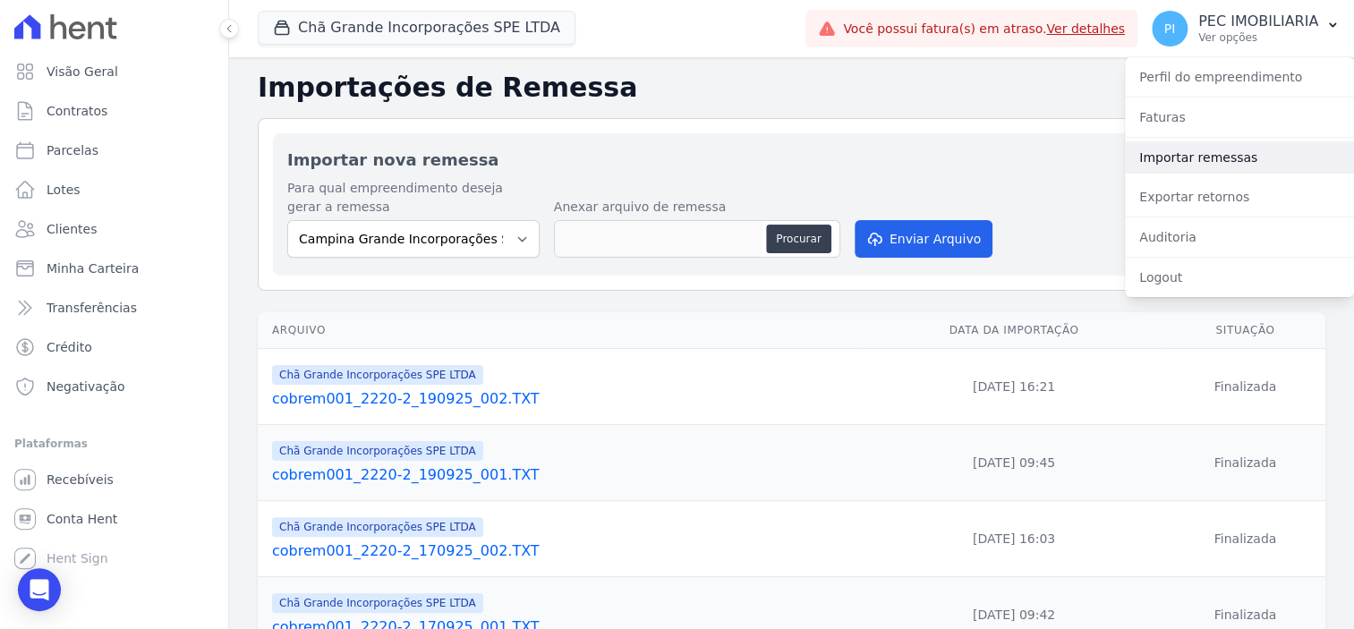
click at [1225, 158] on link "Importar remessas" at bounding box center [1239, 157] width 229 height 32
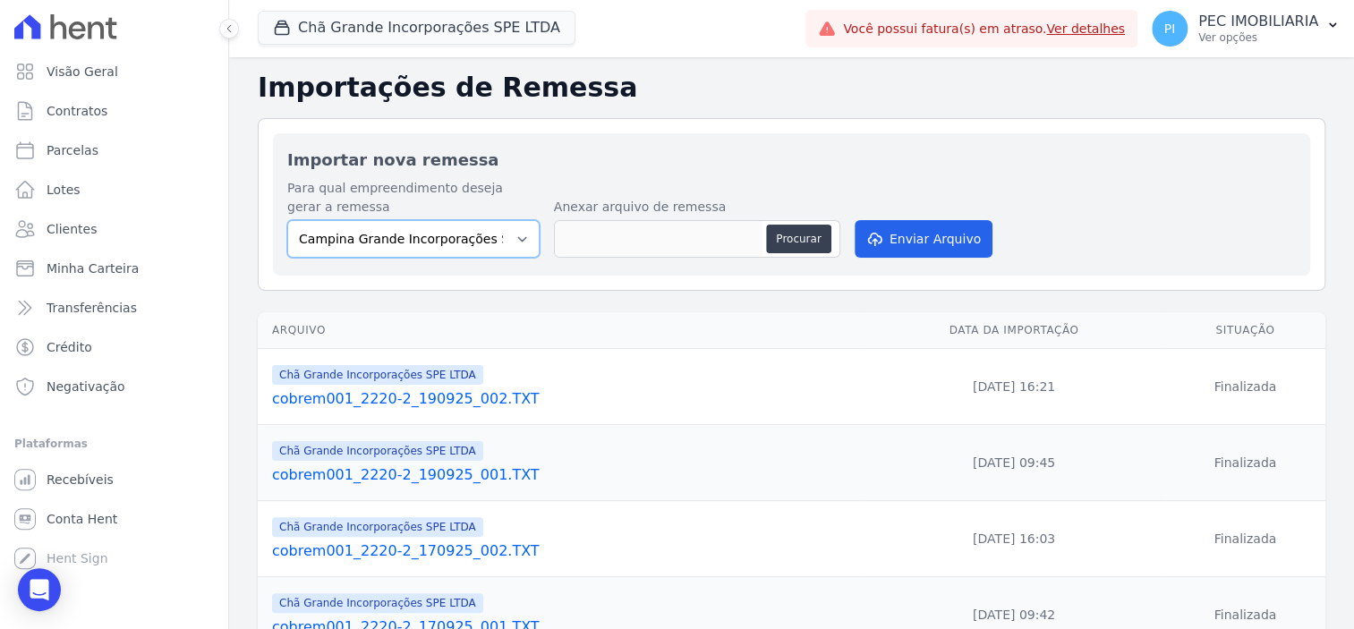
click at [518, 239] on select "Campina Grande Incorporações SPE LTDA Chã Grande Incorporações SPE LTDA Gravatá…" at bounding box center [413, 239] width 252 height 38
select select "fada966b-1e94-4a5a-a03a-a068354f70e7"
click at [287, 220] on select "Campina Grande Incorporações SPE LTDA Chã Grande Incorporações SPE LTDA Gravatá…" at bounding box center [413, 239] width 252 height 38
click at [802, 235] on button "Procurar" at bounding box center [798, 239] width 64 height 29
type input "cobrem001_2220-2_290925_001.TXT"
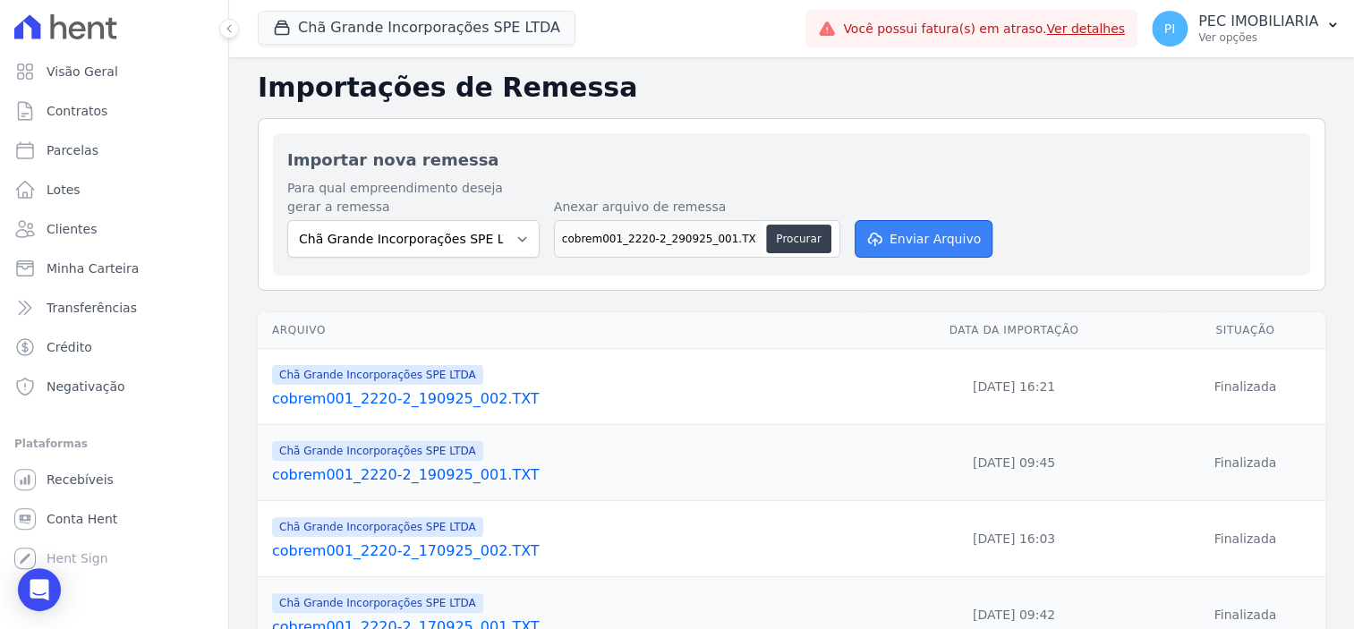
click at [917, 244] on button "Enviar Arquivo" at bounding box center [924, 239] width 138 height 38
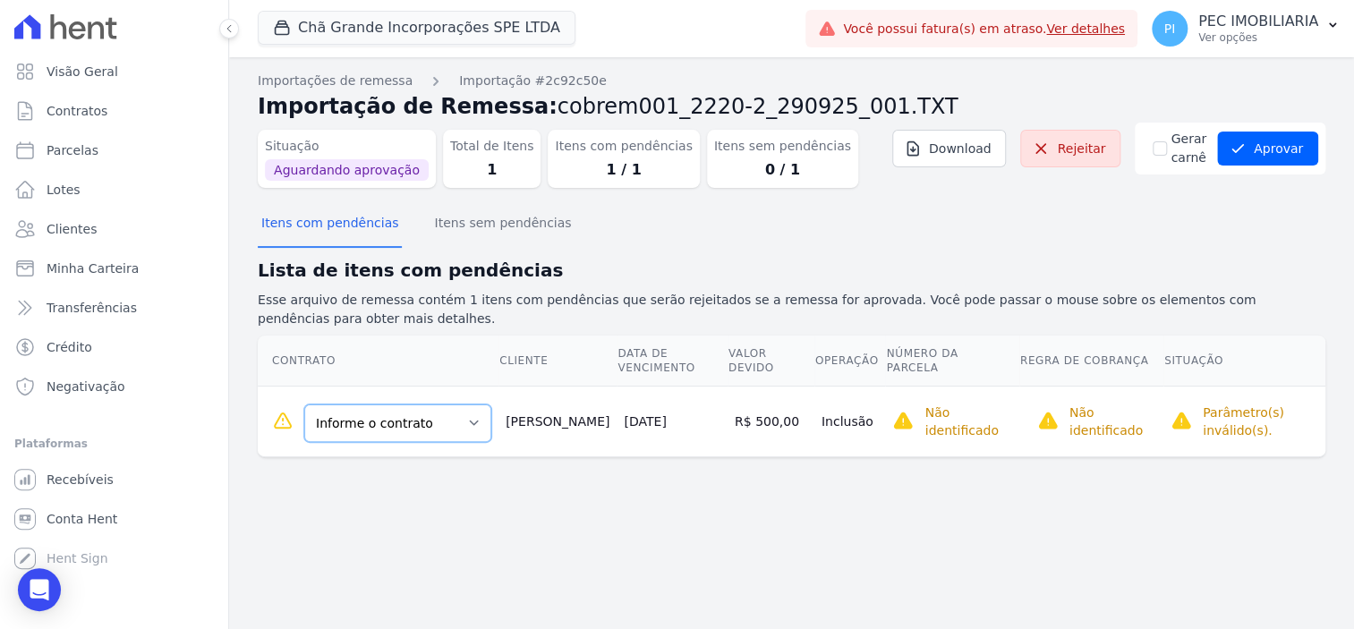
click at [414, 417] on select "Informe o contrato QUADRA A LOTE 13 QUADRA B LOTE 27" at bounding box center [397, 424] width 187 height 38
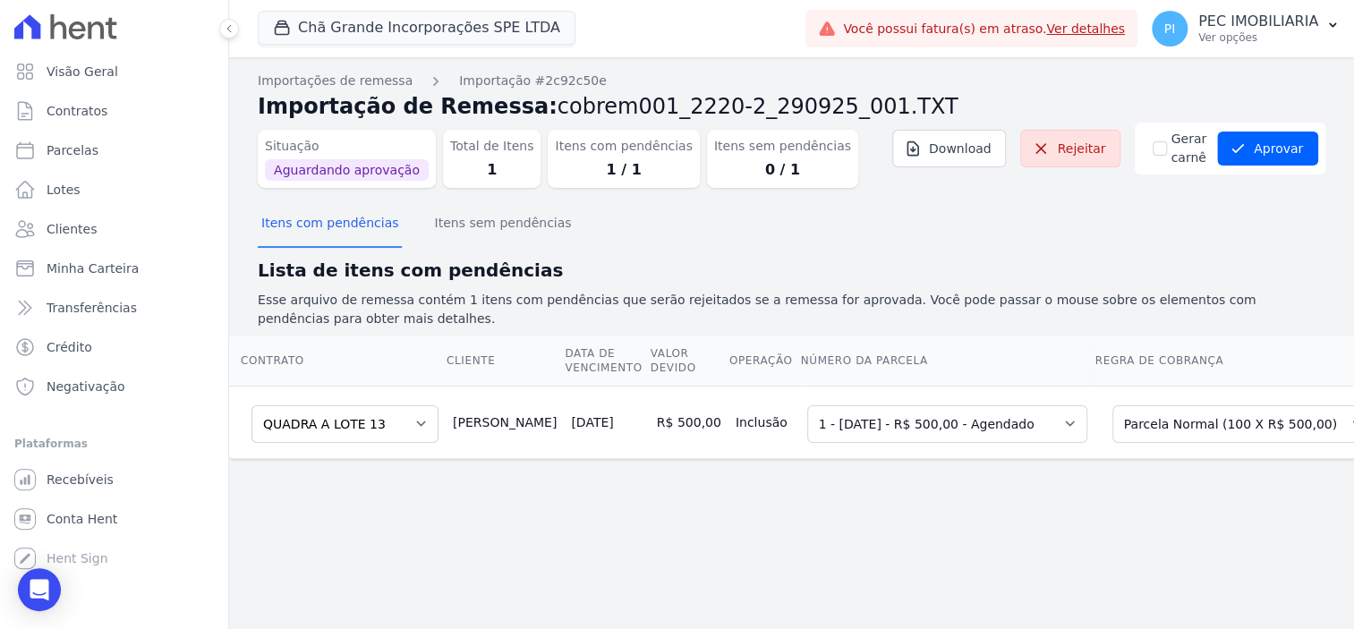
scroll to position [0, 69]
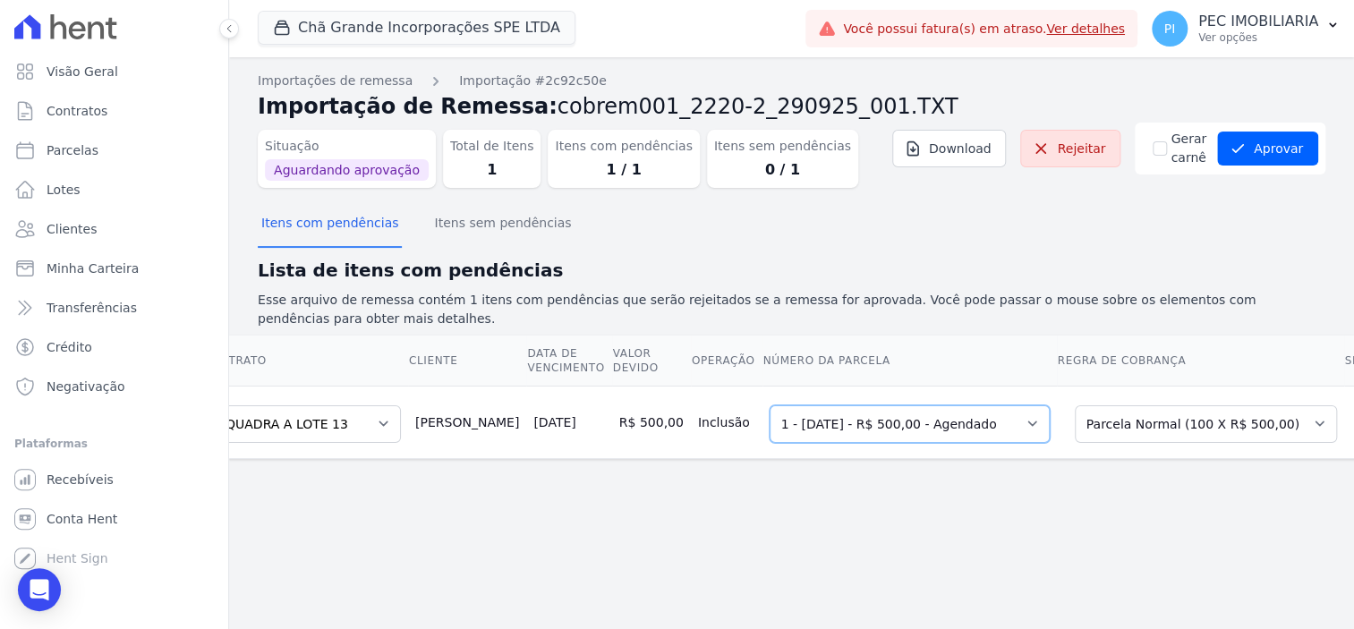
click at [926, 423] on select "Selecione uma 1 - [DATE] - R$ 500,00 - Agendado 2 - [DATE] - R$ 500,00 - Agenda…" at bounding box center [910, 425] width 280 height 38
click at [1080, 424] on select "Selecione uma Nova Parcela Avulsa Parcela Avulsa Existente Parcela Normal (100 …" at bounding box center [1206, 425] width 262 height 38
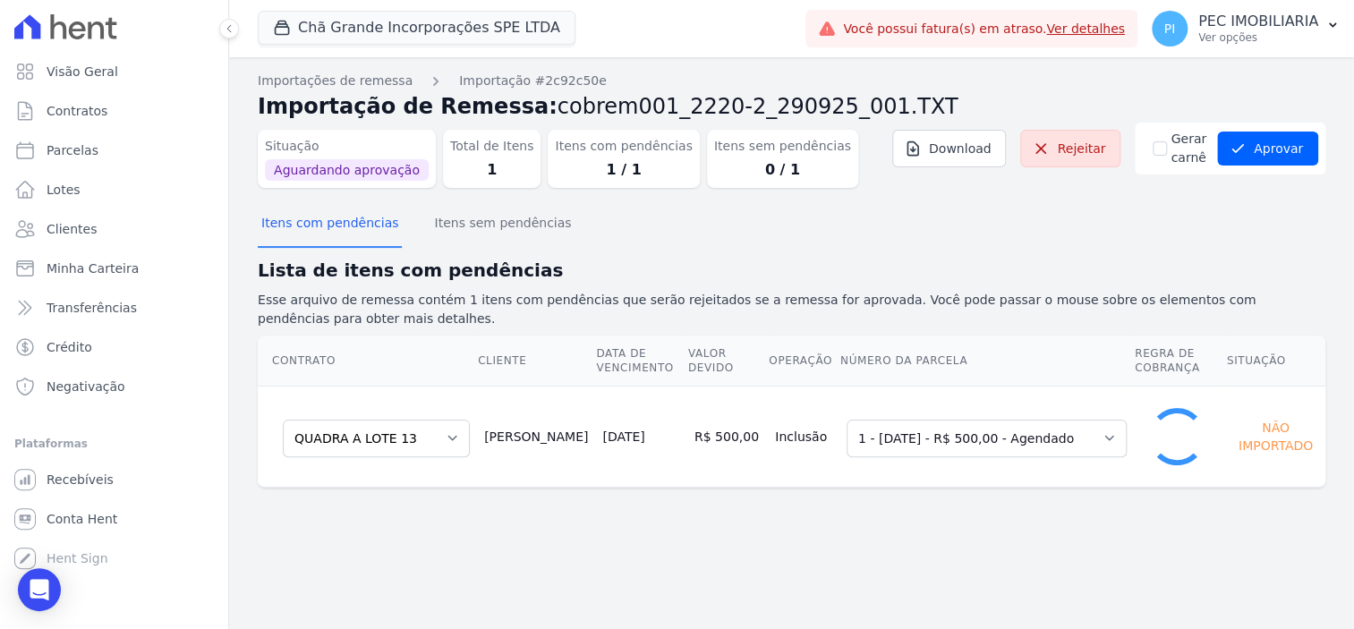
scroll to position [0, 0]
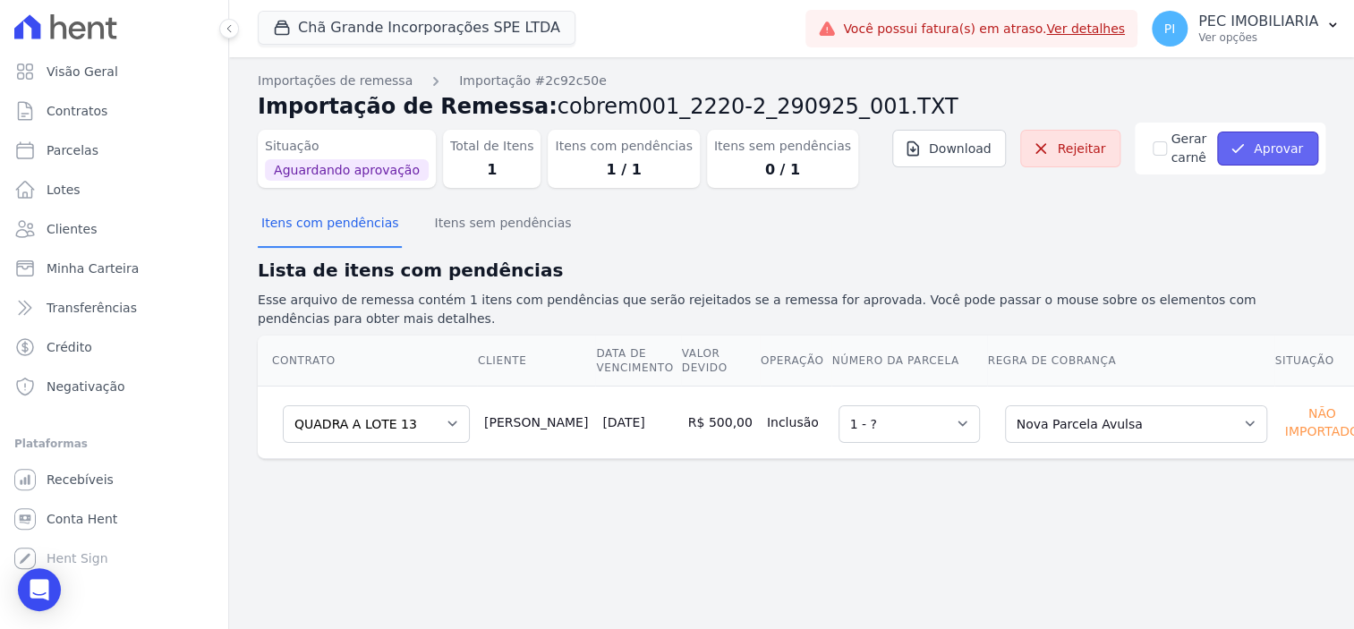
click at [1268, 154] on button "Aprovar" at bounding box center [1267, 149] width 101 height 34
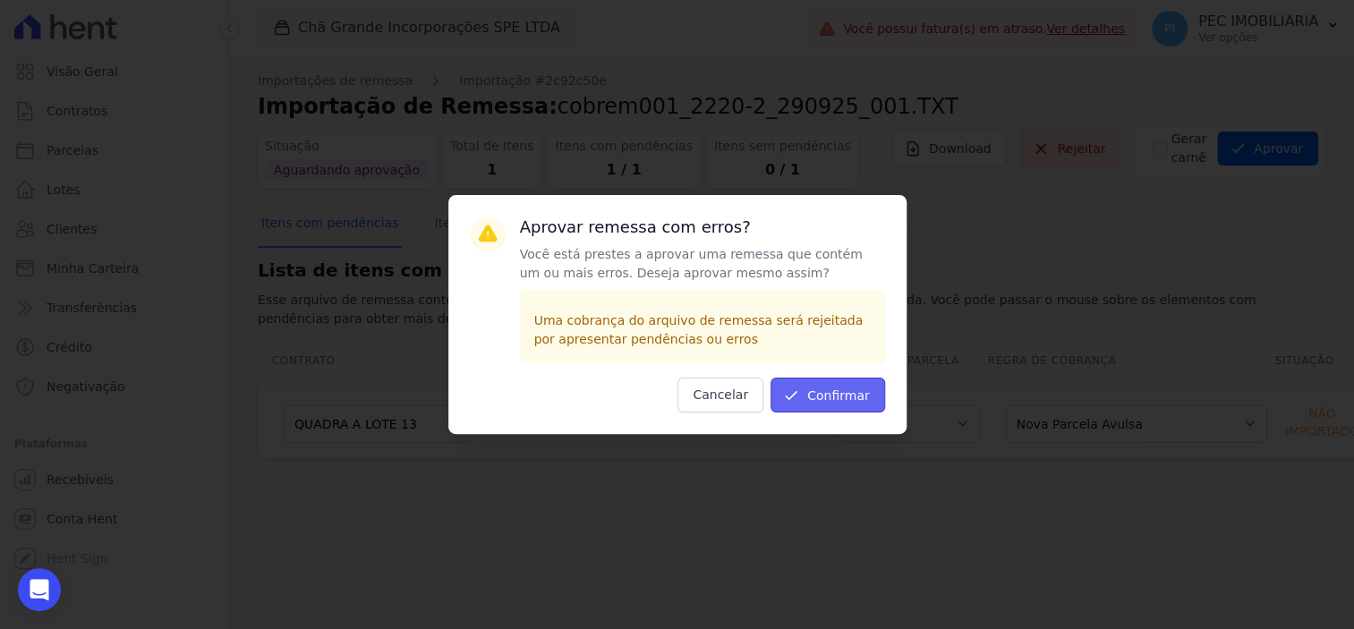
click at [849, 397] on button "Confirmar" at bounding box center [828, 395] width 115 height 35
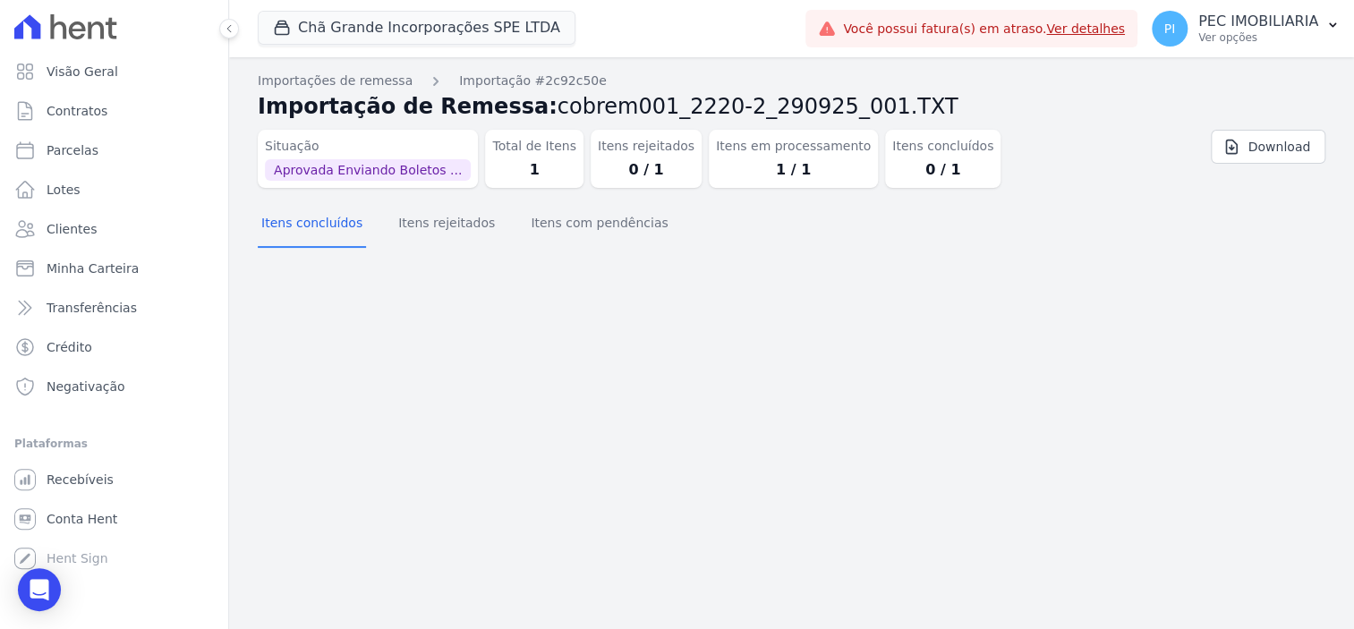
click at [366, 169] on span "Aprovada Enviando Boletos ..." at bounding box center [368, 169] width 206 height 21
click at [296, 231] on button "Itens concluídos" at bounding box center [312, 224] width 108 height 47
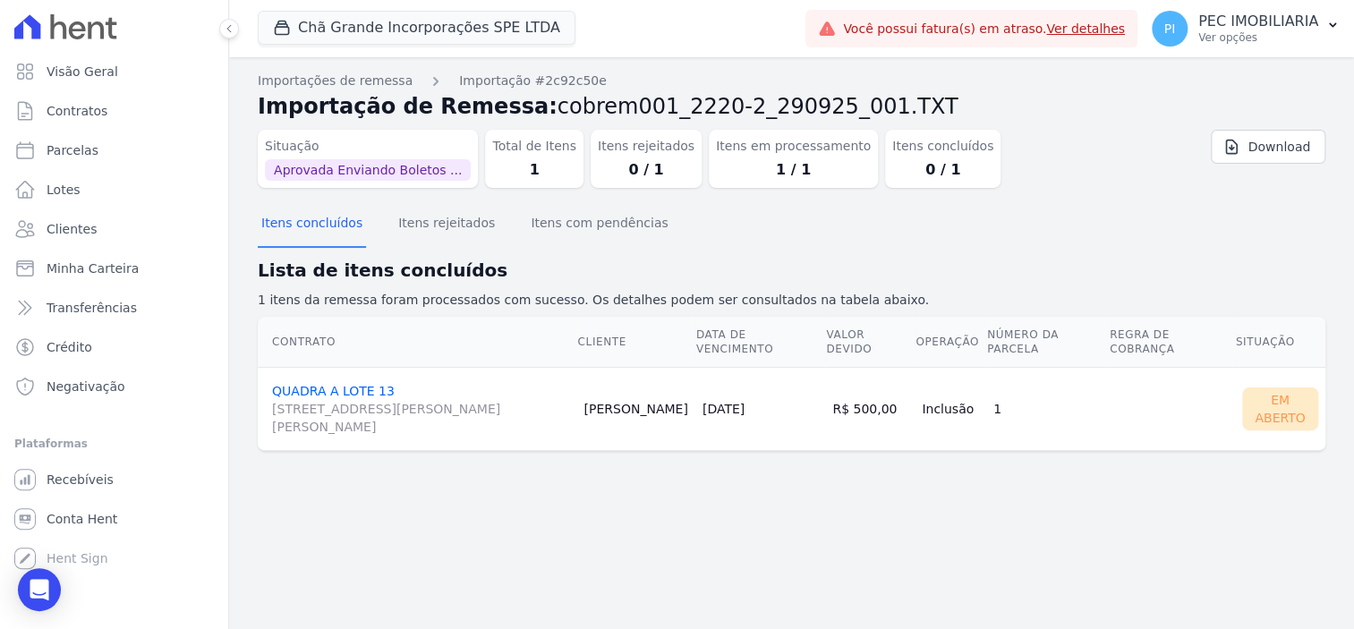
click at [328, 384] on link "QUADRA A LOTE 13 [STREET_ADDRESS][PERSON_NAME][PERSON_NAME]" at bounding box center [420, 410] width 297 height 52
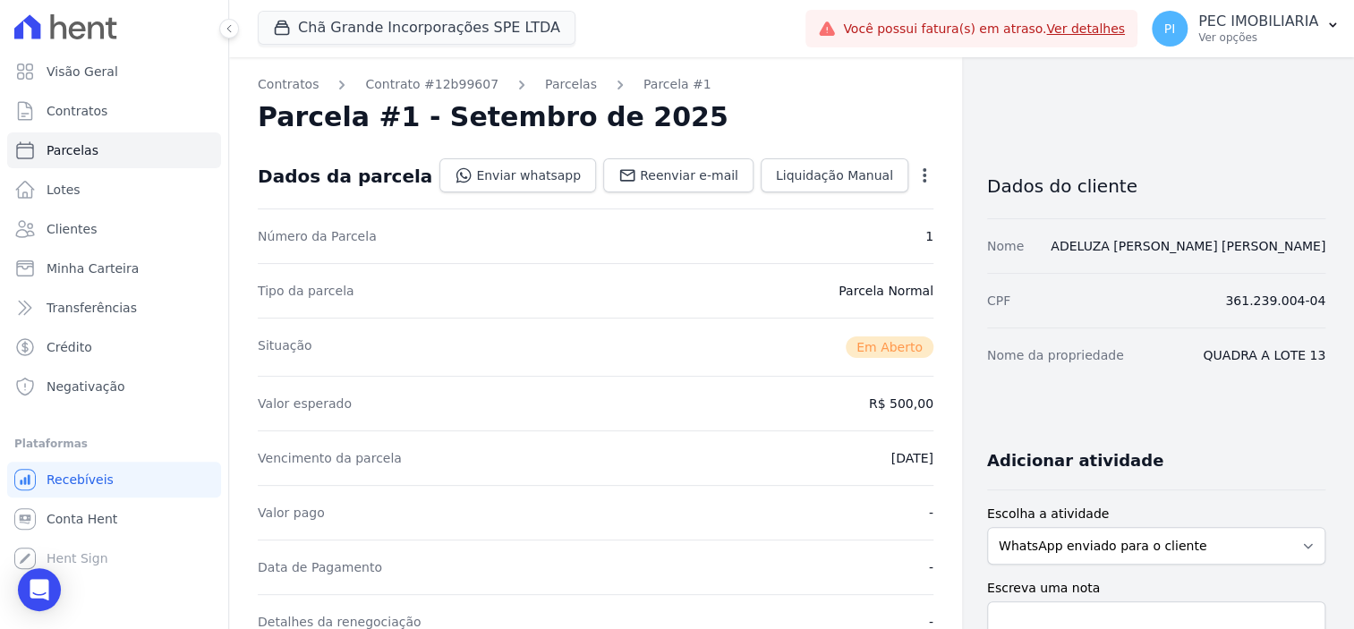
scroll to position [448, 0]
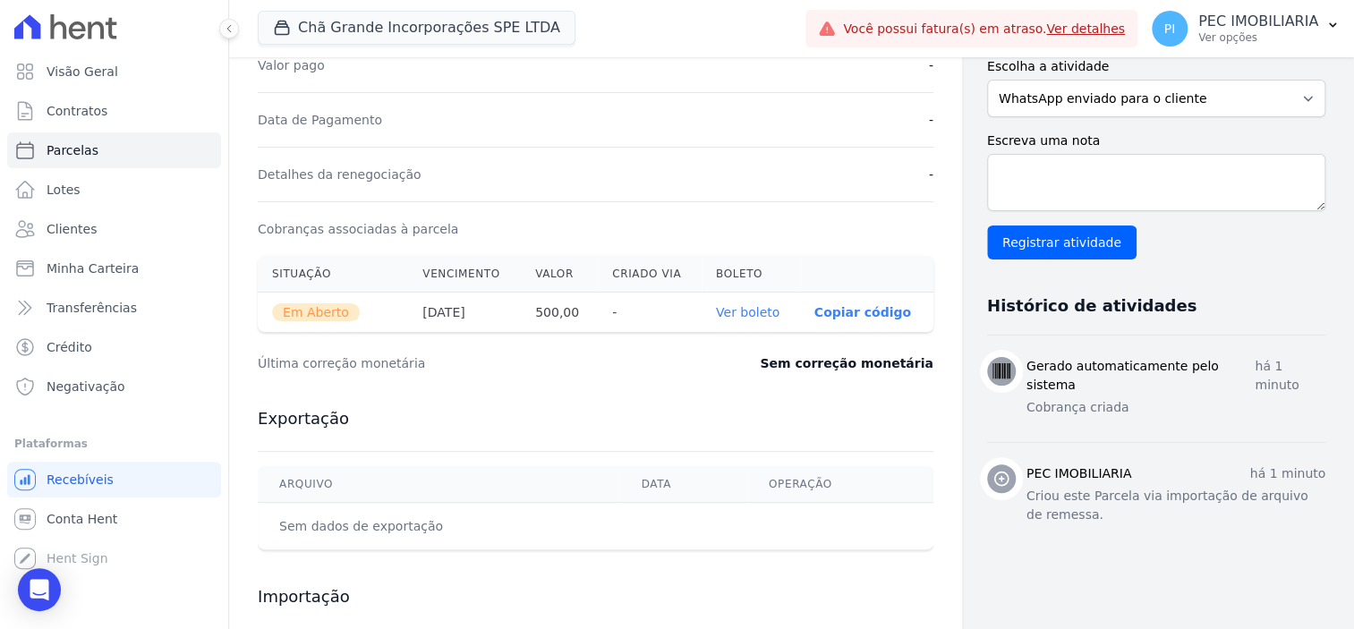
click at [736, 314] on link "Ver boleto" at bounding box center [748, 312] width 64 height 14
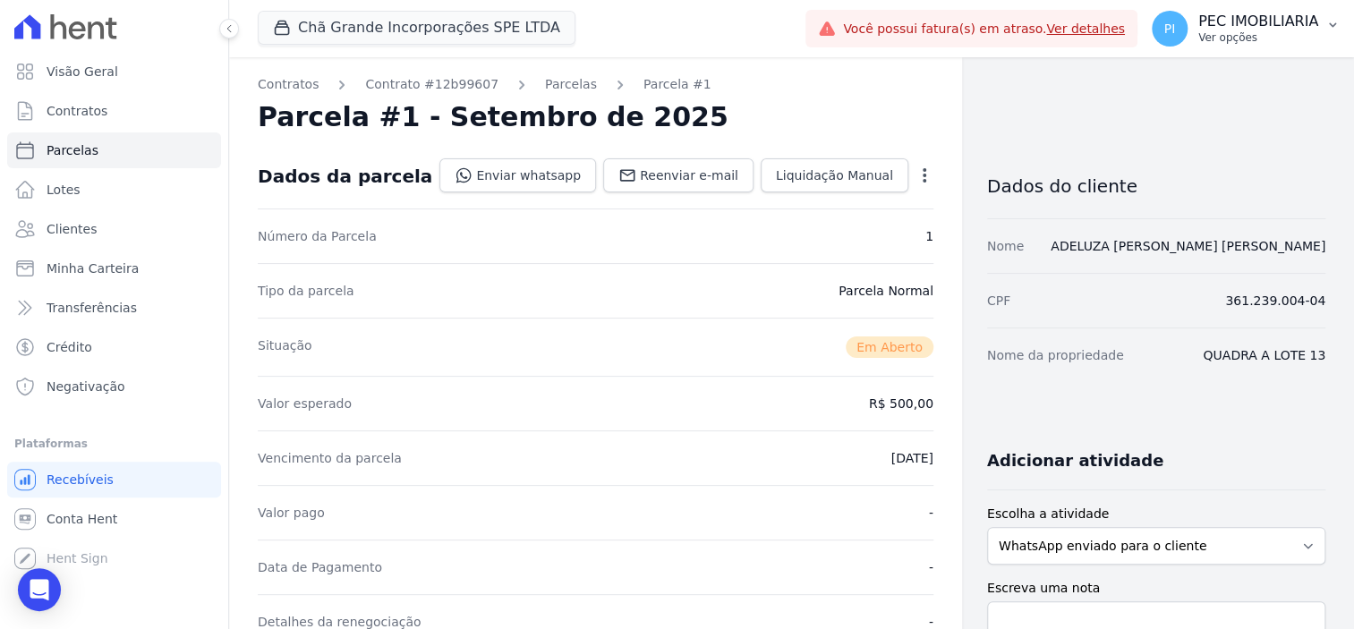
click at [1295, 21] on p "PEC IMOBILIARIA" at bounding box center [1259, 22] width 120 height 18
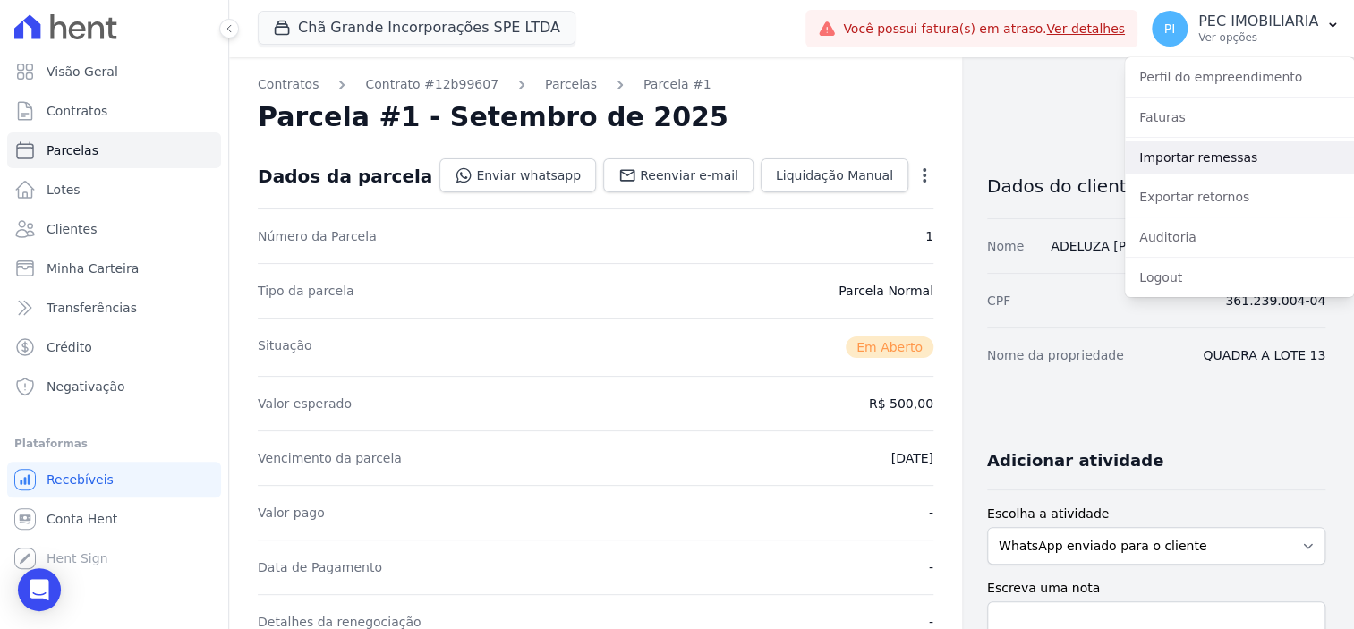
click at [1223, 161] on link "Importar remessas" at bounding box center [1239, 157] width 229 height 32
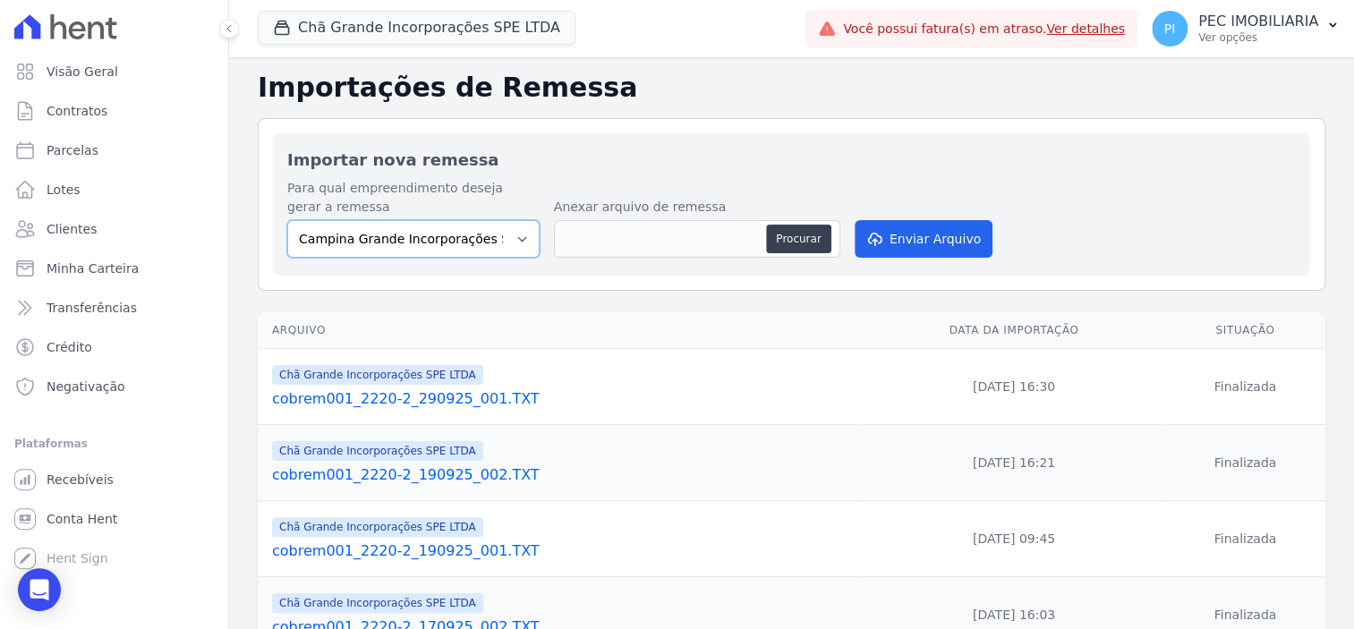
click at [458, 241] on select "Campina Grande Incorporações SPE LTDA Chã Grande Incorporações SPE LTDA Gravatá…" at bounding box center [413, 239] width 252 height 38
select select "fada966b-1e94-4a5a-a03a-a068354f70e7"
click at [287, 220] on select "Campina Grande Incorporações SPE LTDA Chã Grande Incorporações SPE LTDA Gravatá…" at bounding box center [413, 239] width 252 height 38
click at [795, 240] on button "Procurar" at bounding box center [798, 239] width 64 height 29
type input "cobrem001_2220-2_290925_002.TXT"
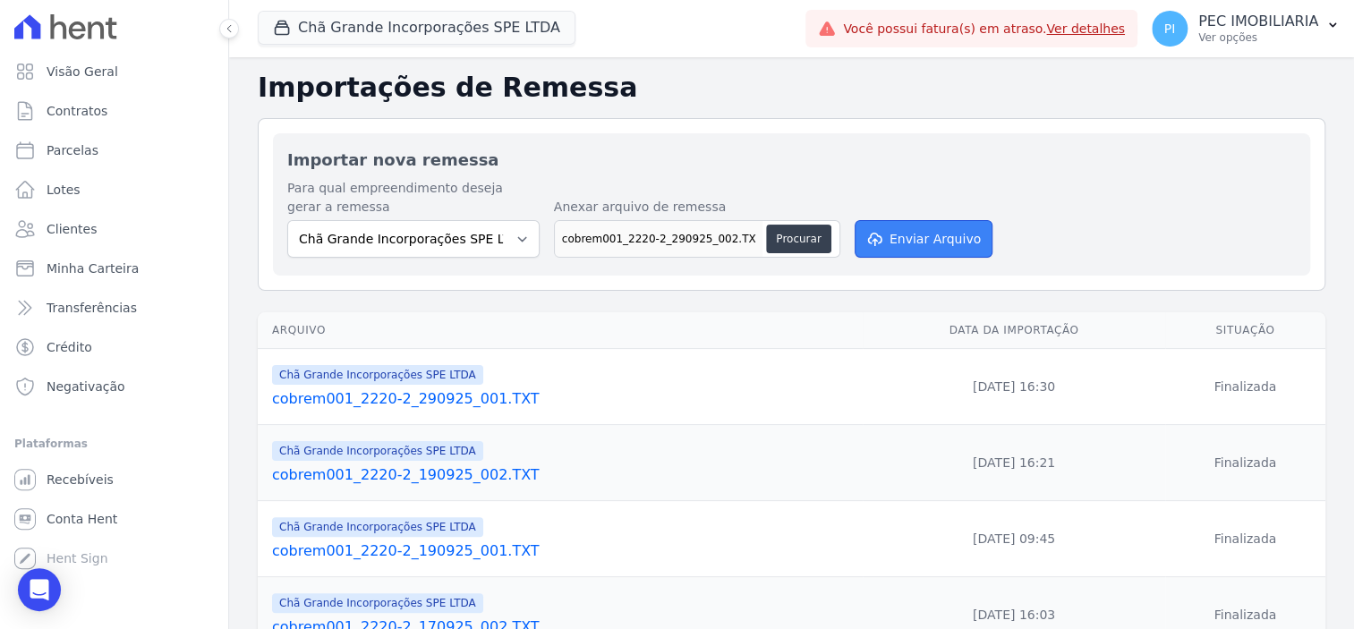
click at [926, 240] on button "Enviar Arquivo" at bounding box center [924, 239] width 138 height 38
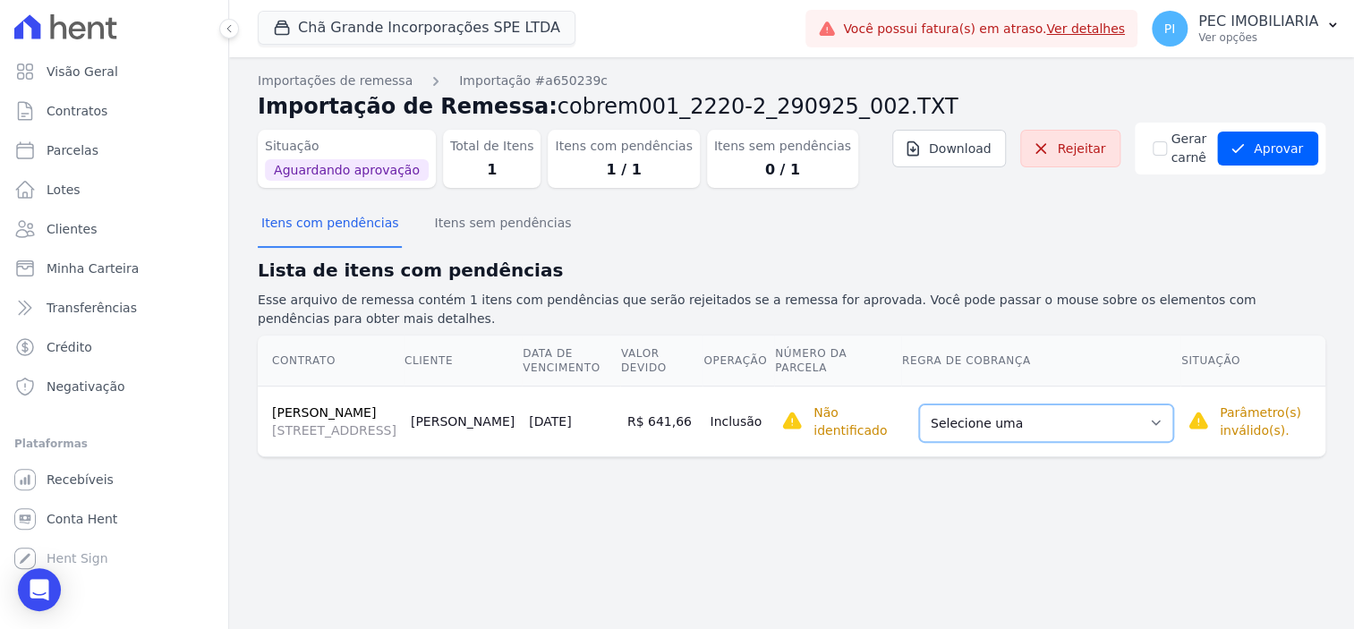
click at [1073, 437] on select "Selecione uma Nova Parcela Avulsa Parcela Avulsa Existente Parcela Normal (77 X…" at bounding box center [1046, 424] width 254 height 38
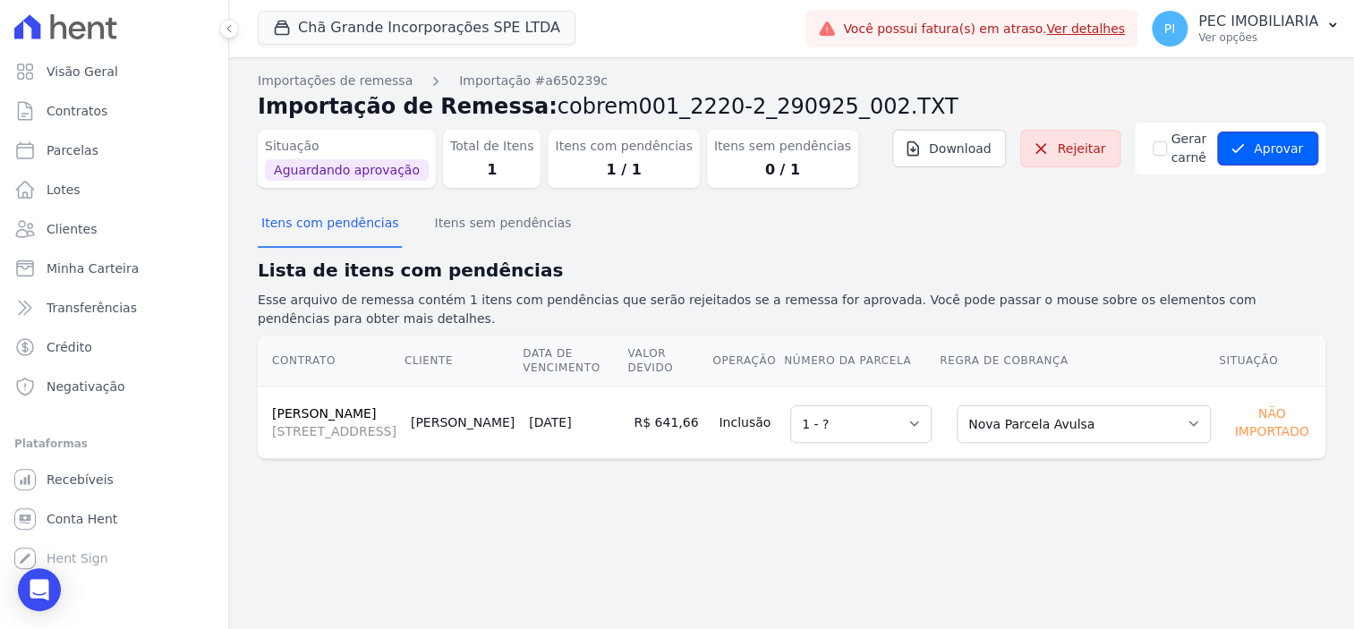
click at [1279, 135] on button "Aprovar" at bounding box center [1267, 149] width 101 height 34
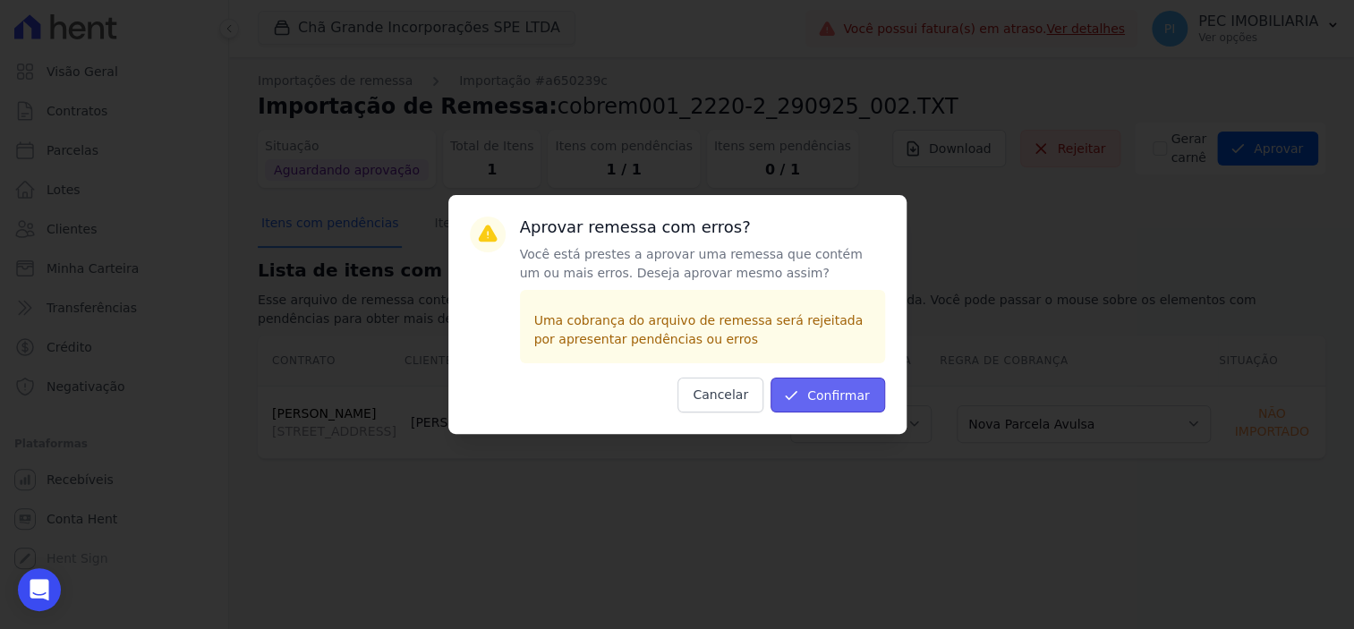
click at [816, 384] on button "Confirmar" at bounding box center [828, 395] width 115 height 35
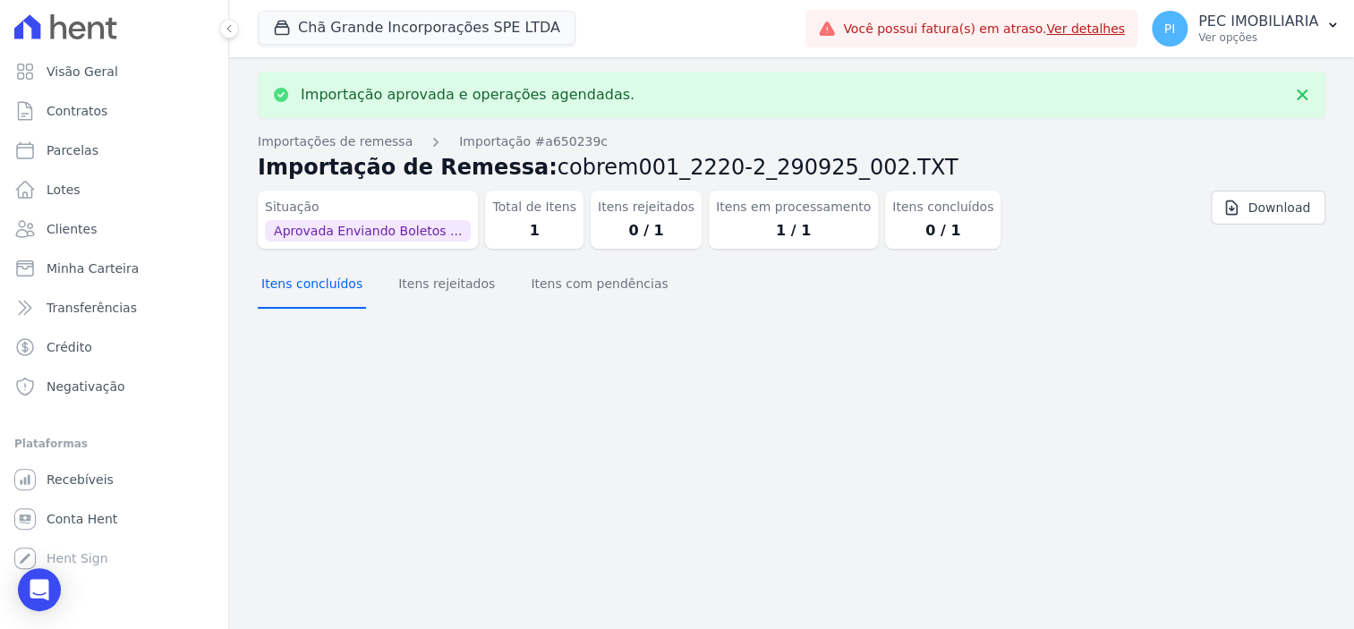
click at [295, 293] on button "Itens concluídos" at bounding box center [312, 285] width 108 height 47
click at [440, 281] on button "Itens rejeitados" at bounding box center [447, 285] width 104 height 47
click at [312, 277] on button "Itens concluídos" at bounding box center [312, 285] width 108 height 47
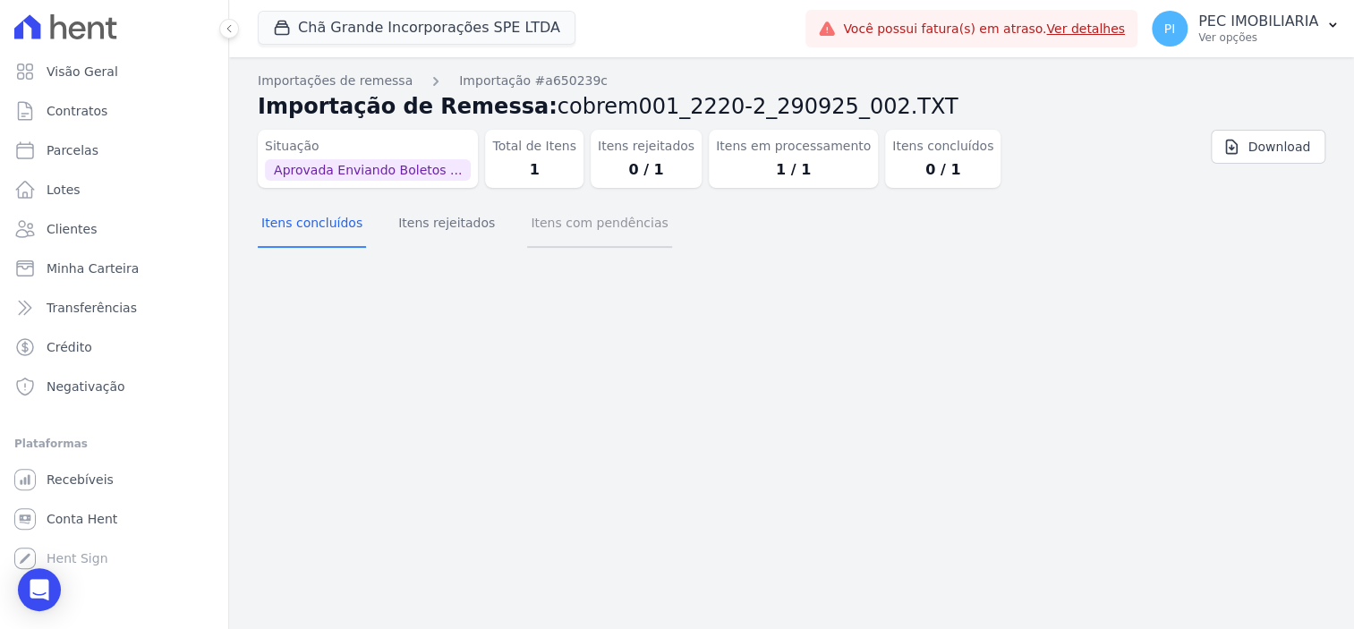
click at [551, 228] on button "Itens com pendências" at bounding box center [599, 224] width 144 height 47
click at [448, 225] on button "Itens rejeitados" at bounding box center [447, 224] width 104 height 47
click at [318, 220] on button "Itens concluídos" at bounding box center [312, 224] width 108 height 47
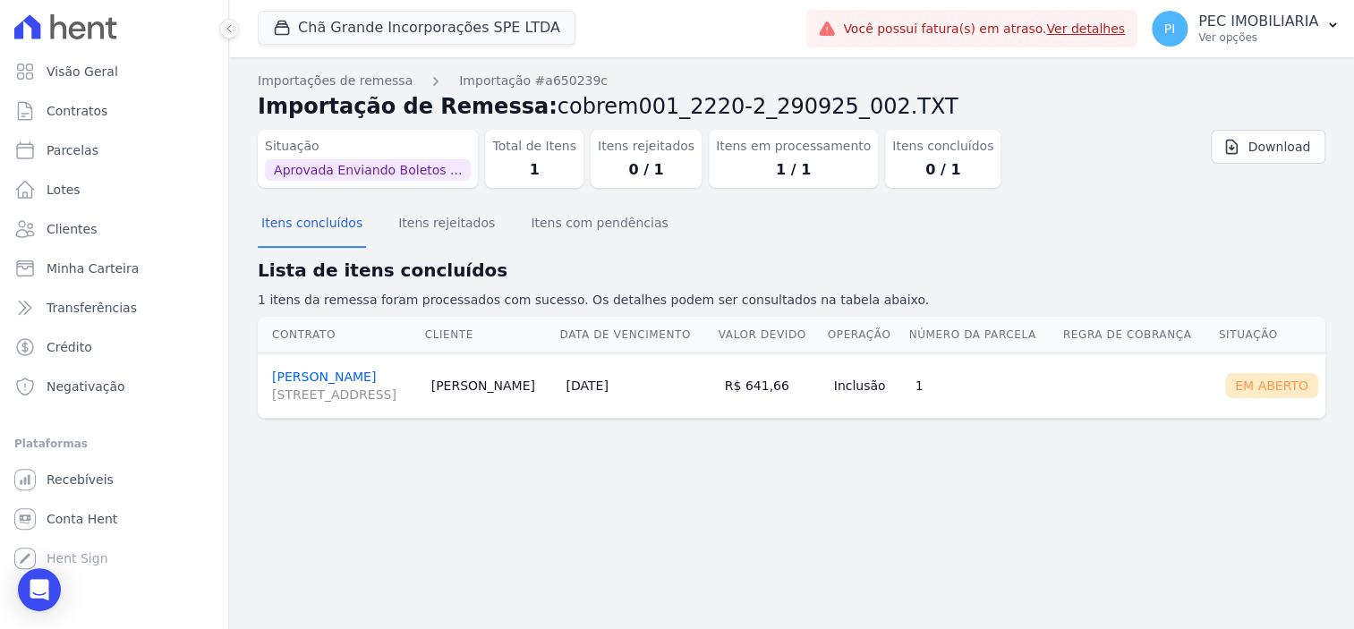
click at [1234, 385] on td "Em Aberto" at bounding box center [1271, 385] width 107 height 65
click at [372, 380] on link "Patricia Albuquerque Sousa [STREET_ADDRESS][PERSON_NAME]" at bounding box center [344, 387] width 145 height 34
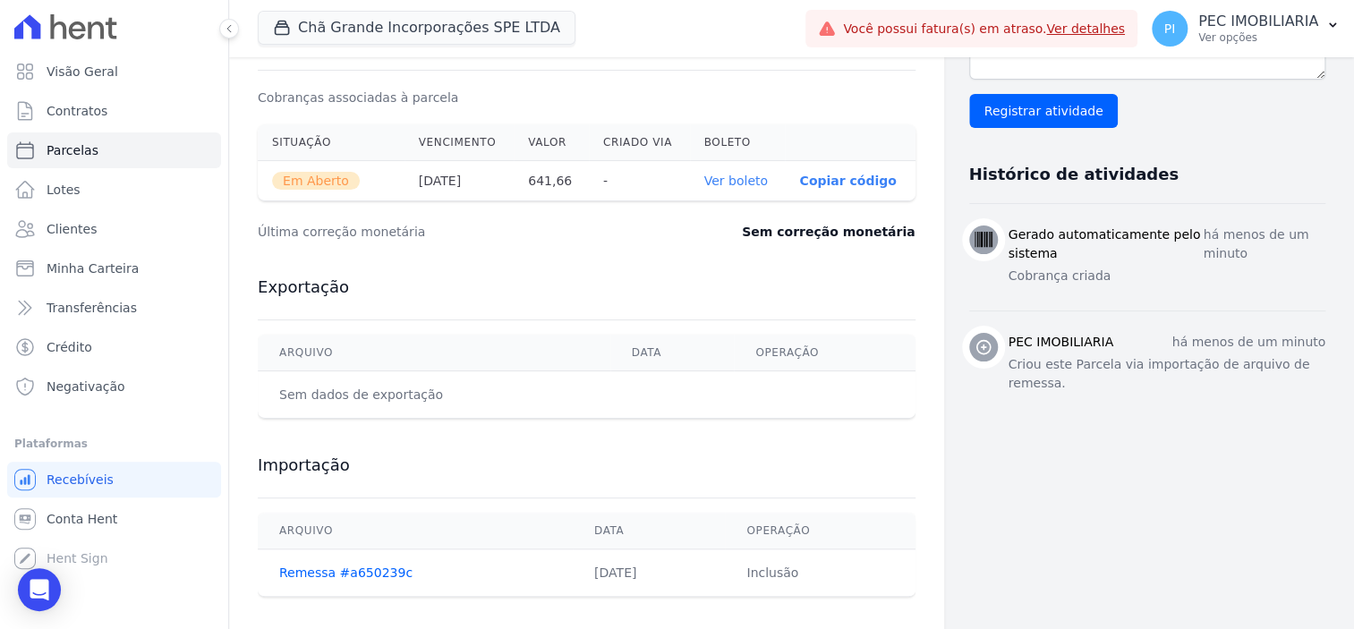
scroll to position [593, 0]
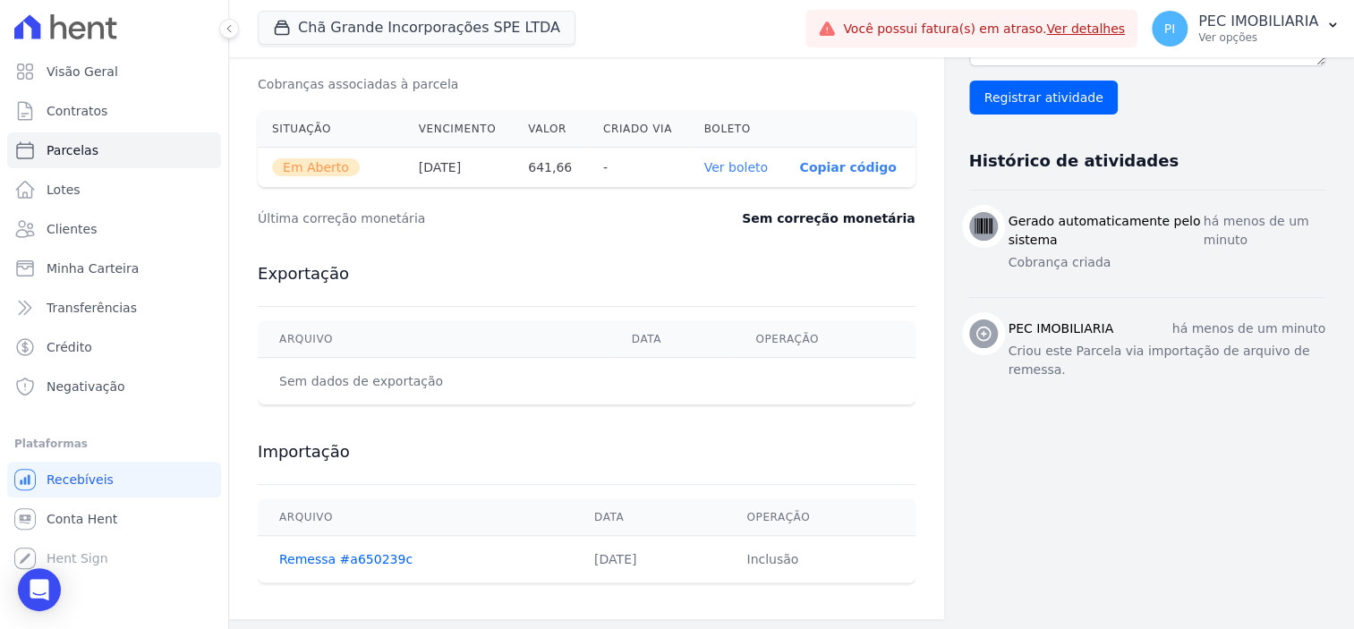
click at [729, 155] on th "Ver boleto" at bounding box center [738, 168] width 96 height 40
click at [727, 165] on link "Ver boleto" at bounding box center [736, 167] width 64 height 14
